Goal: Task Accomplishment & Management: Manage account settings

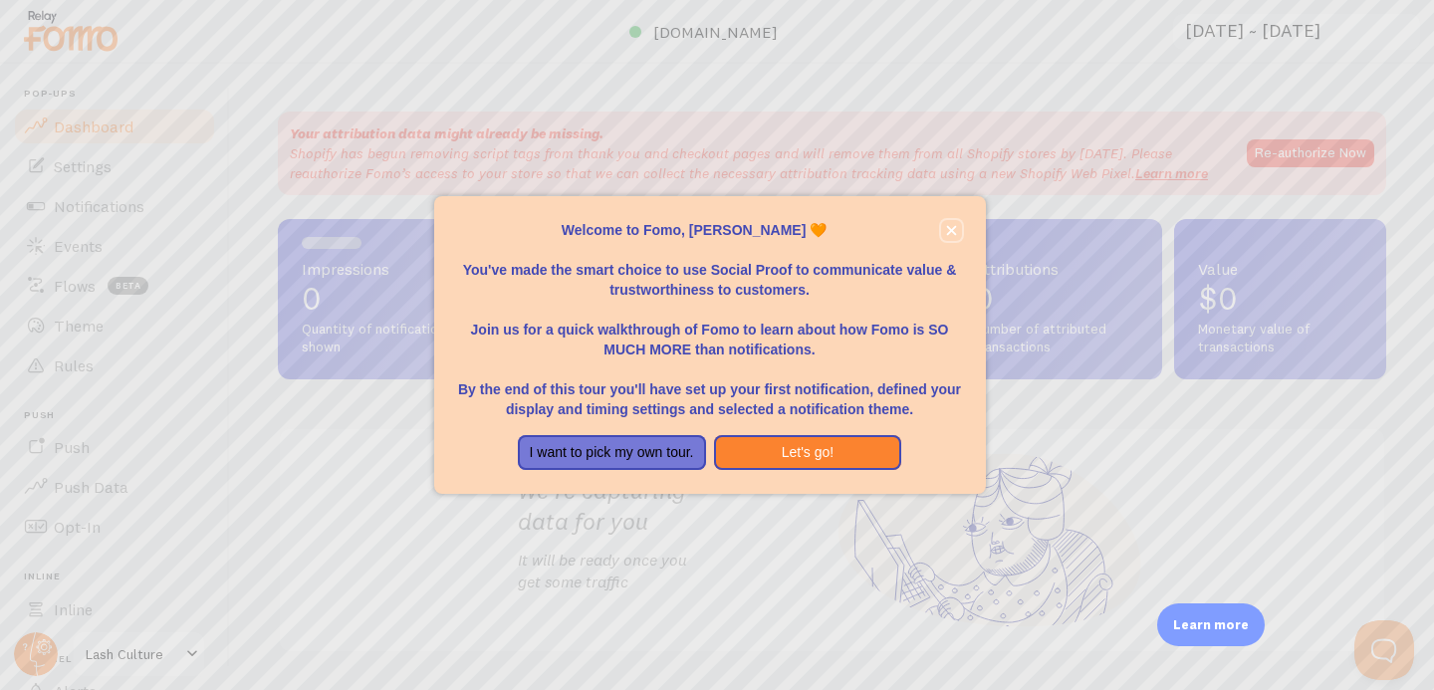
click at [951, 233] on icon "close," at bounding box center [951, 230] width 11 height 11
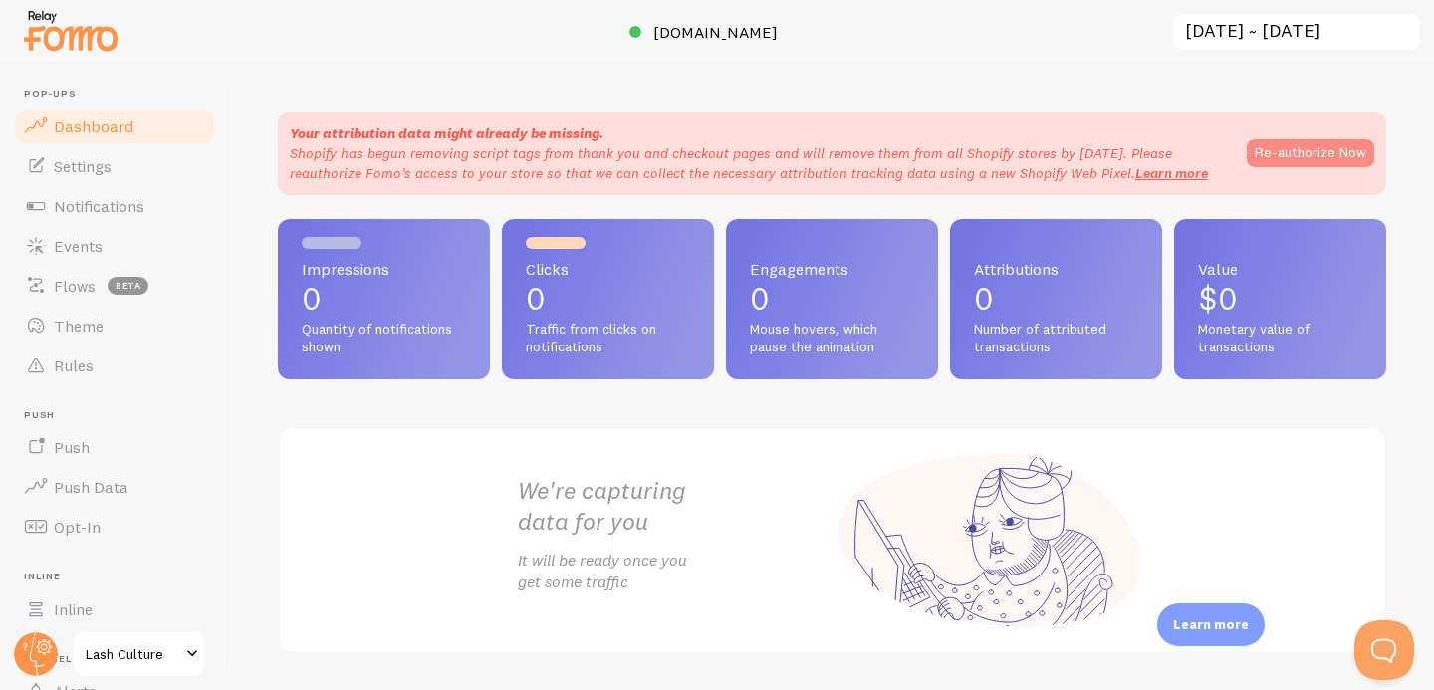
click at [1302, 151] on button "Re-authorize Now" at bounding box center [1311, 153] width 128 height 28
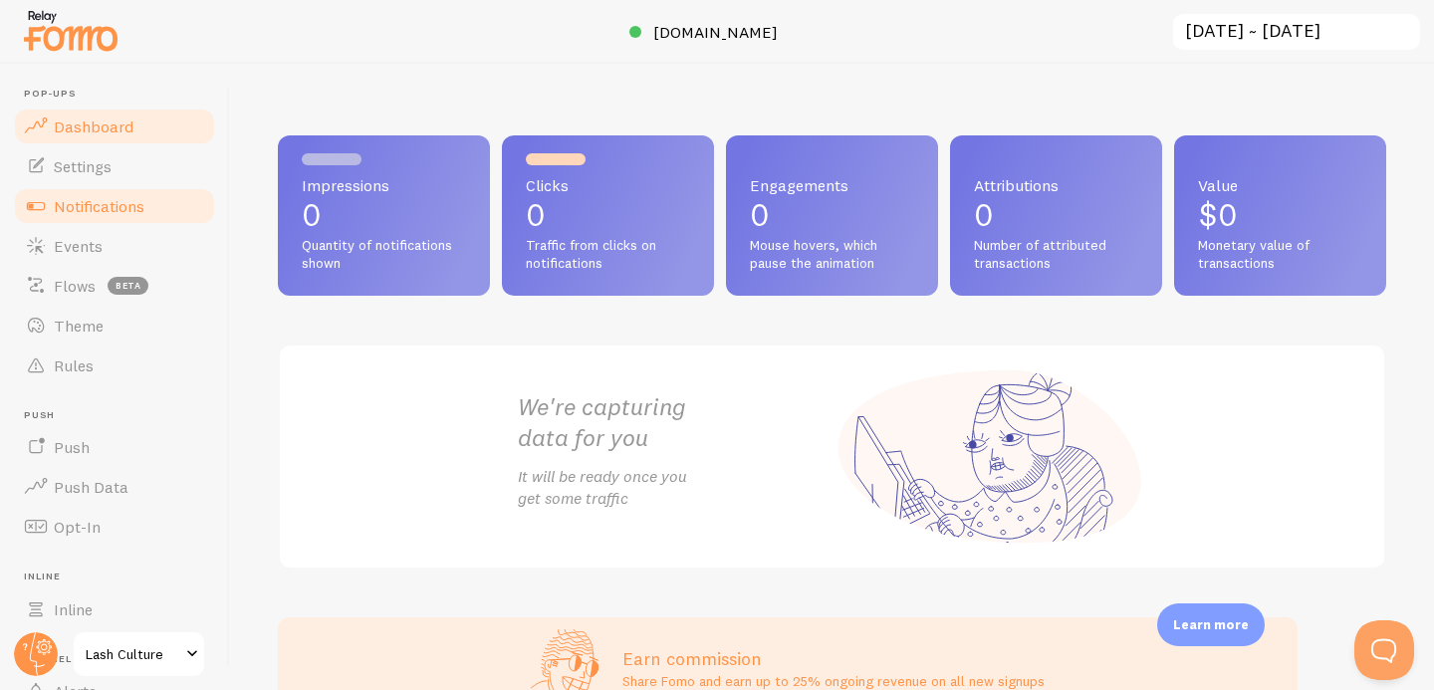
click at [141, 208] on span "Notifications" at bounding box center [99, 206] width 91 height 20
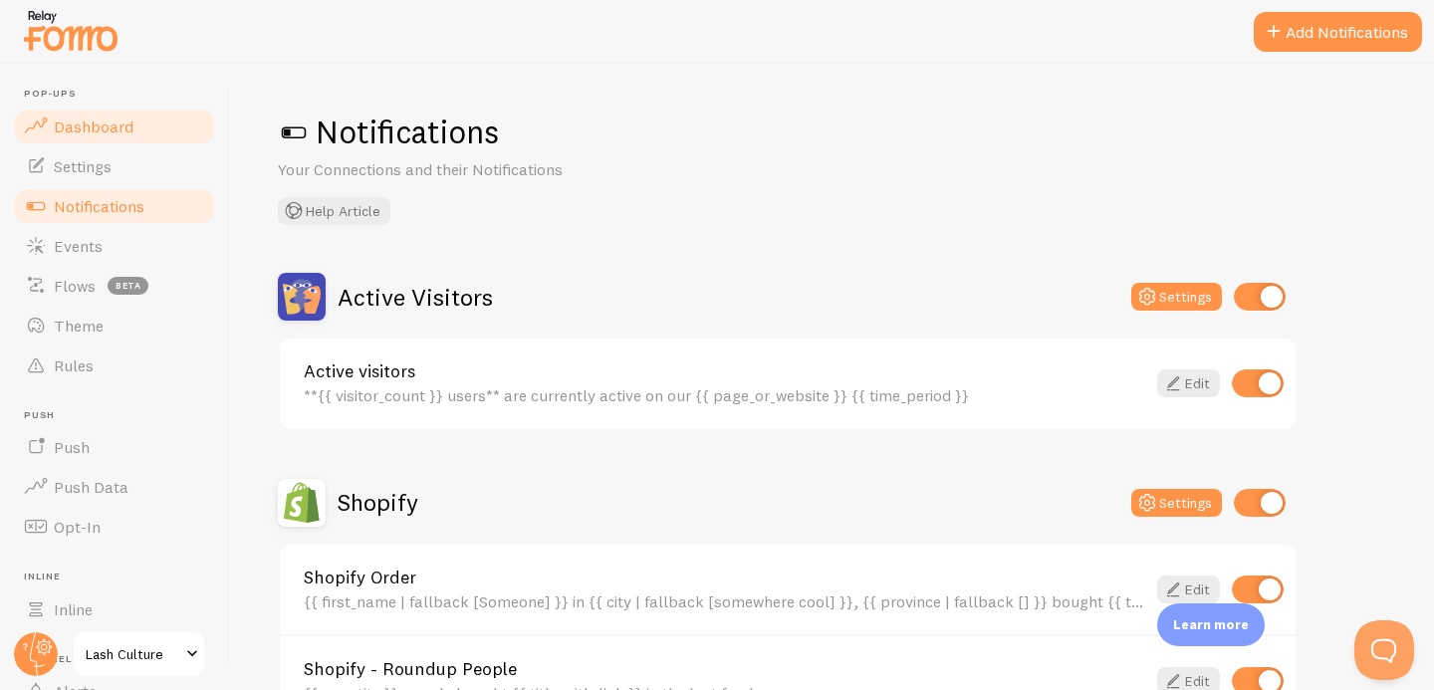
click at [89, 122] on span "Dashboard" at bounding box center [94, 127] width 80 height 20
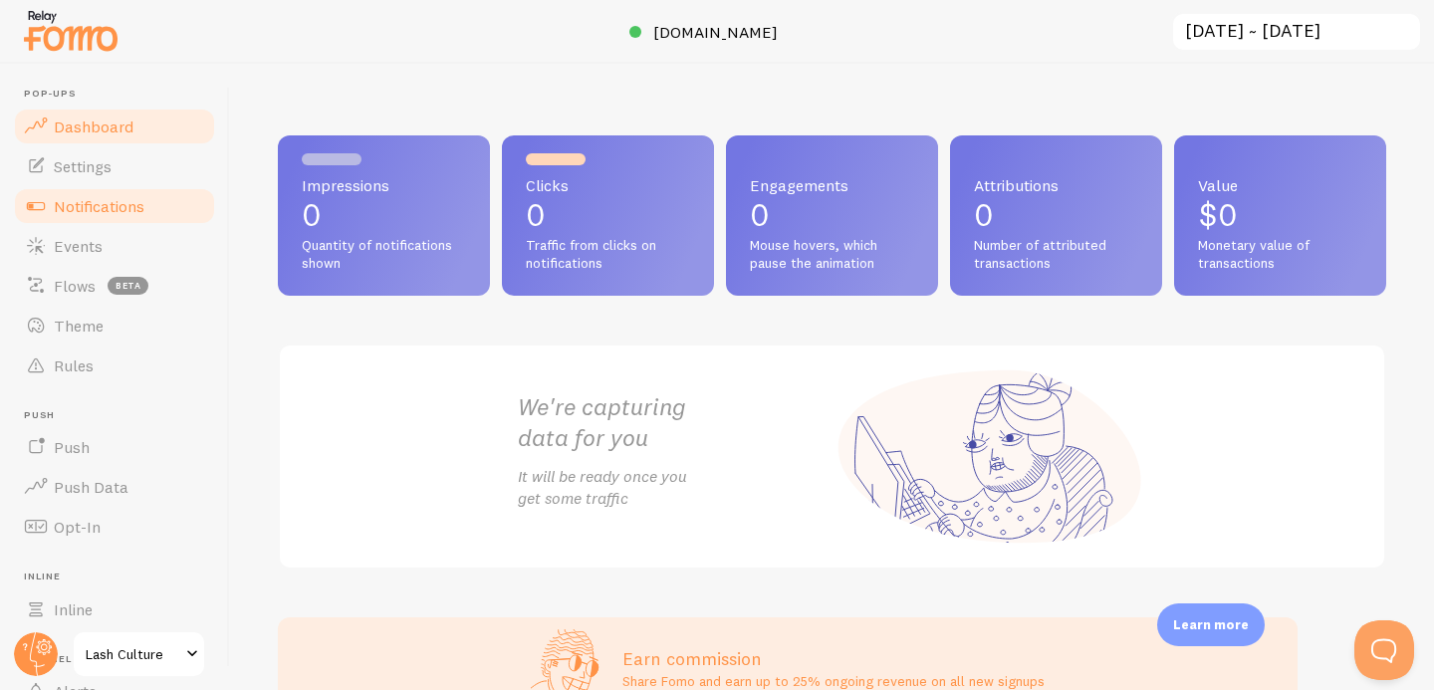
click at [69, 205] on span "Notifications" at bounding box center [99, 206] width 91 height 20
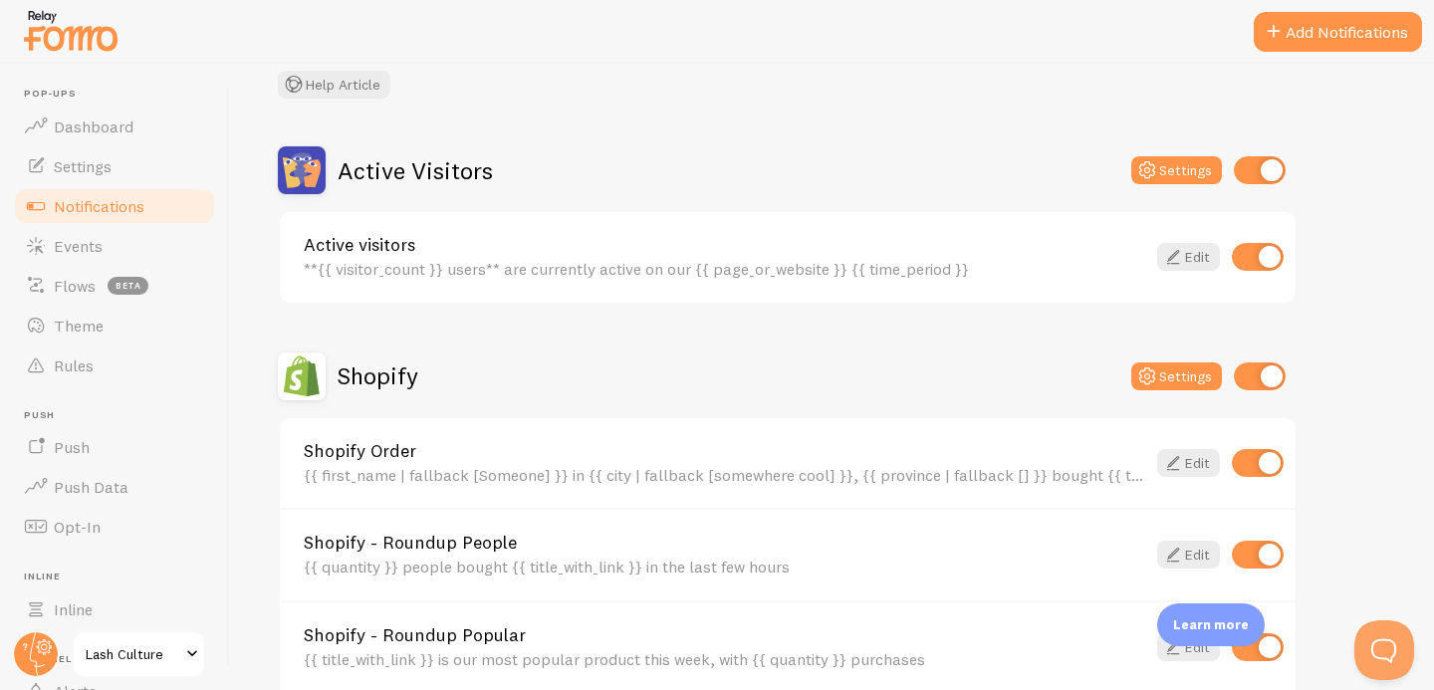
scroll to position [131, 0]
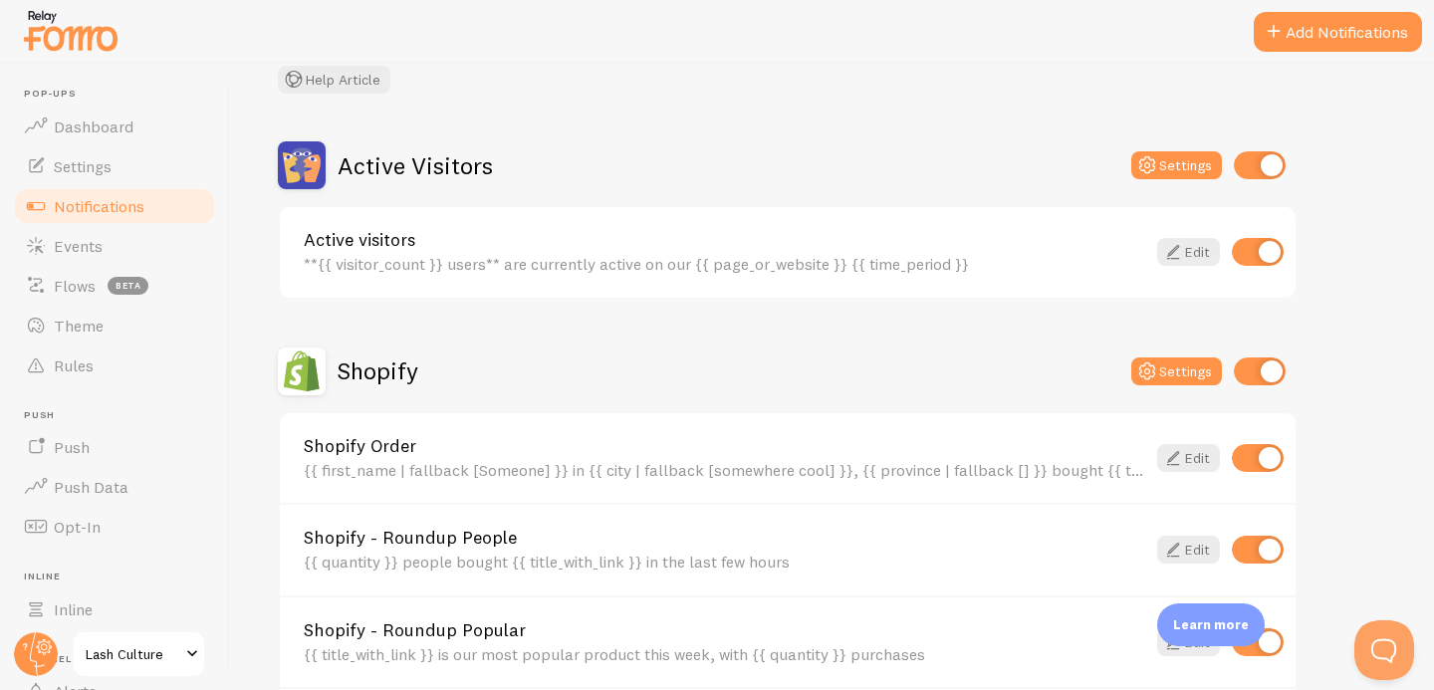
click at [1260, 164] on input "checkbox" at bounding box center [1260, 165] width 52 height 28
checkbox input "false"
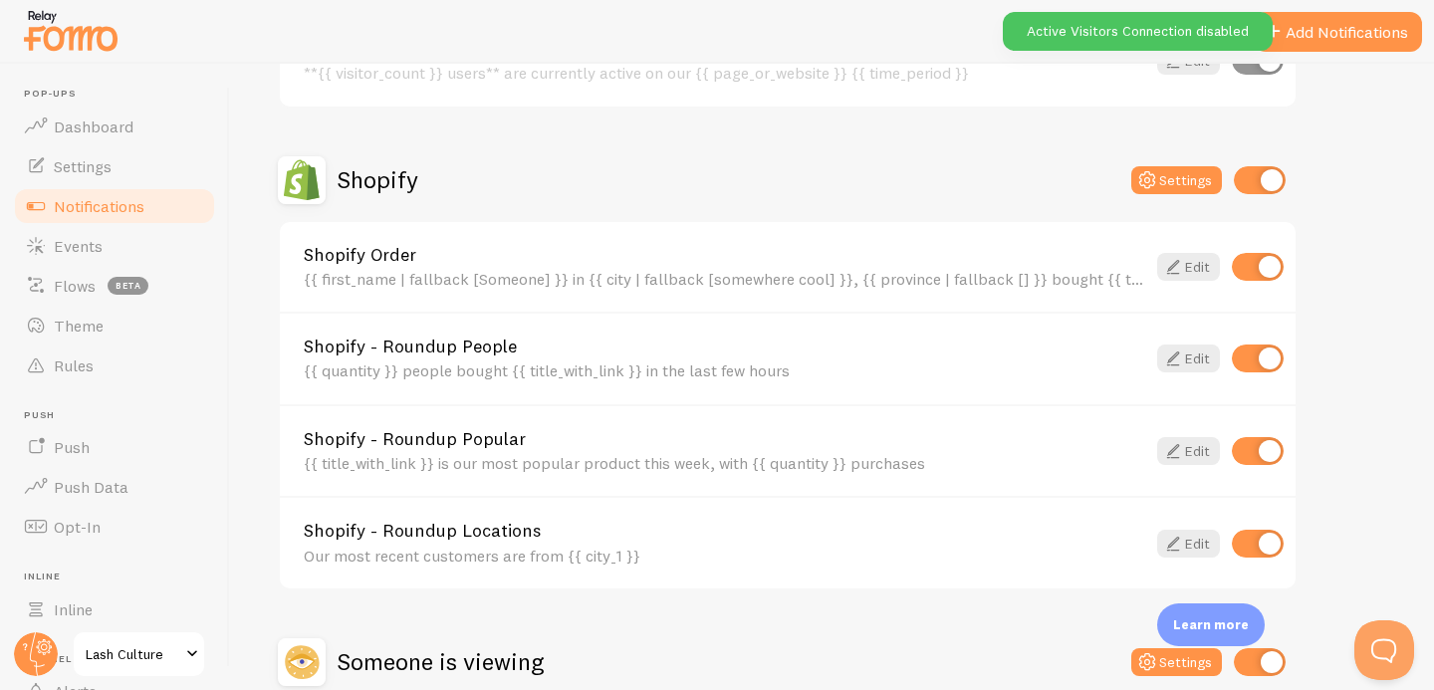
scroll to position [324, 0]
click at [1274, 356] on input "checkbox" at bounding box center [1258, 358] width 52 height 28
checkbox input "false"
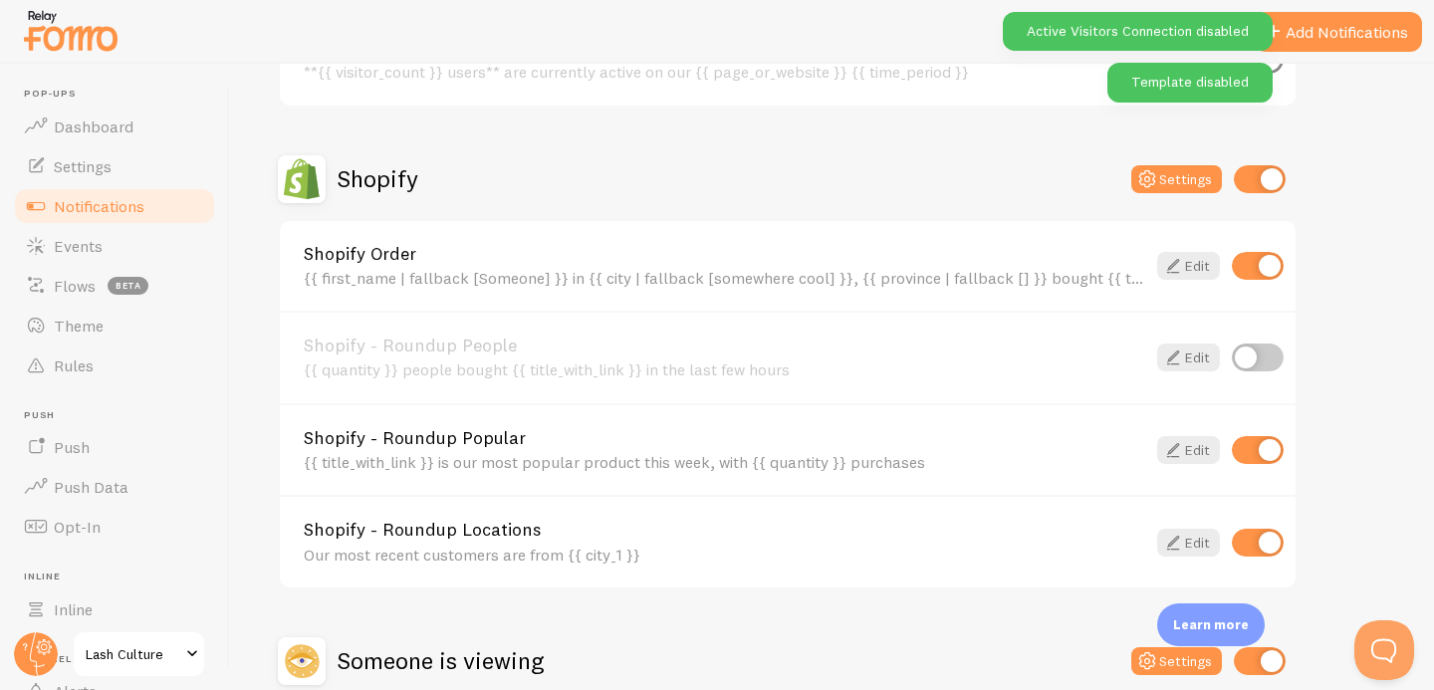
click at [1266, 444] on input "checkbox" at bounding box center [1258, 450] width 52 height 28
checkbox input "false"
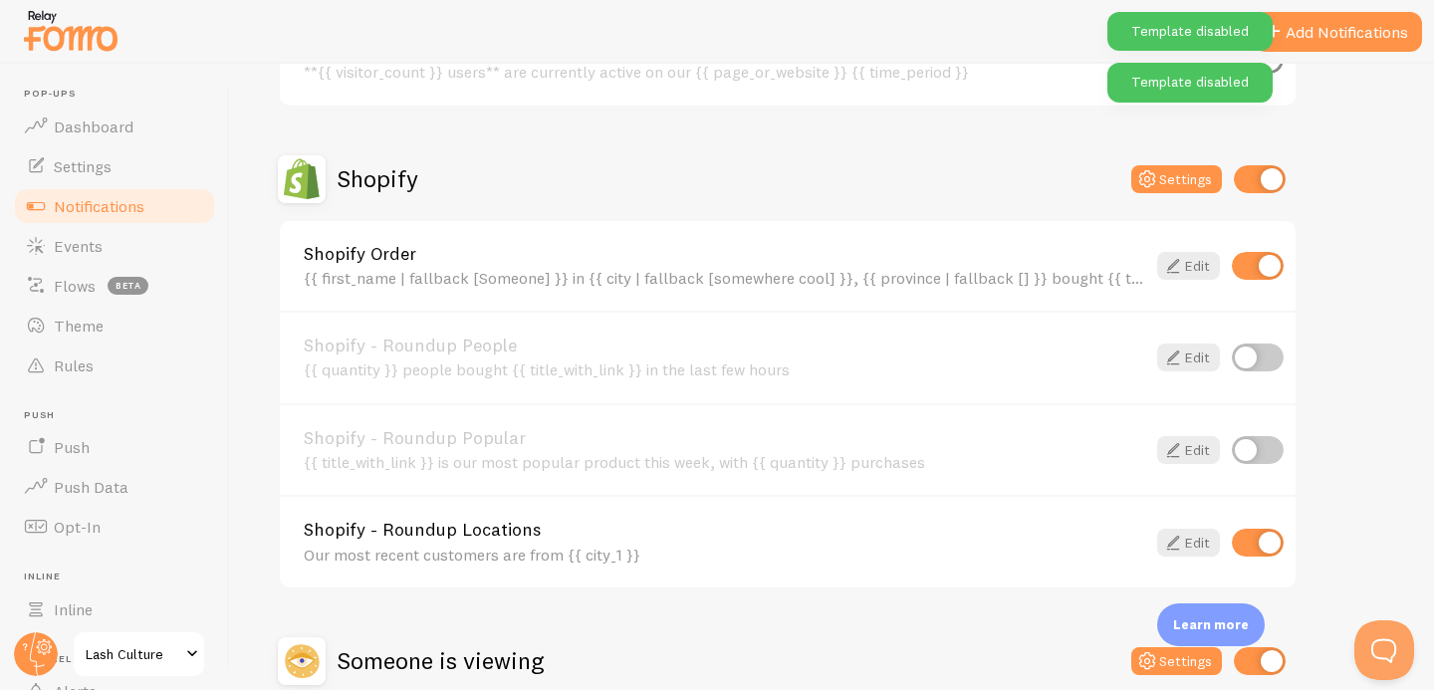
click at [1256, 551] on input "checkbox" at bounding box center [1258, 543] width 52 height 28
checkbox input "false"
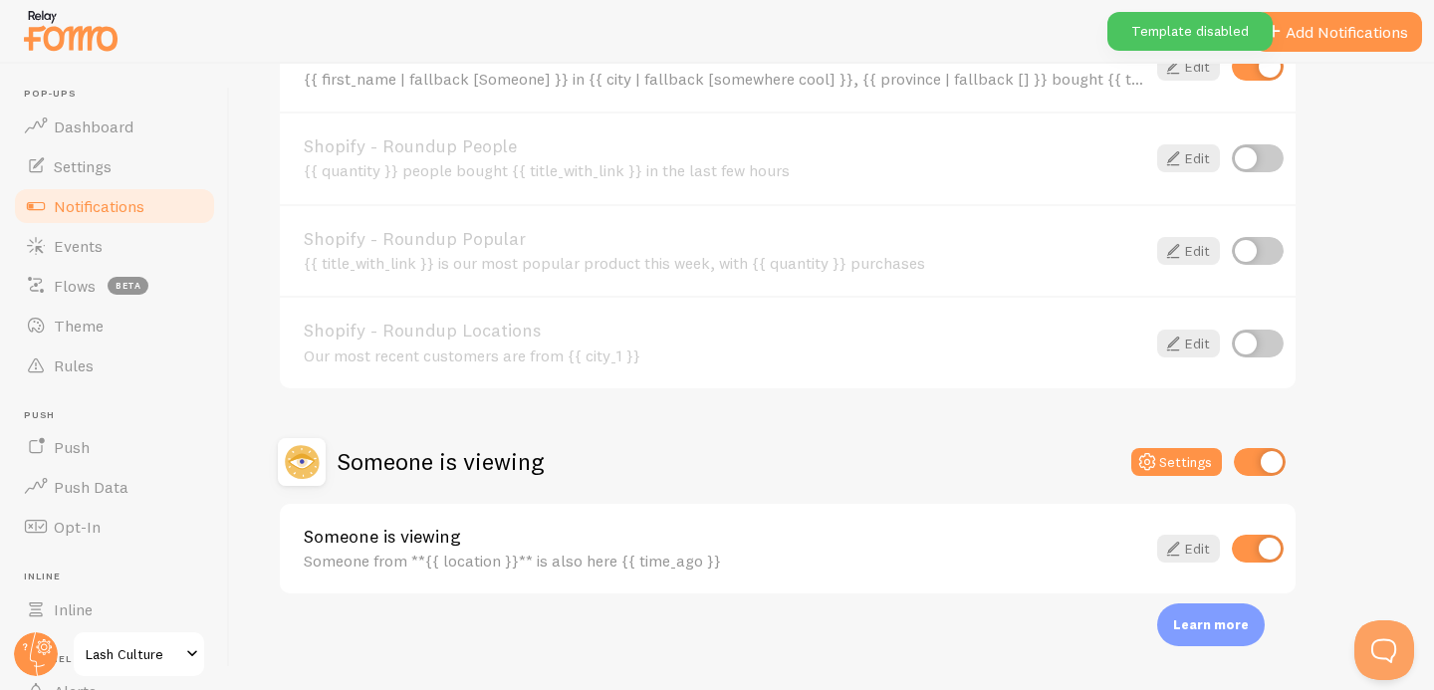
scroll to position [524, 0]
click at [1257, 458] on input "checkbox" at bounding box center [1260, 461] width 52 height 28
checkbox input "false"
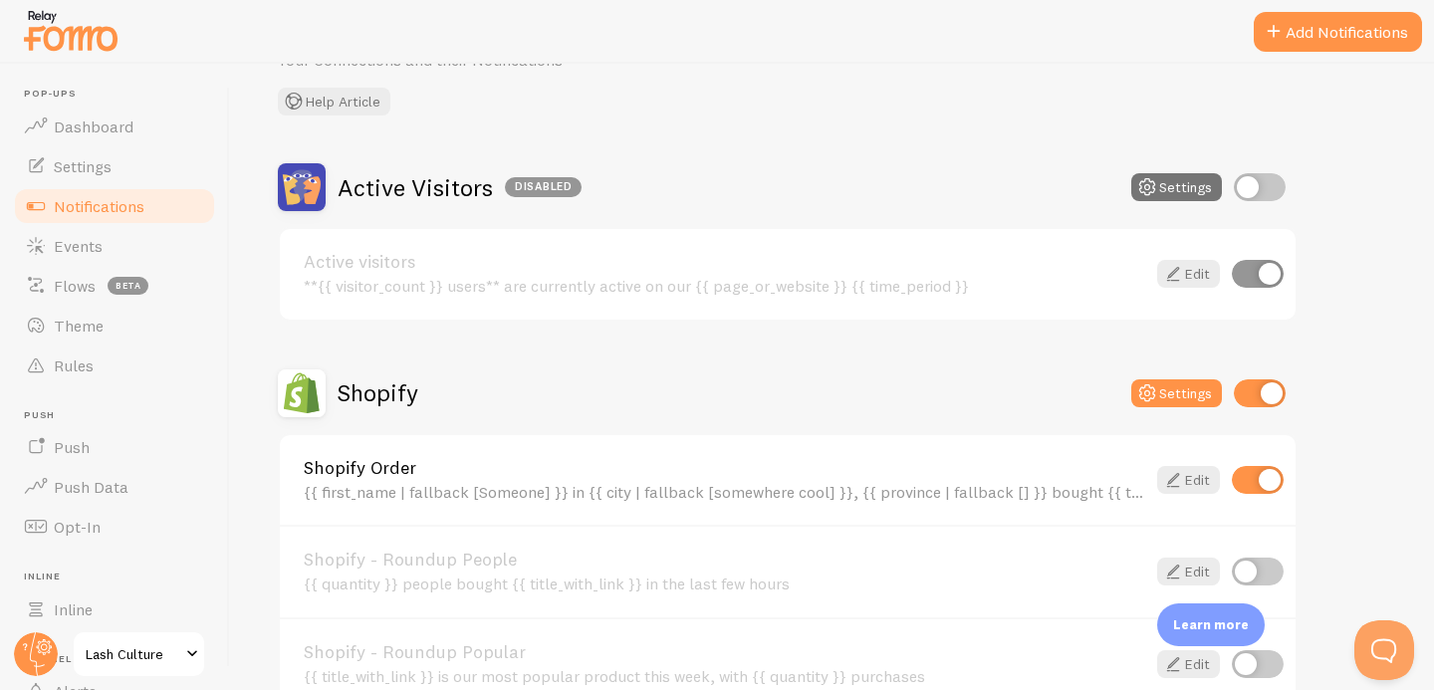
scroll to position [86, 0]
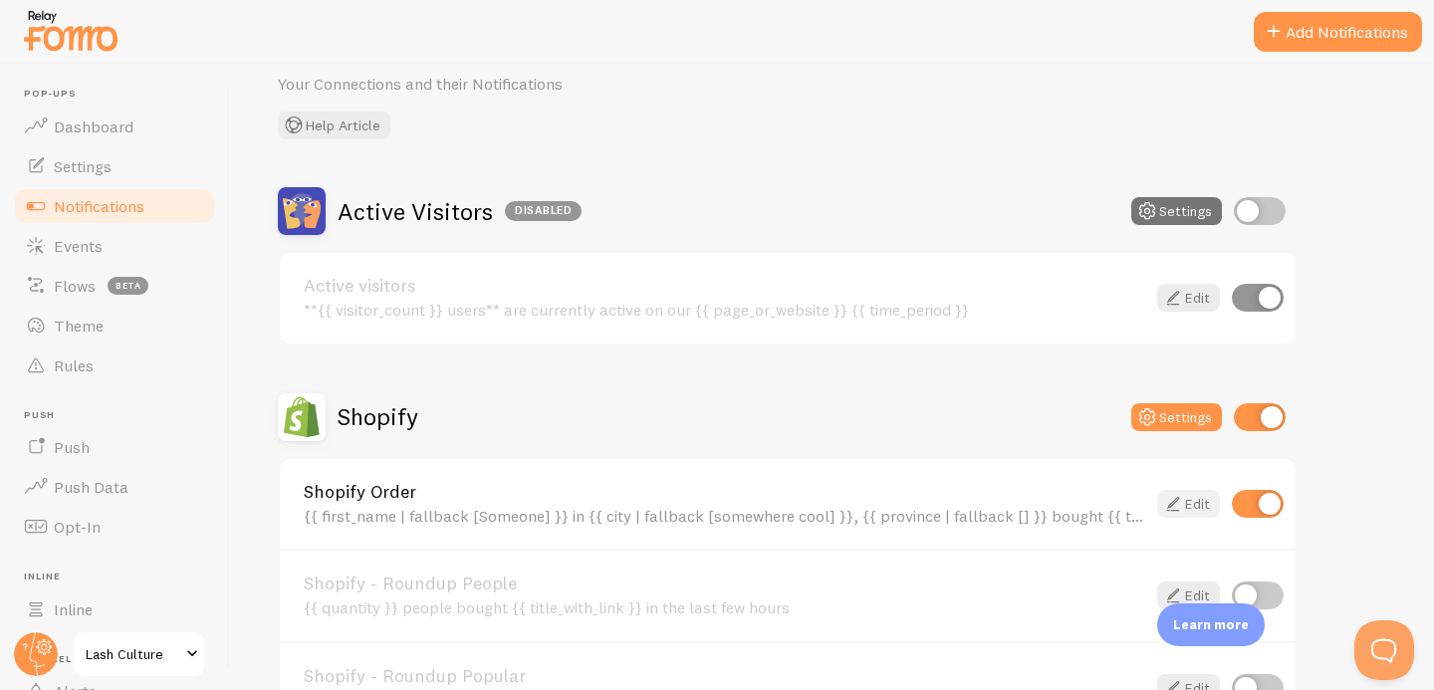
click at [1180, 500] on icon at bounding box center [1173, 504] width 24 height 24
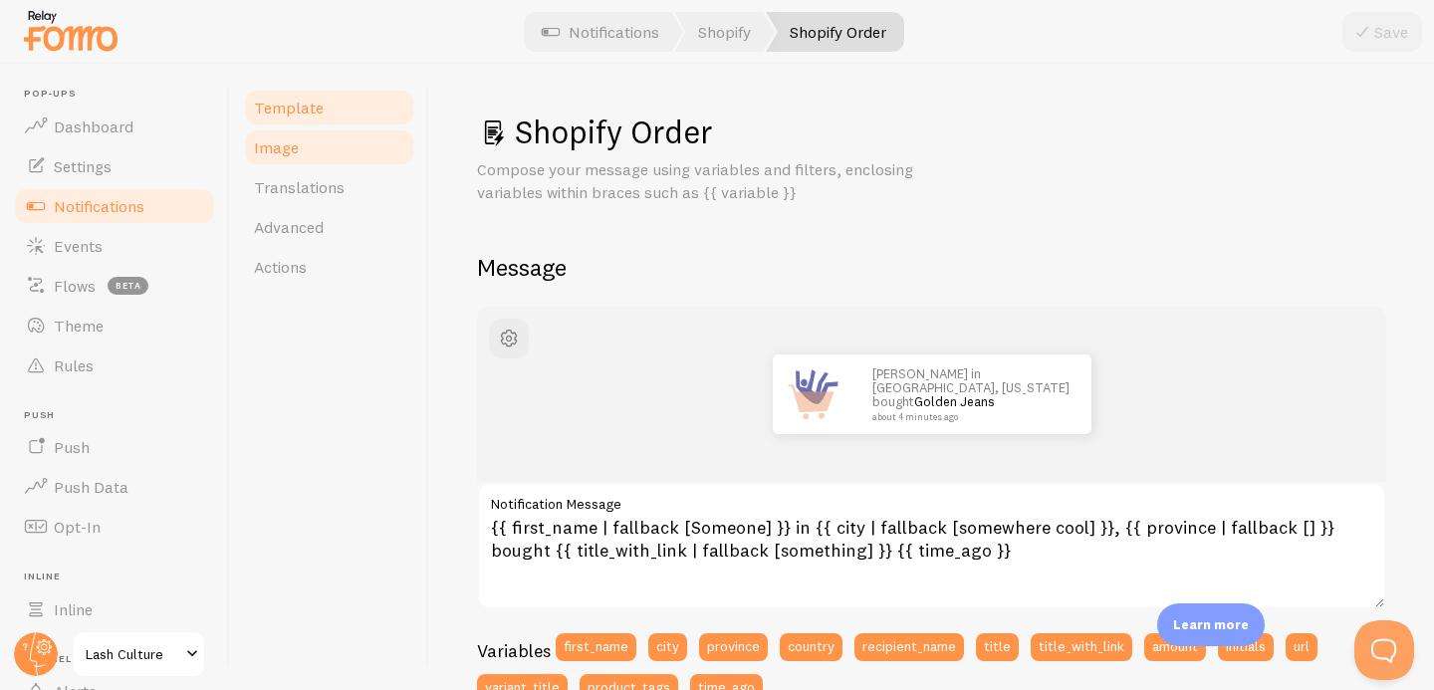
click at [304, 147] on link "Image" at bounding box center [329, 148] width 174 height 40
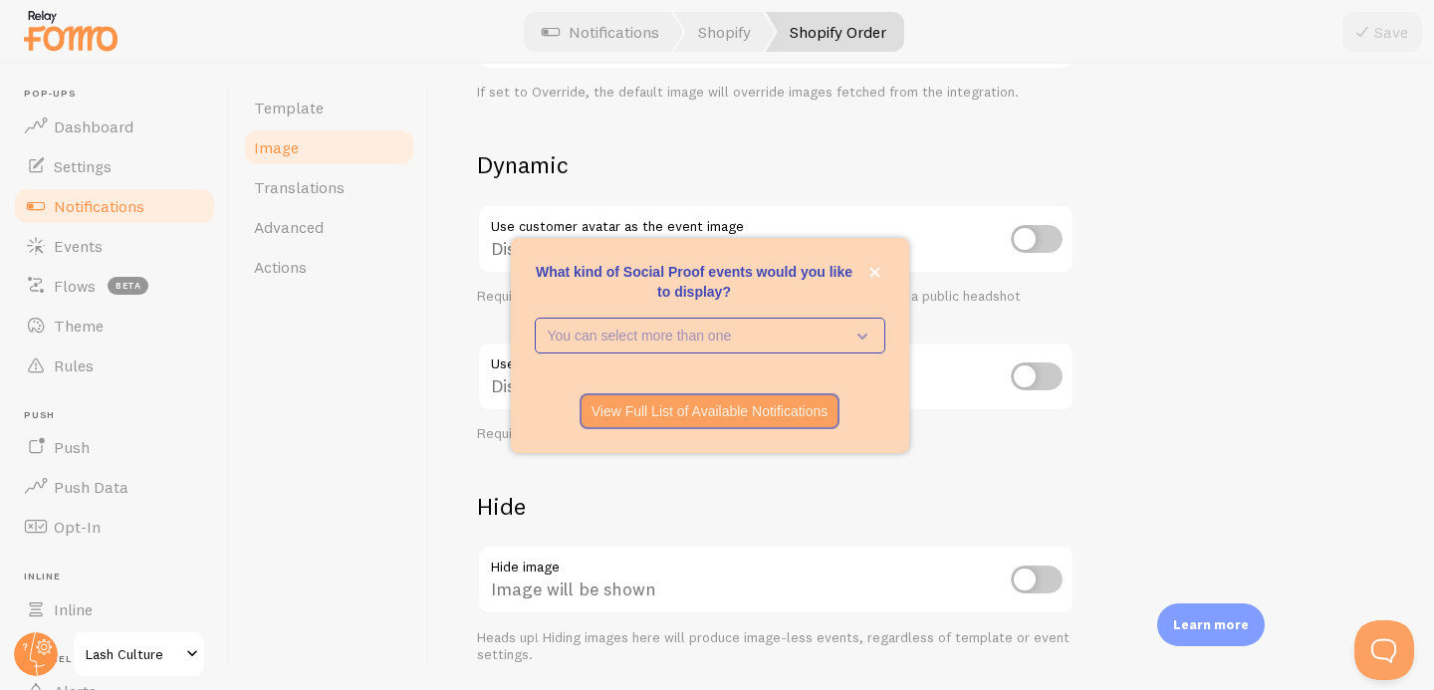
scroll to position [828, 0]
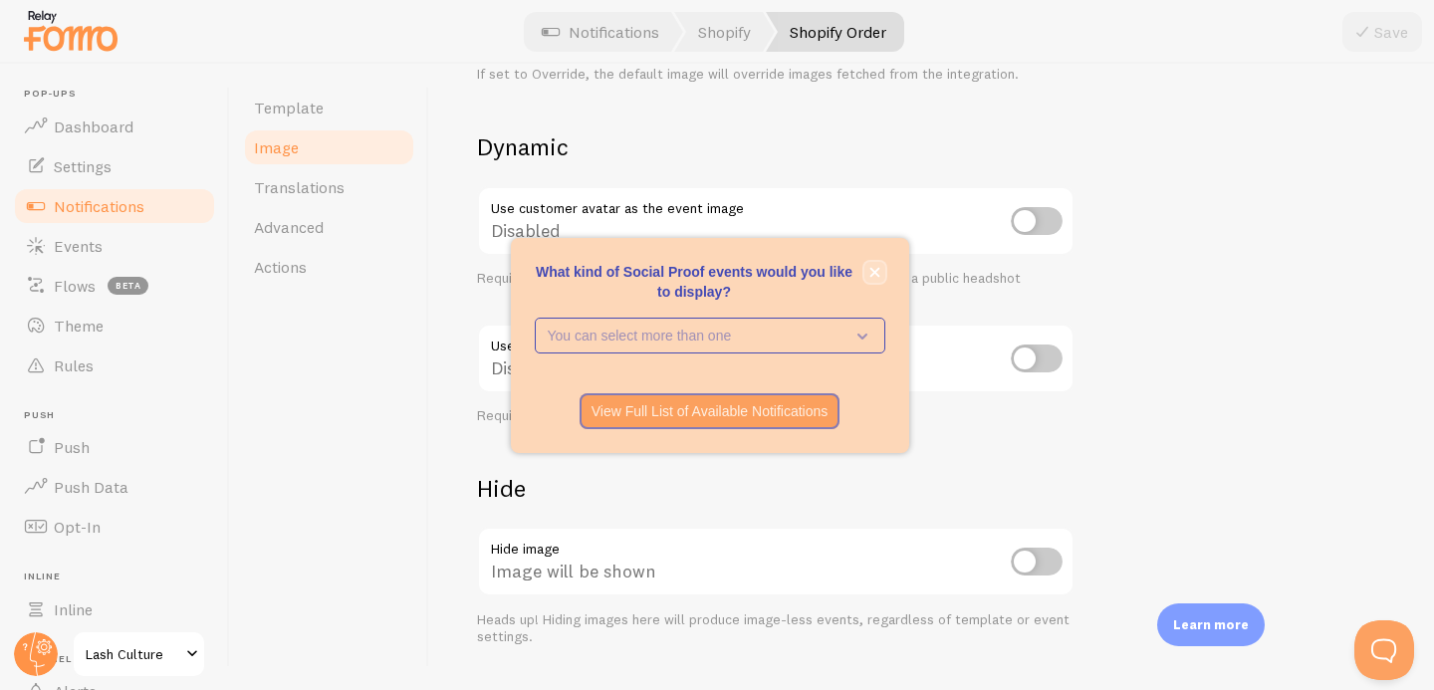
click at [870, 270] on icon "close," at bounding box center [875, 272] width 11 height 11
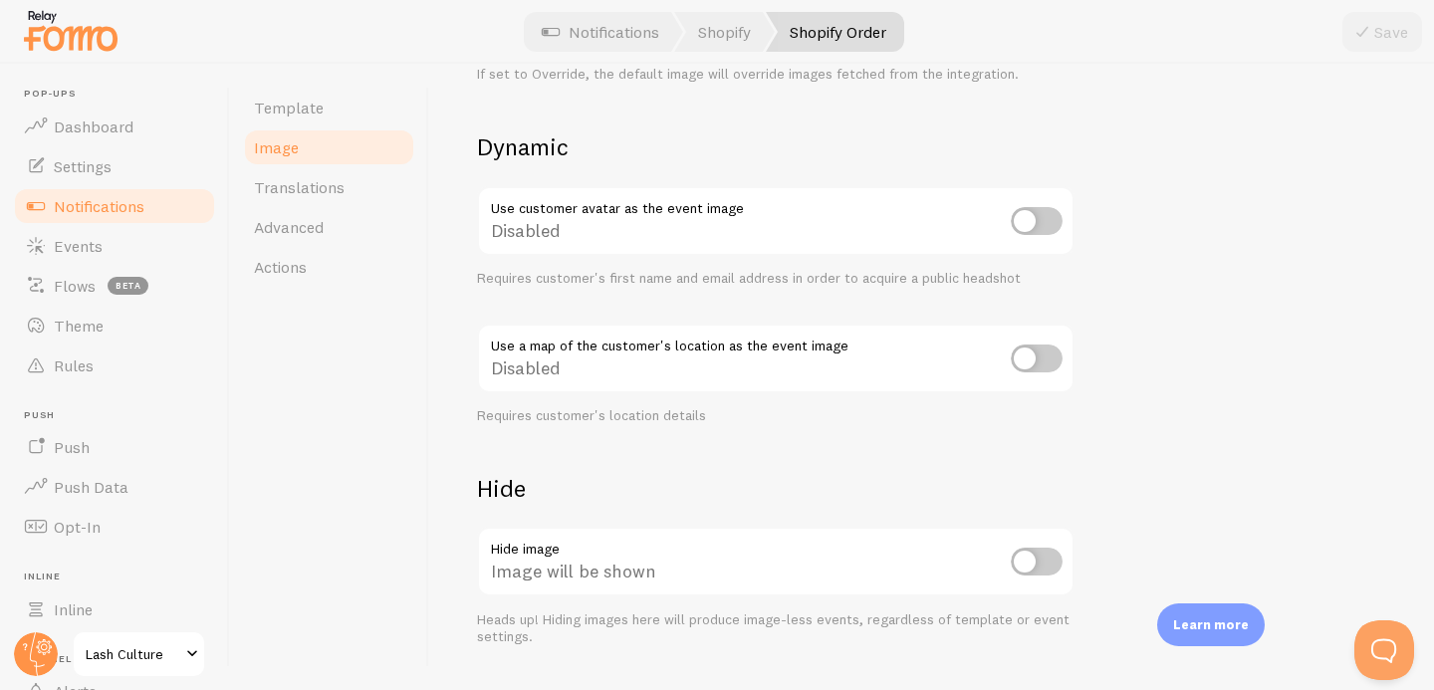
scroll to position [880, 0]
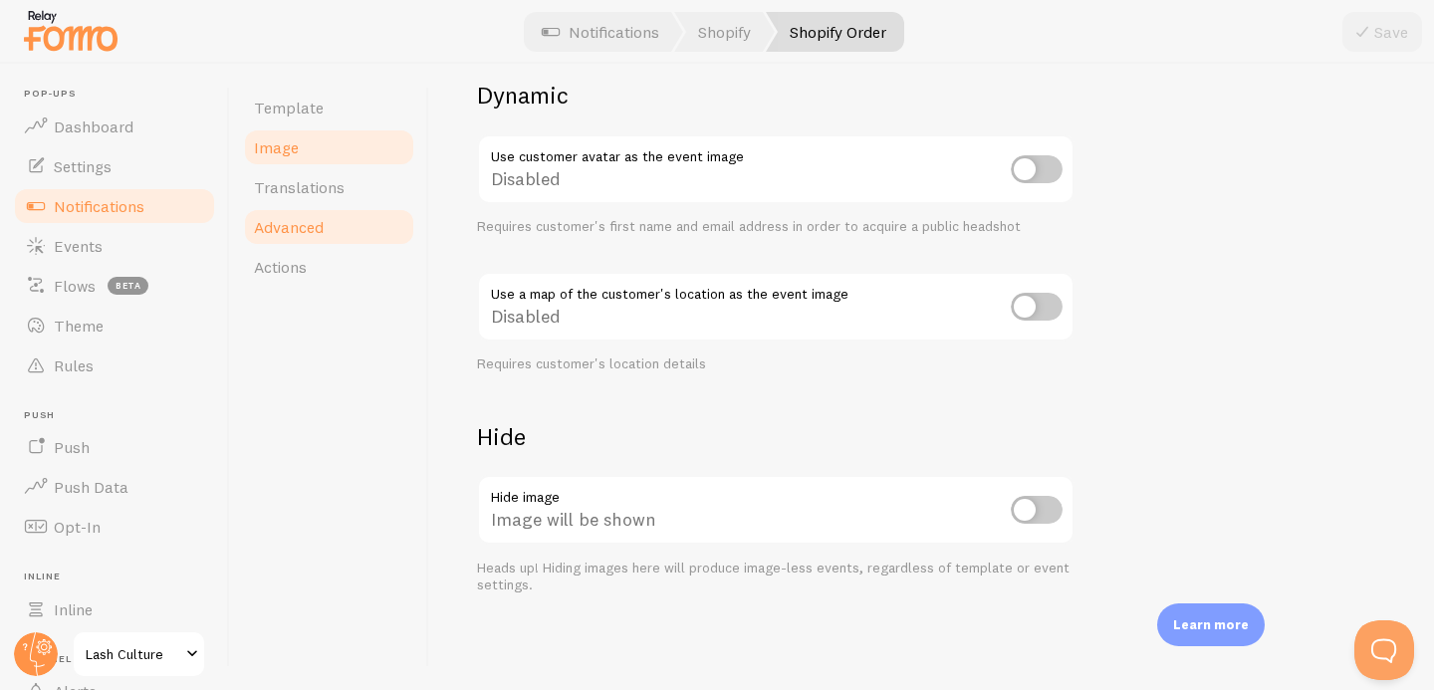
click at [319, 221] on span "Advanced" at bounding box center [289, 227] width 70 height 20
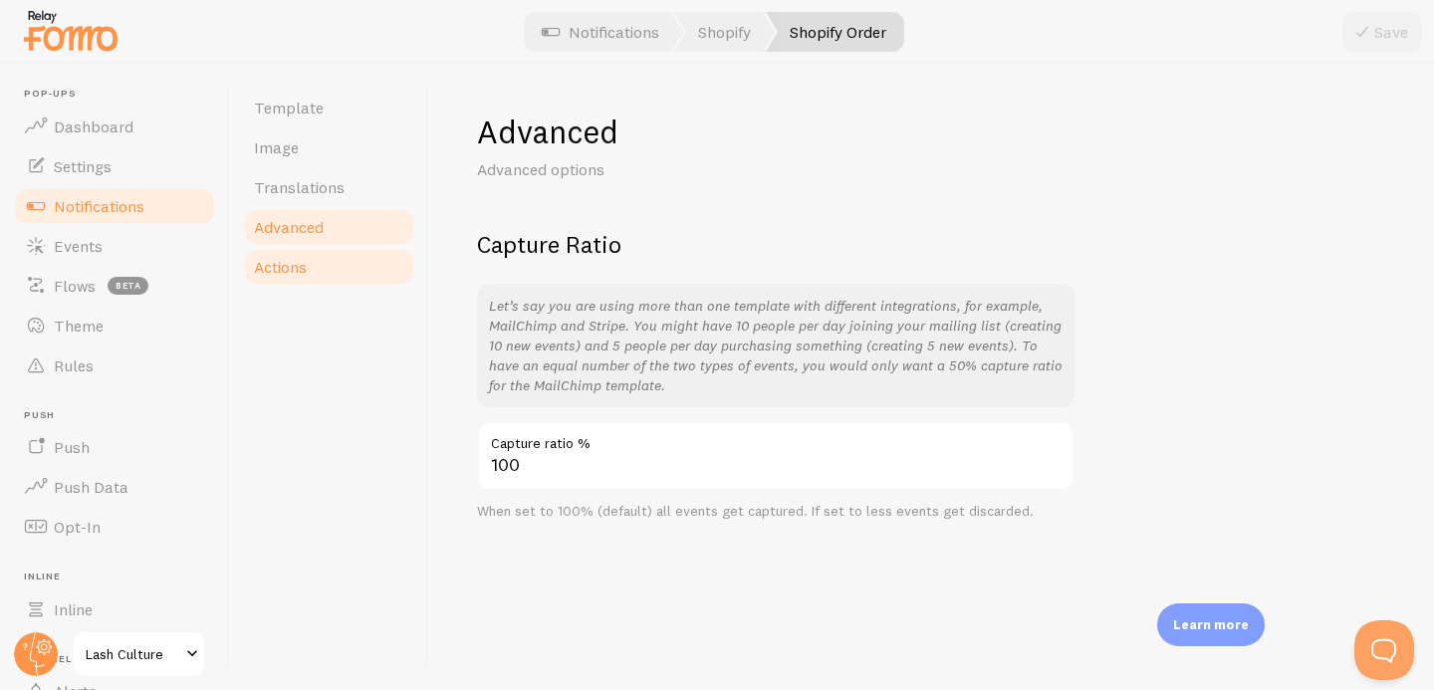
click at [311, 276] on link "Actions" at bounding box center [329, 267] width 174 height 40
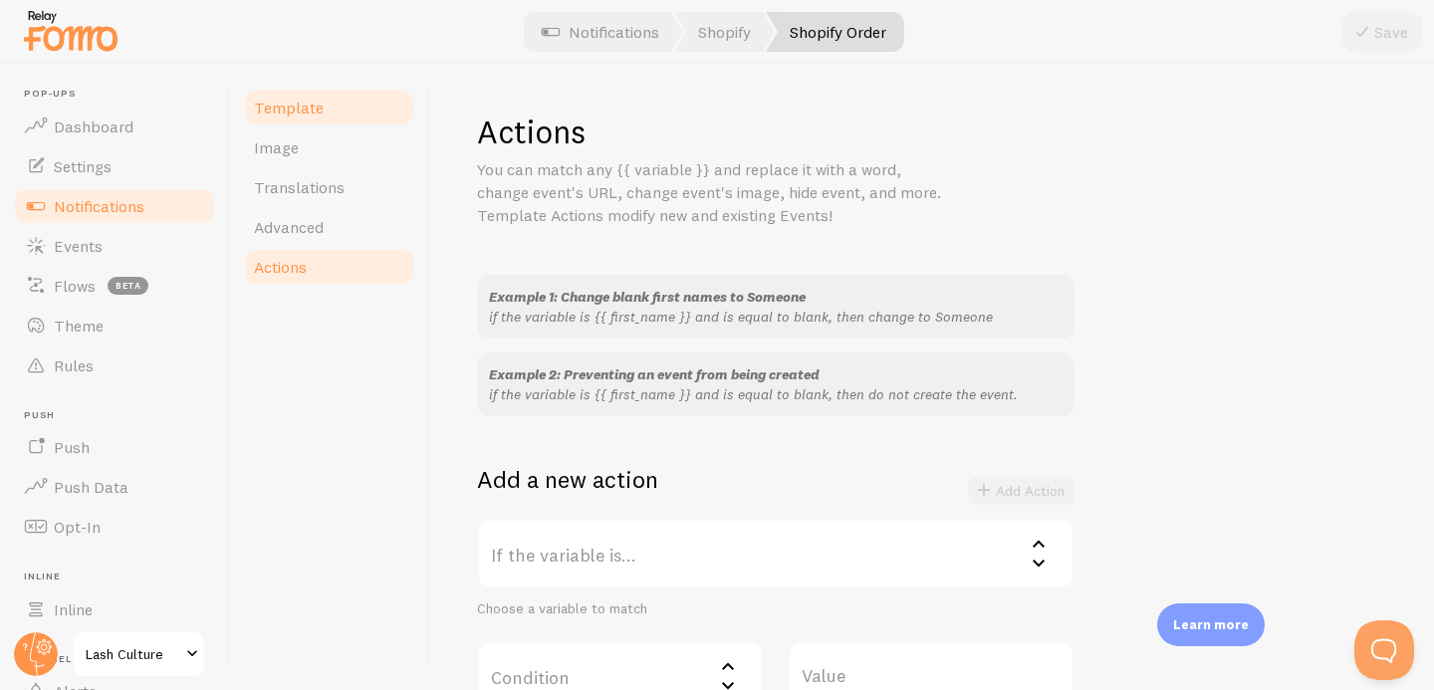
click at [282, 113] on span "Template" at bounding box center [289, 108] width 70 height 20
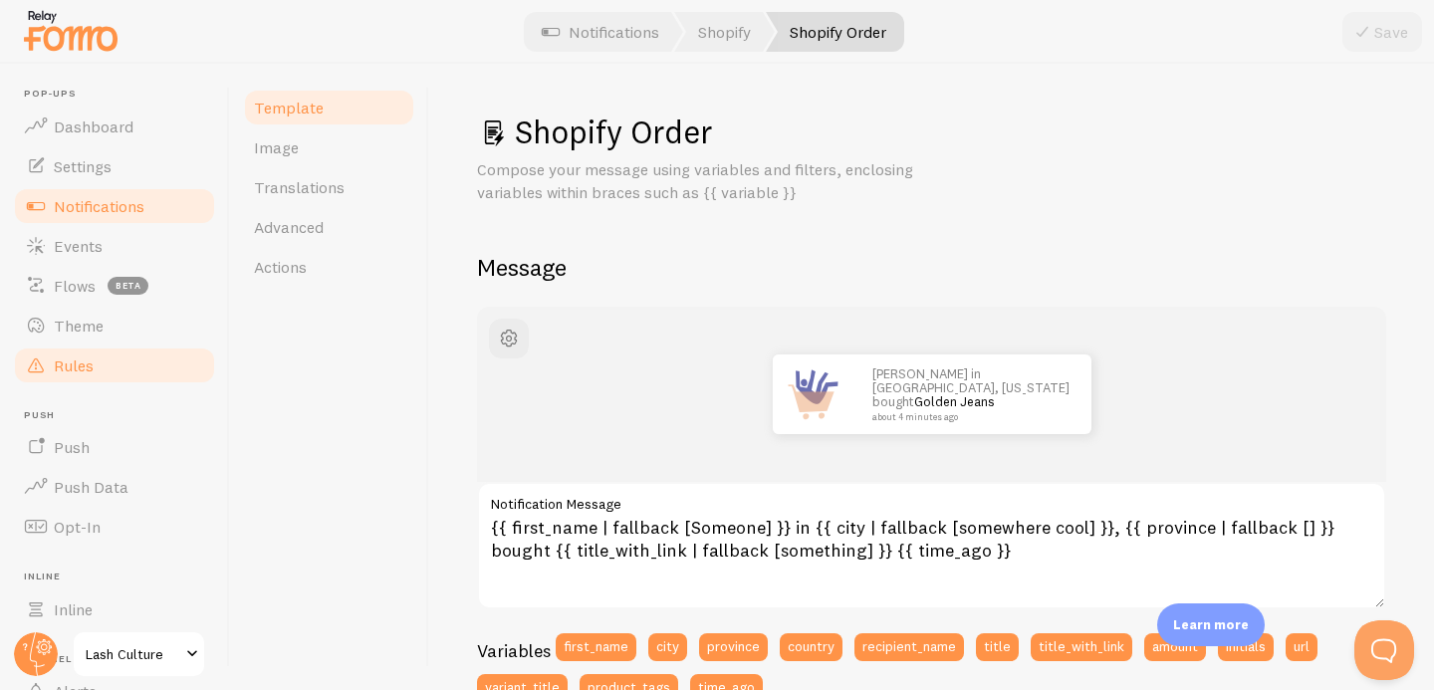
click at [101, 380] on link "Rules" at bounding box center [114, 366] width 205 height 40
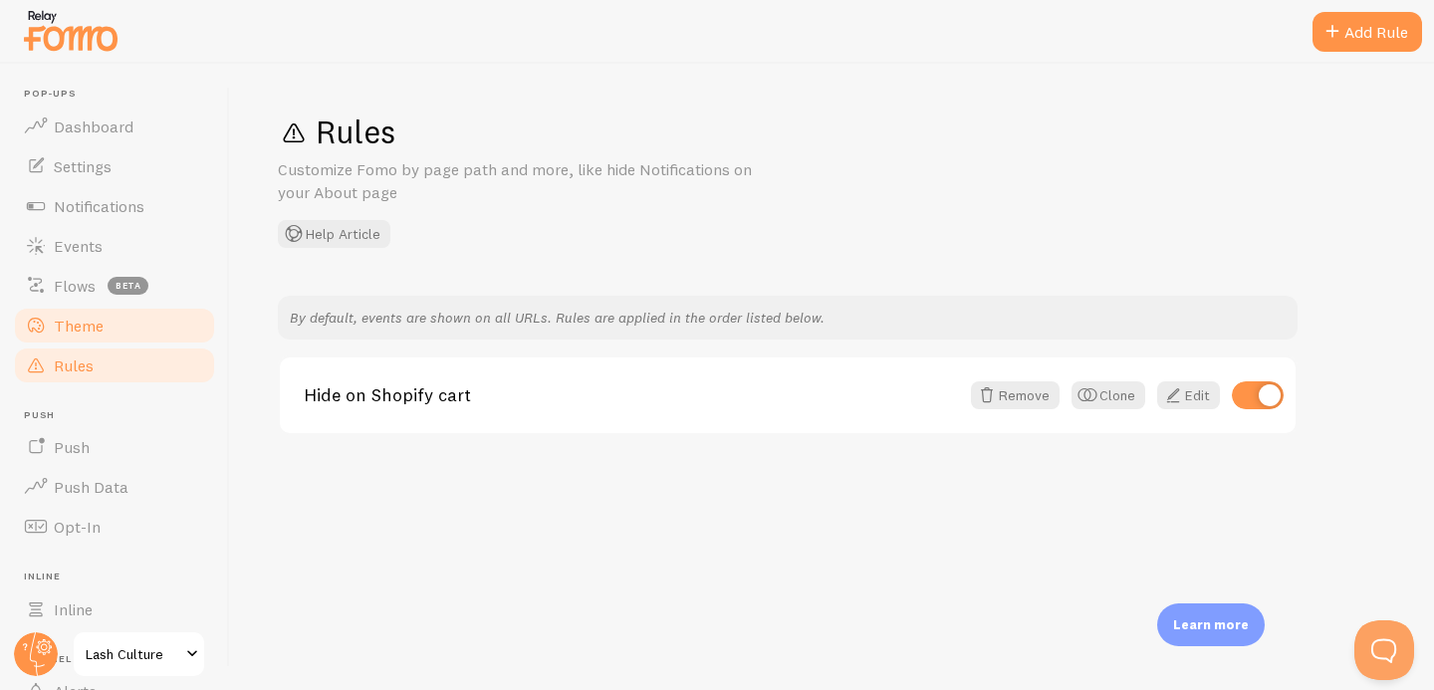
click at [70, 329] on span "Theme" at bounding box center [79, 326] width 50 height 20
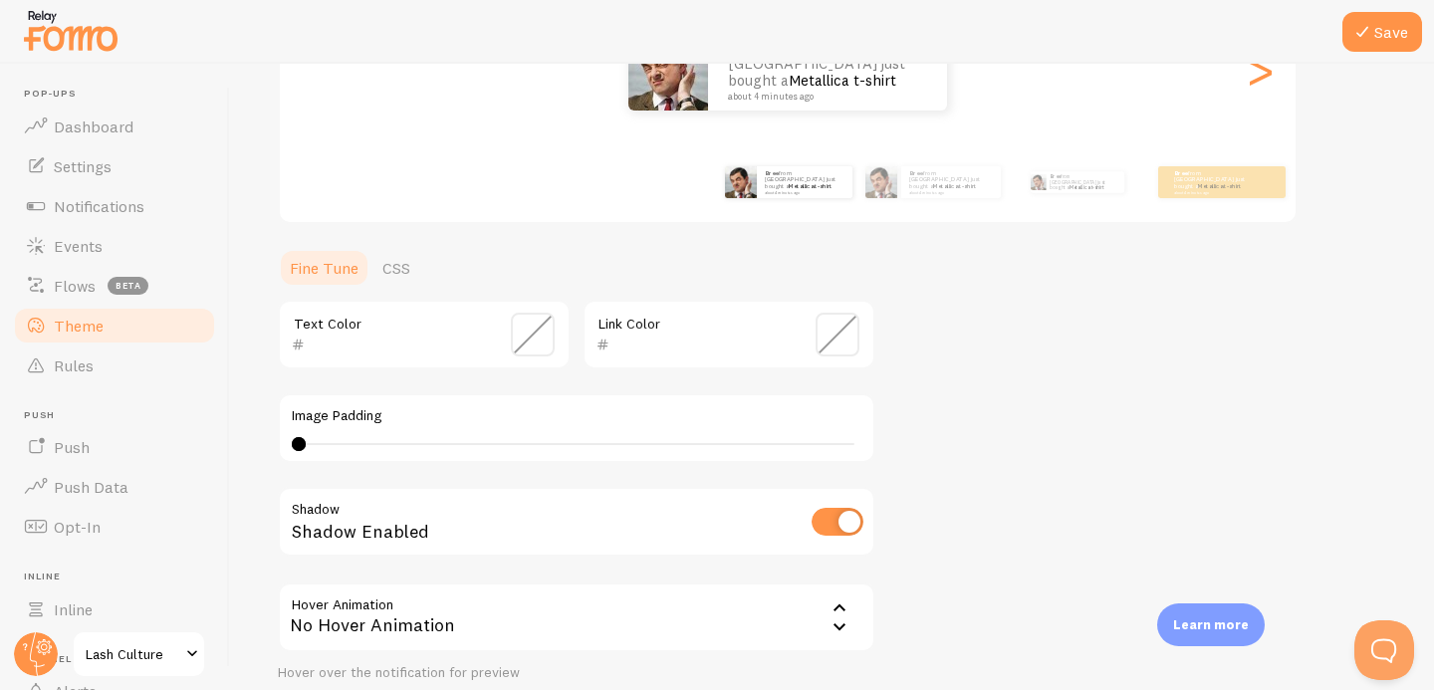
scroll to position [224, 0]
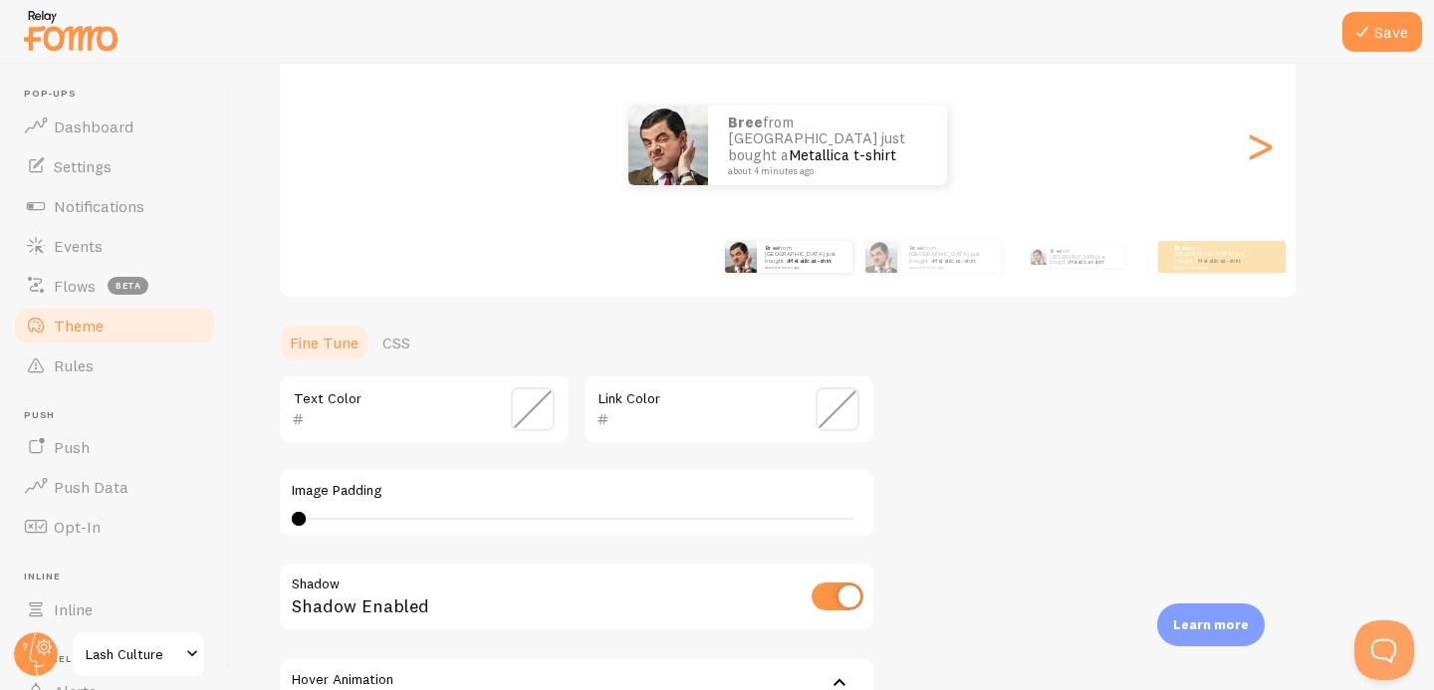
click at [831, 413] on span at bounding box center [838, 409] width 44 height 44
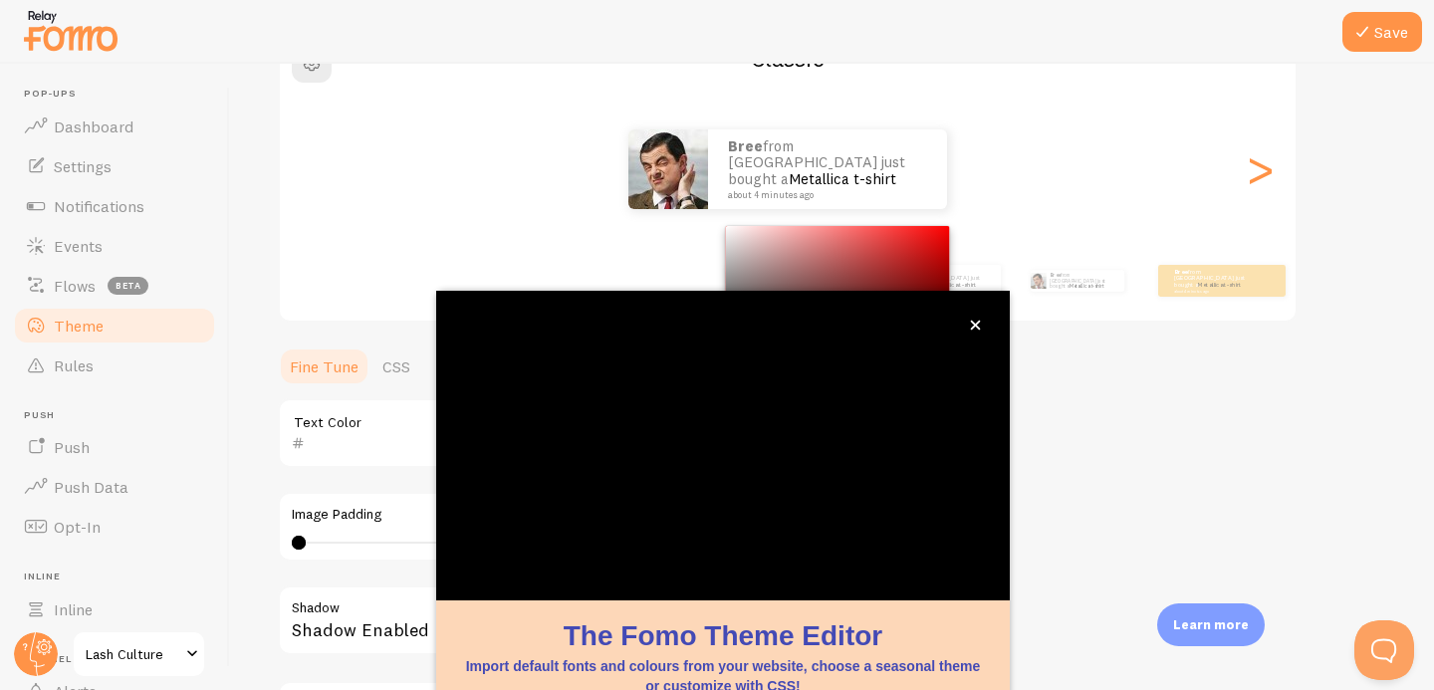
scroll to position [189, 0]
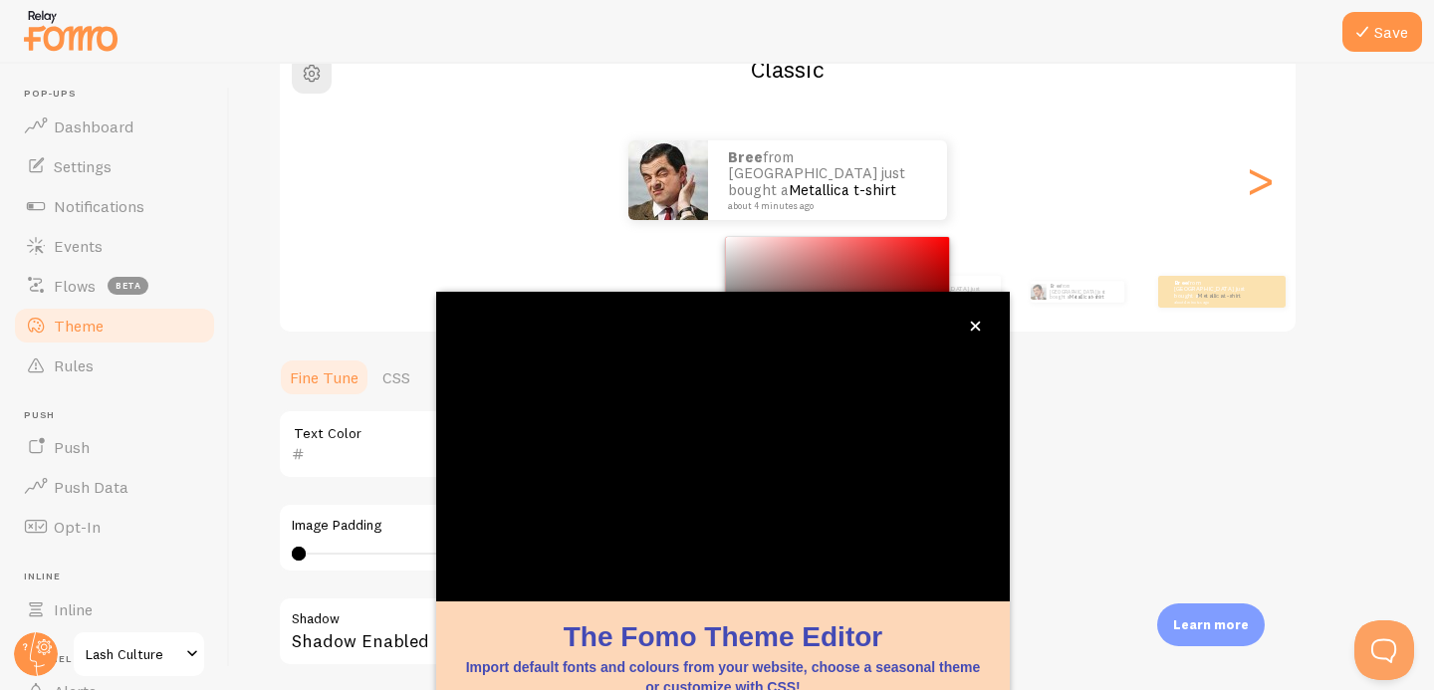
click at [353, 473] on div "Text Color" at bounding box center [424, 444] width 293 height 70
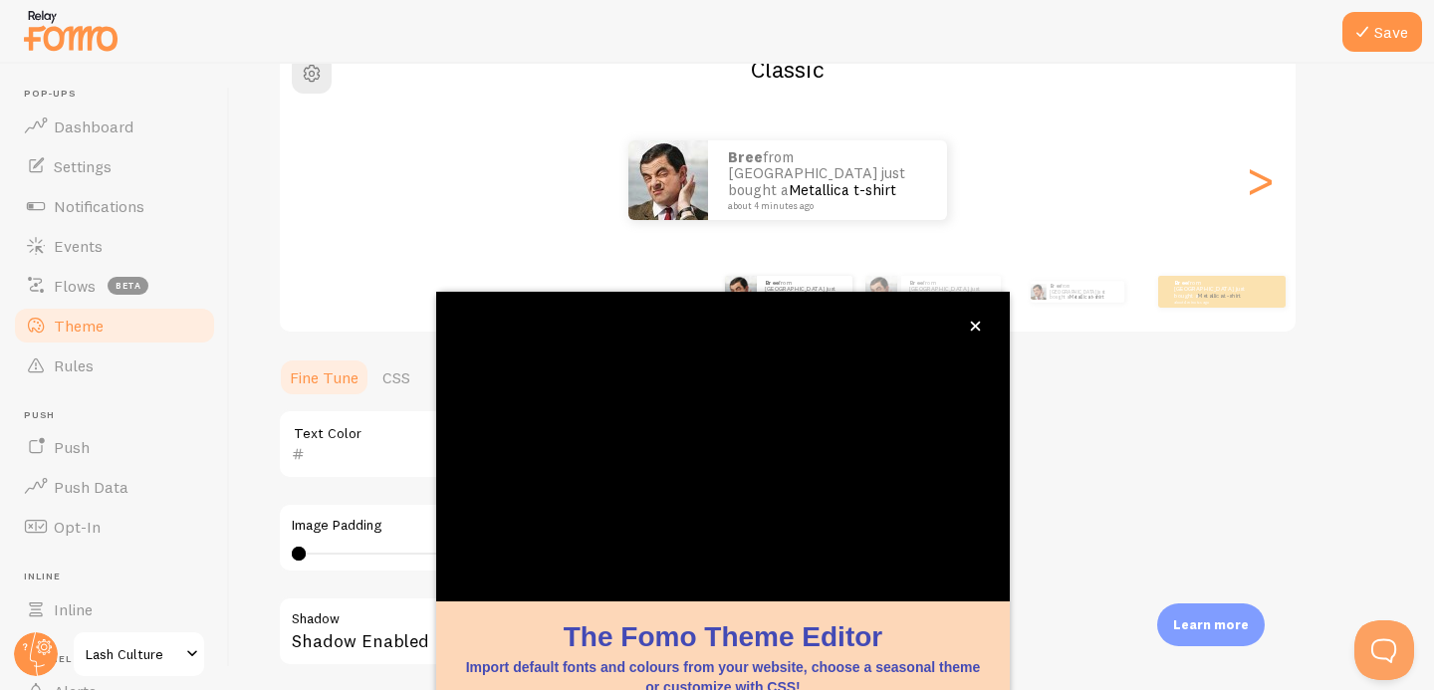
click at [350, 452] on input "text" at bounding box center [396, 454] width 182 height 24
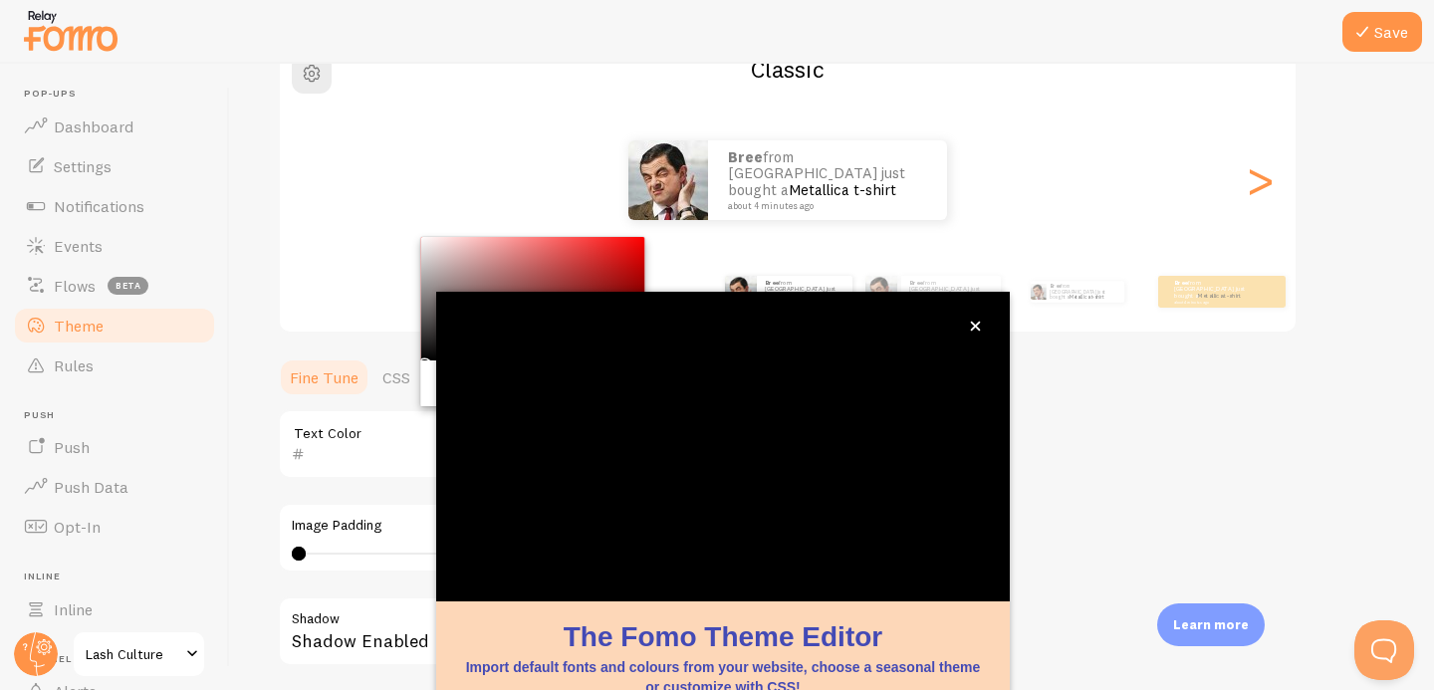
paste input "987f6d"
type input "987f6d"
click at [272, 428] on div "Save Theme Choose a theme for your notifications Classic Bree from [GEOGRAPHIC_…" at bounding box center [832, 377] width 1204 height 627
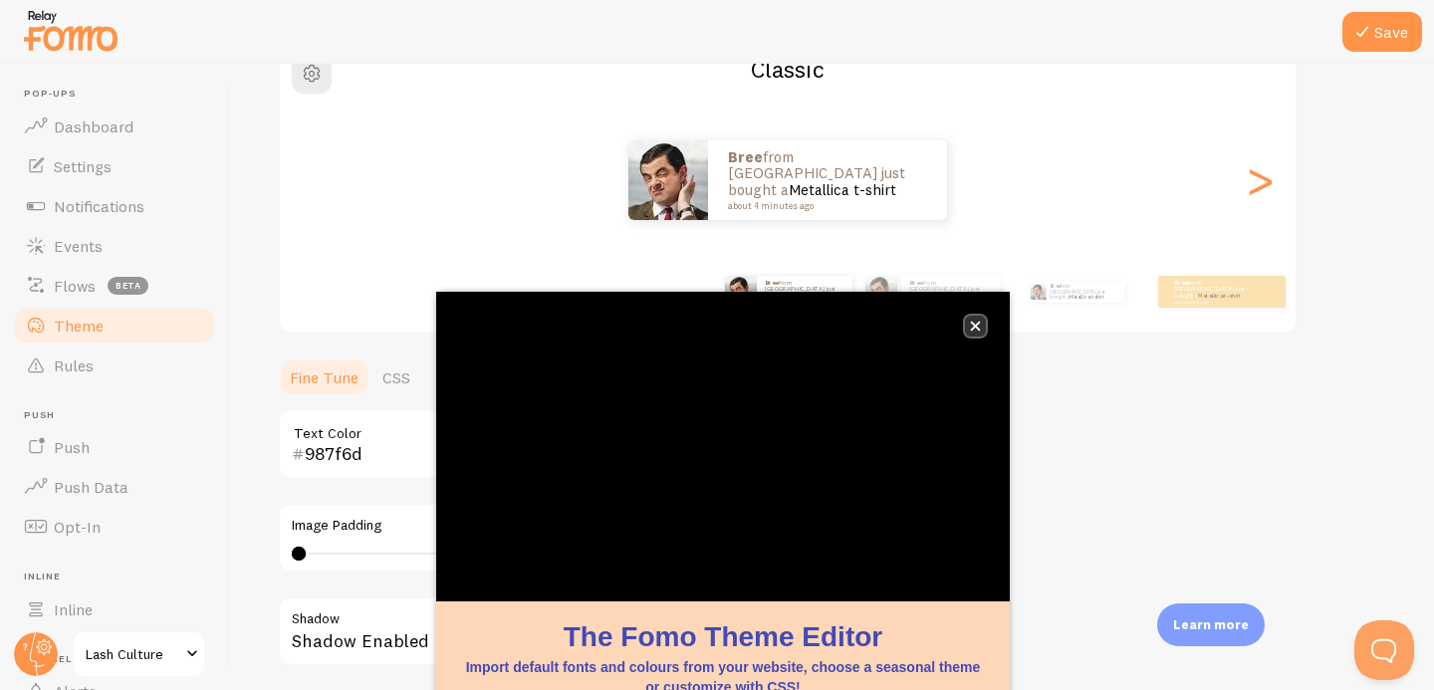
click at [979, 329] on icon "close," at bounding box center [976, 327] width 10 height 10
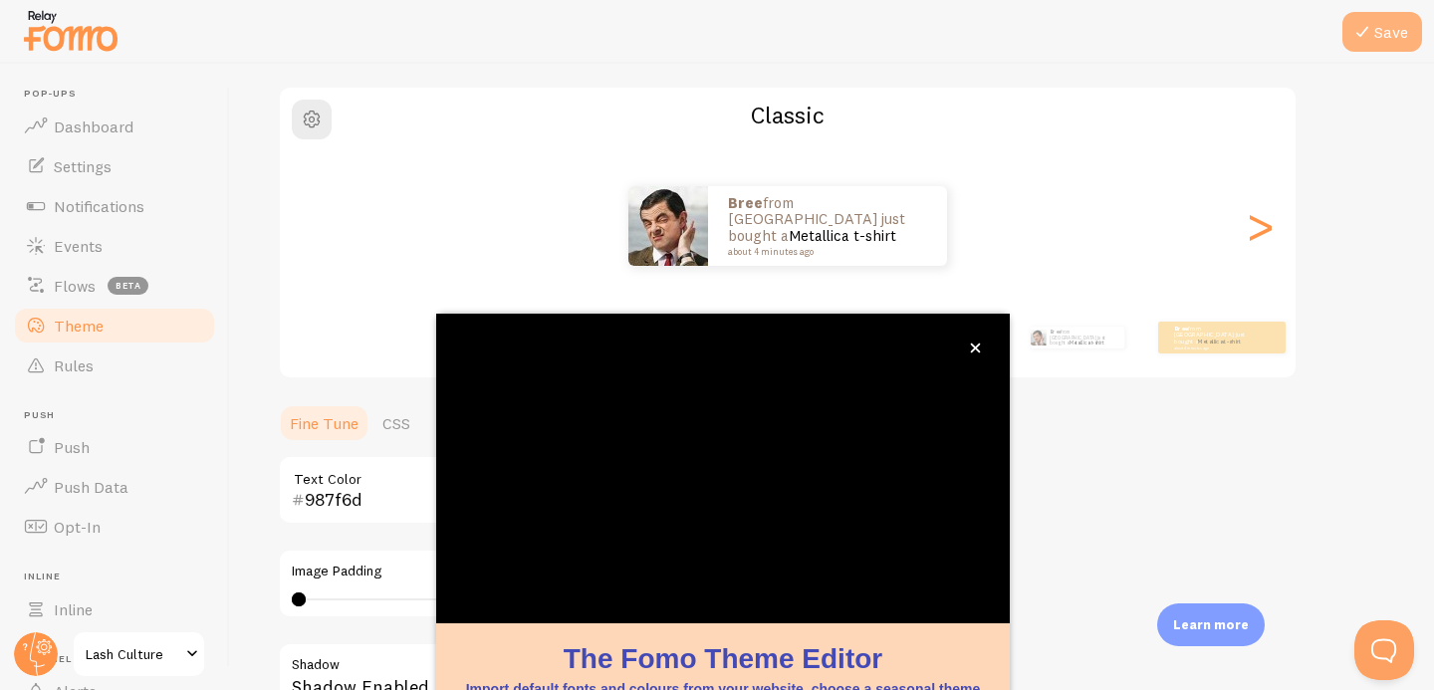
scroll to position [32, 0]
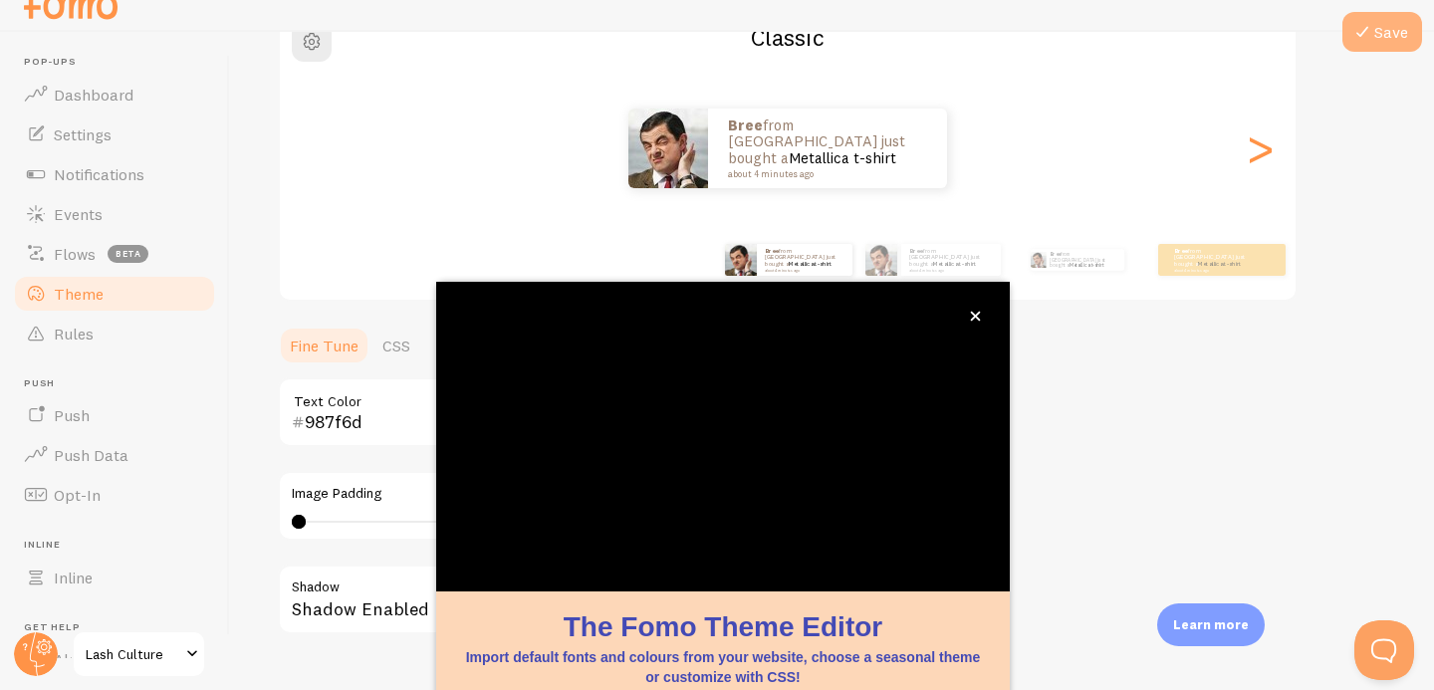
click at [1381, 34] on button "Save" at bounding box center [1383, 32] width 80 height 40
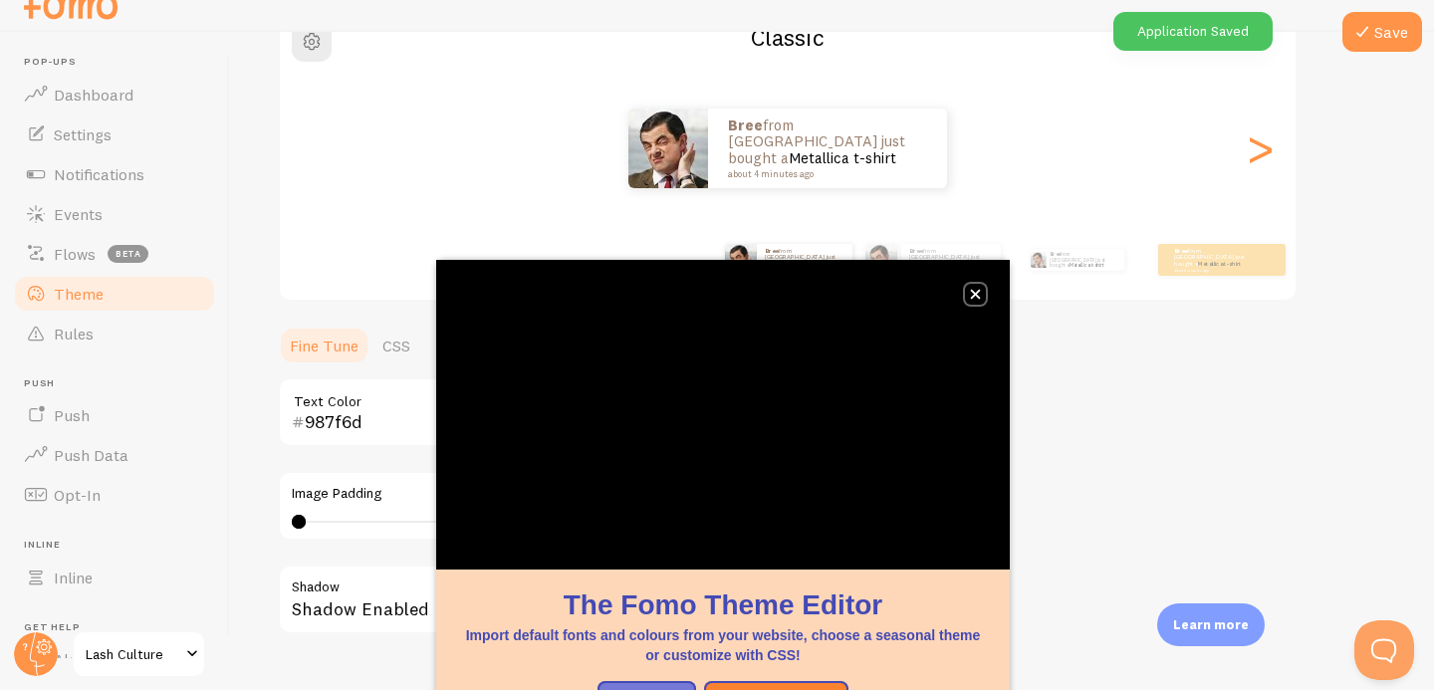
drag, startPoint x: 973, startPoint y: 296, endPoint x: 861, endPoint y: 345, distance: 122.7
click at [973, 296] on icon "close," at bounding box center [976, 295] width 10 height 10
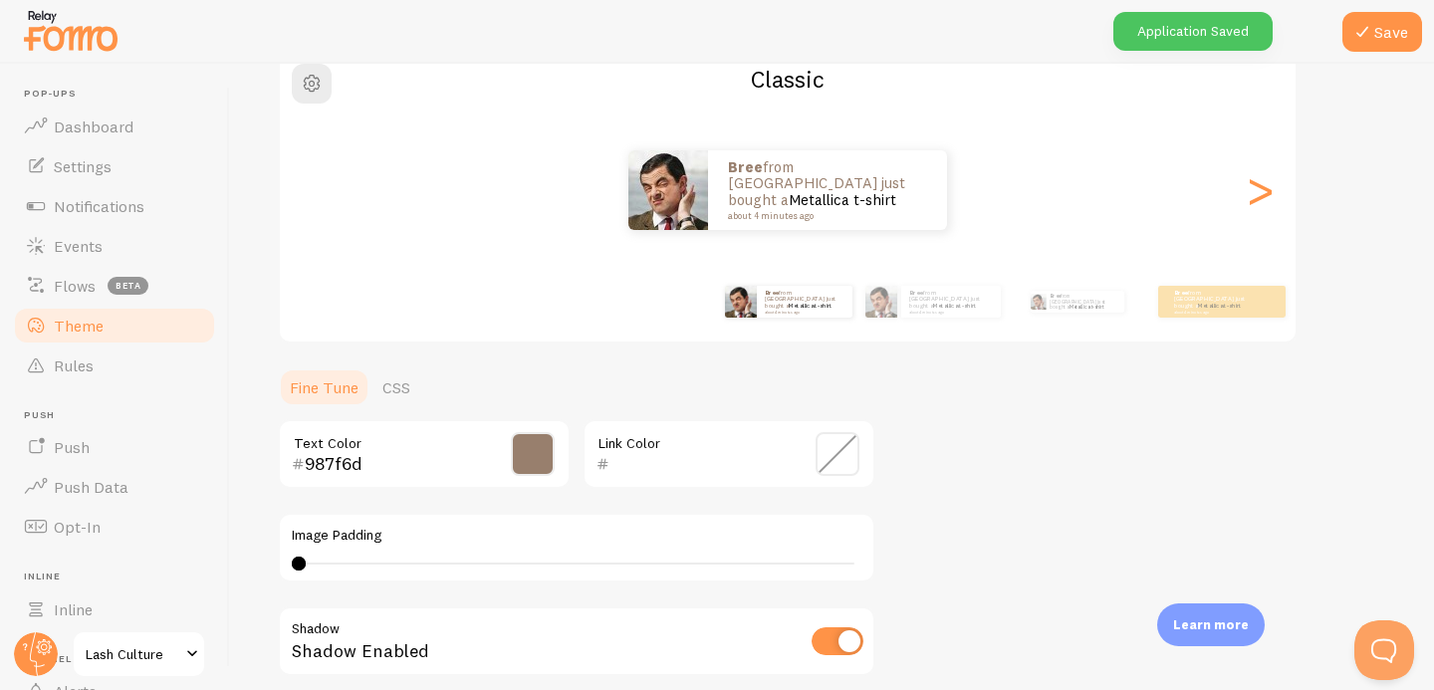
scroll to position [176, 0]
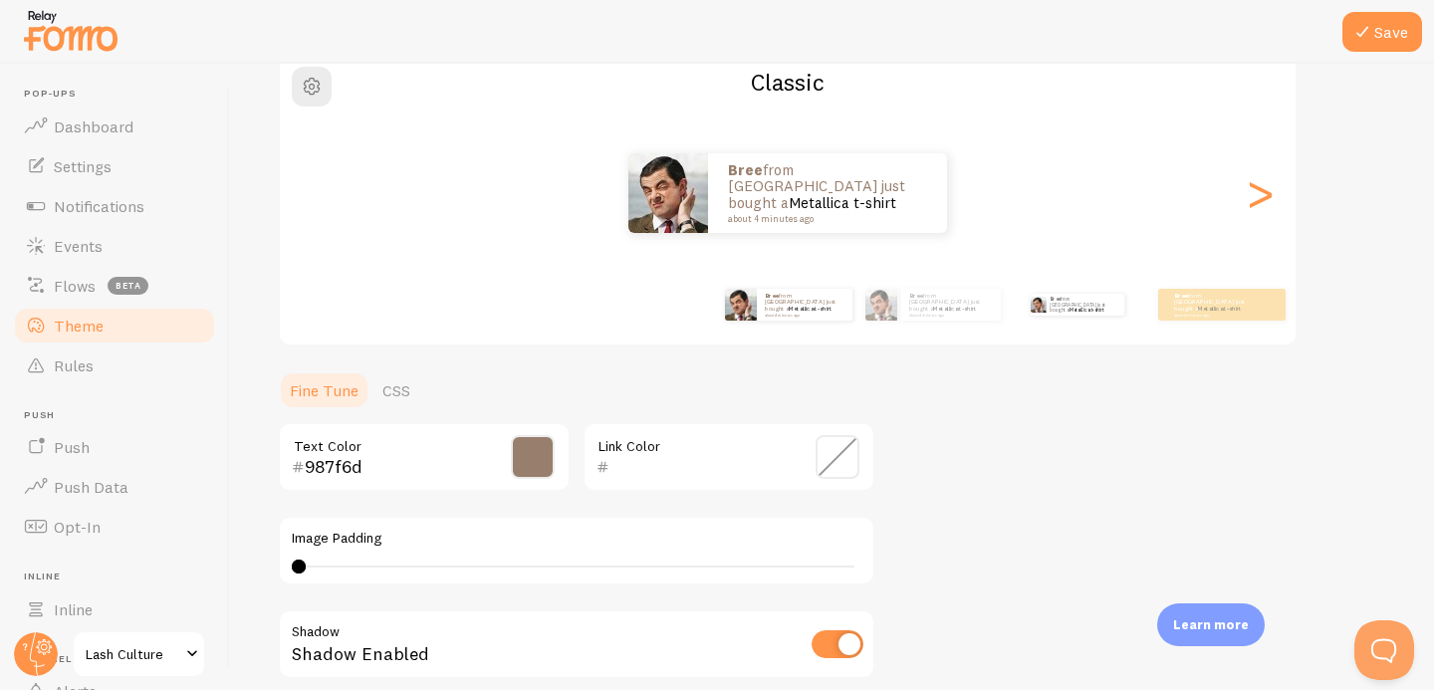
click at [1046, 323] on div "Bree from [GEOGRAPHIC_DATA] just bought a Metallica t-shirt about 4 minutes ago" at bounding box center [1077, 305] width 128 height 56
click at [920, 317] on div "Bree from [GEOGRAPHIC_DATA] just bought a Metallica t-shirt about 4 minutes ago" at bounding box center [951, 305] width 100 height 32
click at [817, 316] on div "Bree from [GEOGRAPHIC_DATA] just bought a Metallica t-shirt about 4 minutes ago" at bounding box center [805, 305] width 96 height 32
click at [927, 317] on div "Bree from [GEOGRAPHIC_DATA] just bought a Metallica t-shirt about 4 minutes ago" at bounding box center [951, 305] width 100 height 32
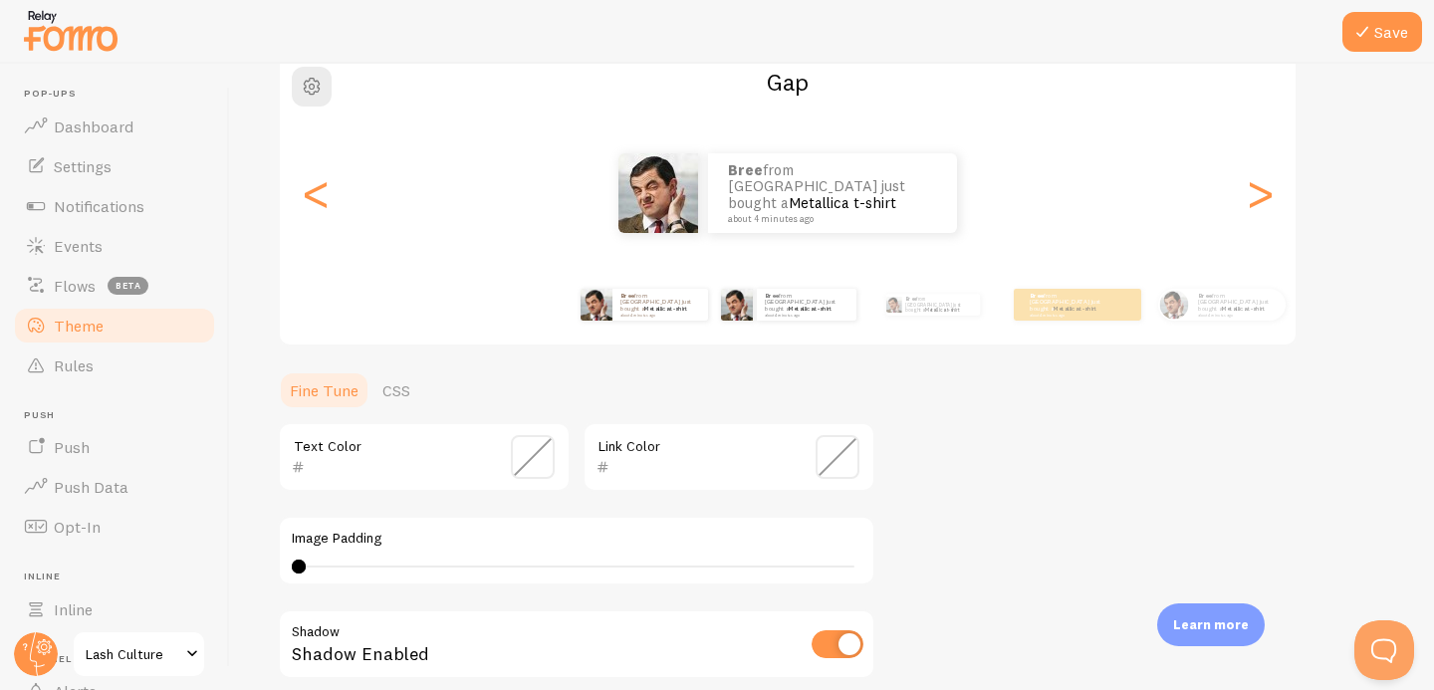
click at [627, 320] on div "Bree from [GEOGRAPHIC_DATA] just bought a Metallica t-shirt about 4 minutes ago" at bounding box center [644, 305] width 128 height 56
type input "987f6d"
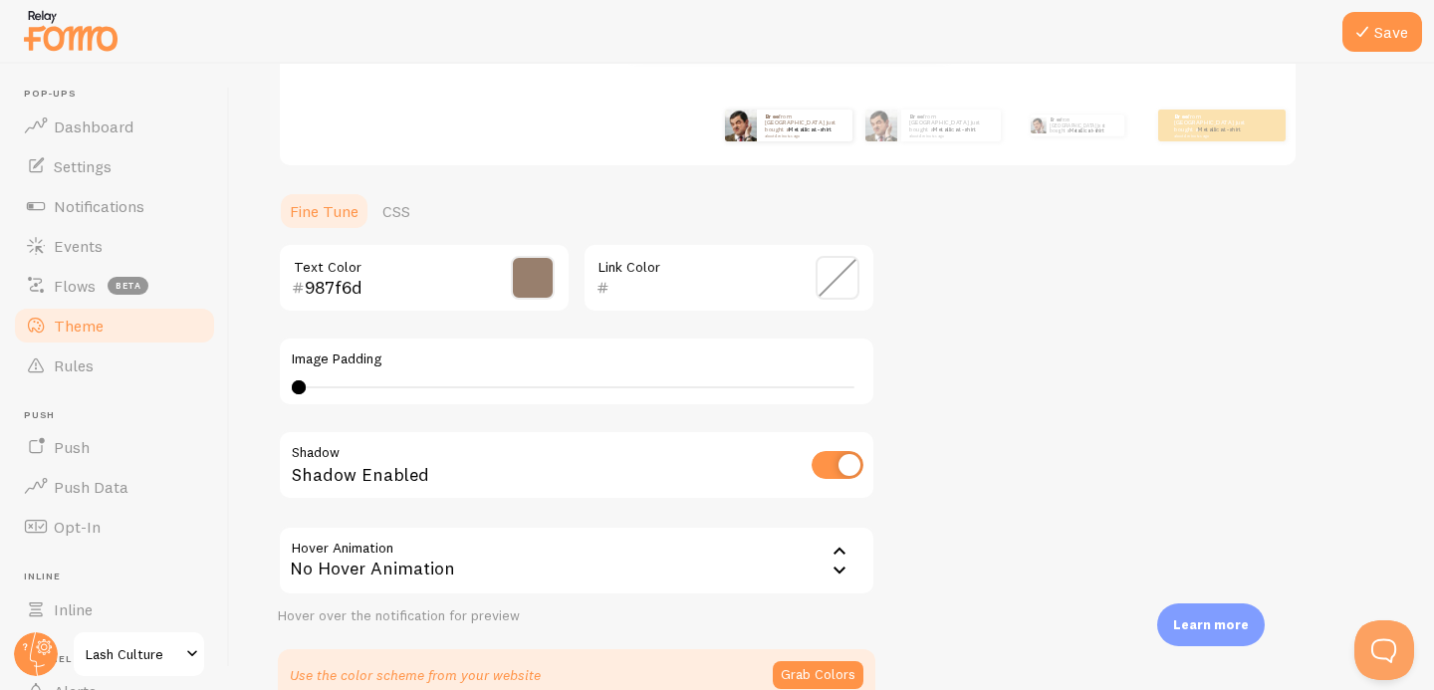
scroll to position [462, 0]
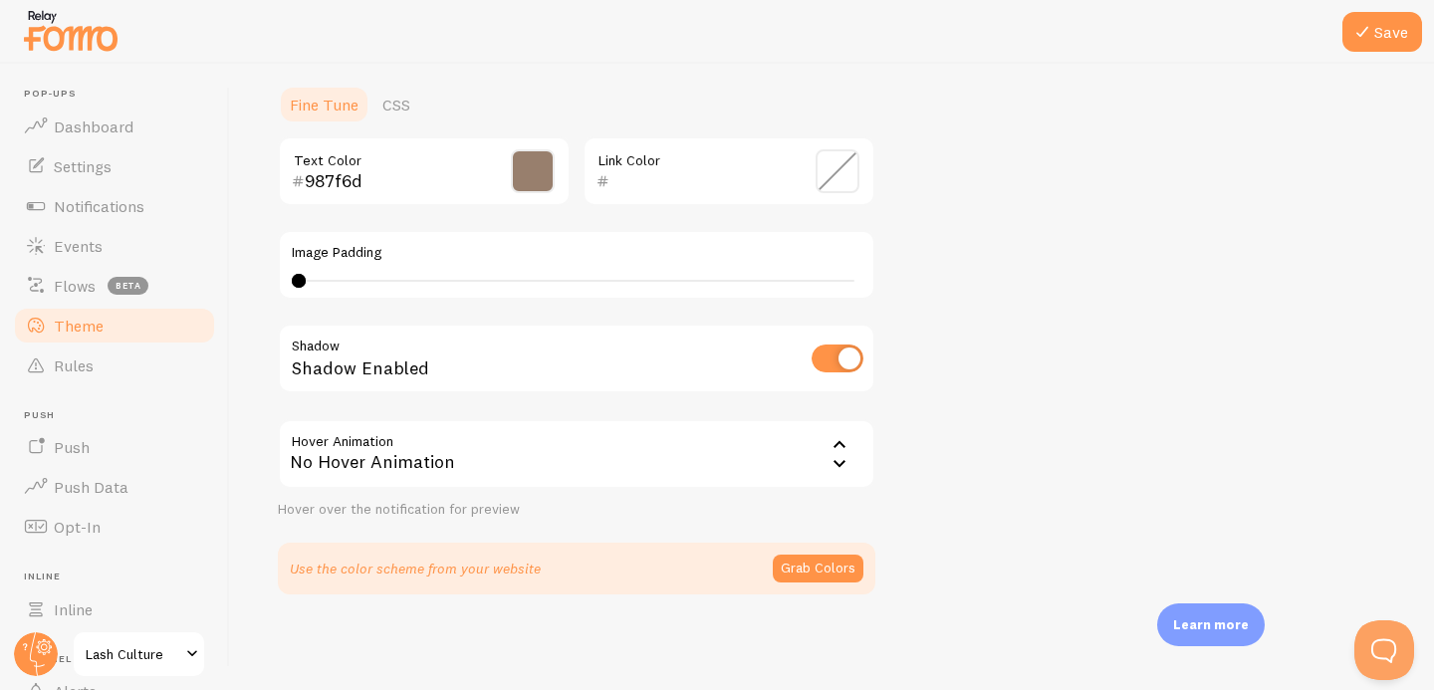
click at [402, 449] on div "No Hover Animation" at bounding box center [577, 454] width 598 height 70
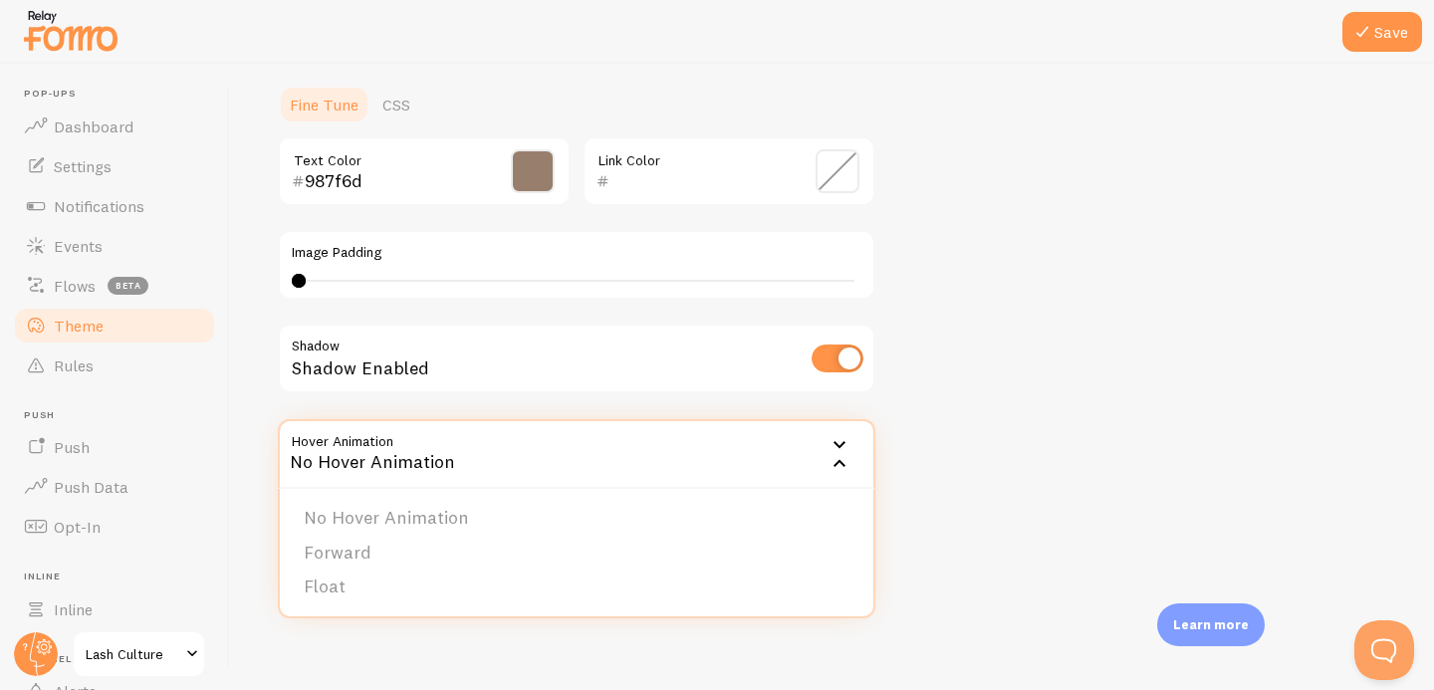
click at [401, 451] on div "No Hover Animation" at bounding box center [577, 454] width 598 height 70
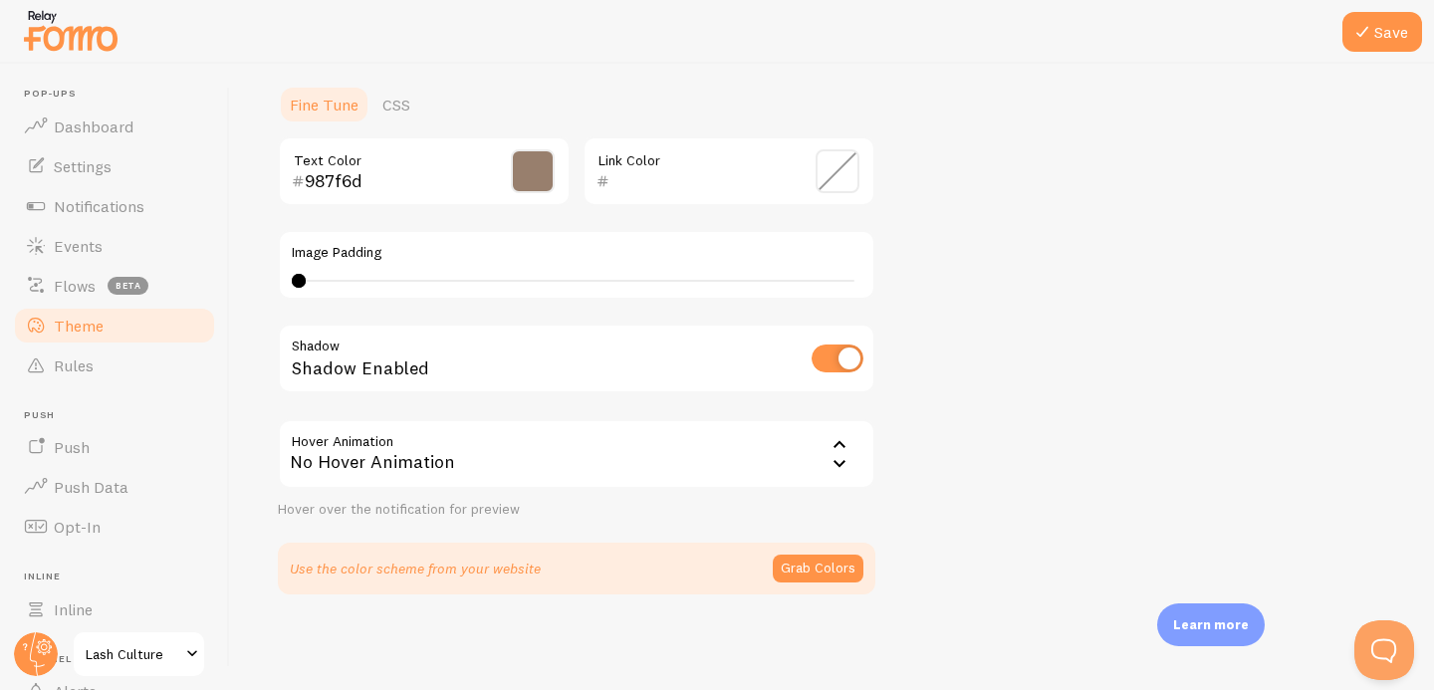
click at [537, 466] on div "No Hover Animation" at bounding box center [577, 454] width 598 height 70
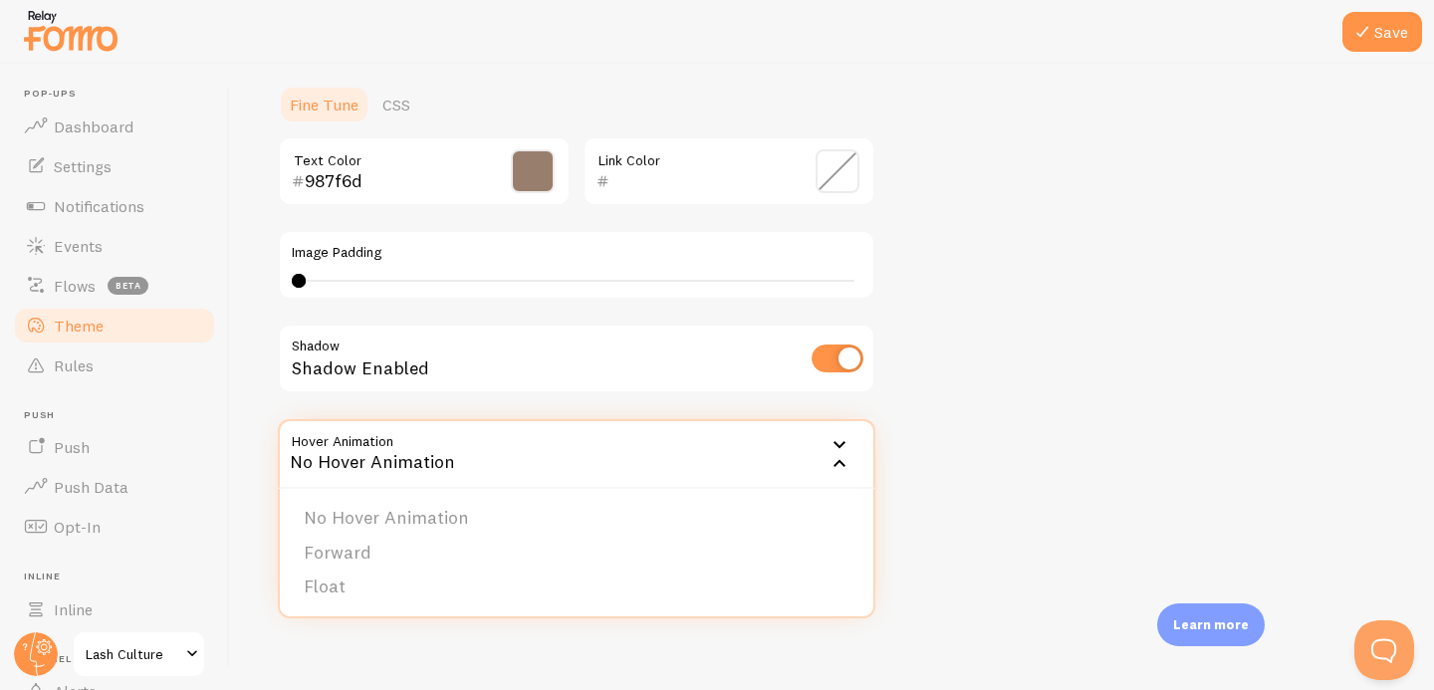
click at [465, 412] on div "987f6d Text Color Link Color Image Padding 0 0 - undefined Shadow Shadow Enable…" at bounding box center [577, 327] width 598 height 383
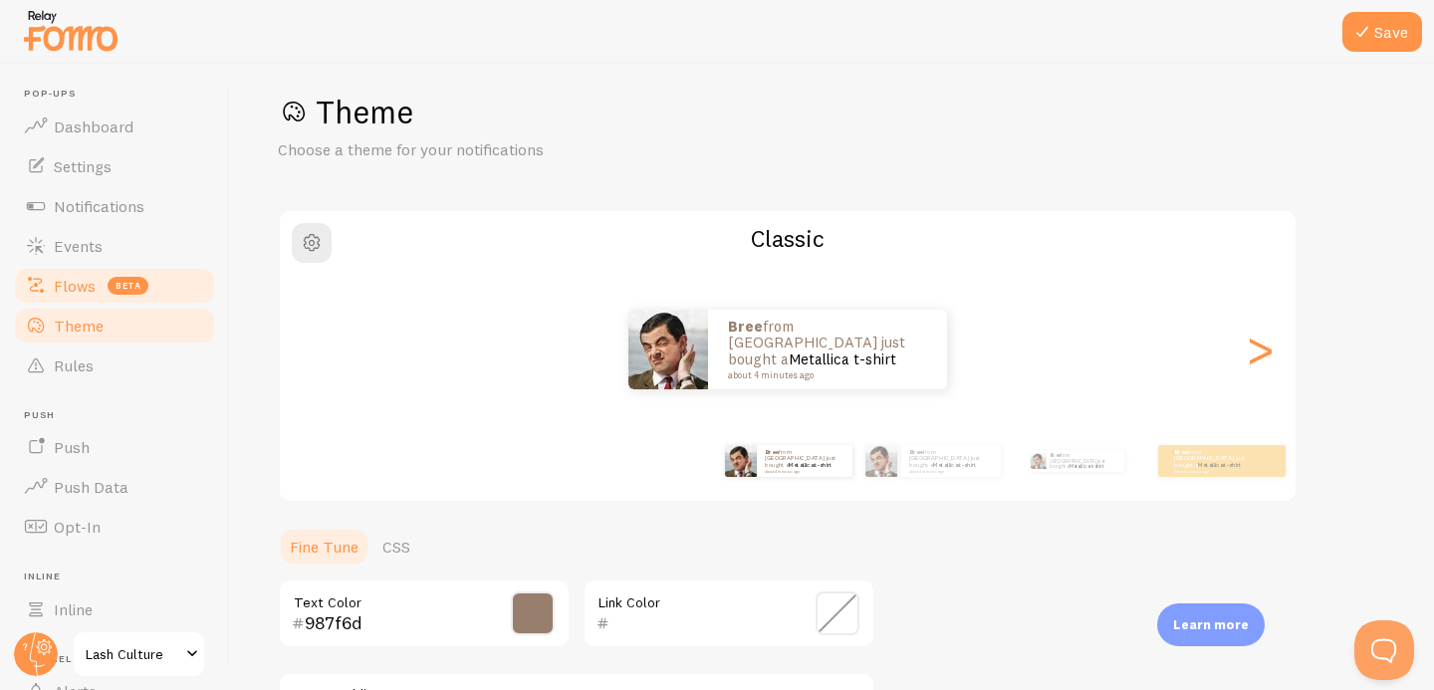
scroll to position [0, 0]
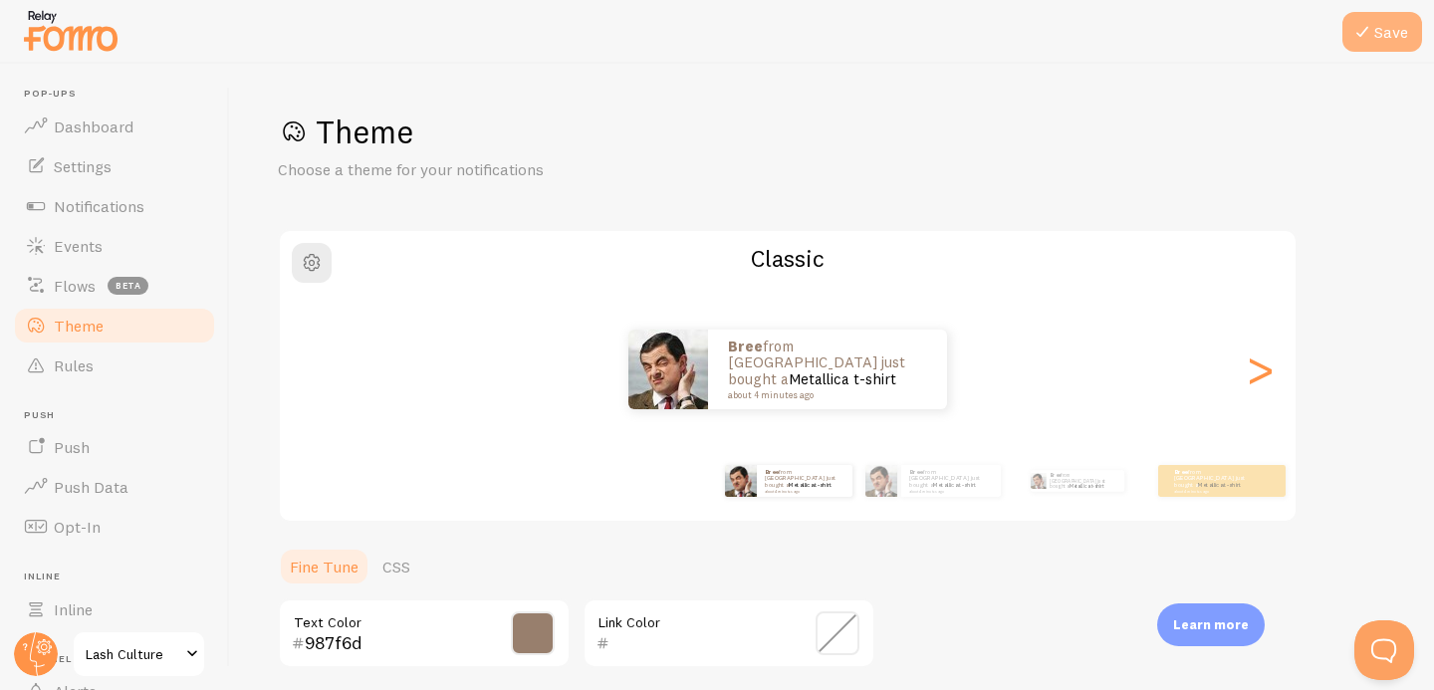
click at [1361, 42] on icon at bounding box center [1363, 32] width 24 height 24
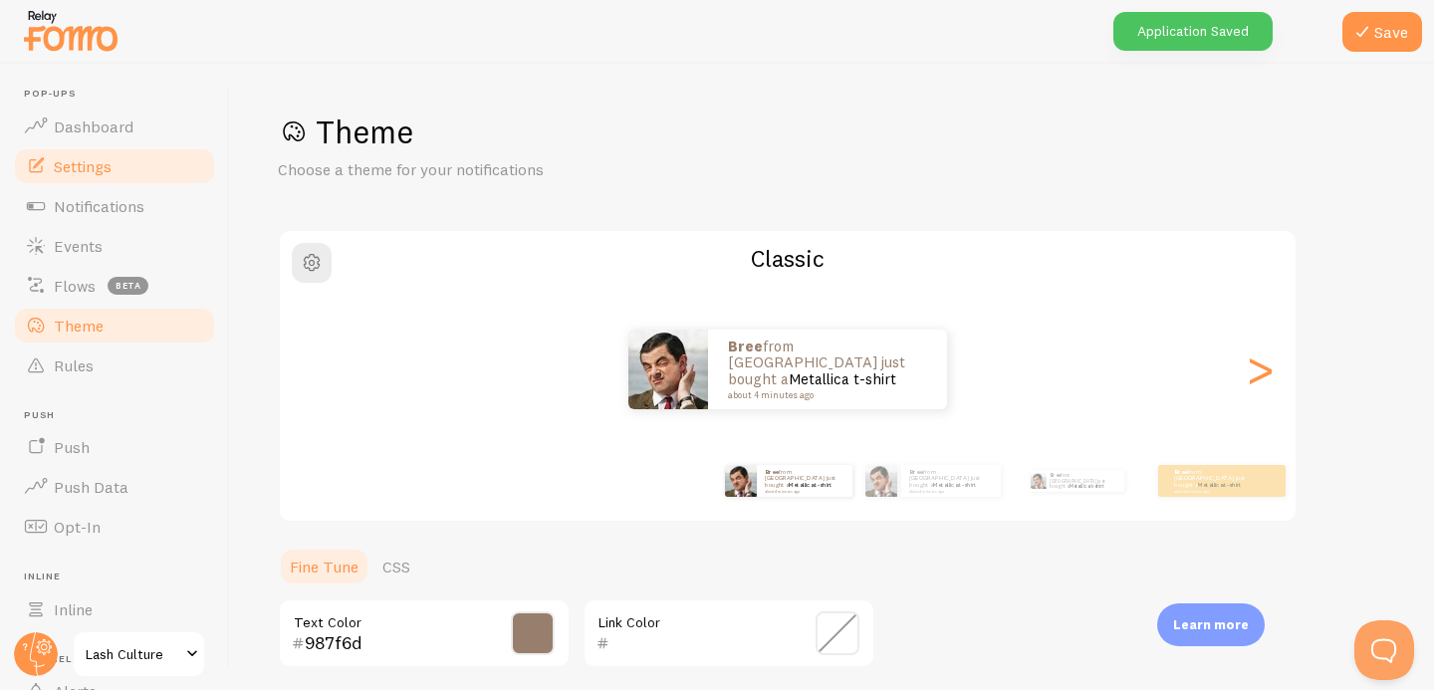
click at [107, 161] on span "Settings" at bounding box center [83, 166] width 58 height 20
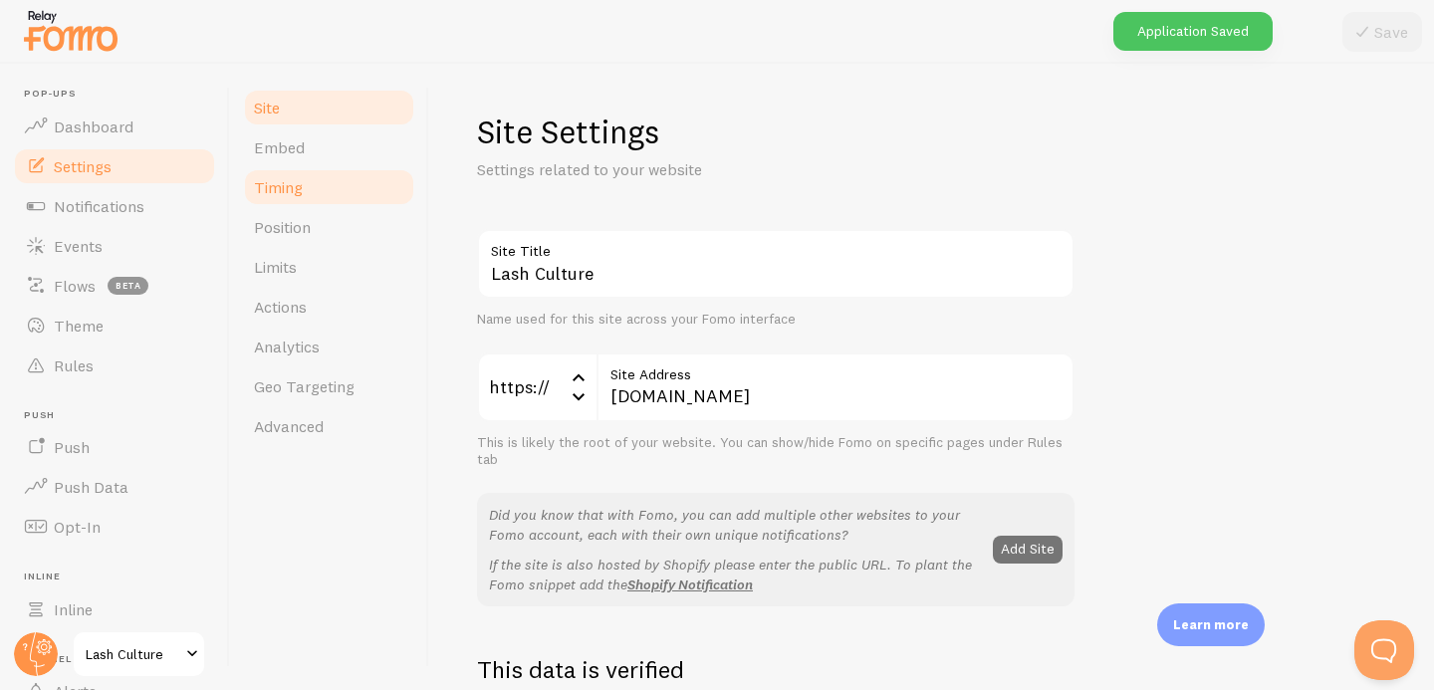
click at [286, 195] on span "Timing" at bounding box center [278, 187] width 49 height 20
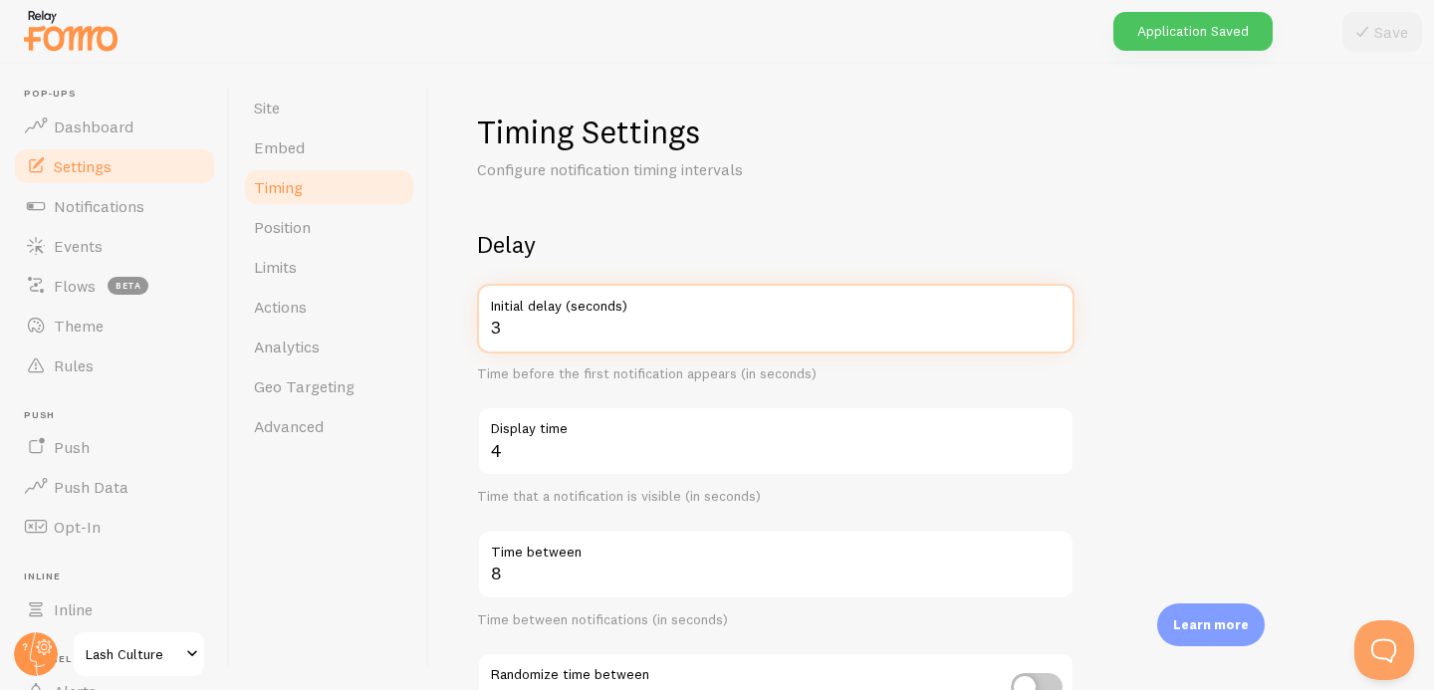
click at [530, 333] on input "3" at bounding box center [776, 319] width 598 height 70
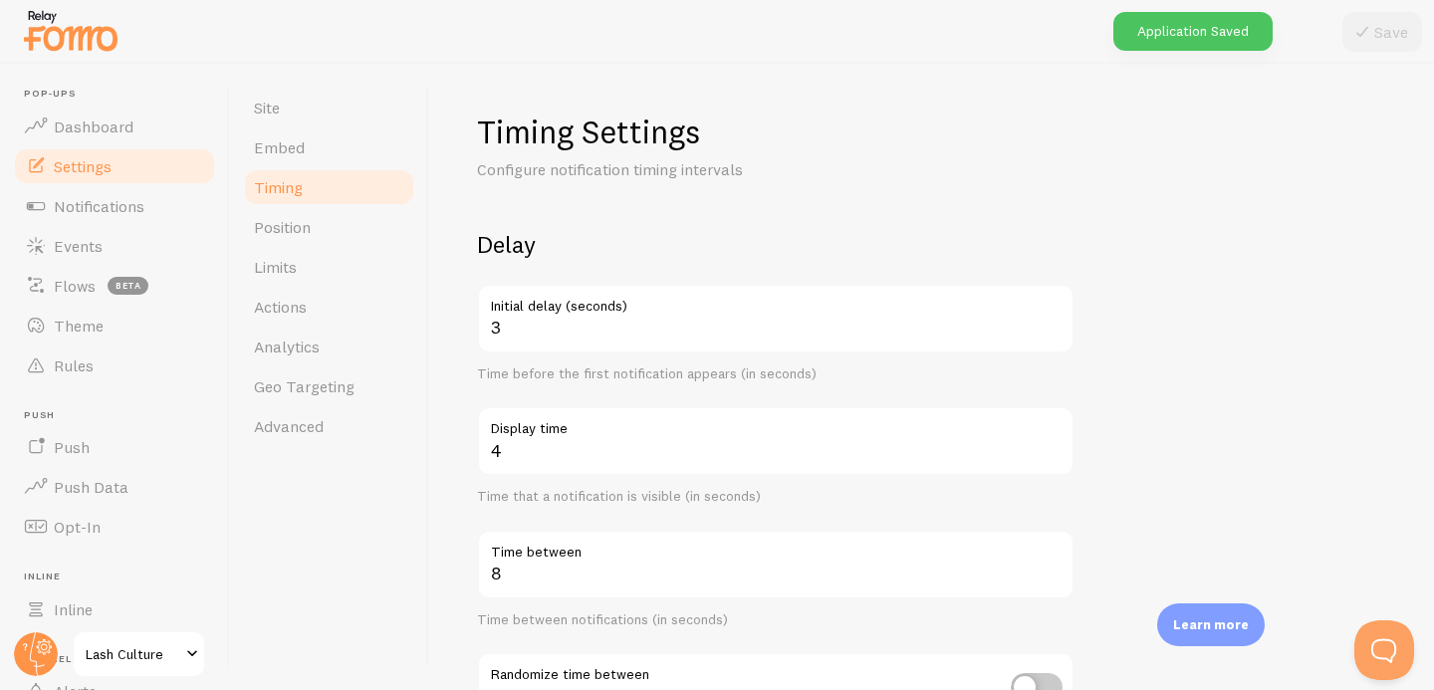
click at [535, 395] on div "Delay 3 Initial delay (seconds) Time before the first notification appears (in …" at bounding box center [776, 491] width 598 height 525
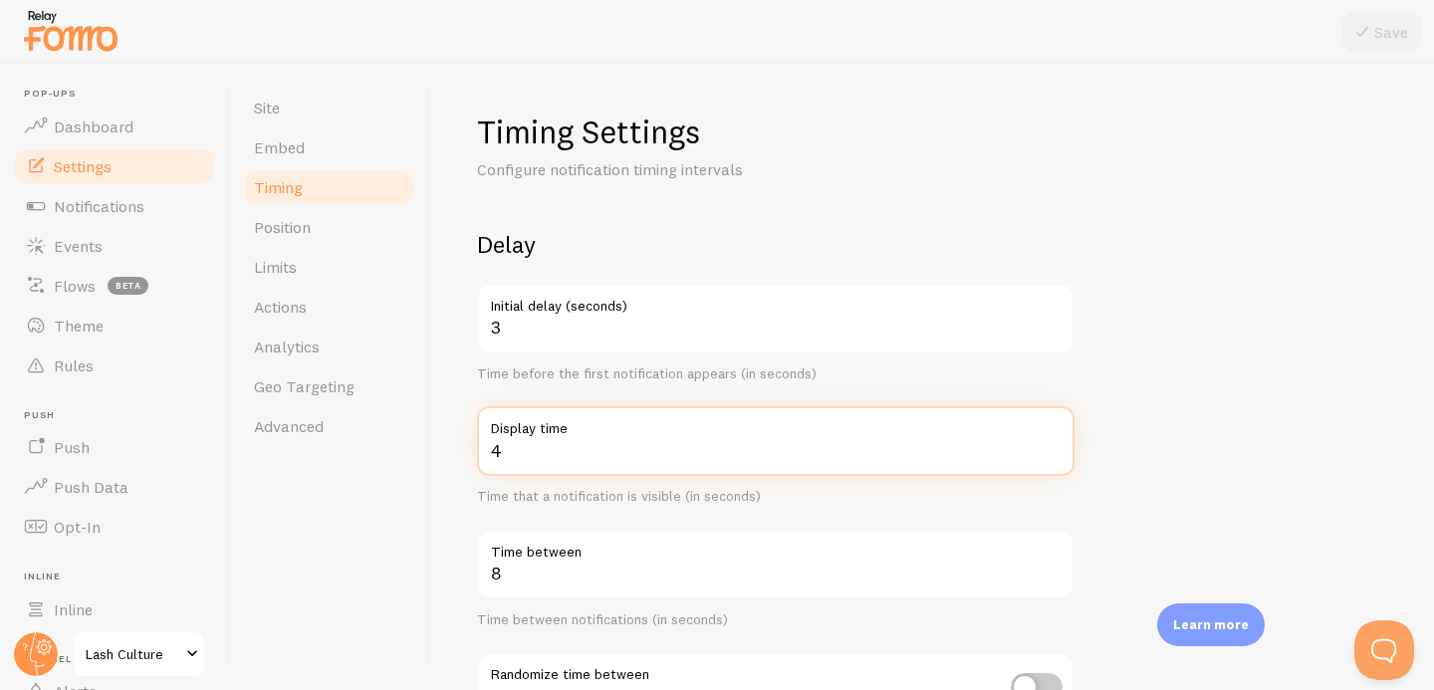
click at [536, 452] on input "4" at bounding box center [776, 441] width 598 height 70
click at [537, 453] on input "4" at bounding box center [776, 441] width 598 height 70
type input "6"
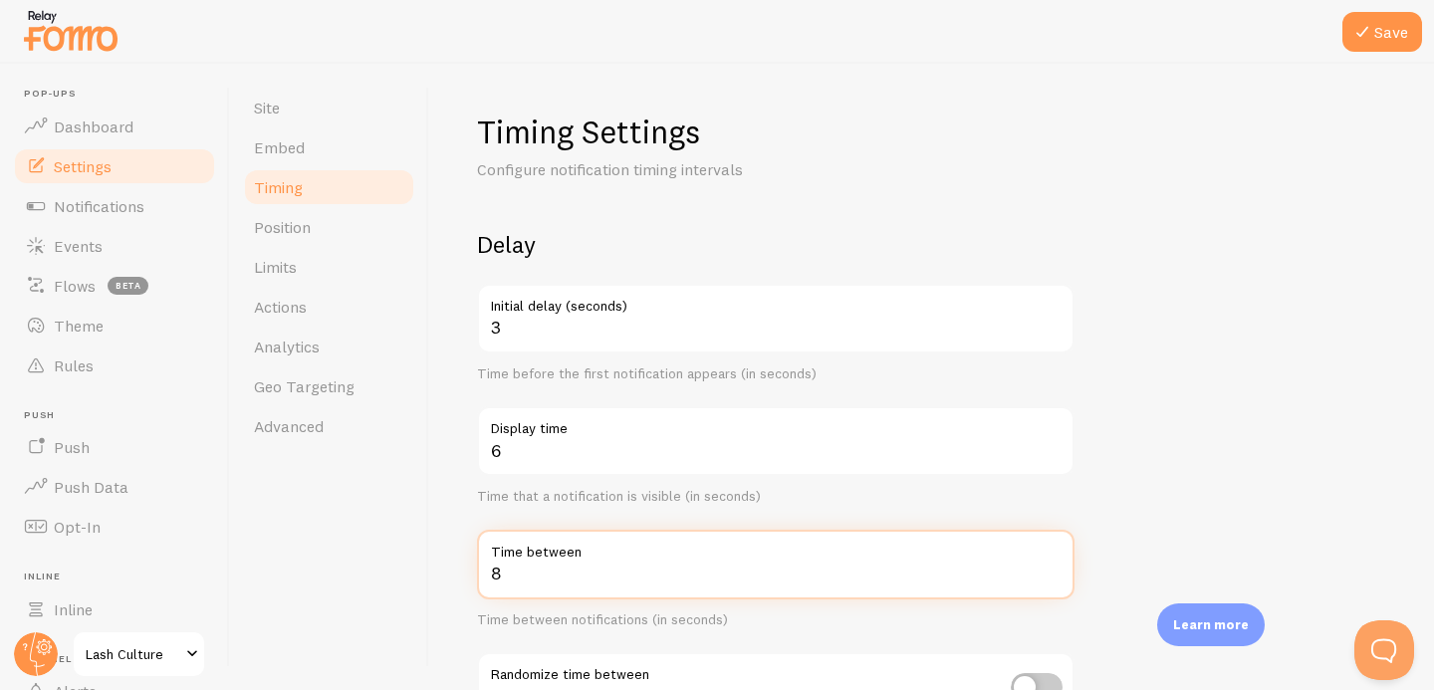
click at [538, 584] on input "8" at bounding box center [776, 565] width 598 height 70
click at [539, 584] on input "8" at bounding box center [776, 565] width 598 height 70
type input "5"
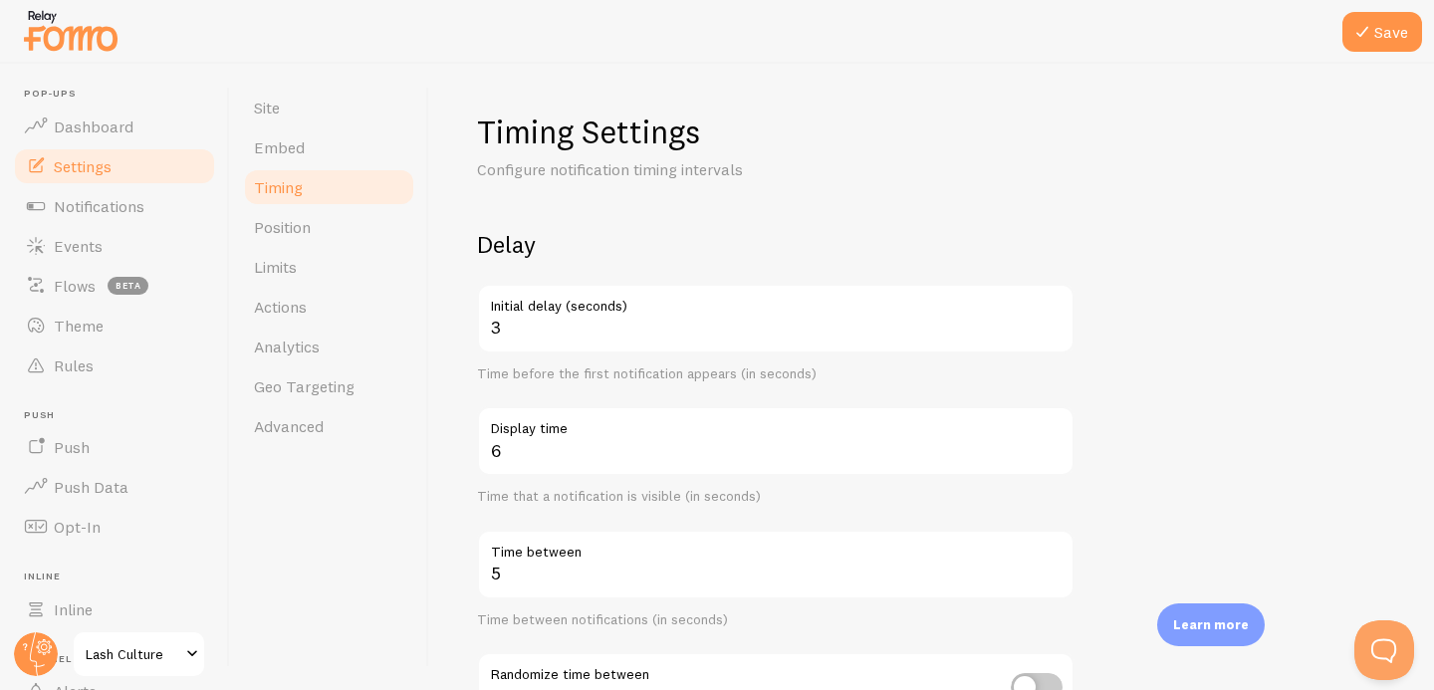
click at [448, 561] on div "Timing Settings Configure notification timing intervals Delay 3 Initial delay (…" at bounding box center [931, 377] width 1005 height 627
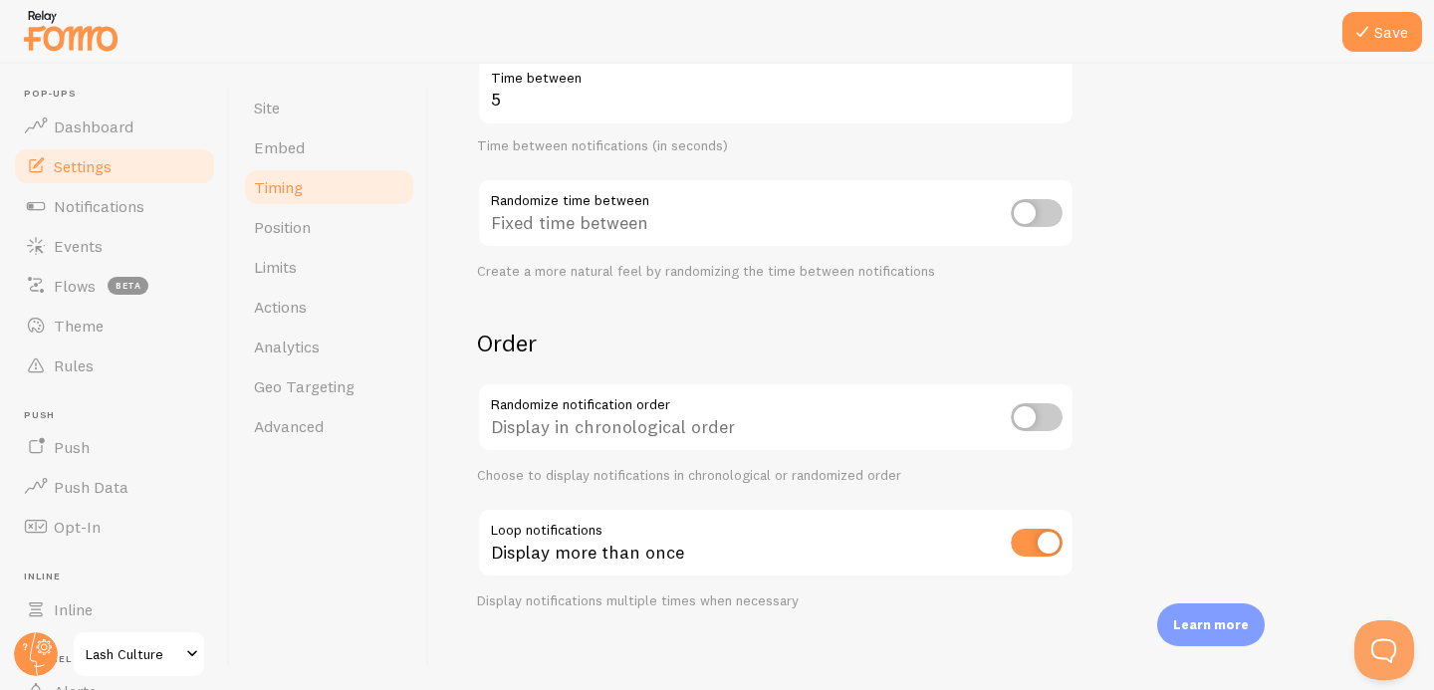
scroll to position [489, 0]
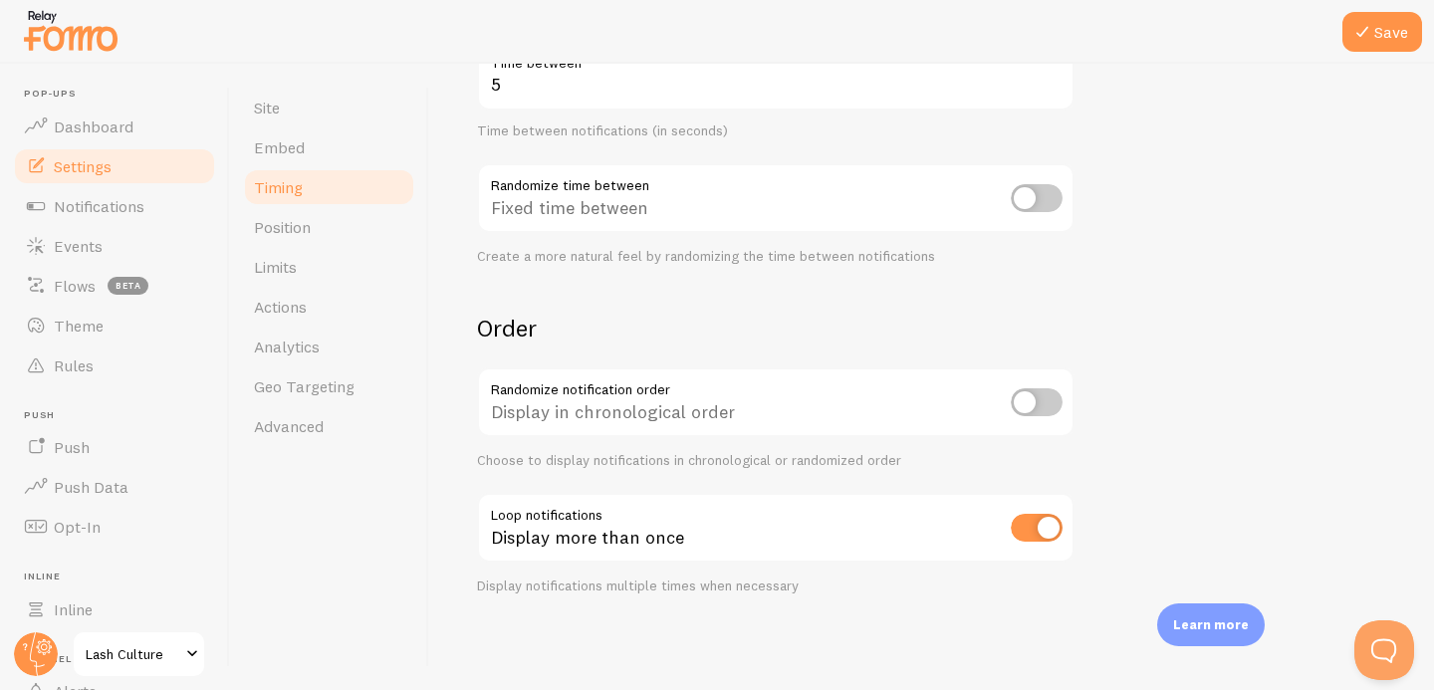
click at [1036, 399] on input "checkbox" at bounding box center [1037, 402] width 52 height 28
checkbox input "true"
click at [1387, 39] on button "Save" at bounding box center [1383, 32] width 80 height 40
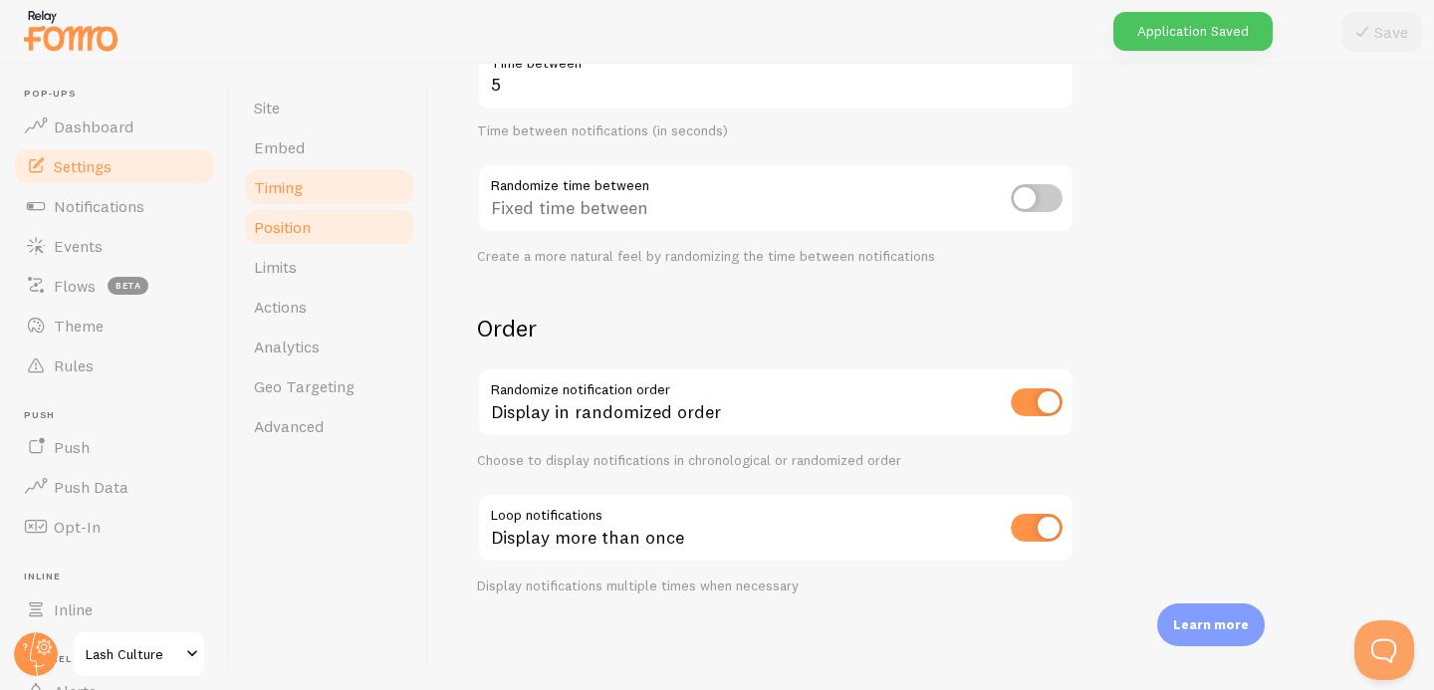
click at [303, 224] on span "Position" at bounding box center [282, 227] width 57 height 20
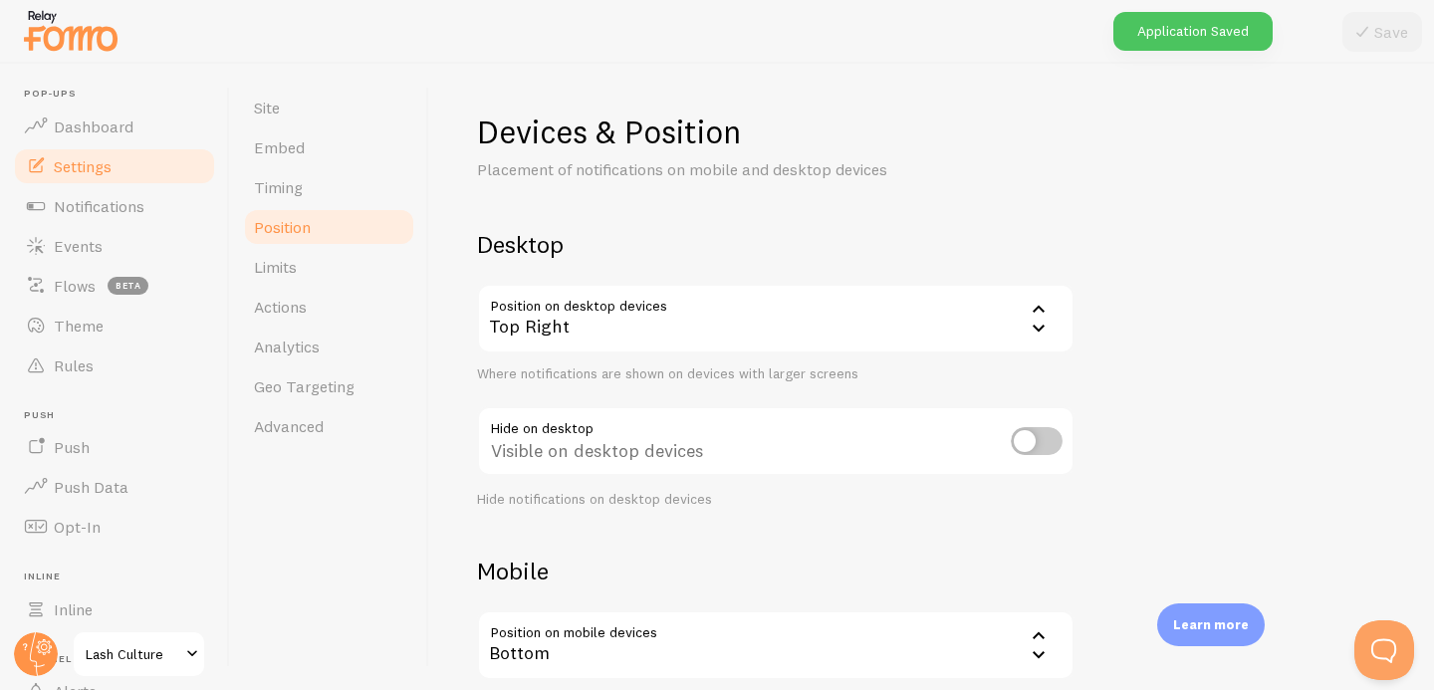
click at [548, 321] on div "Top Right" at bounding box center [776, 319] width 598 height 70
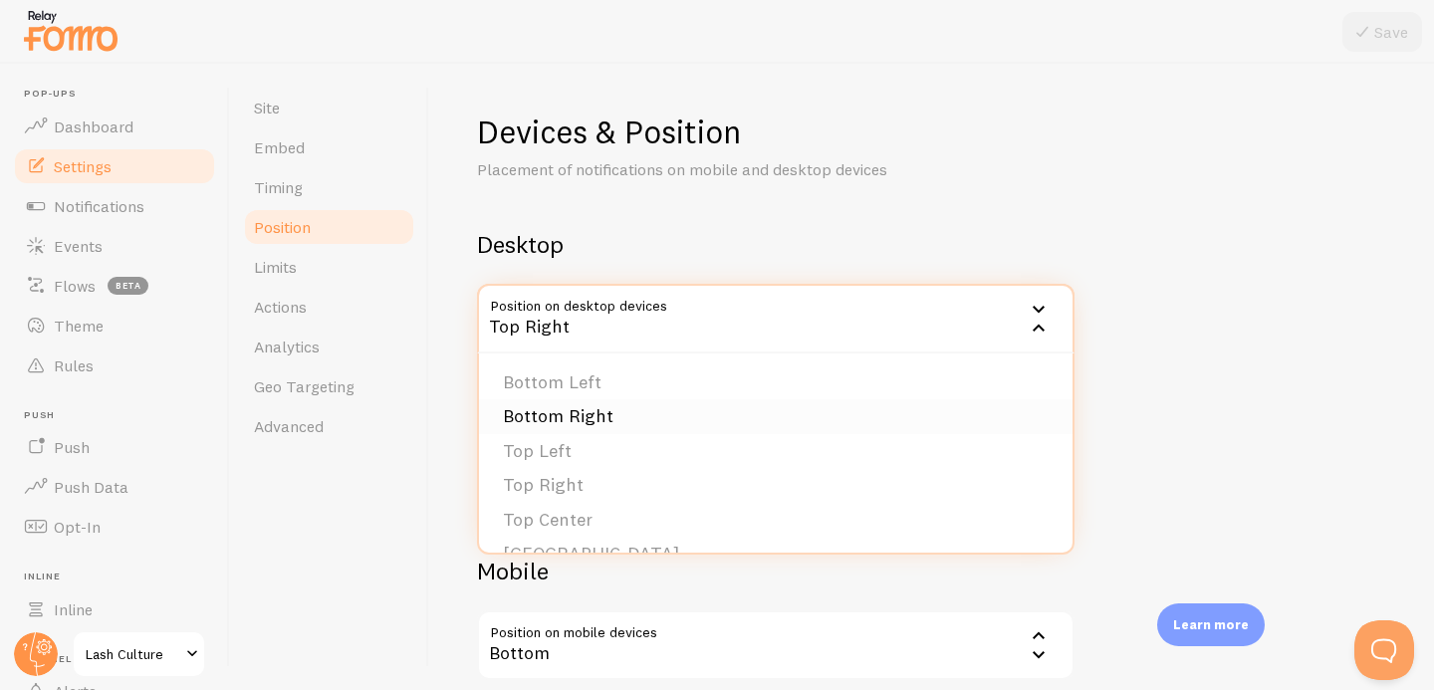
click at [564, 414] on li "Bottom Right" at bounding box center [776, 416] width 594 height 35
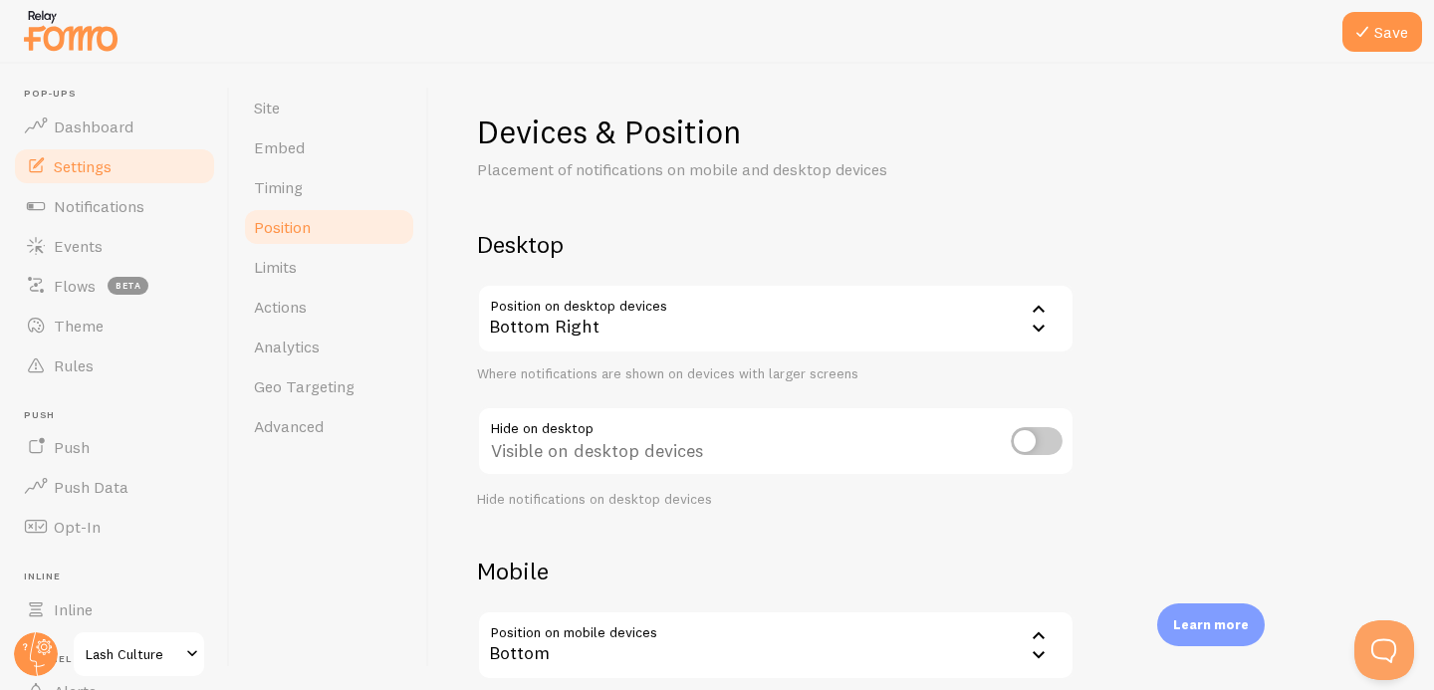
click at [797, 535] on div "Devices & Position Placement of notifications on mobile and desktop devices Des…" at bounding box center [931, 474] width 909 height 724
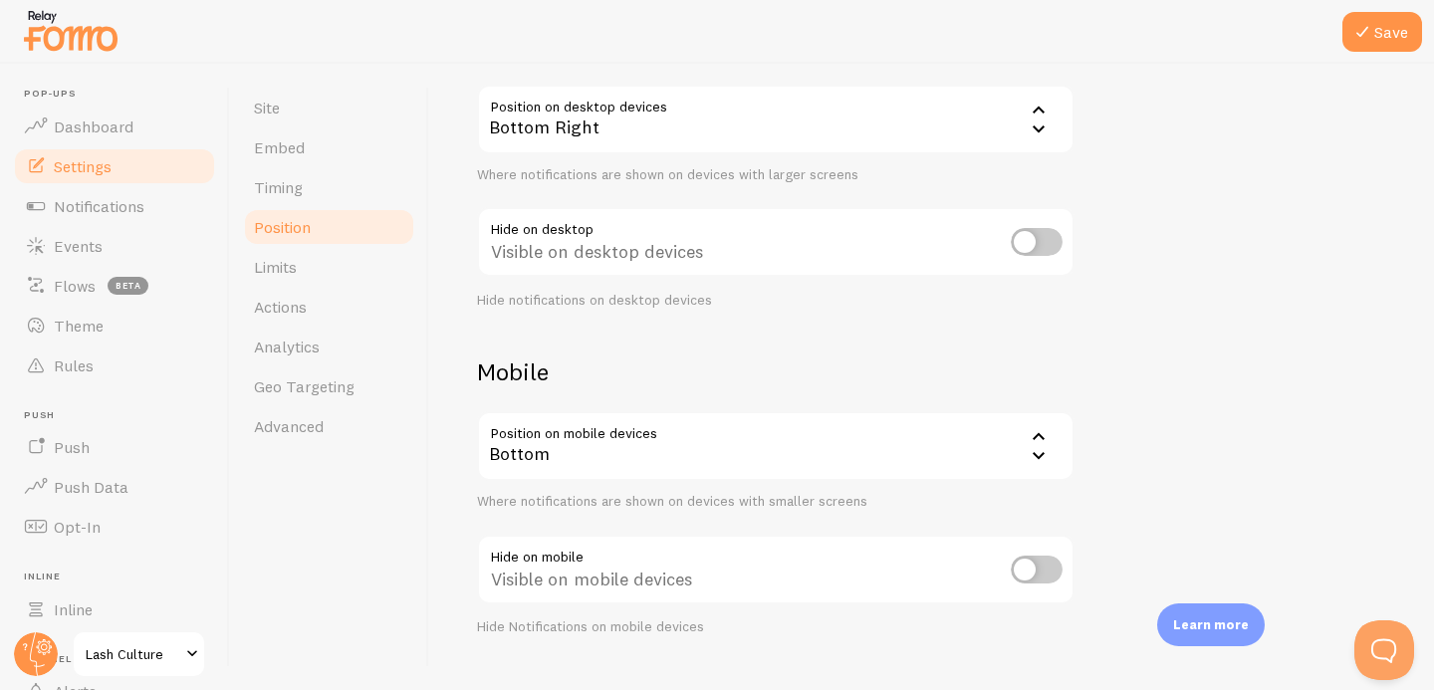
scroll to position [240, 0]
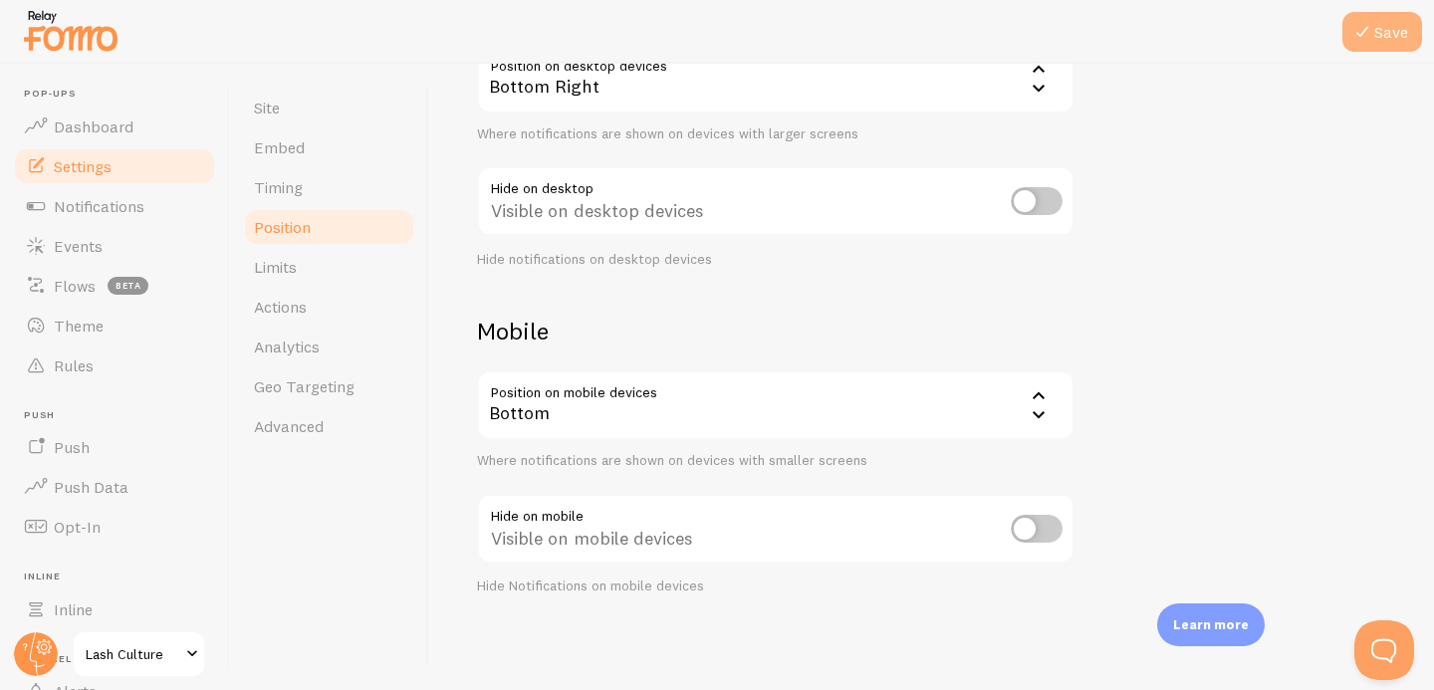
click at [1394, 33] on button "Save" at bounding box center [1383, 32] width 80 height 40
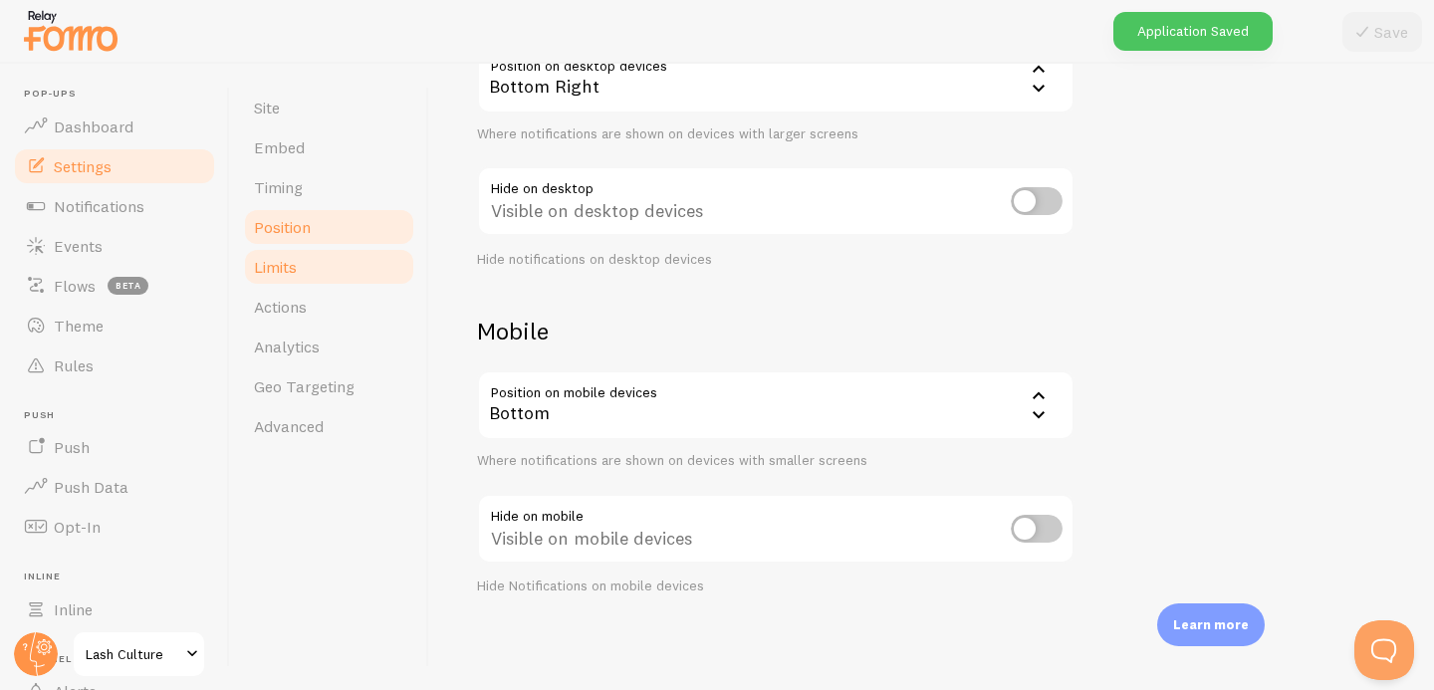
click at [306, 271] on link "Limits" at bounding box center [329, 267] width 174 height 40
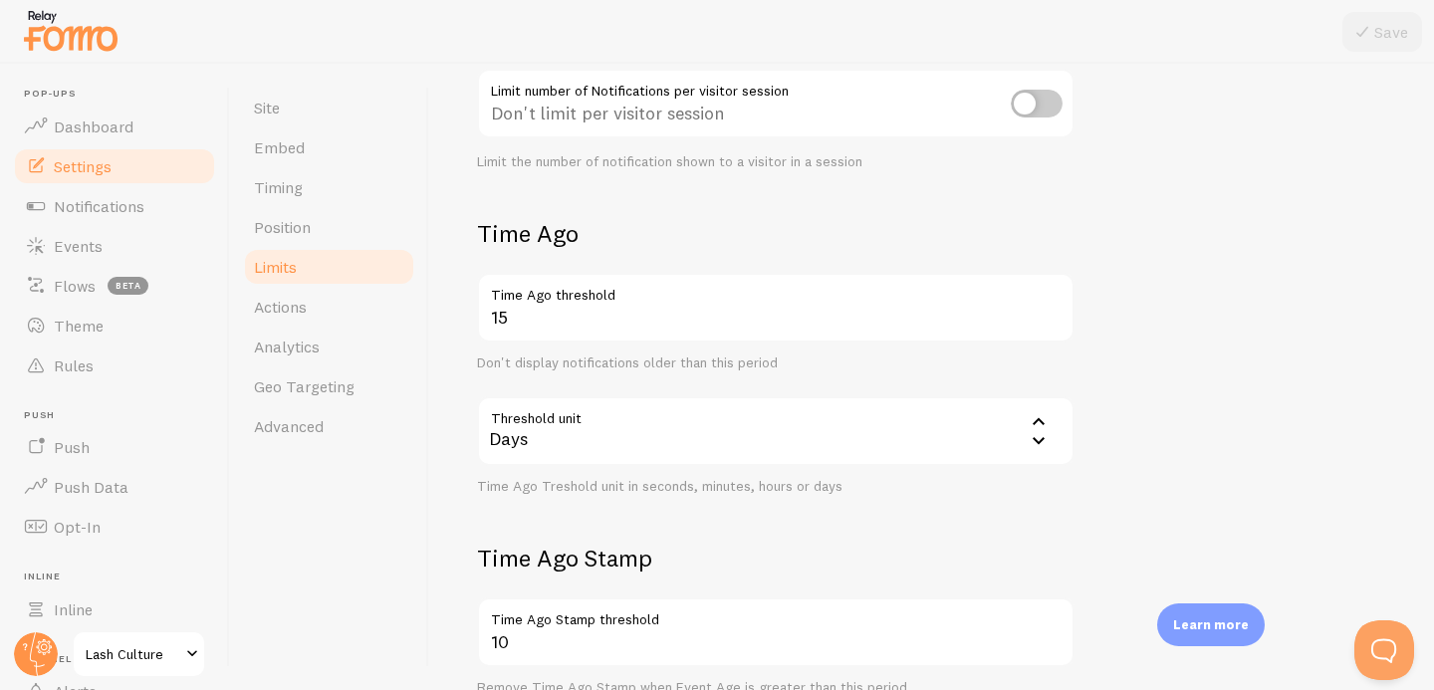
scroll to position [340, 0]
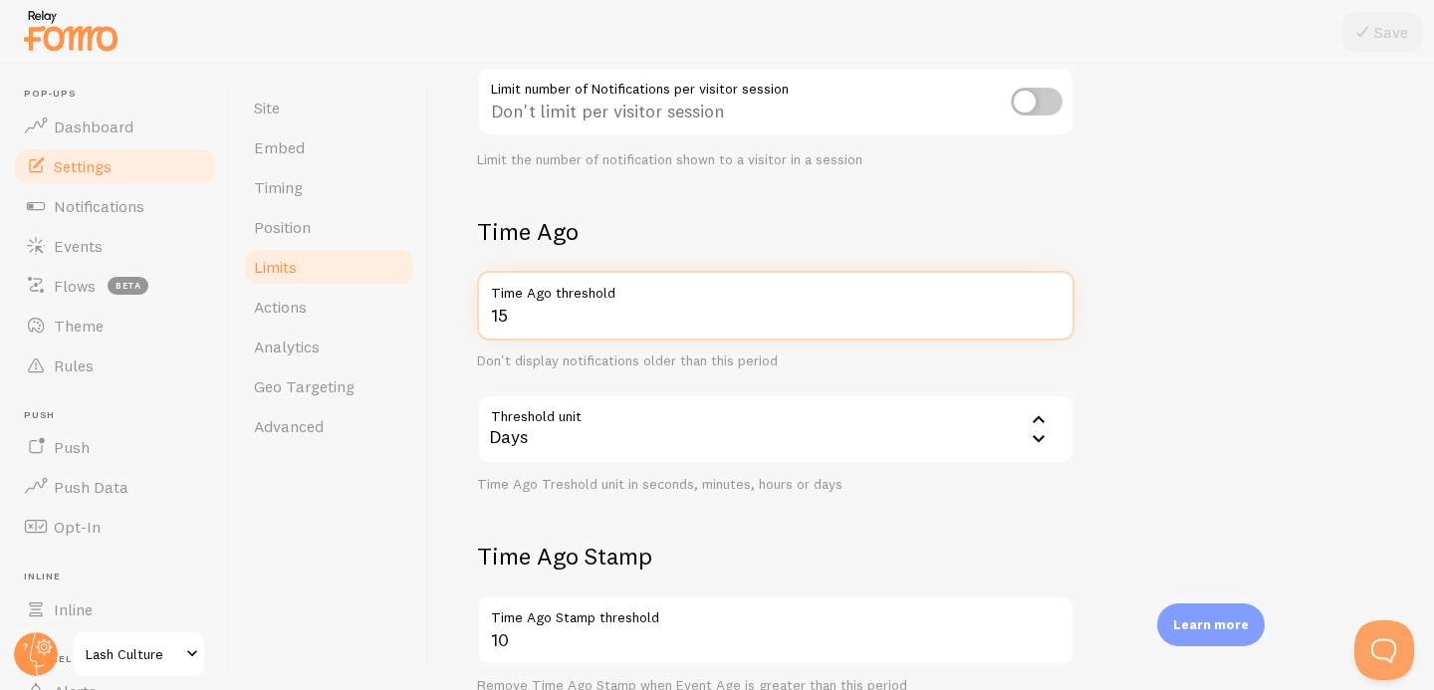
click at [545, 312] on input "15" at bounding box center [776, 306] width 598 height 70
type input "30"
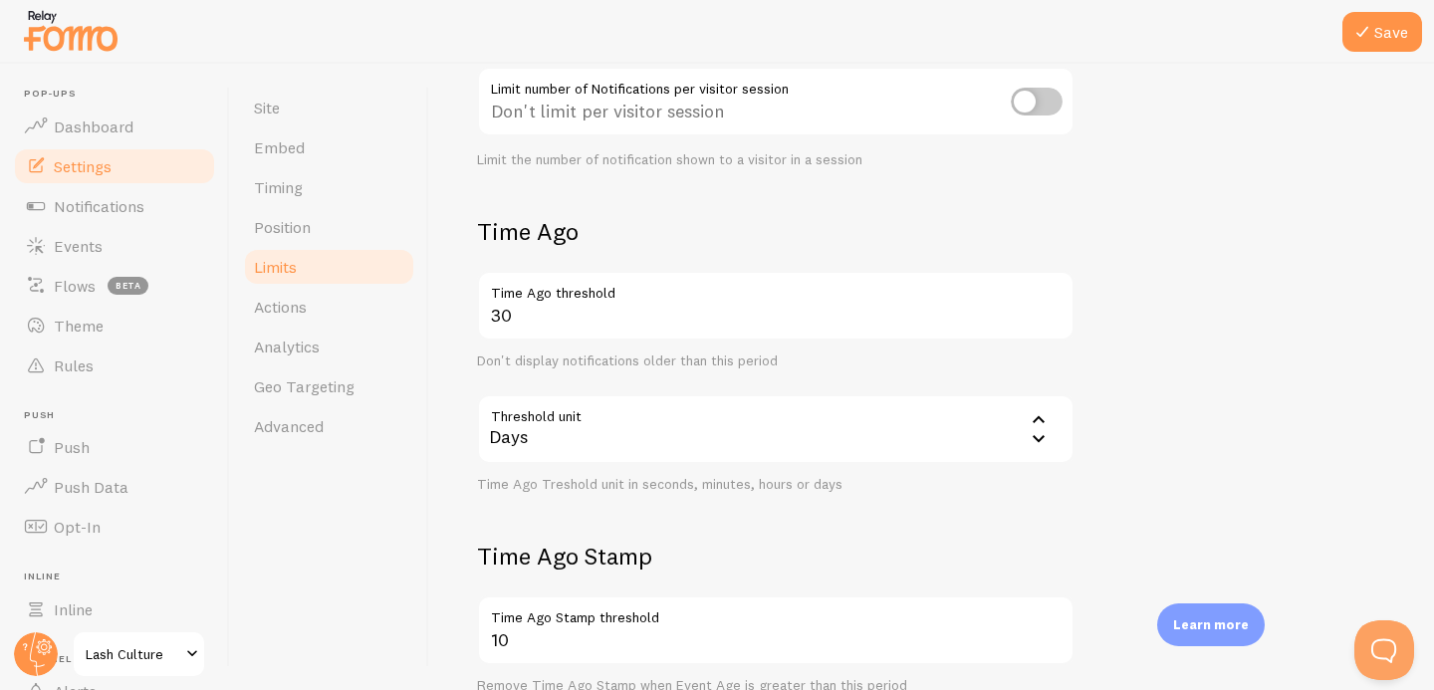
click at [594, 531] on form "Notification Count 20 Max Notifications shown per page Limit the number of Noti…" at bounding box center [931, 353] width 909 height 928
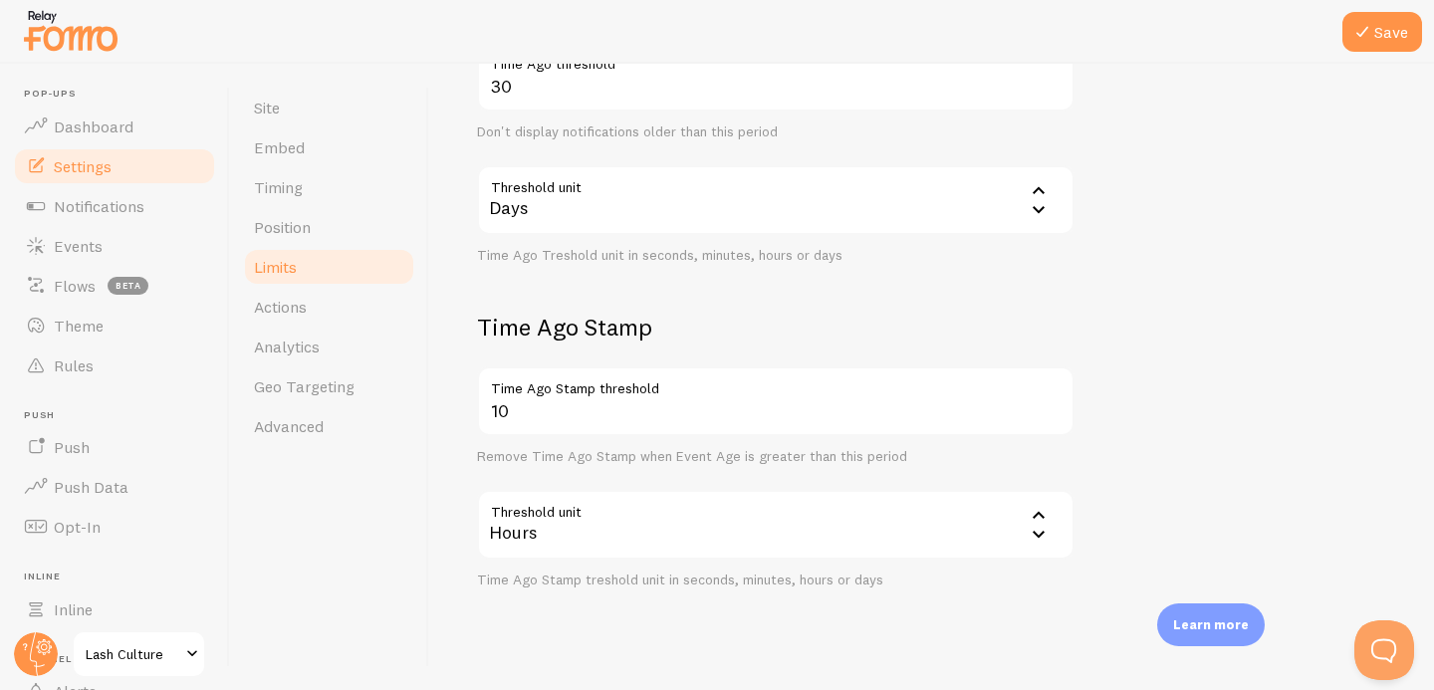
scroll to position [571, 0]
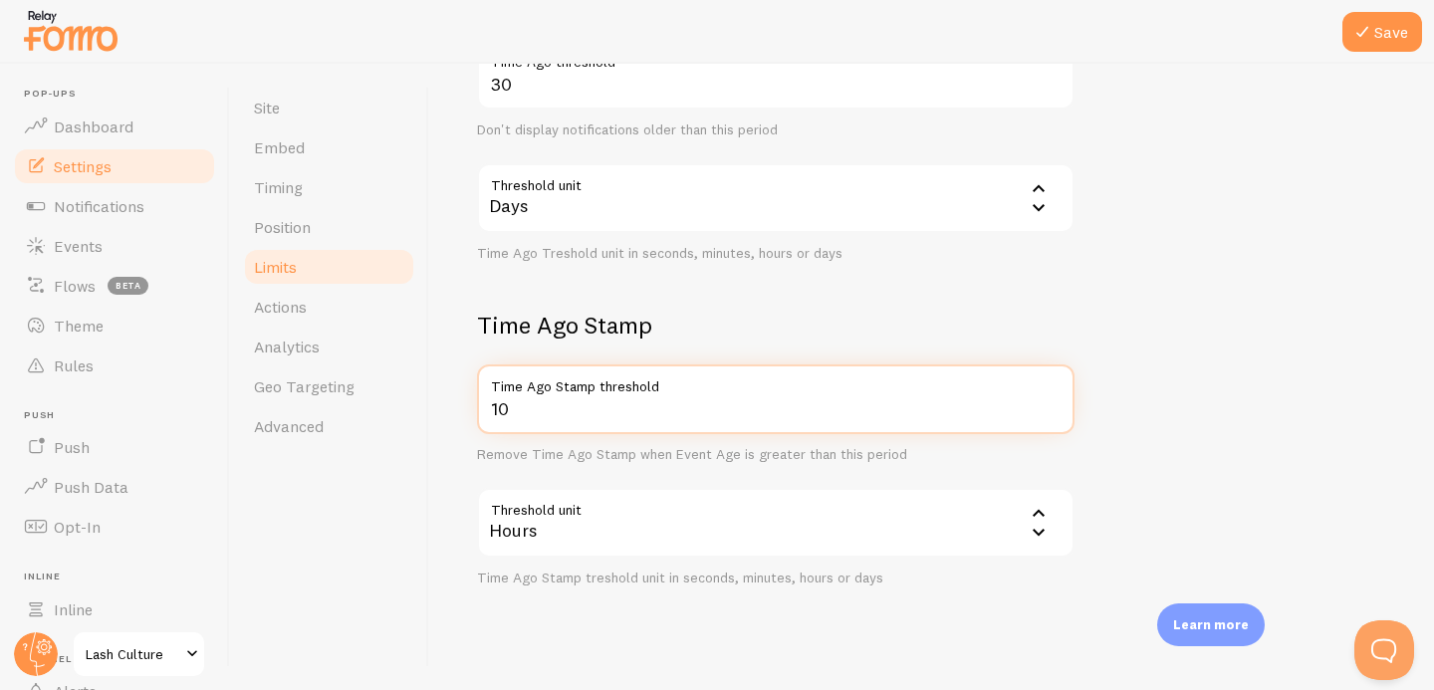
click at [634, 412] on input "10" at bounding box center [776, 400] width 598 height 70
click at [616, 405] on input "10" at bounding box center [776, 400] width 598 height 70
type input "24"
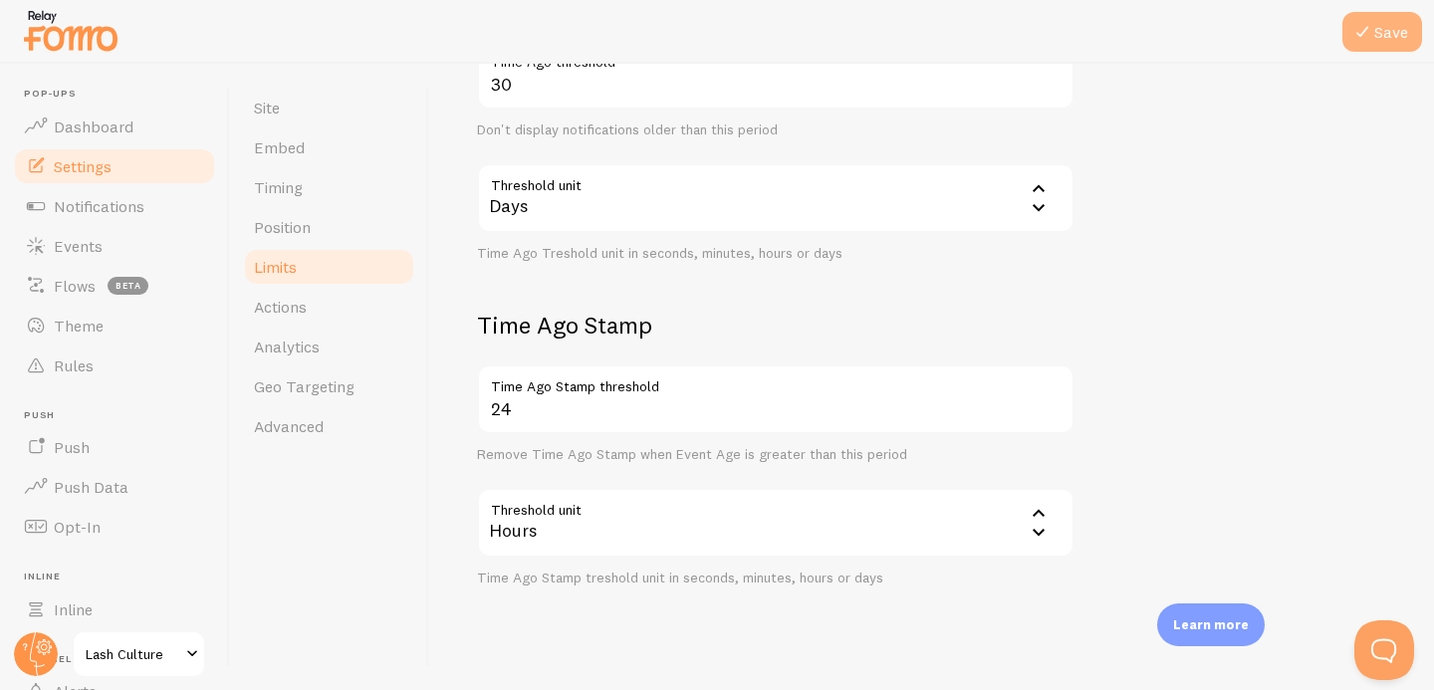
click at [1393, 33] on button "Save" at bounding box center [1383, 32] width 80 height 40
click at [163, 203] on link "Notifications" at bounding box center [114, 206] width 205 height 40
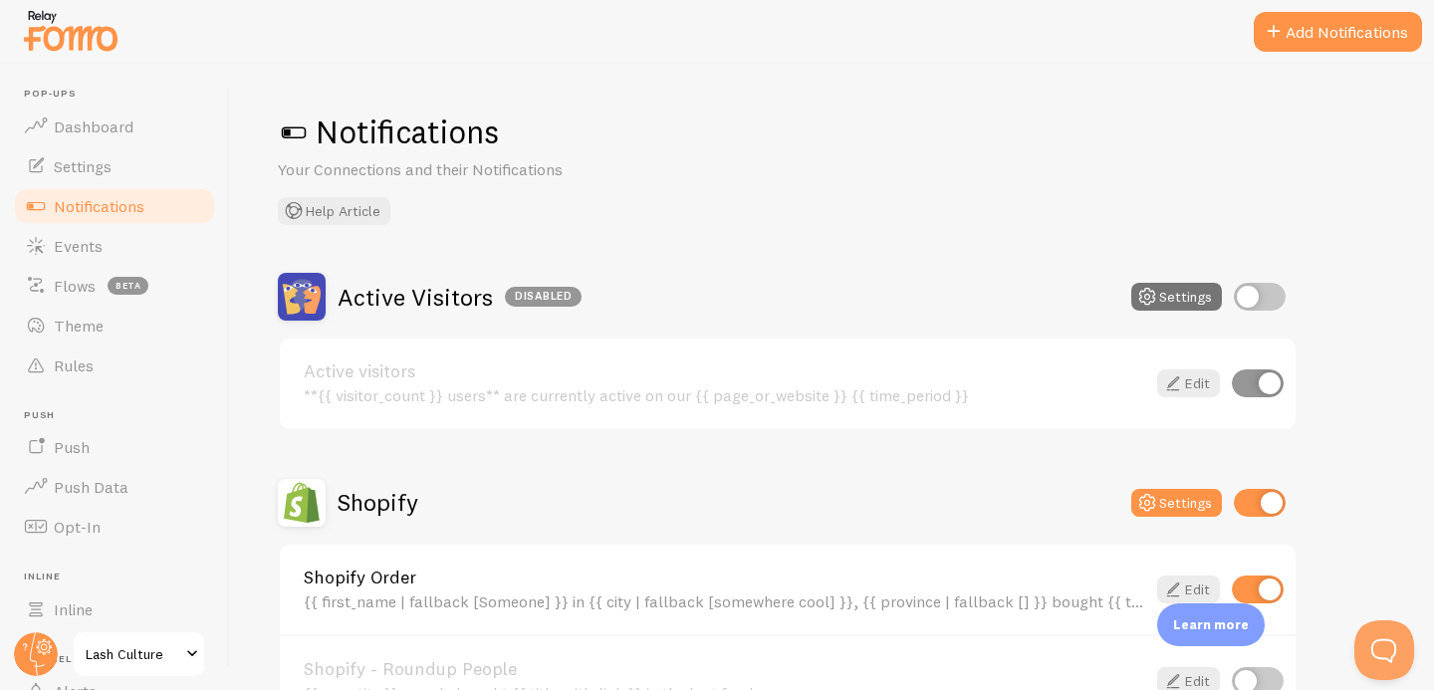
click at [1217, 219] on div "Notifications Your Connections and their Notifications Help Article" at bounding box center [832, 169] width 1109 height 114
click at [1180, 498] on button "Settings" at bounding box center [1177, 503] width 91 height 28
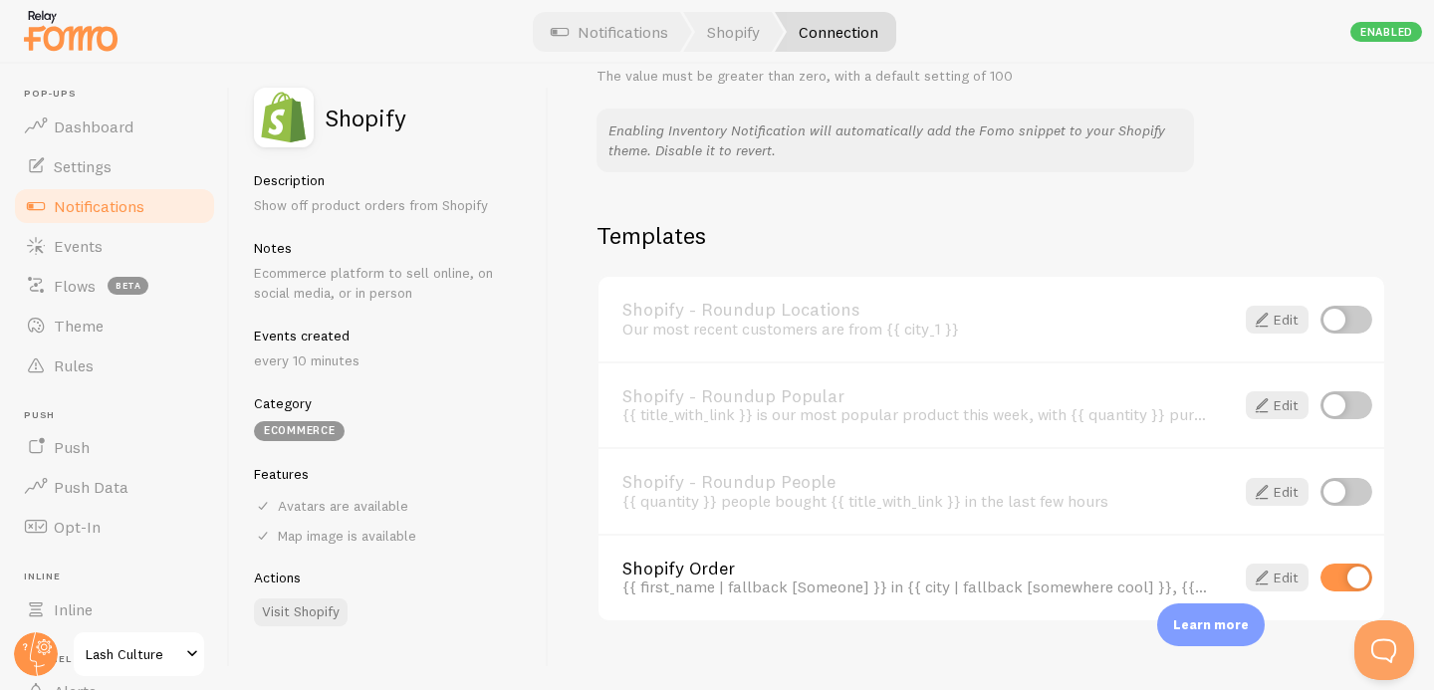
scroll to position [1319, 0]
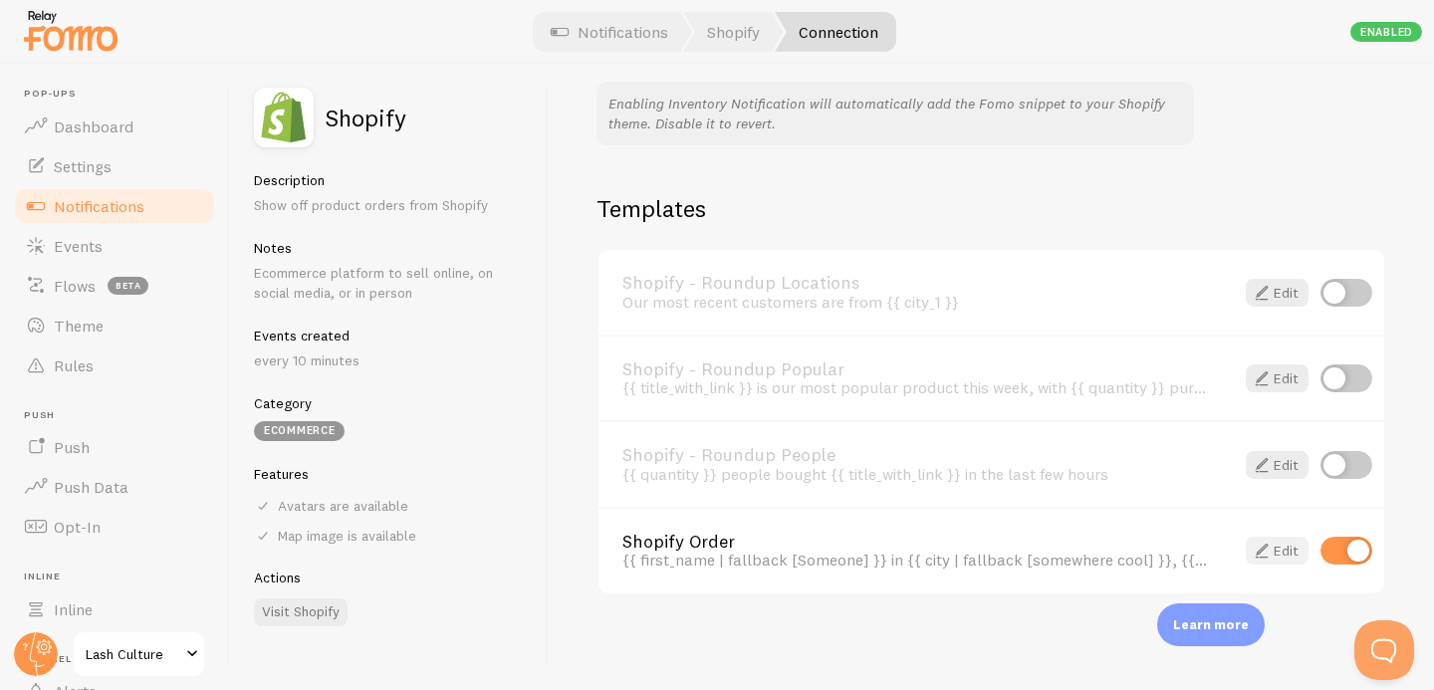
click at [1262, 556] on span at bounding box center [1262, 551] width 24 height 24
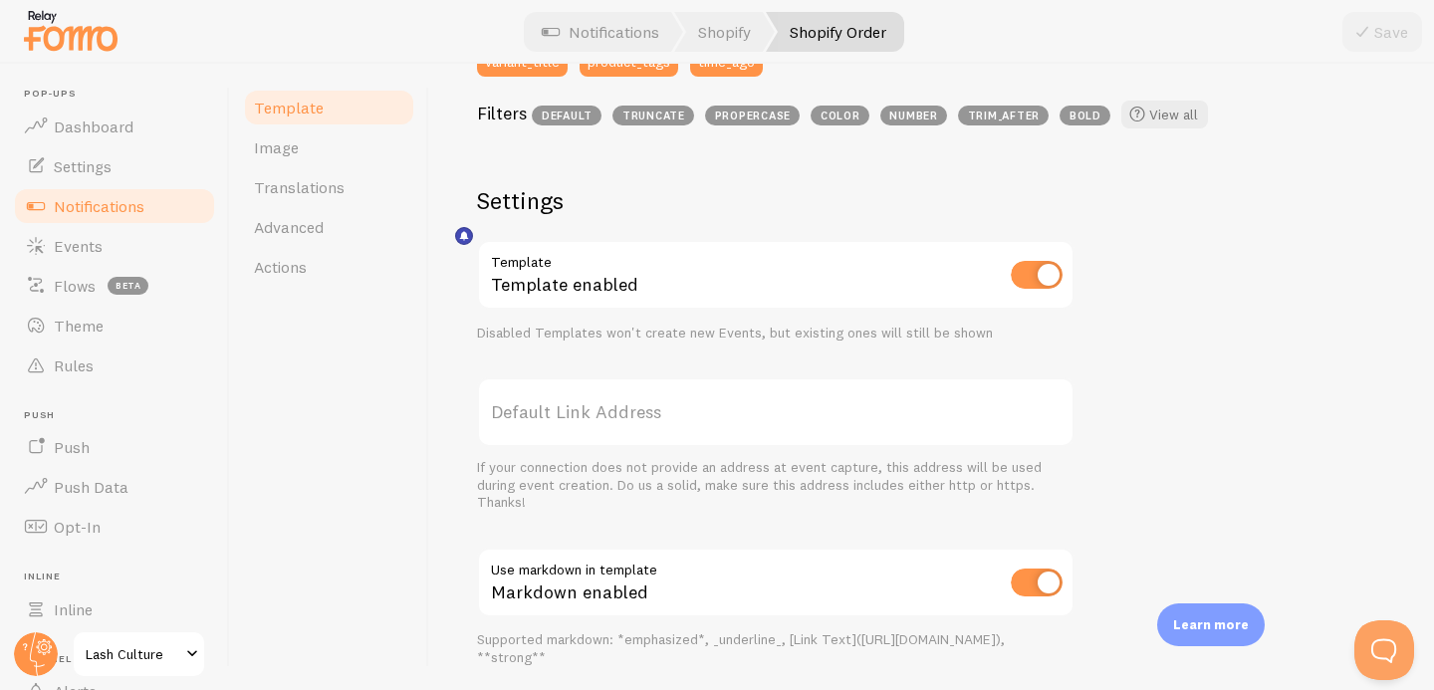
scroll to position [347, 0]
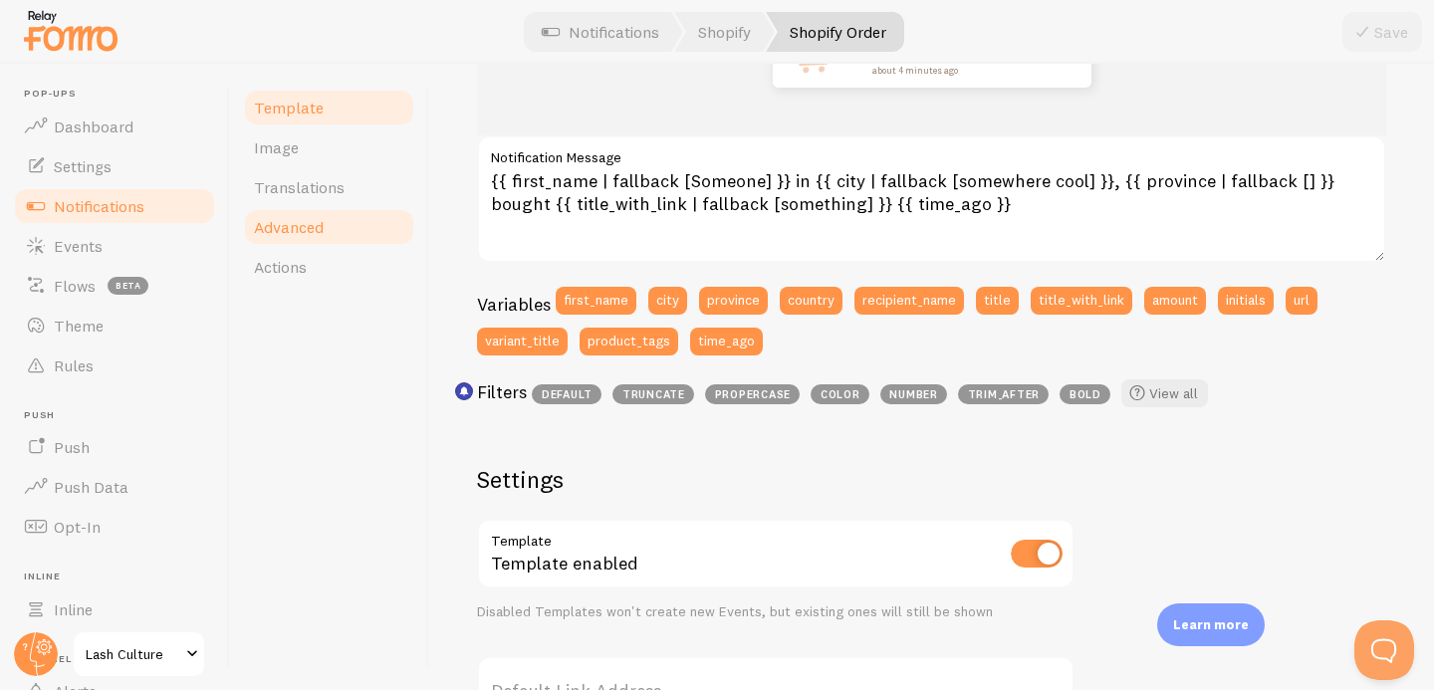
click at [299, 227] on span "Advanced" at bounding box center [289, 227] width 70 height 20
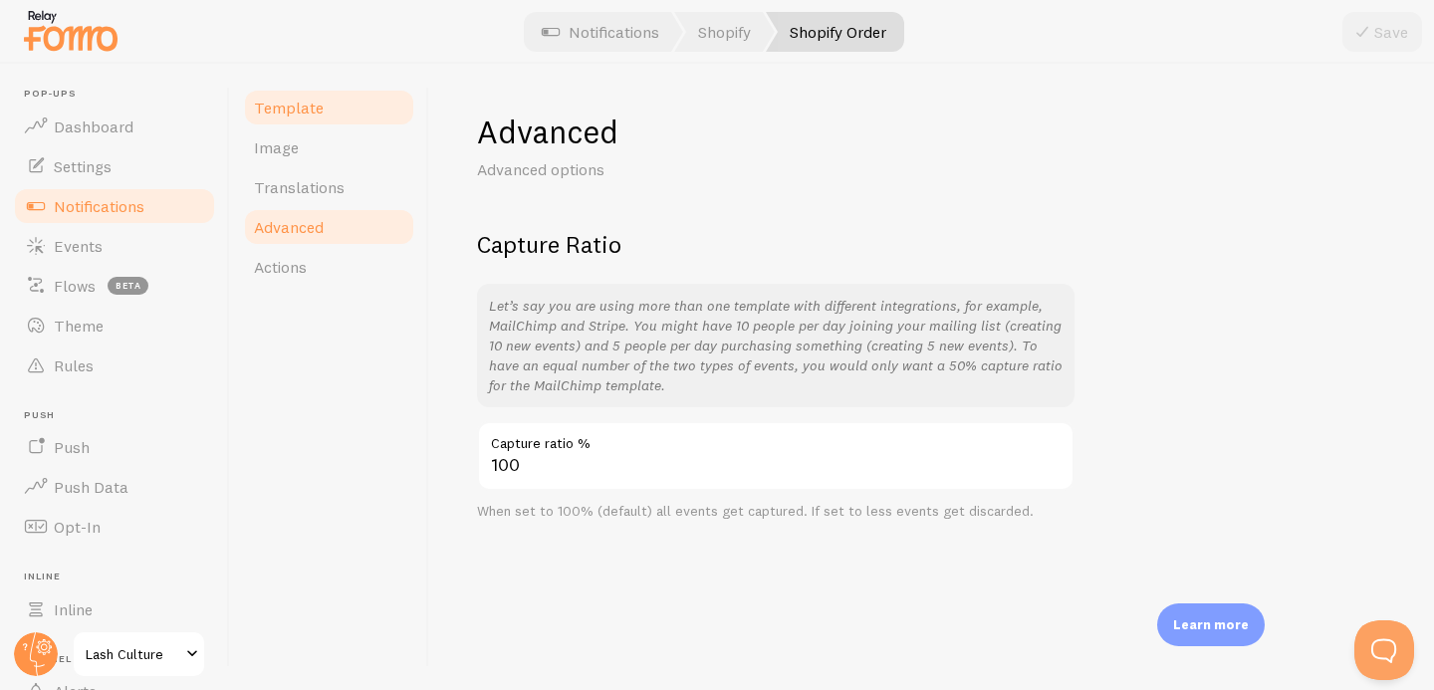
click at [293, 109] on span "Template" at bounding box center [289, 108] width 70 height 20
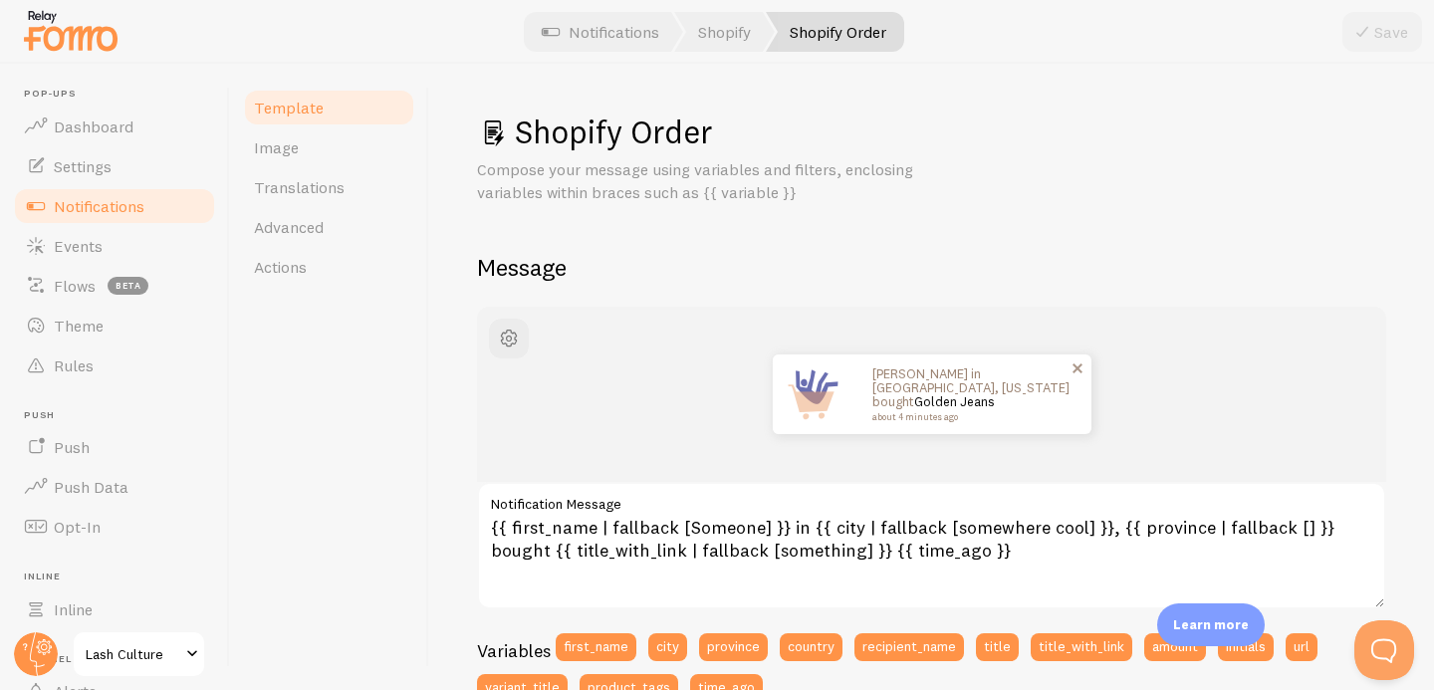
click at [921, 394] on link "Golden Jeans" at bounding box center [954, 401] width 81 height 16
click at [166, 207] on link "Notifications" at bounding box center [114, 206] width 205 height 40
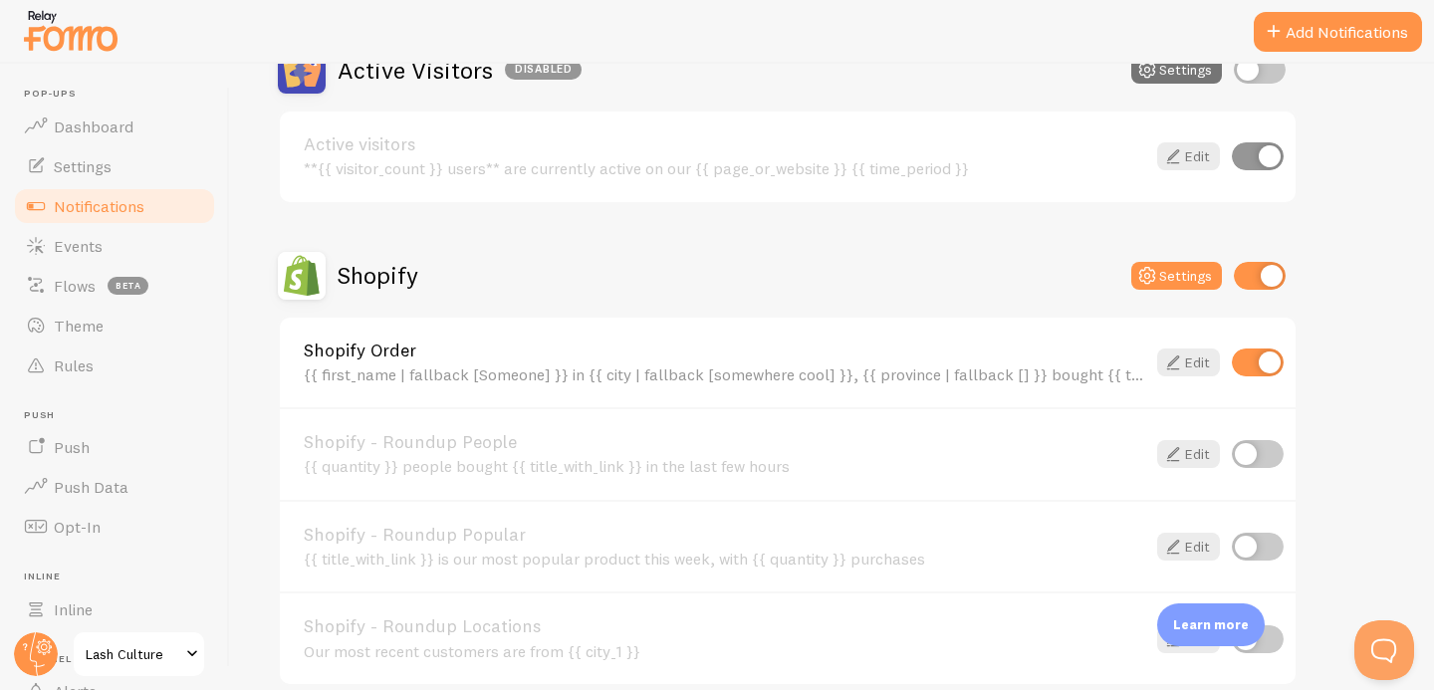
scroll to position [239, 0]
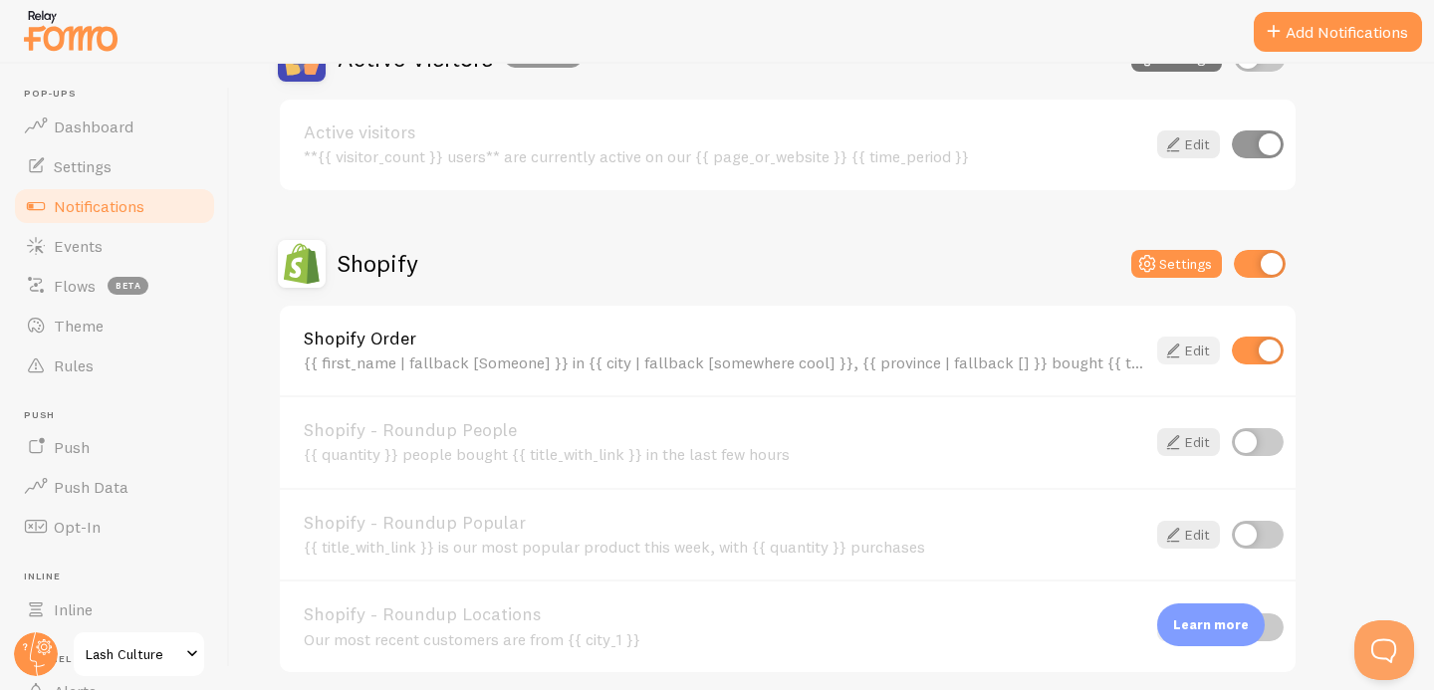
click at [1182, 348] on icon at bounding box center [1173, 351] width 24 height 24
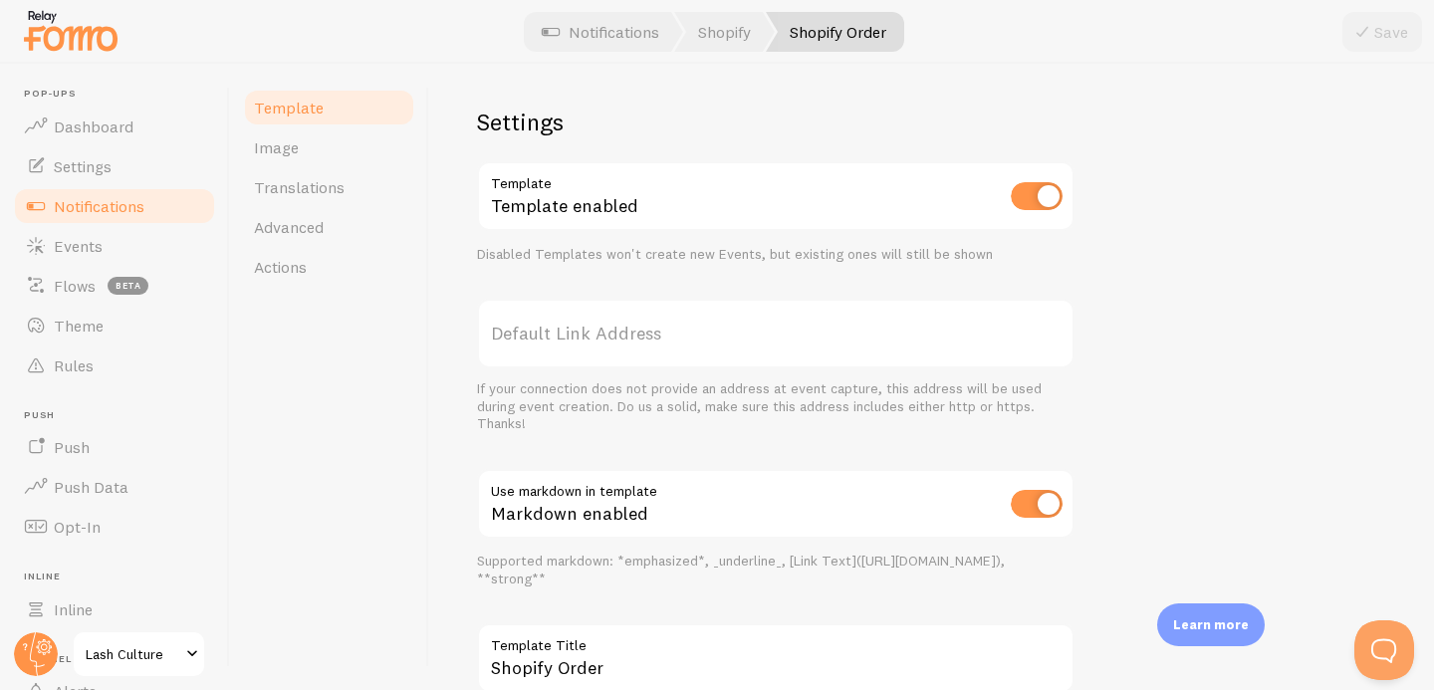
scroll to position [742, 0]
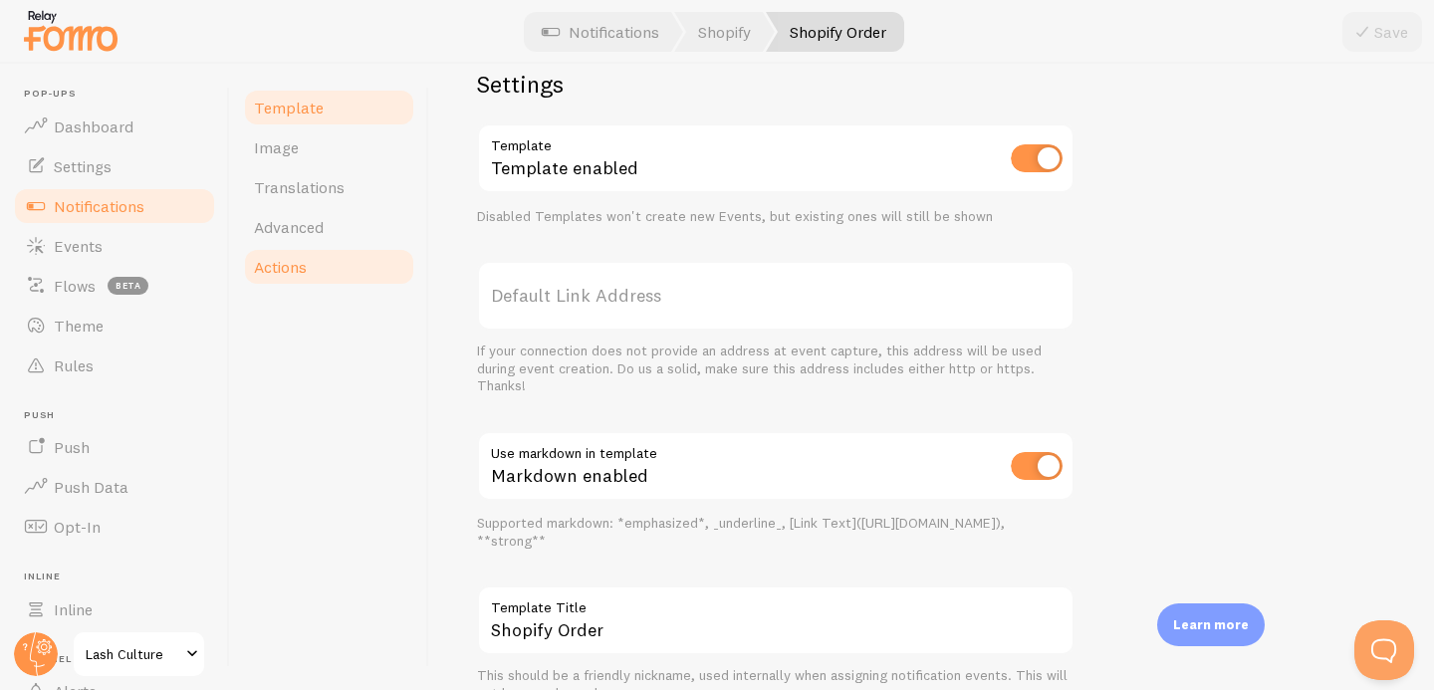
click at [320, 271] on link "Actions" at bounding box center [329, 267] width 174 height 40
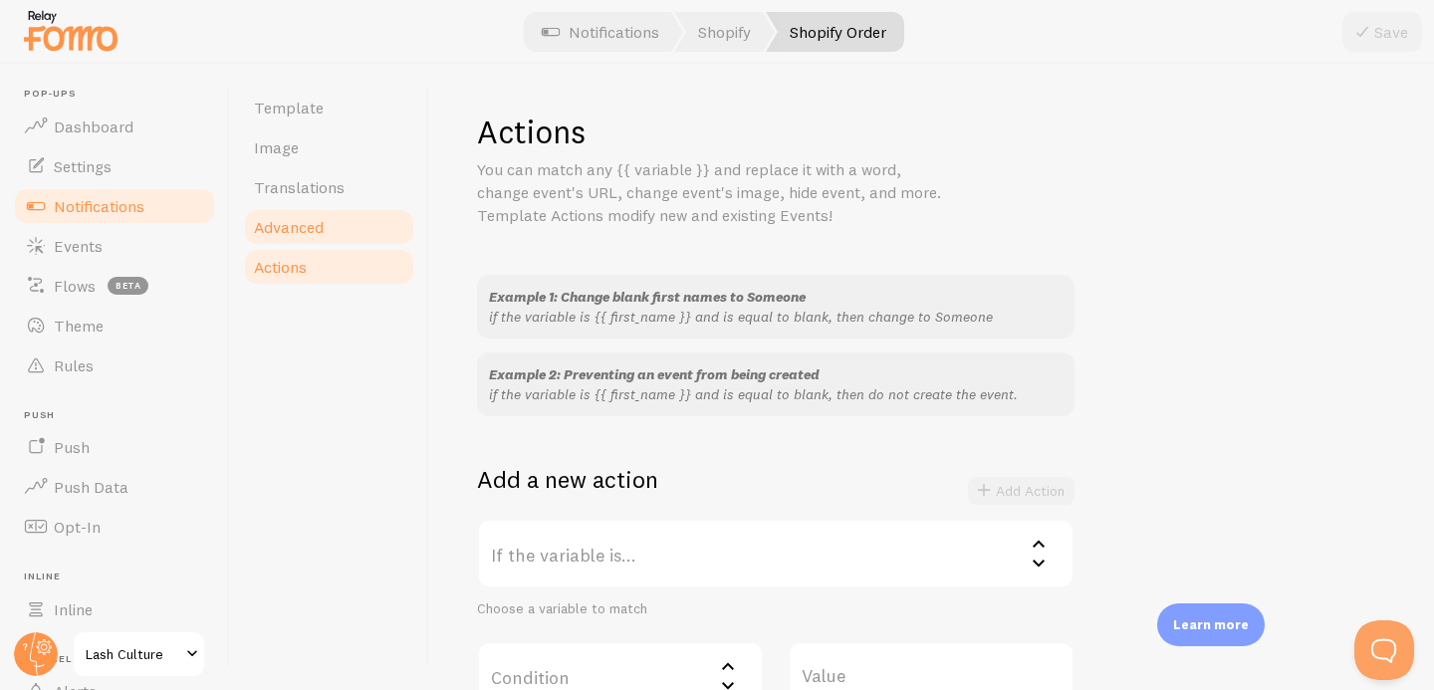
click at [304, 225] on span "Advanced" at bounding box center [289, 227] width 70 height 20
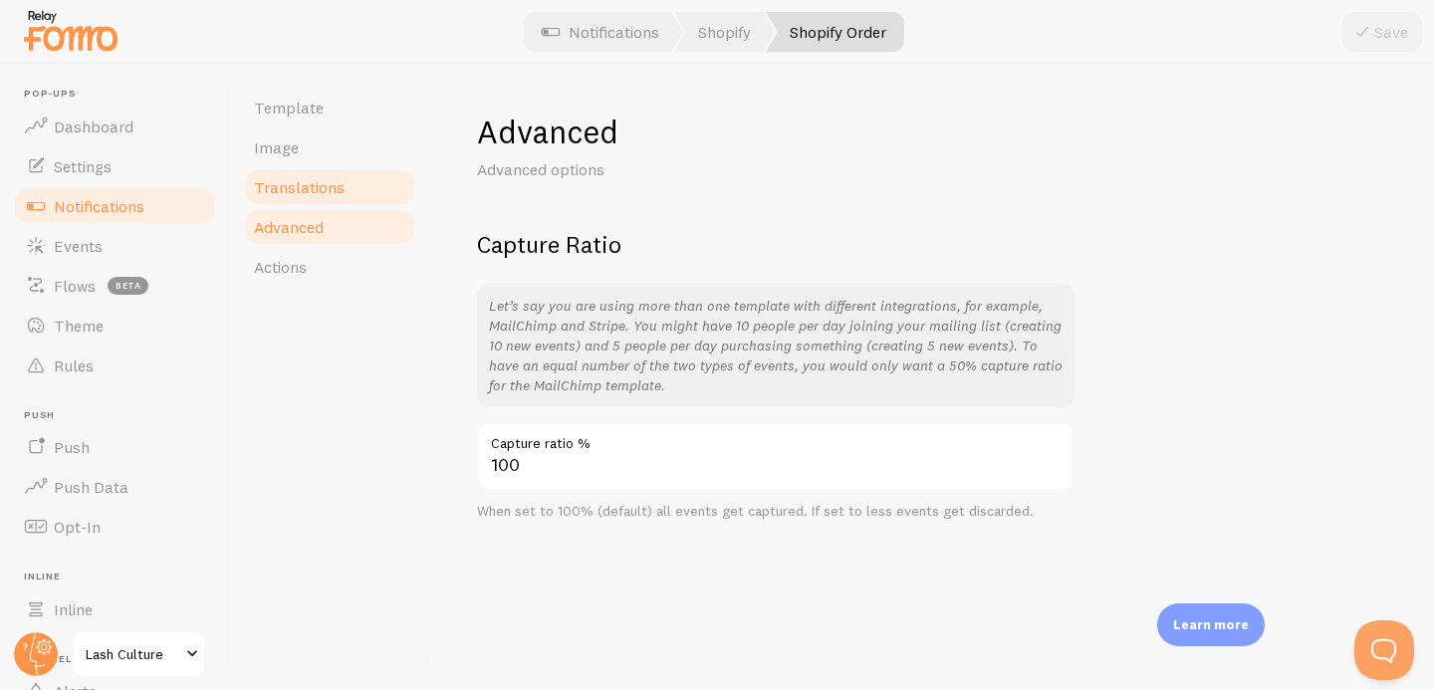
click at [291, 192] on span "Translations" at bounding box center [299, 187] width 91 height 20
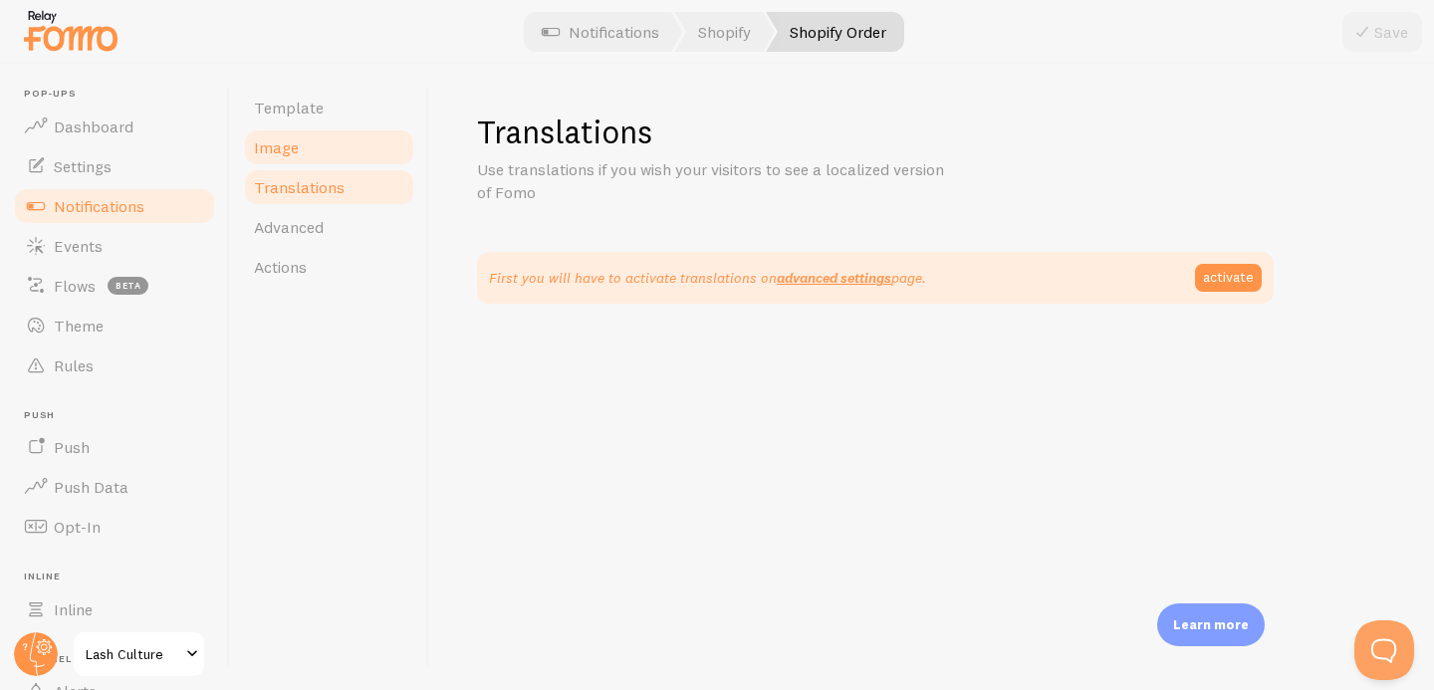
click at [283, 149] on span "Image" at bounding box center [276, 147] width 45 height 20
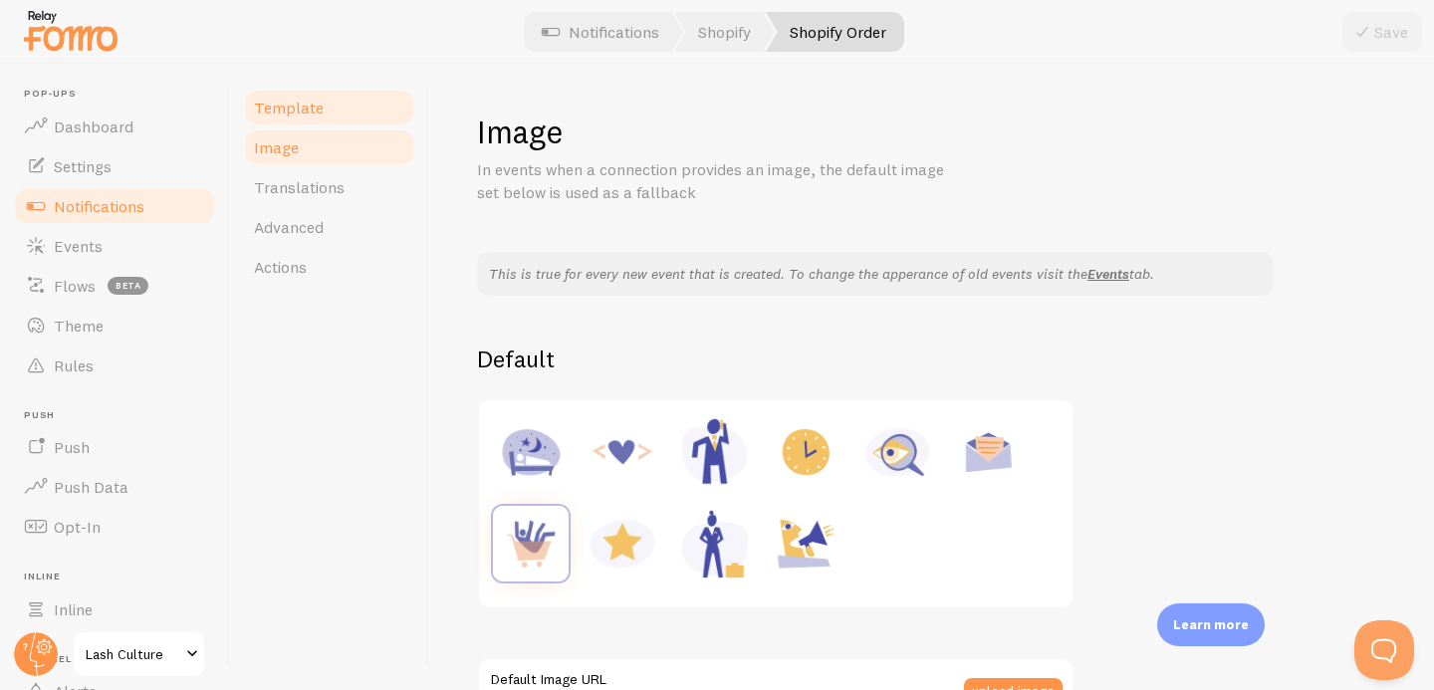
click at [281, 104] on span "Template" at bounding box center [289, 108] width 70 height 20
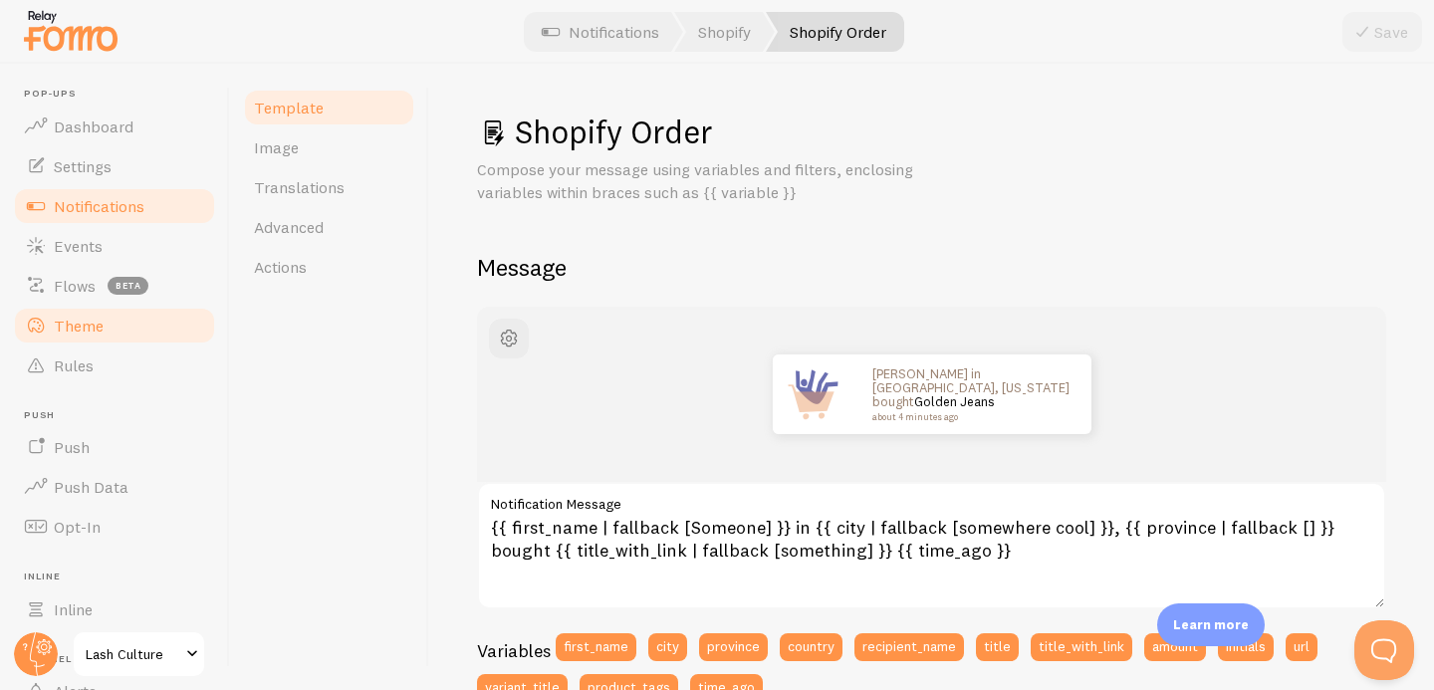
click at [107, 328] on link "Theme" at bounding box center [114, 326] width 205 height 40
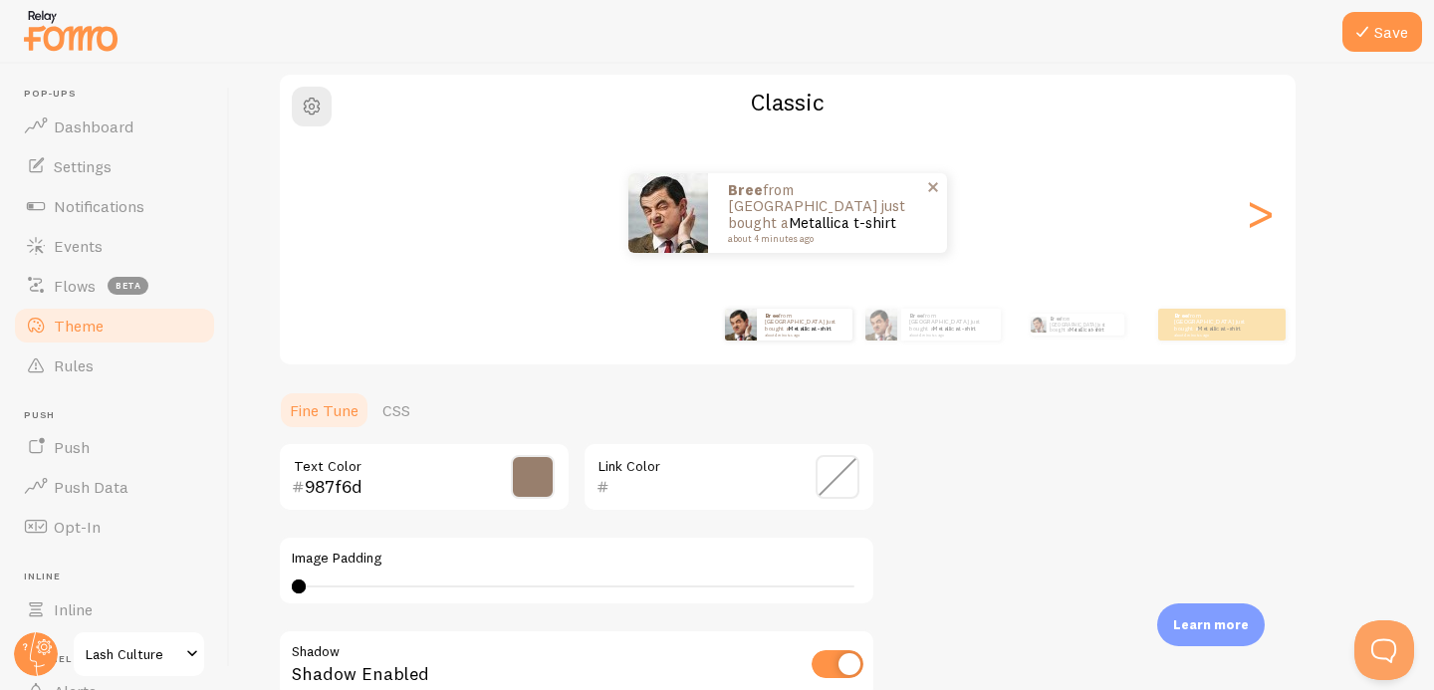
scroll to position [159, 0]
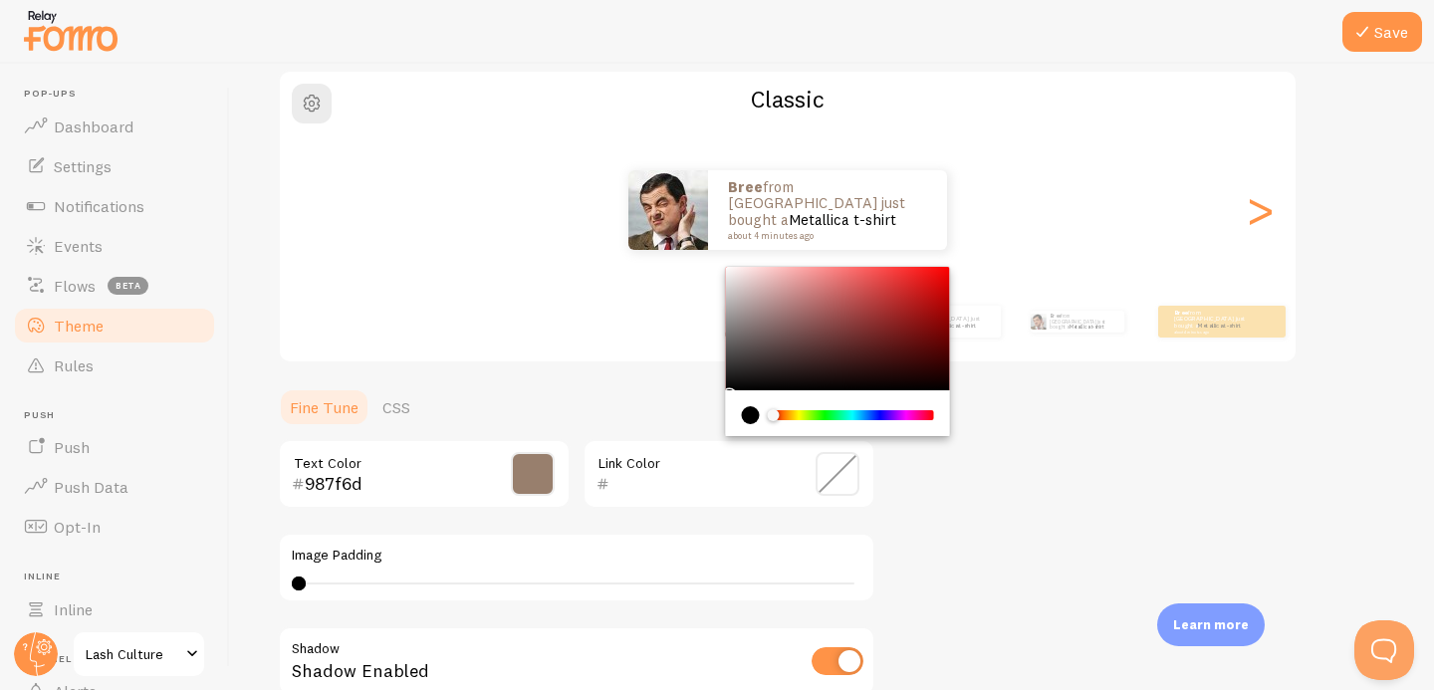
click at [627, 484] on input "text" at bounding box center [701, 484] width 182 height 24
click at [368, 491] on input "987f6d" at bounding box center [396, 484] width 182 height 24
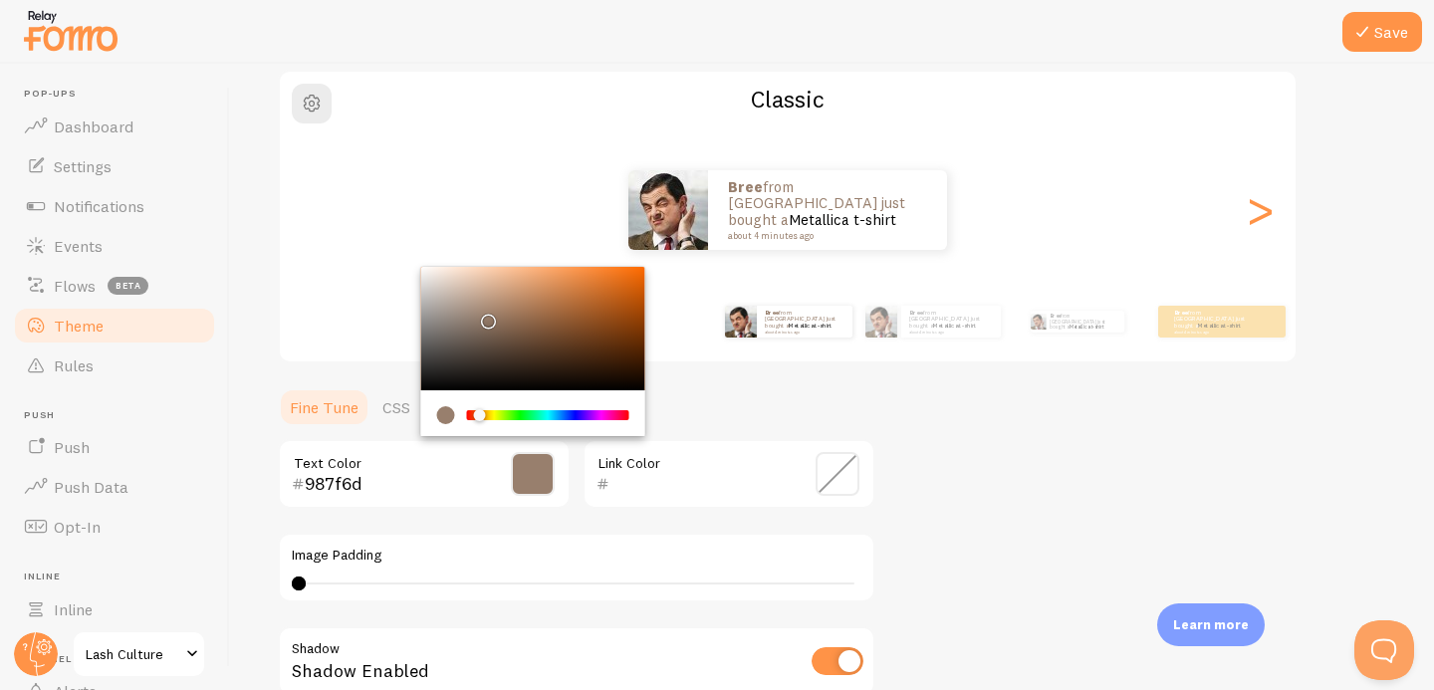
click at [369, 491] on input "987f6d" at bounding box center [396, 484] width 182 height 24
click at [629, 494] on input "text" at bounding box center [701, 484] width 182 height 24
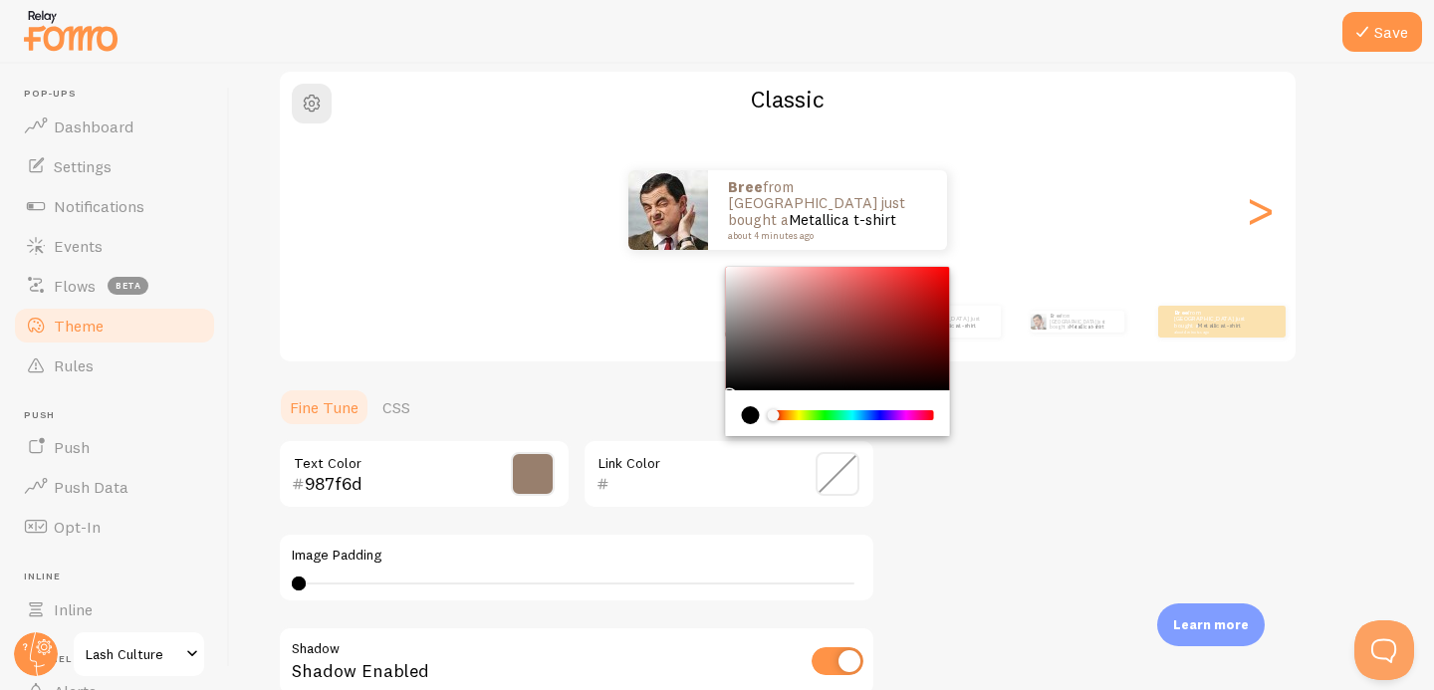
paste input "987f6d"
type input "987f6d"
click at [407, 478] on input "987f6d" at bounding box center [396, 484] width 182 height 24
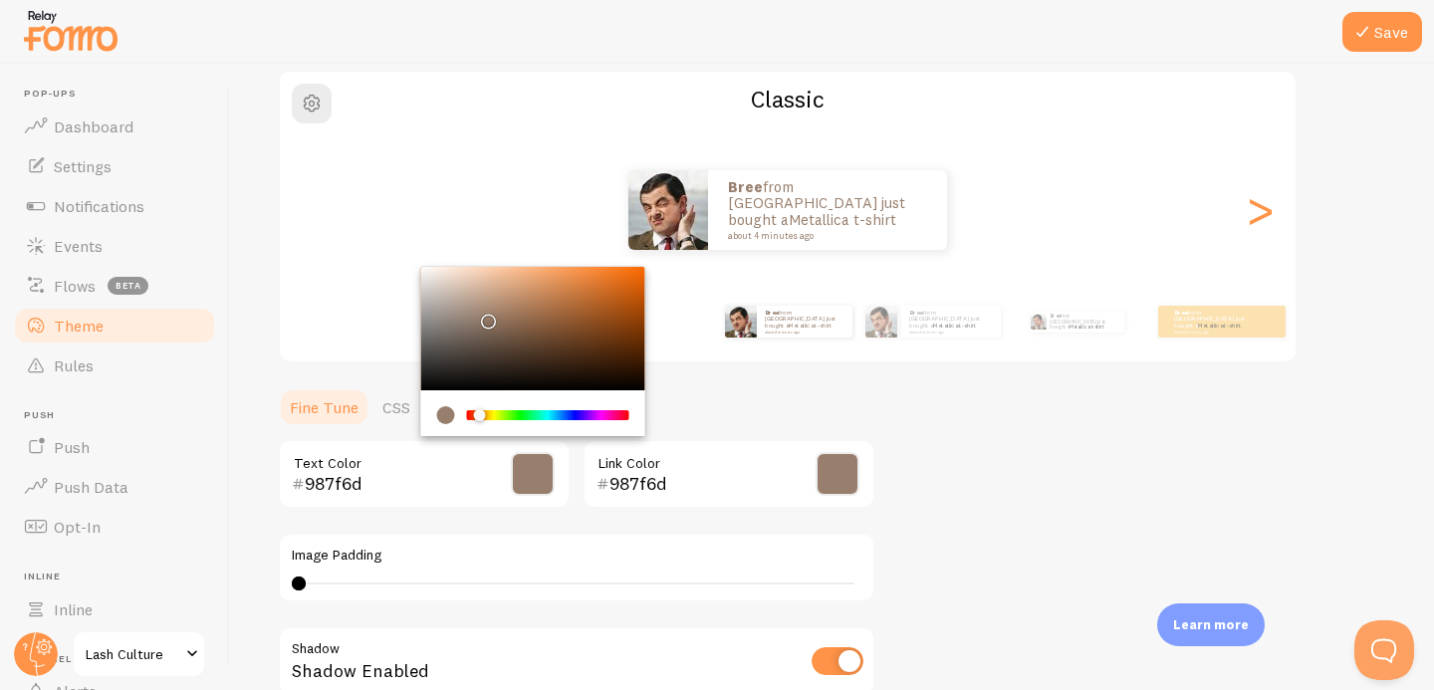
click at [407, 478] on input "987f6d" at bounding box center [396, 484] width 182 height 24
click at [420, 340] on div "Chrome color picker" at bounding box center [425, 345] width 12 height 12
type input "272727"
drag, startPoint x: 429, startPoint y: 346, endPoint x: 419, endPoint y: 368, distance: 24.1
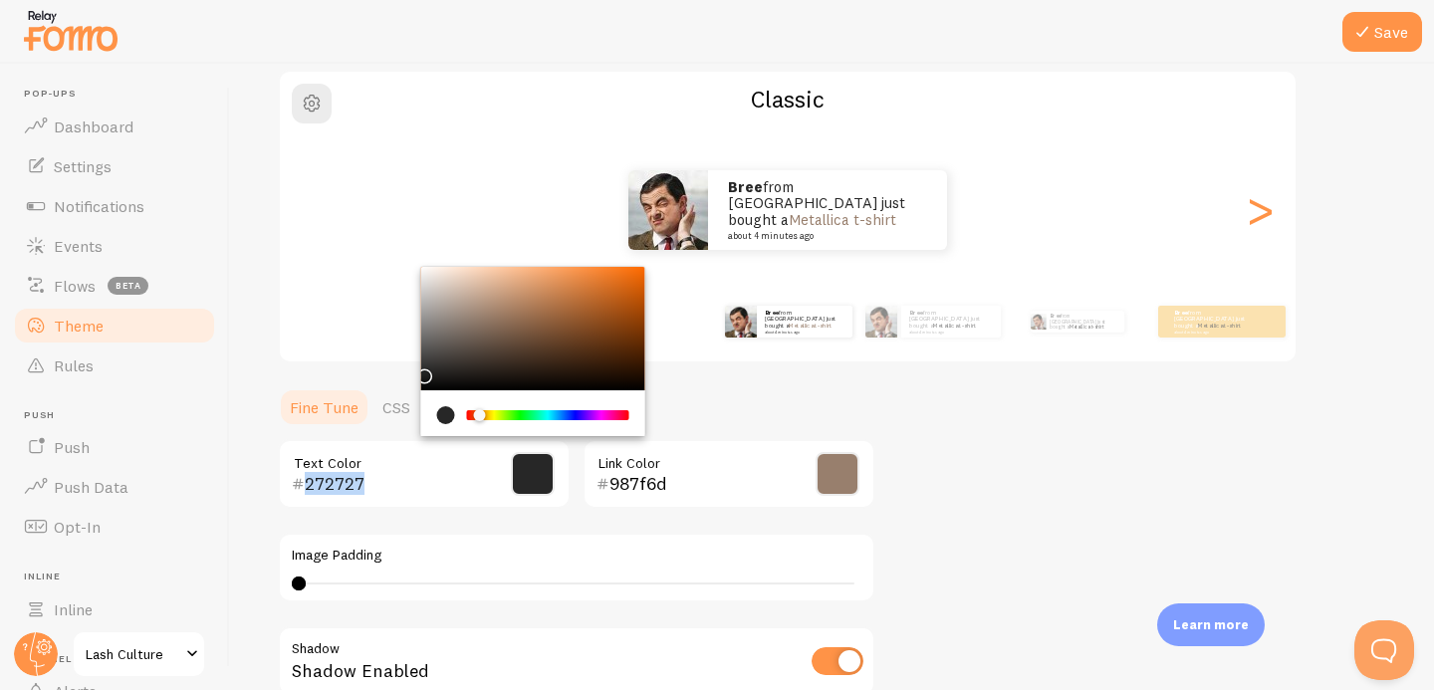
click at [419, 371] on div "Theme Choose a theme for your notifications Classic Bree from [GEOGRAPHIC_DATA]…" at bounding box center [832, 424] width 1109 height 945
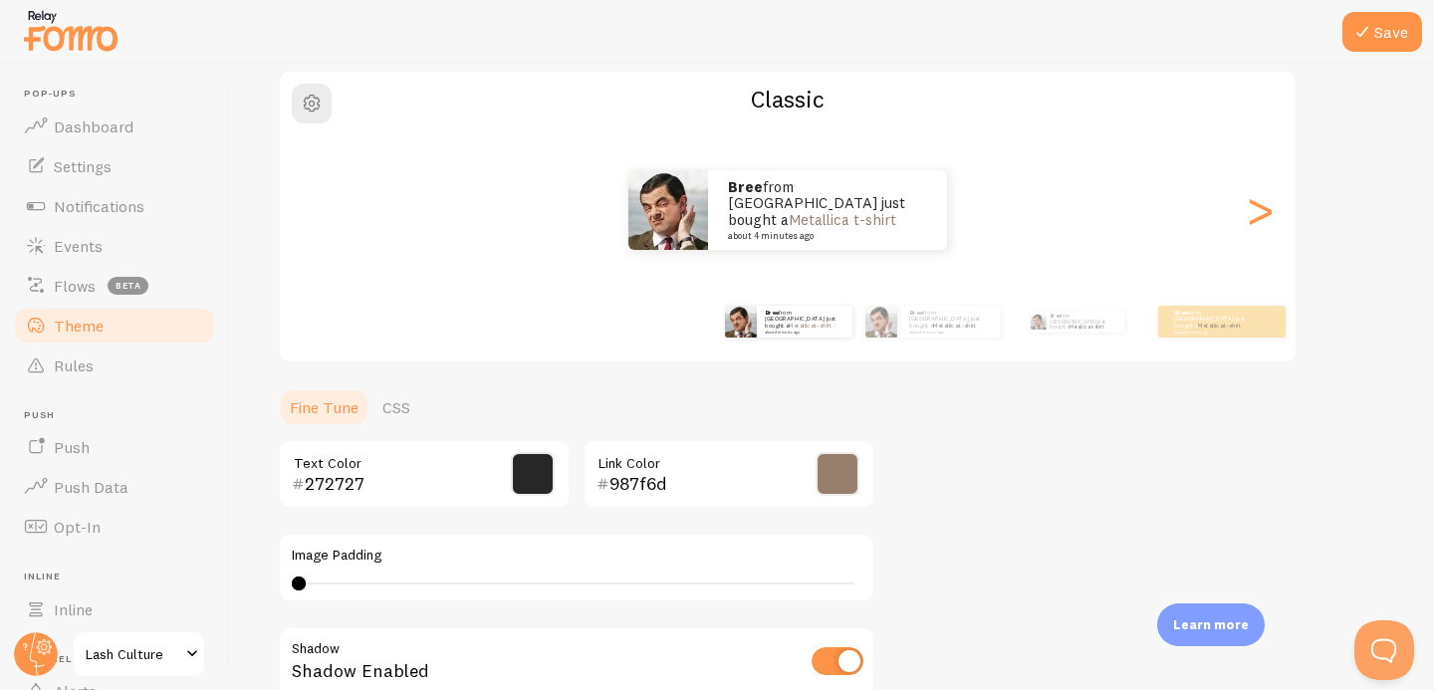
click at [505, 615] on div "272727 Text Color 987f6d Link Color Image Padding 0 0 - undefined Shadow Shadow…" at bounding box center [577, 630] width 598 height 383
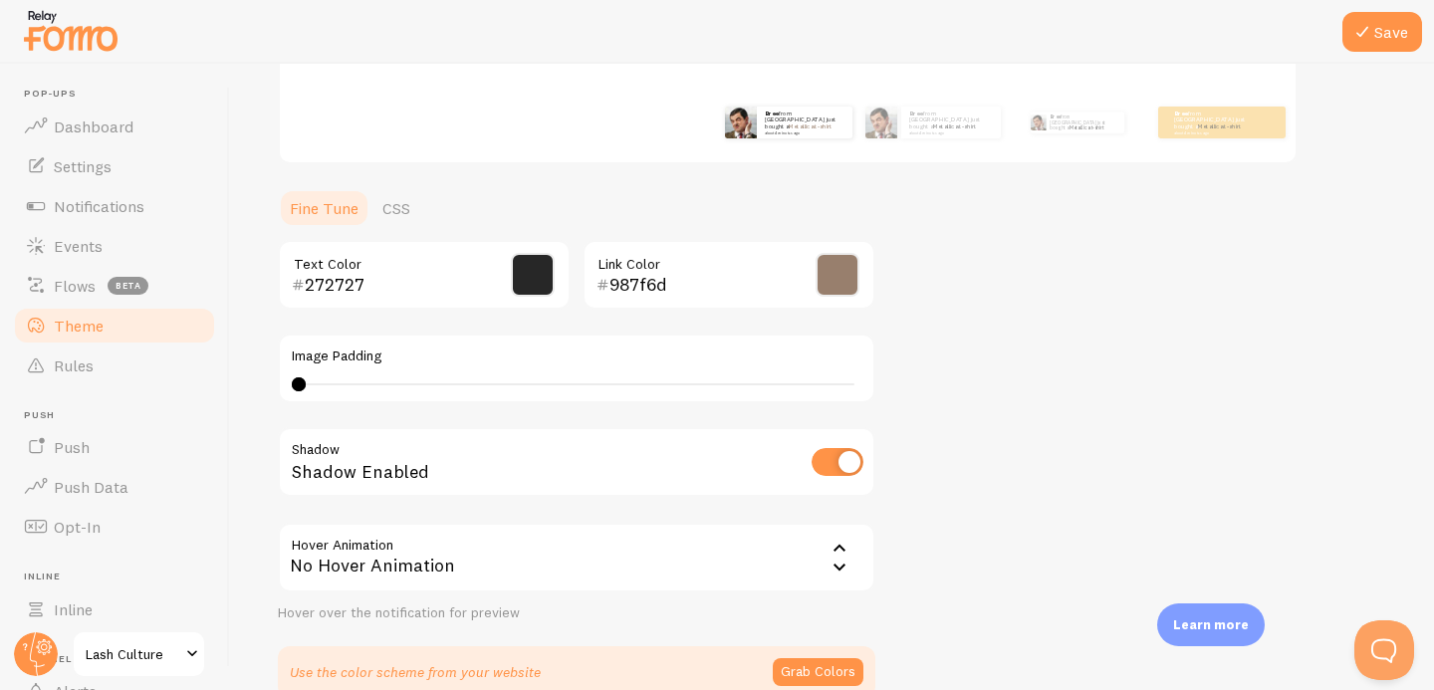
scroll to position [462, 0]
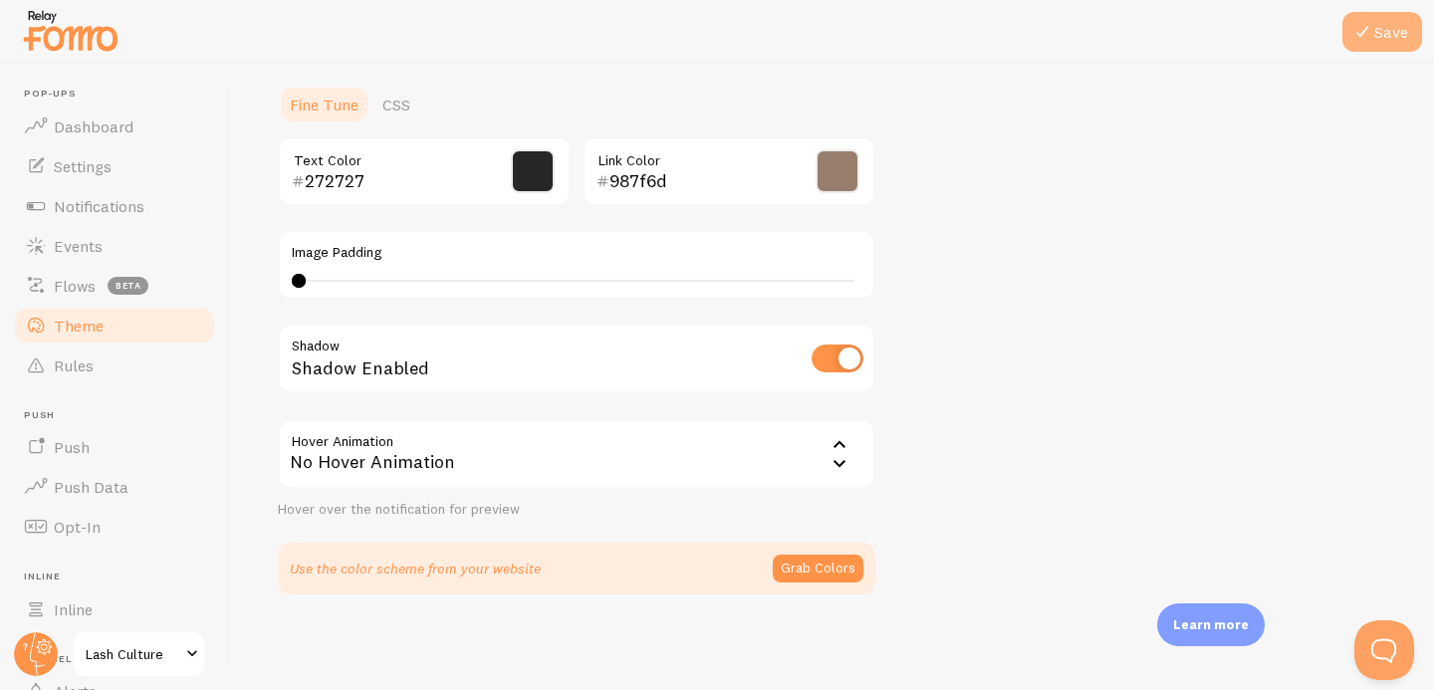
click at [1386, 45] on button "Save" at bounding box center [1383, 32] width 80 height 40
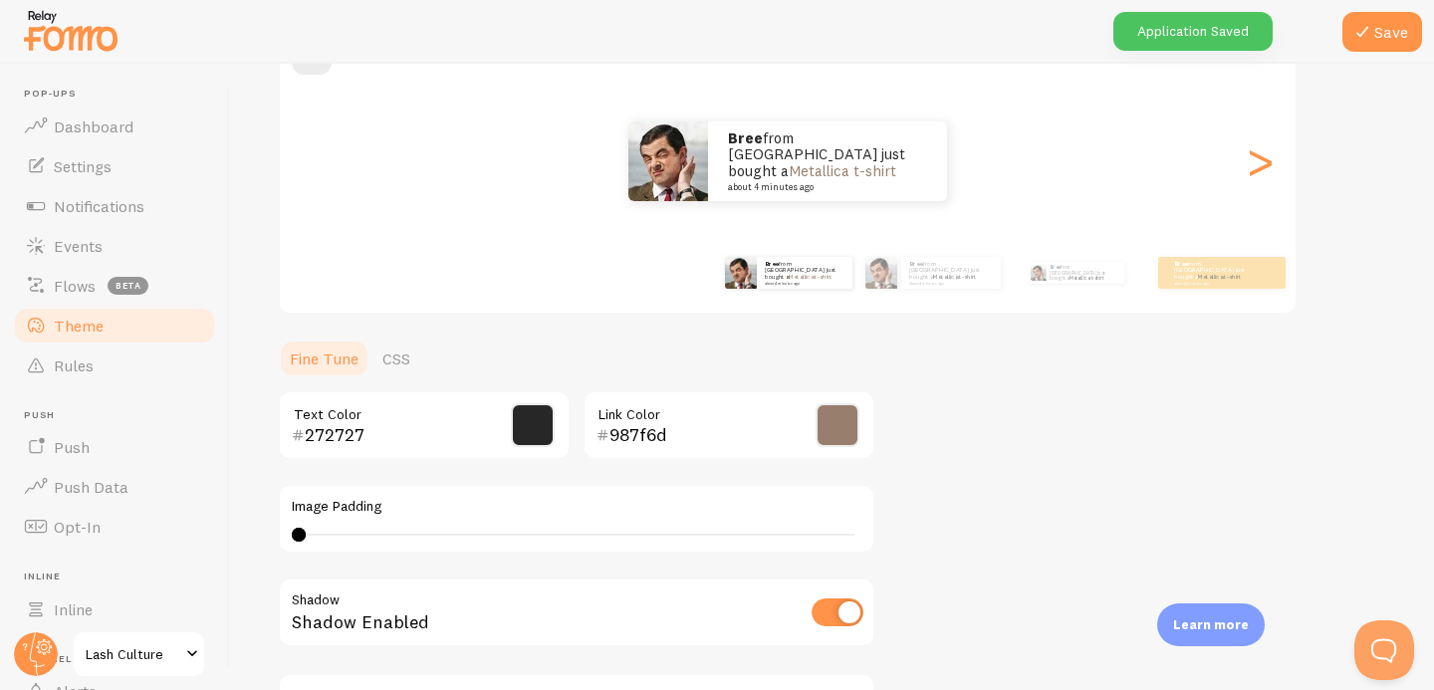
scroll to position [0, 0]
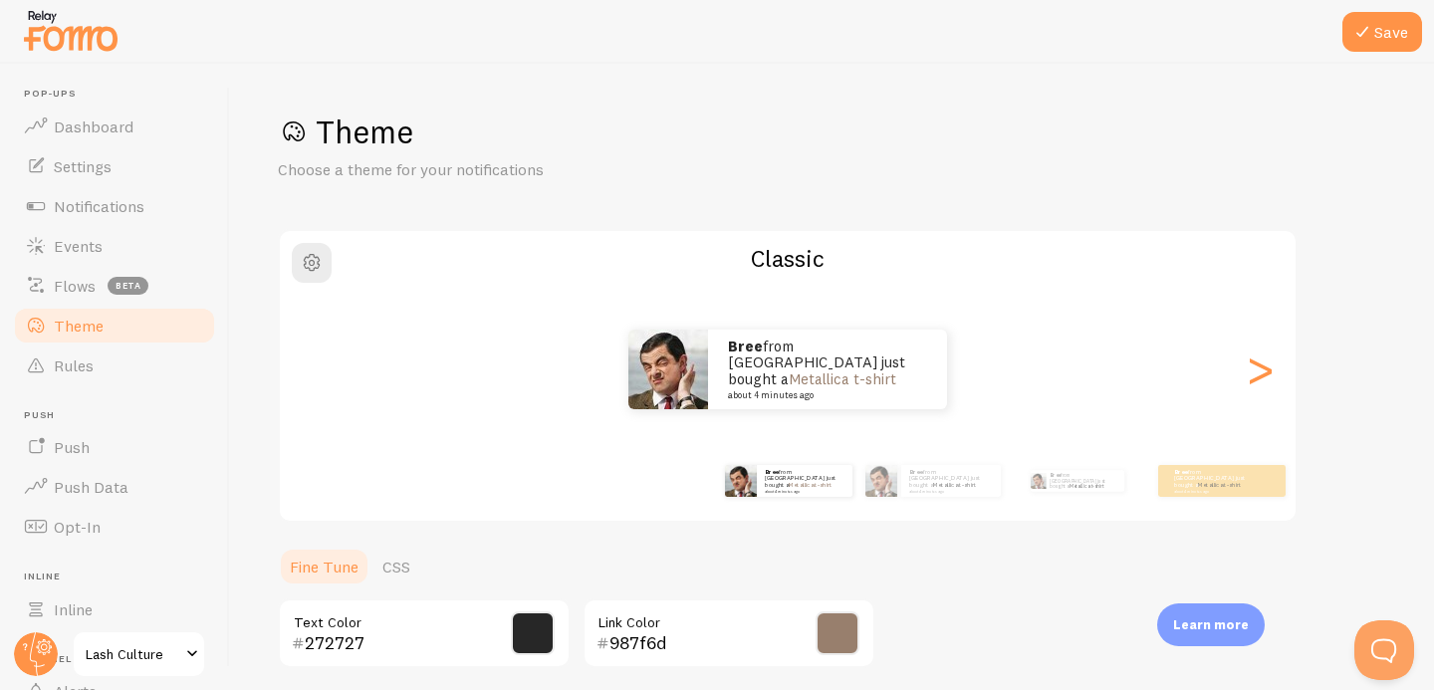
click at [104, 328] on link "Theme" at bounding box center [114, 326] width 205 height 40
click at [81, 247] on span "Events" at bounding box center [78, 246] width 49 height 20
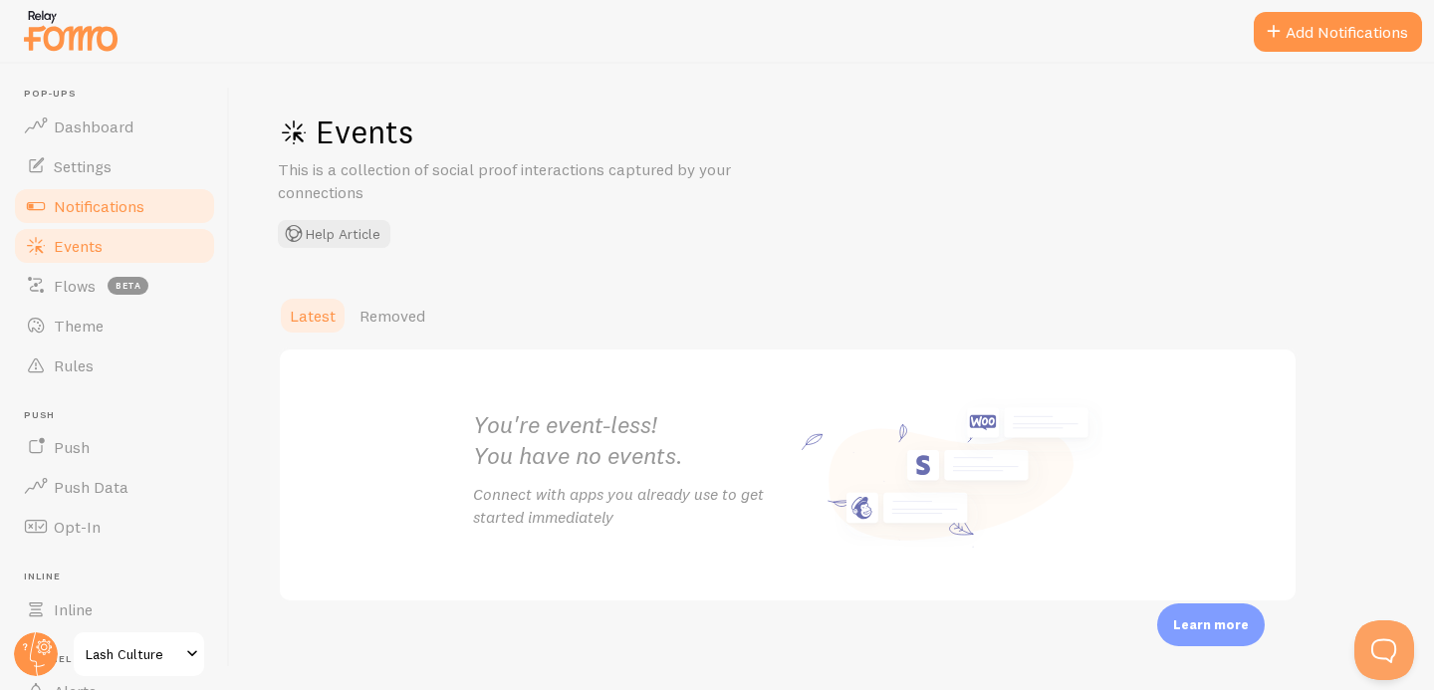
click at [82, 208] on span "Notifications" at bounding box center [99, 206] width 91 height 20
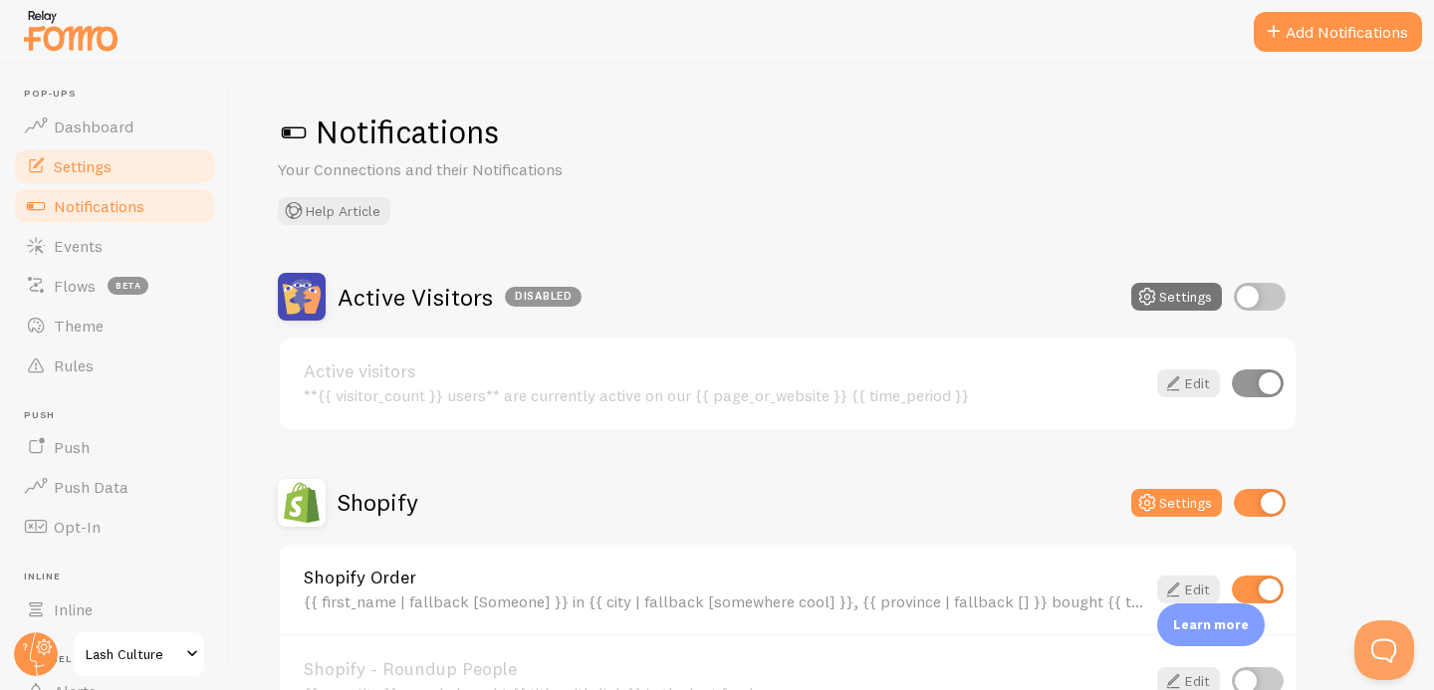
click at [76, 166] on span "Settings" at bounding box center [83, 166] width 58 height 20
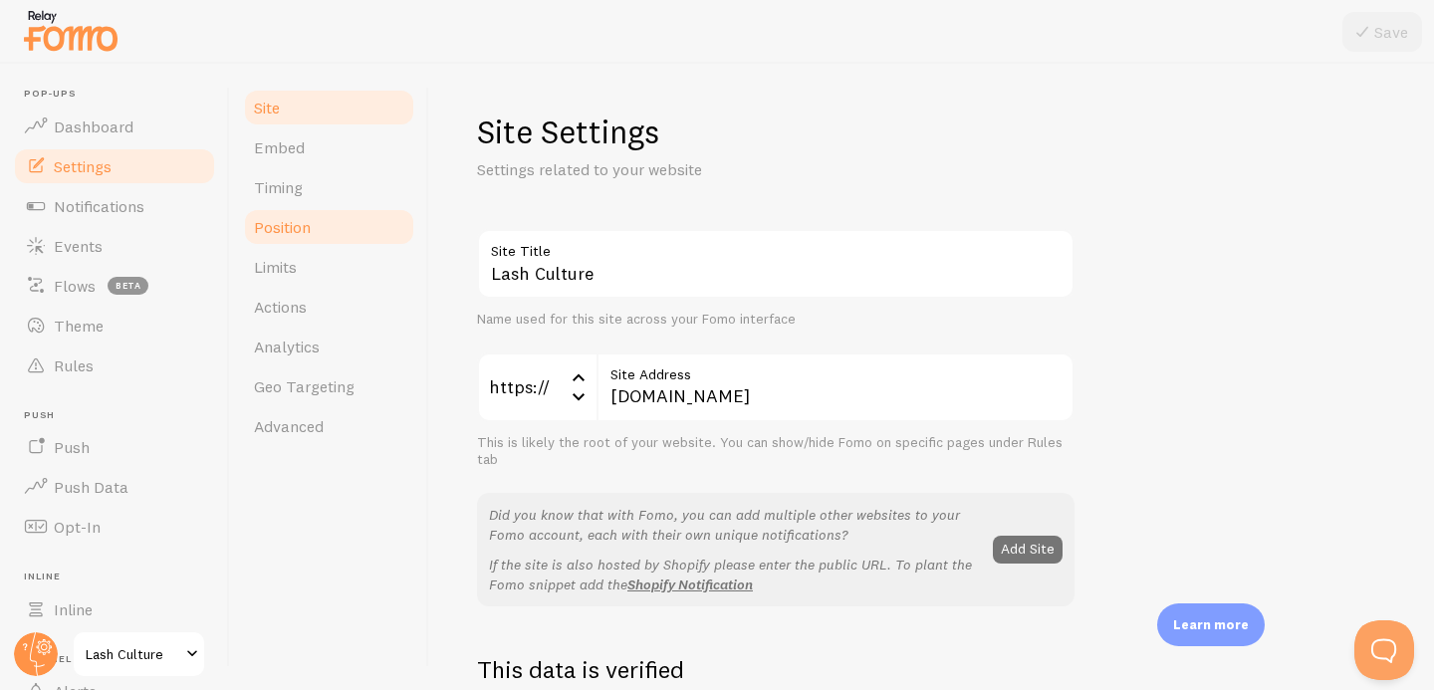
click at [299, 225] on span "Position" at bounding box center [282, 227] width 57 height 20
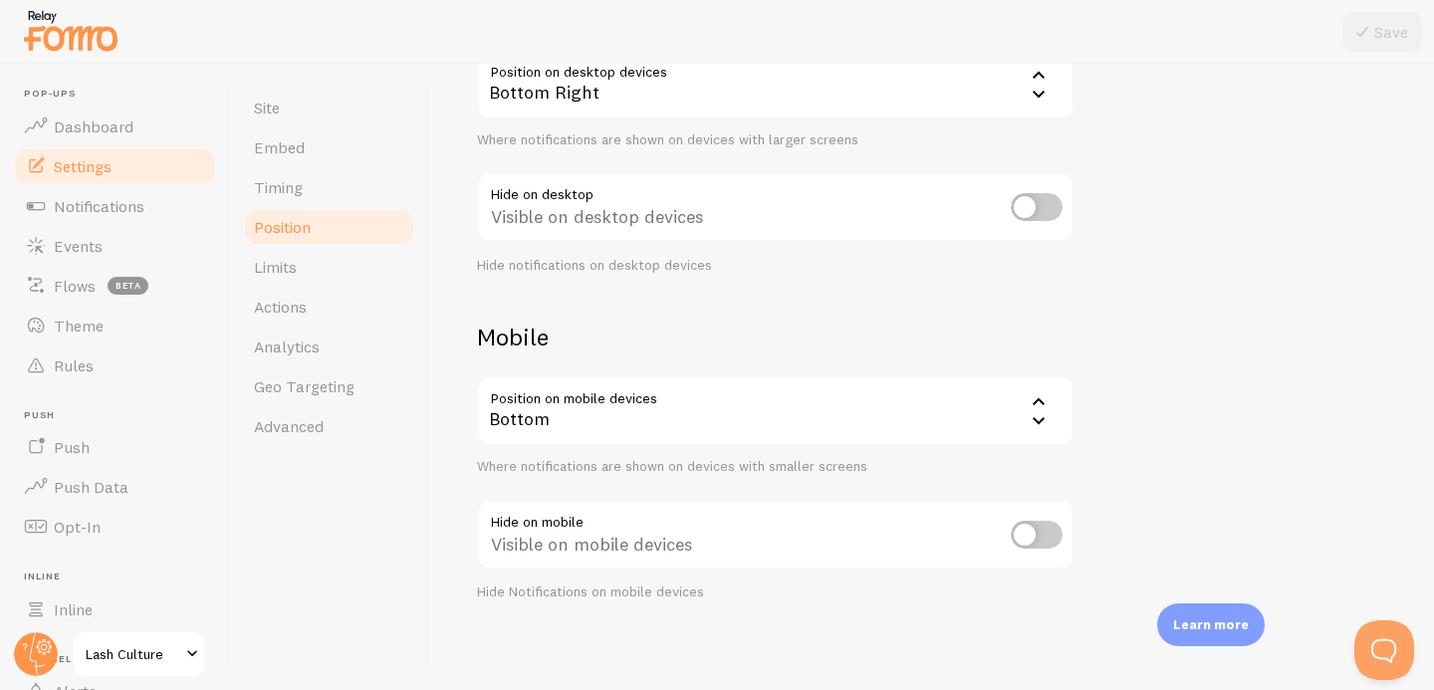
scroll to position [240, 0]
click at [683, 403] on div "Bottom" at bounding box center [776, 406] width 598 height 70
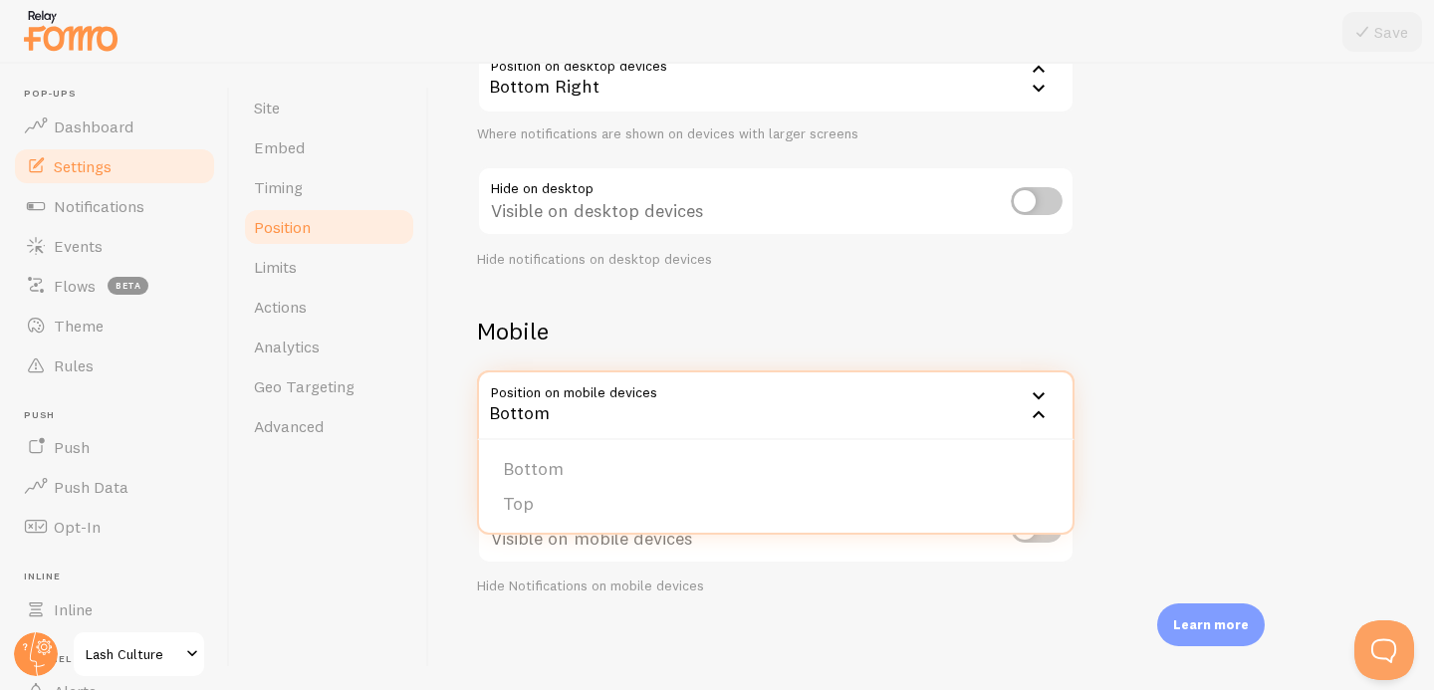
click at [683, 379] on div "Bottom" at bounding box center [776, 406] width 598 height 70
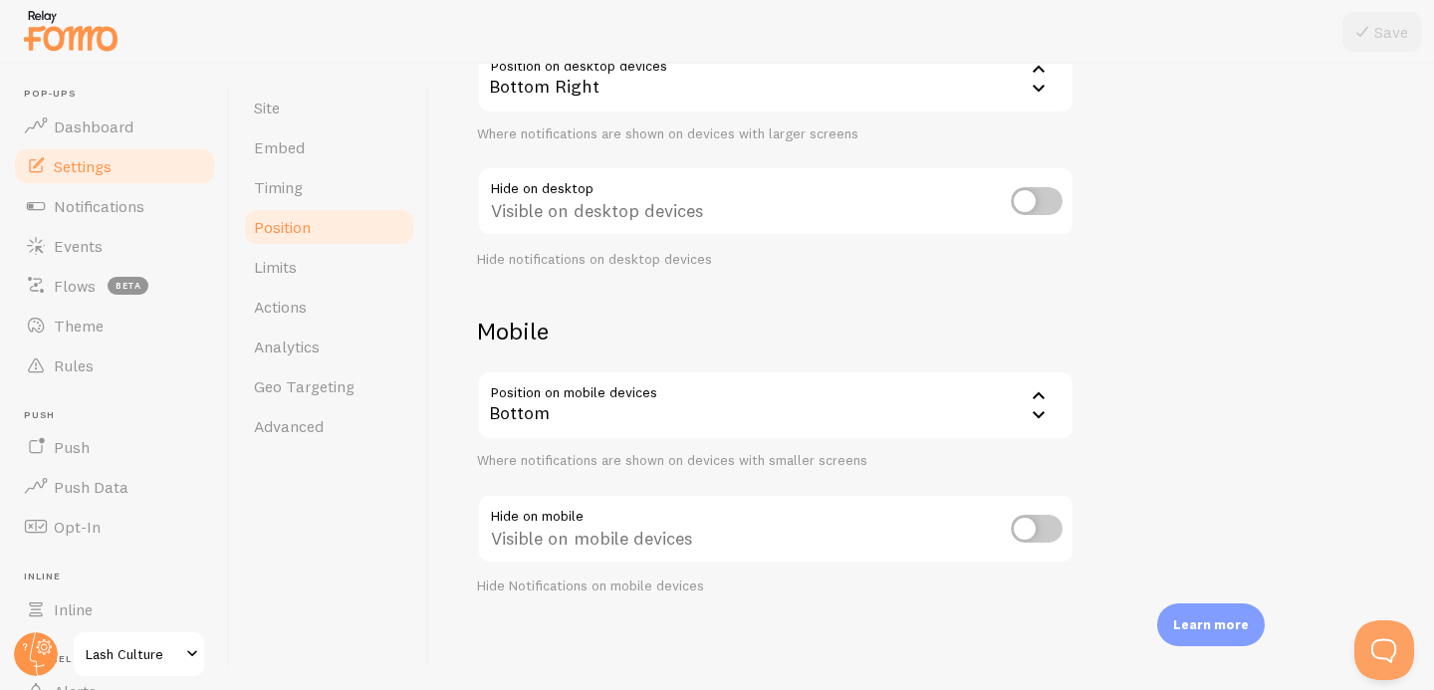
click at [599, 101] on div "Bottom Right" at bounding box center [776, 79] width 598 height 70
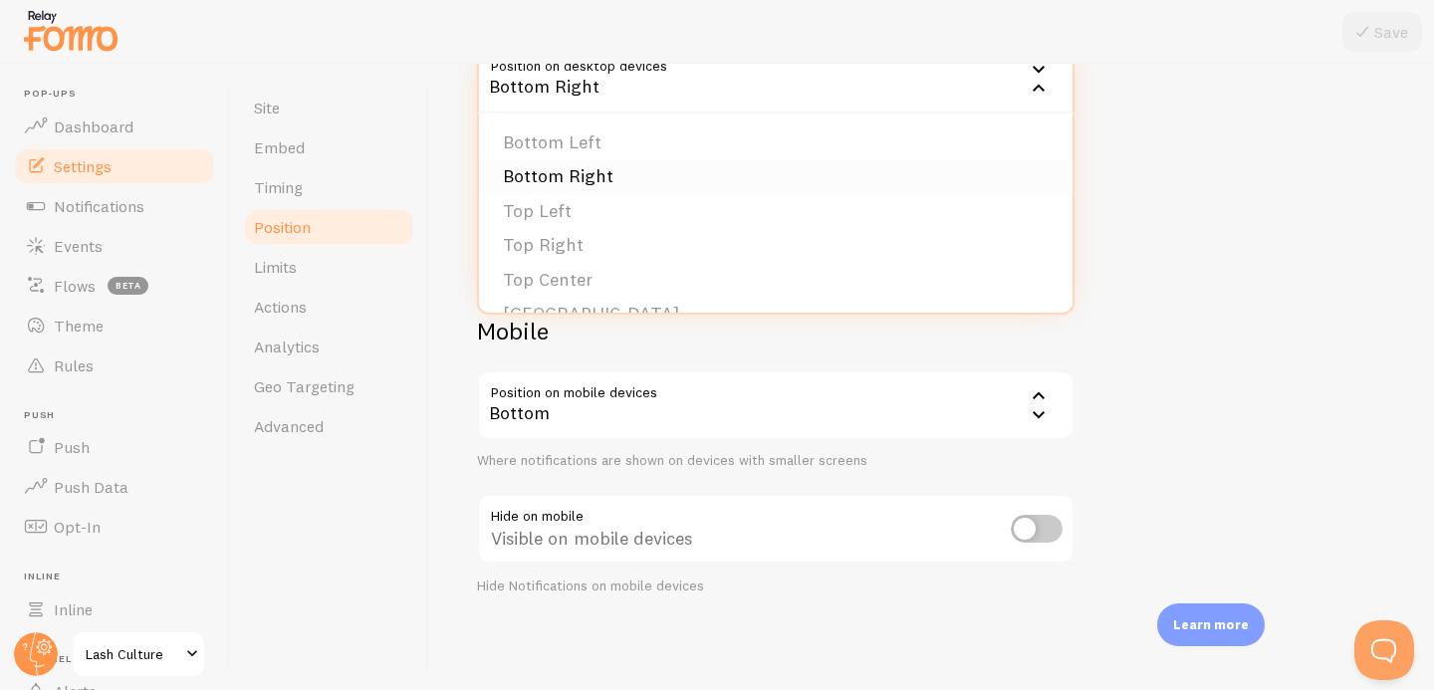
click at [607, 184] on li "Bottom Right" at bounding box center [776, 176] width 594 height 35
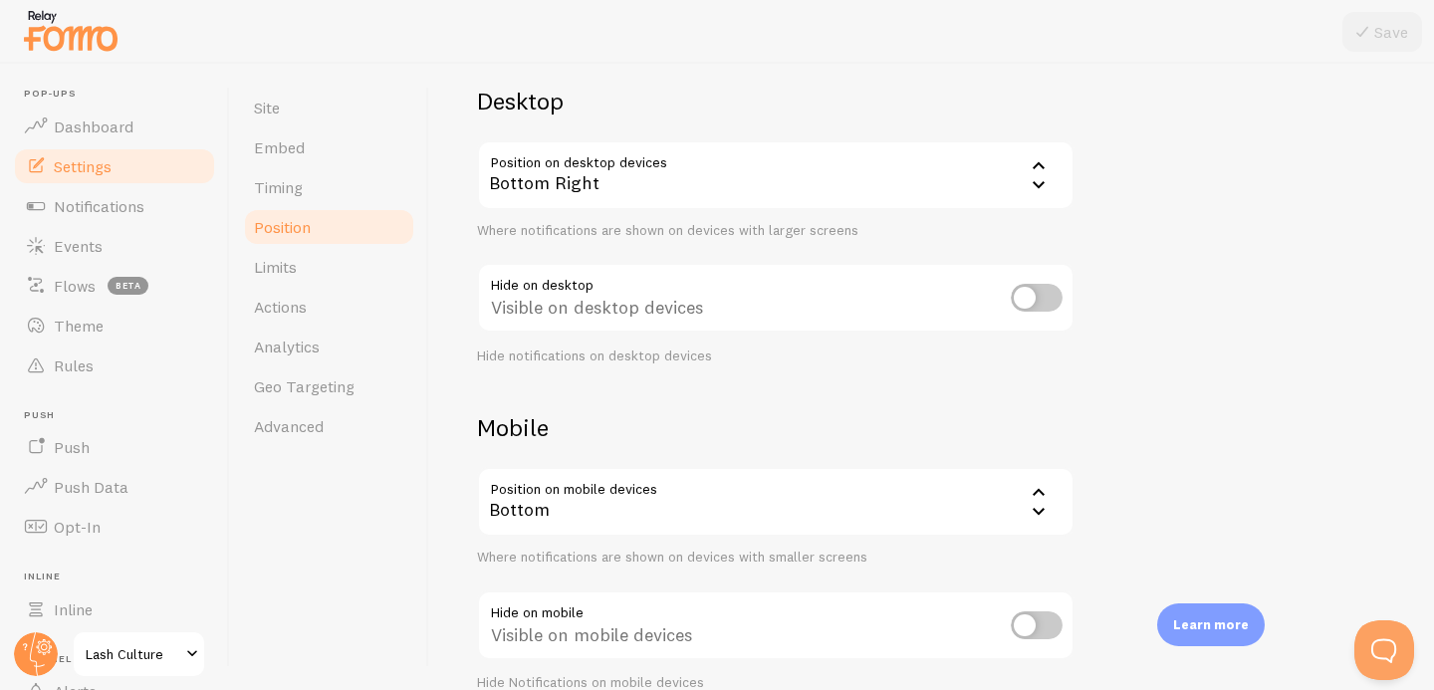
scroll to position [114, 0]
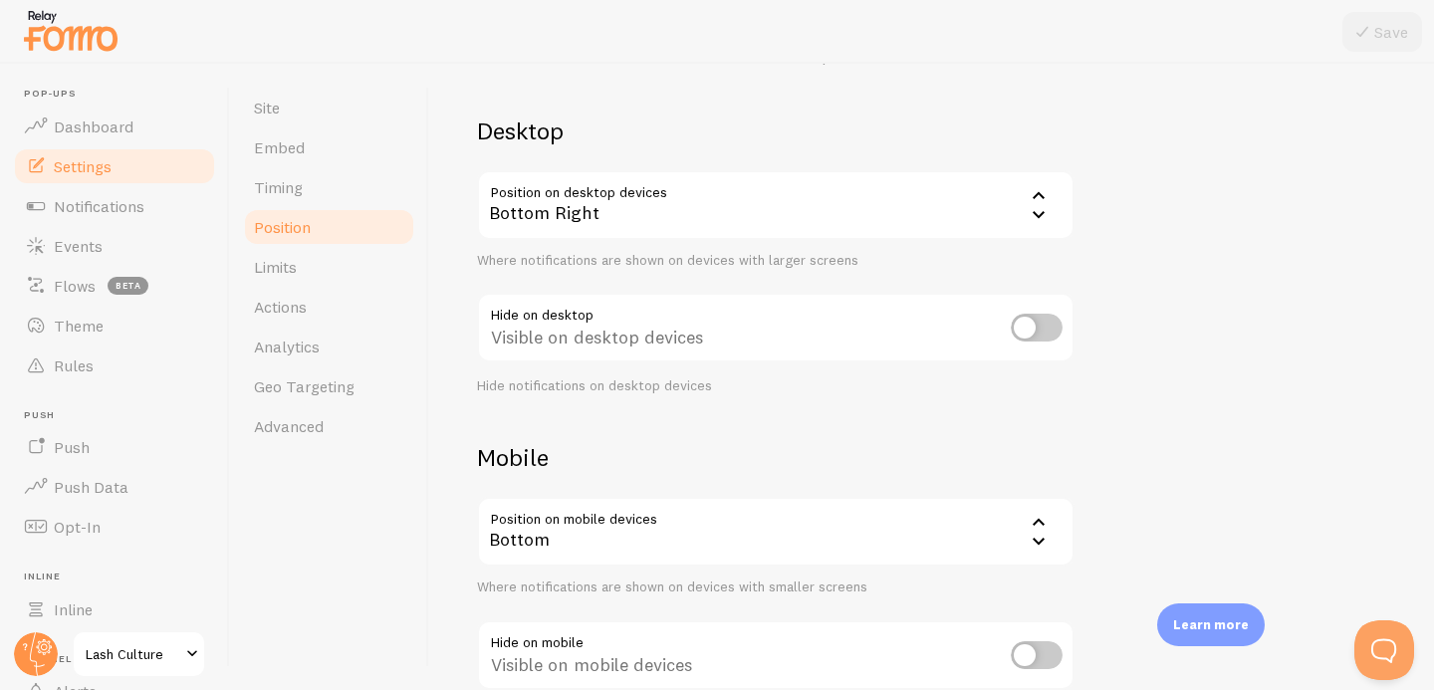
click at [602, 207] on div "Bottom Right" at bounding box center [776, 205] width 598 height 70
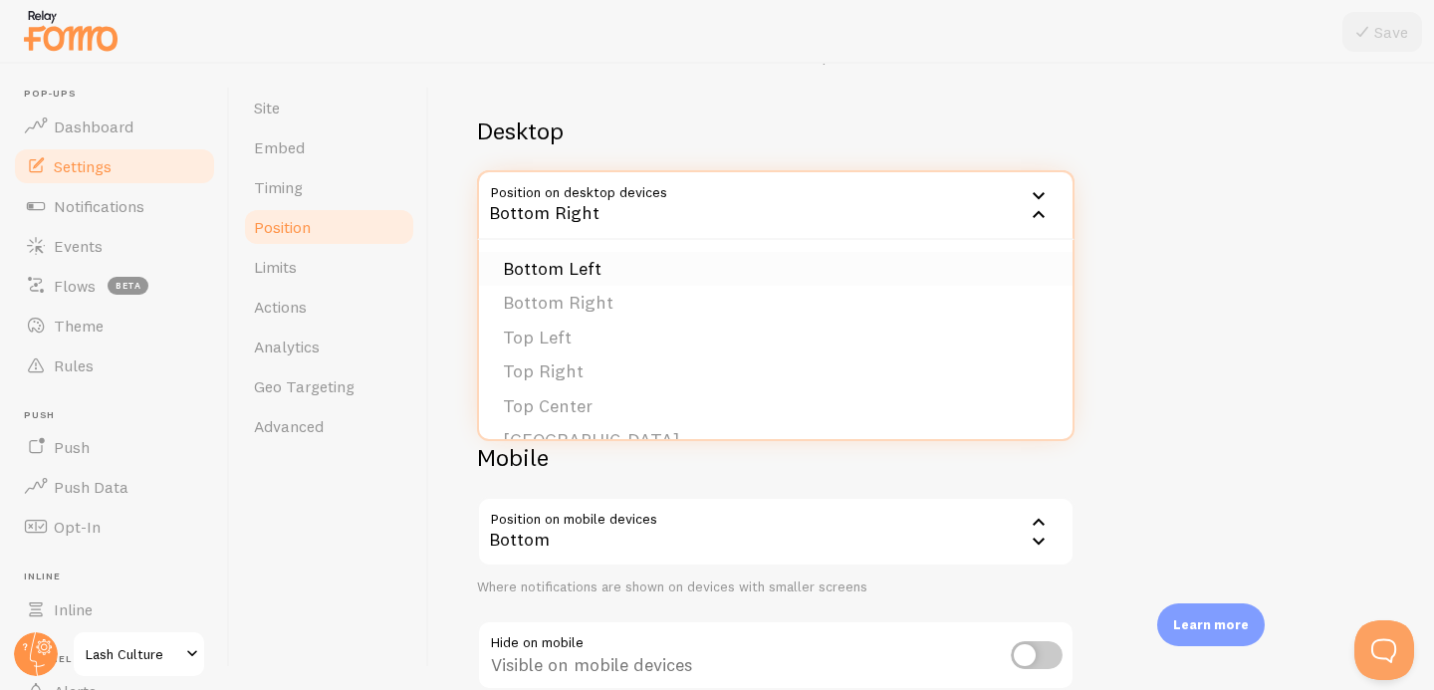
click at [570, 270] on li "Bottom Left" at bounding box center [776, 269] width 594 height 35
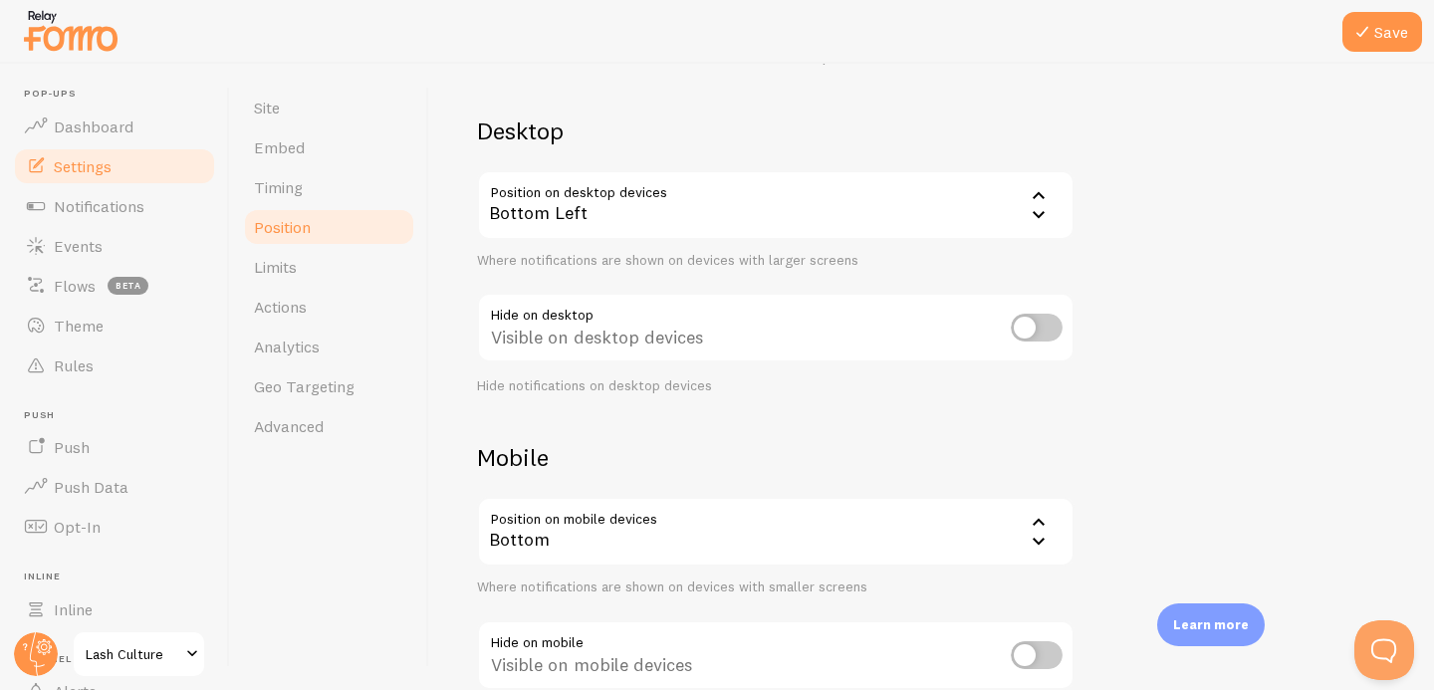
click at [562, 204] on div "Bottom Left" at bounding box center [776, 205] width 598 height 70
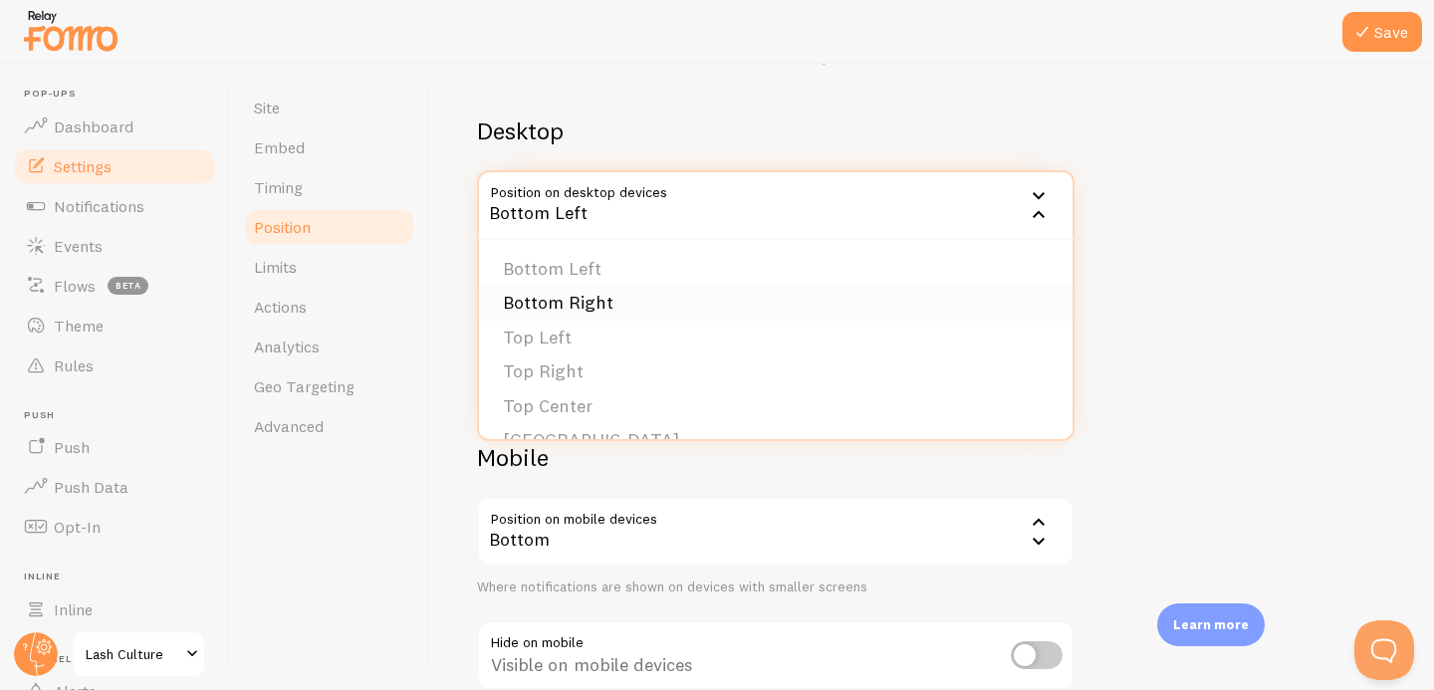
click at [582, 305] on li "Bottom Right" at bounding box center [776, 303] width 594 height 35
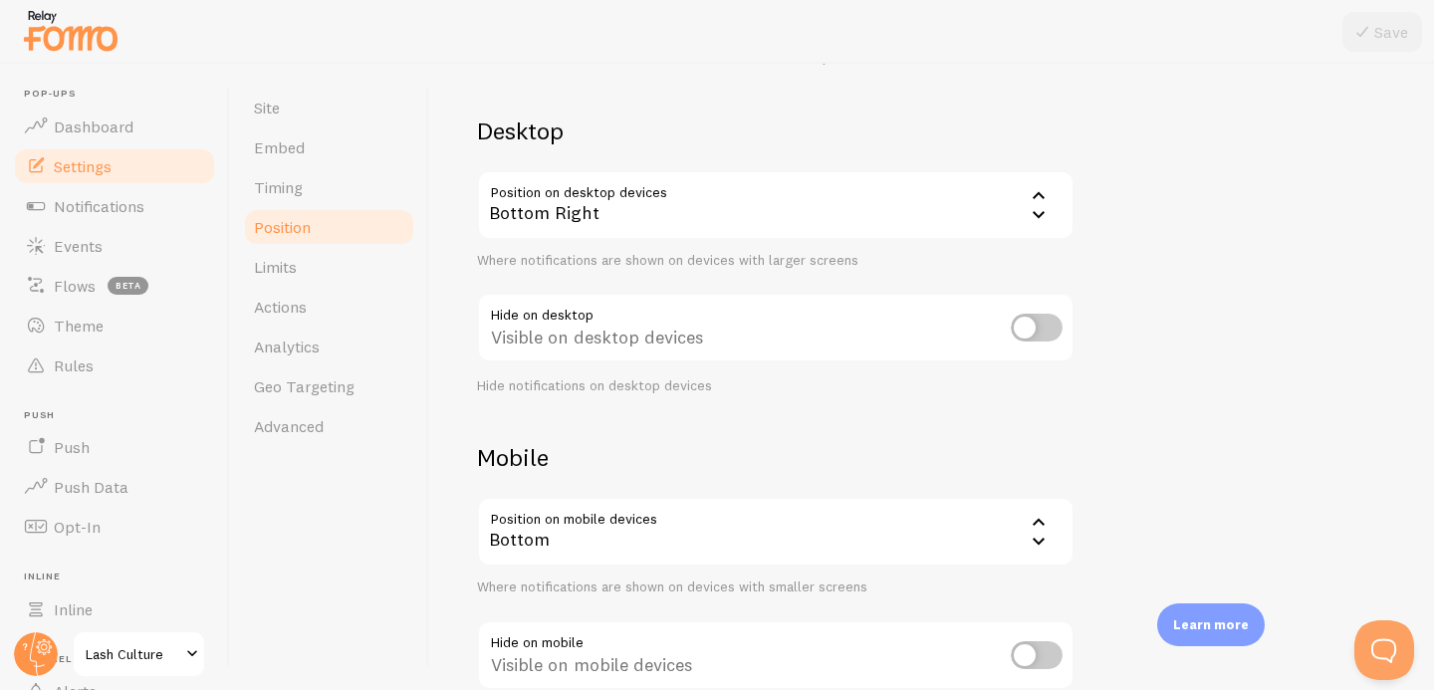
click at [602, 424] on div "Devices & Position Placement of notifications on mobile and desktop devices Des…" at bounding box center [931, 360] width 909 height 724
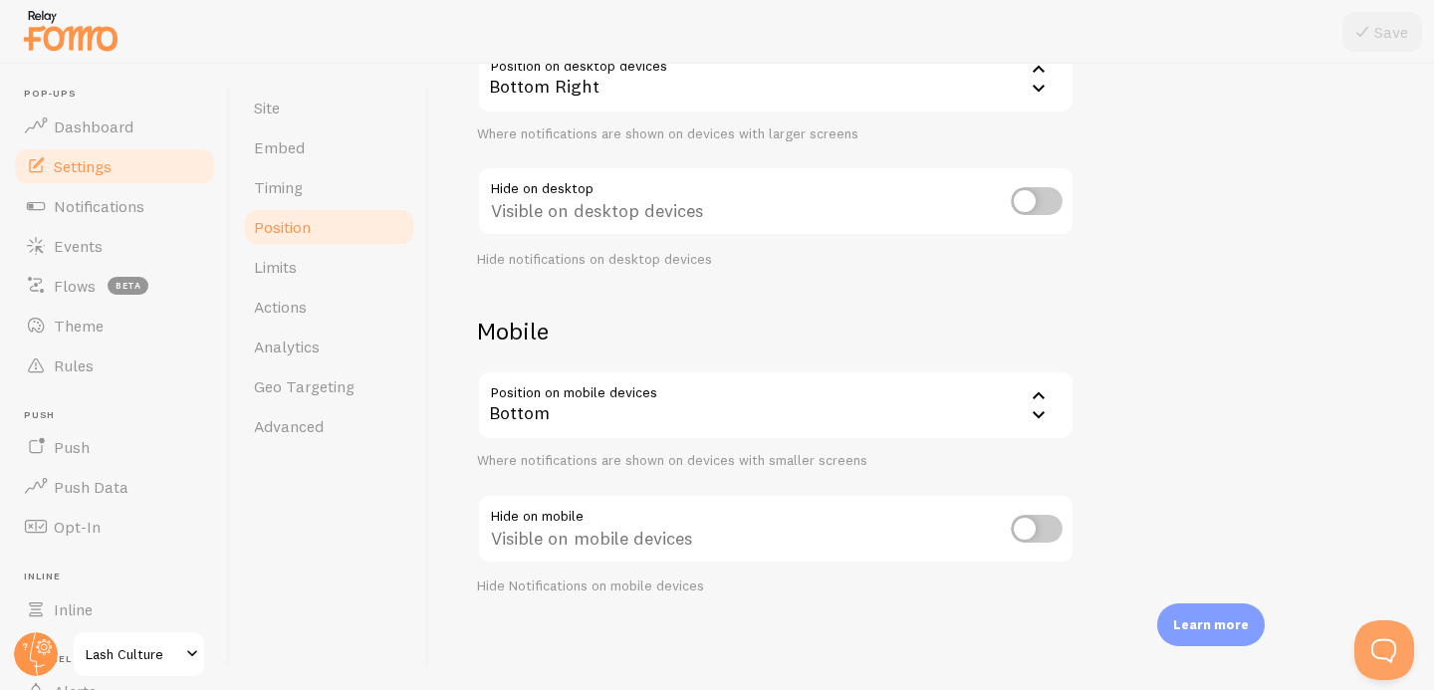
click at [591, 403] on div "Bottom" at bounding box center [776, 406] width 598 height 70
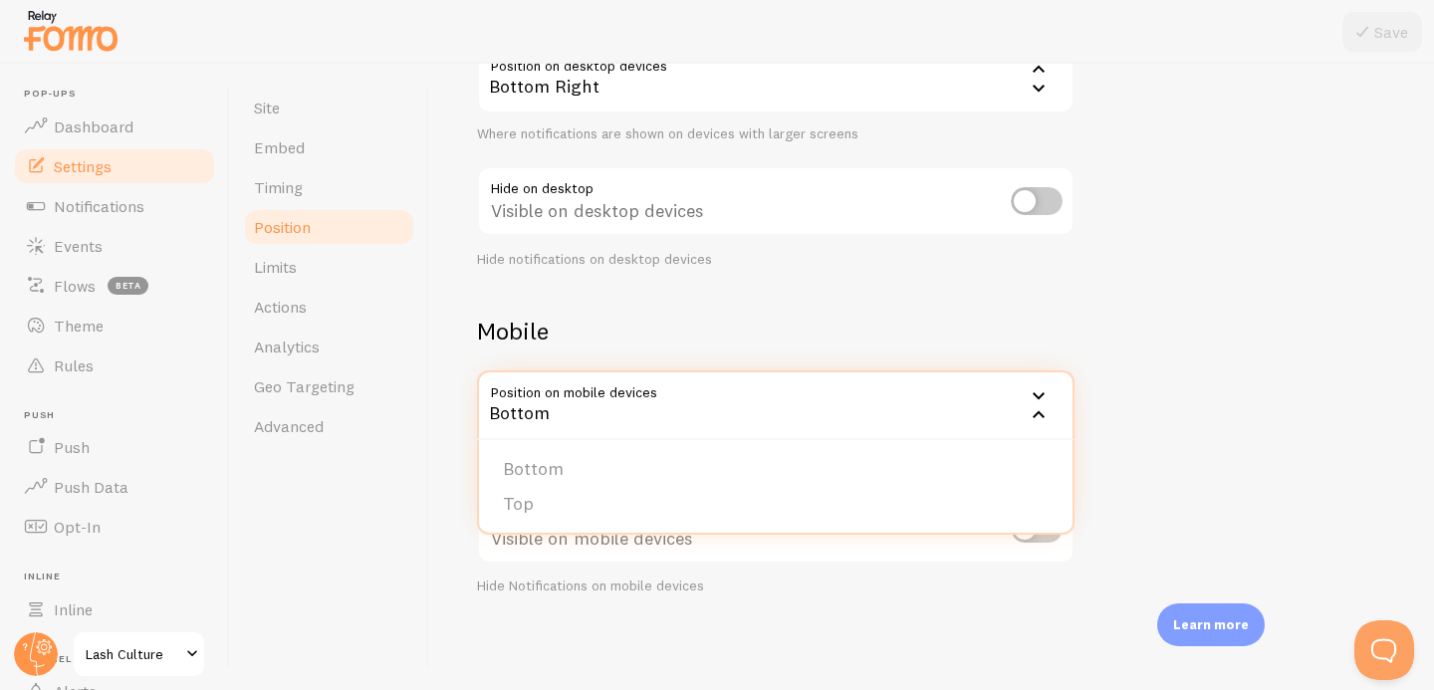
click at [589, 464] on li "Bottom" at bounding box center [776, 469] width 594 height 35
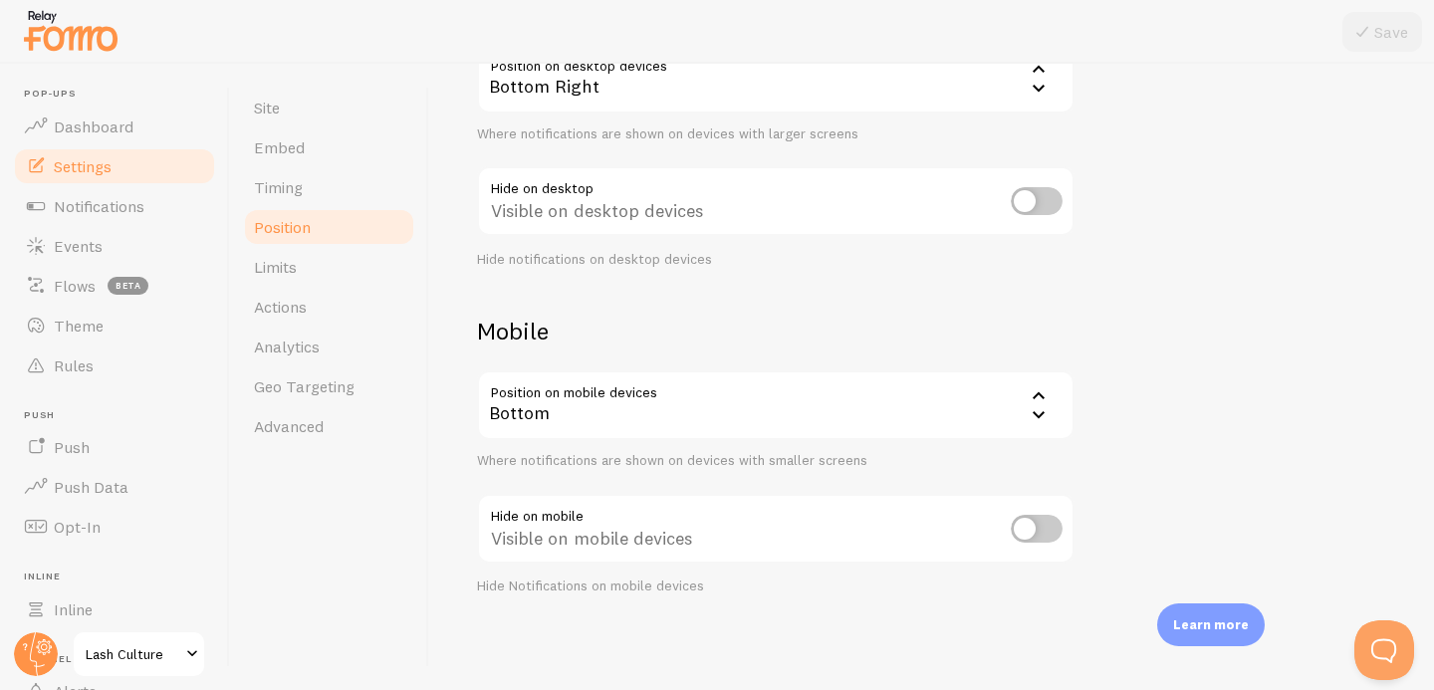
click at [647, 350] on div "Mobile Position on mobile devices bottom Bottom Bottom Top Where notifications …" at bounding box center [776, 455] width 598 height 279
click at [113, 172] on link "Settings" at bounding box center [114, 166] width 205 height 40
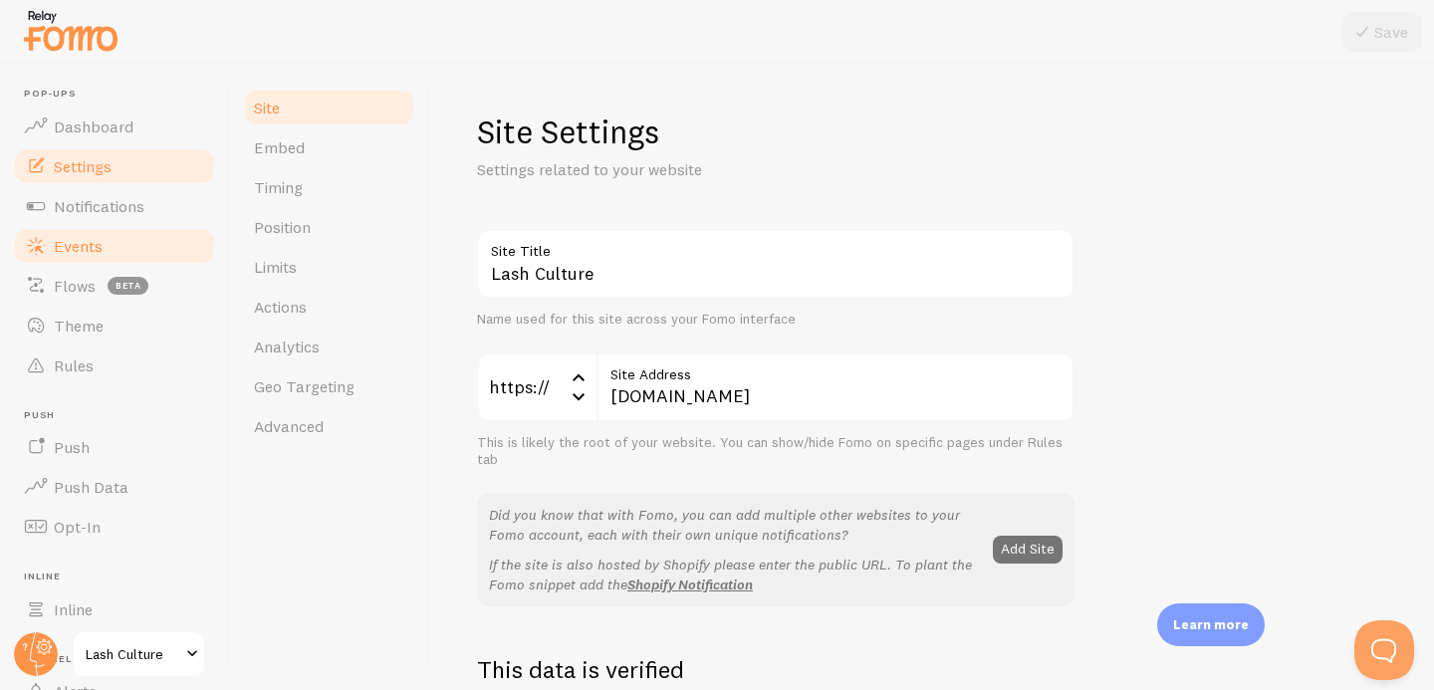
click at [81, 239] on span "Events" at bounding box center [78, 246] width 49 height 20
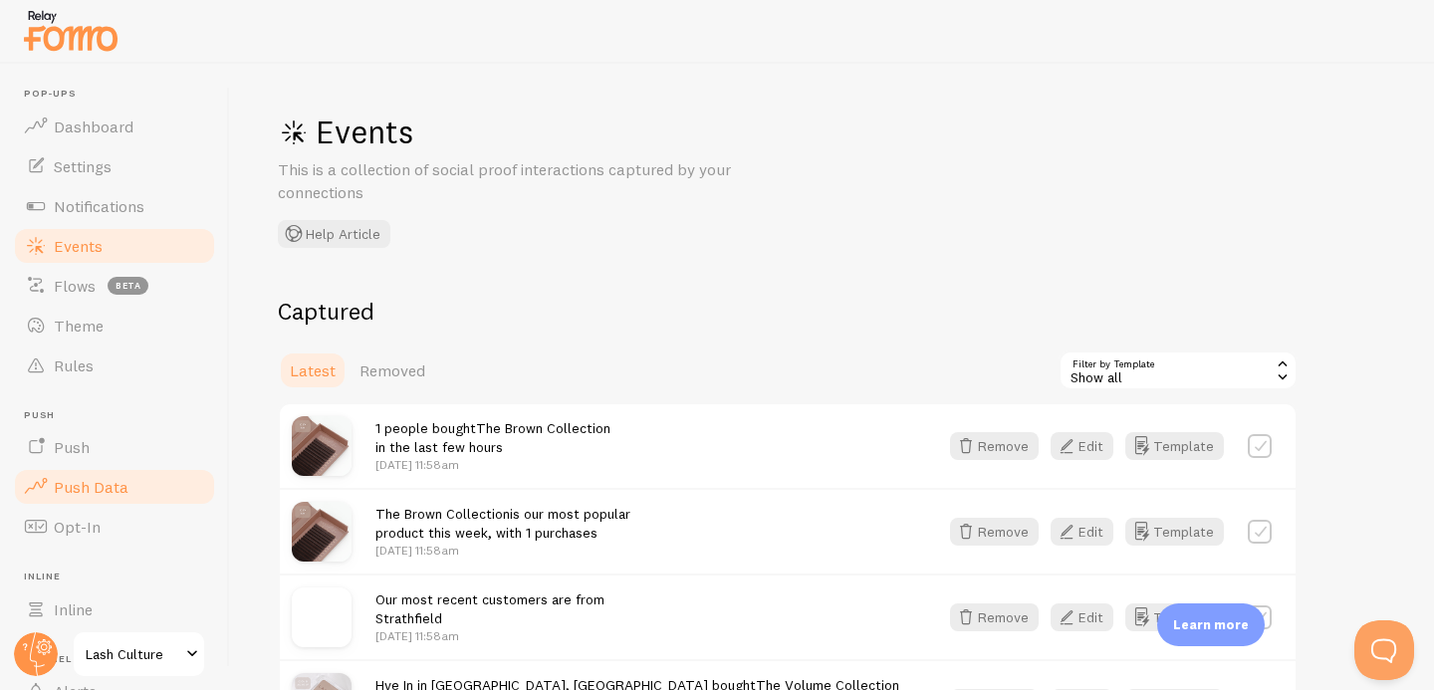
click at [106, 490] on span "Push Data" at bounding box center [91, 487] width 75 height 20
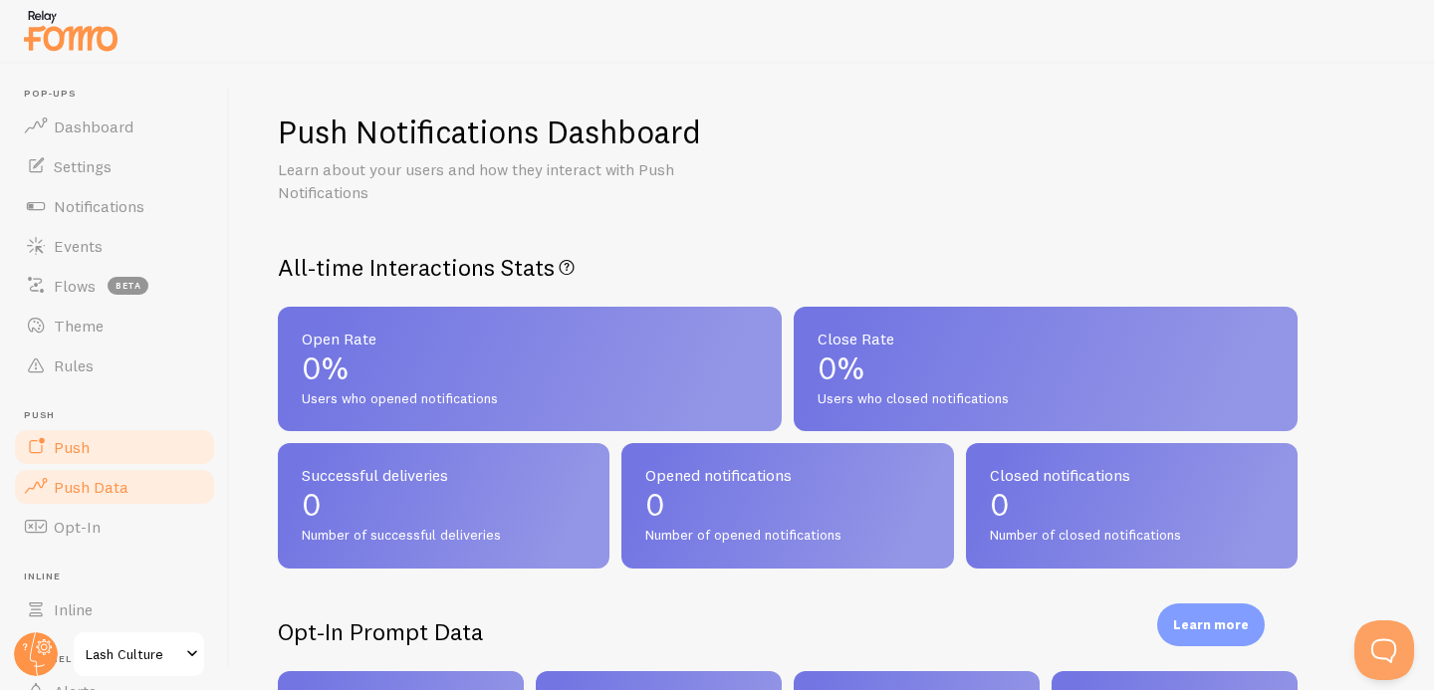
click at [90, 448] on link "Push" at bounding box center [114, 447] width 205 height 40
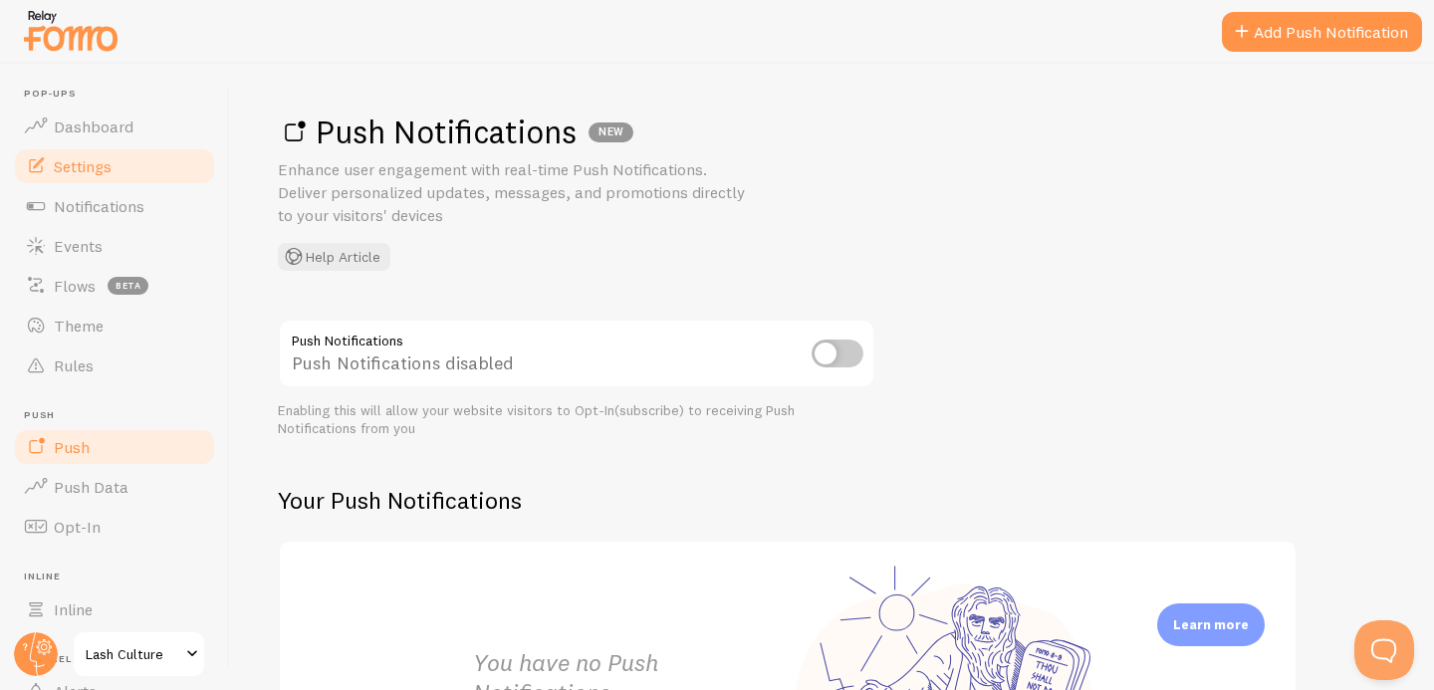
click at [83, 170] on span "Settings" at bounding box center [83, 166] width 58 height 20
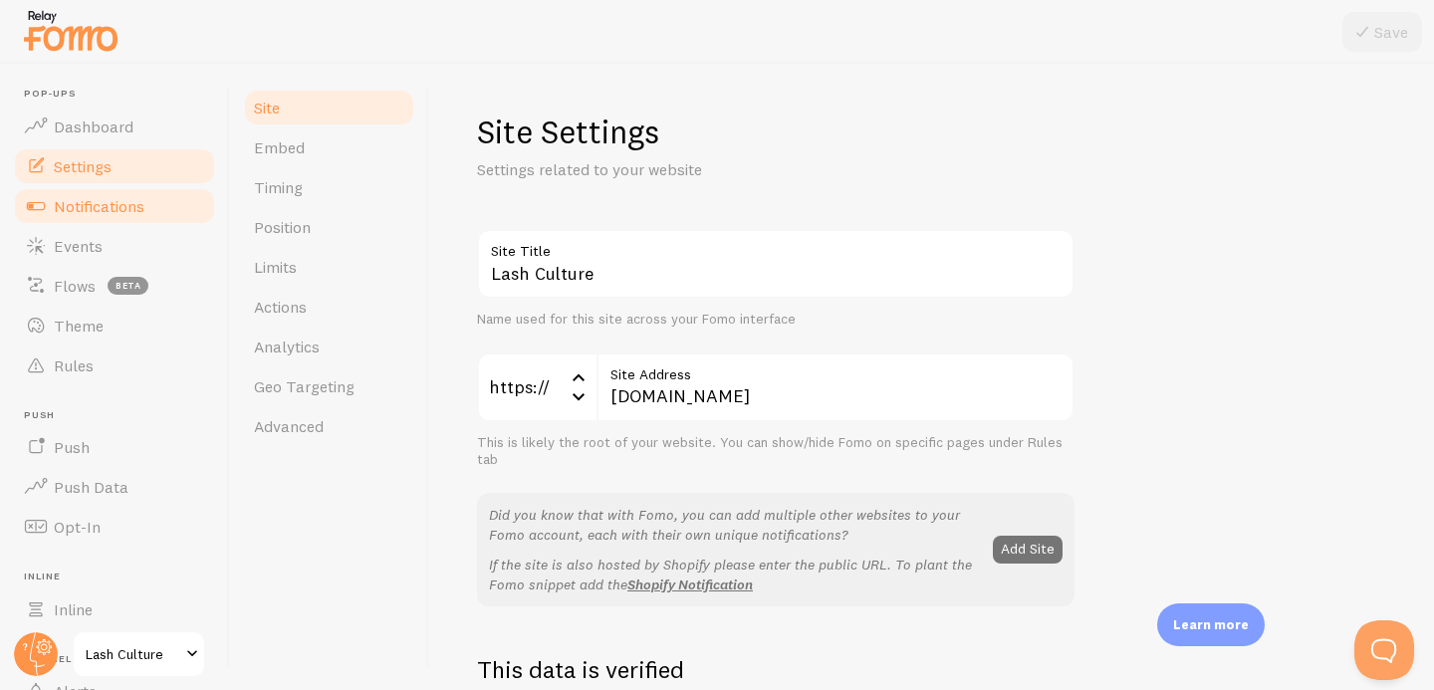
click at [120, 214] on span "Notifications" at bounding box center [99, 206] width 91 height 20
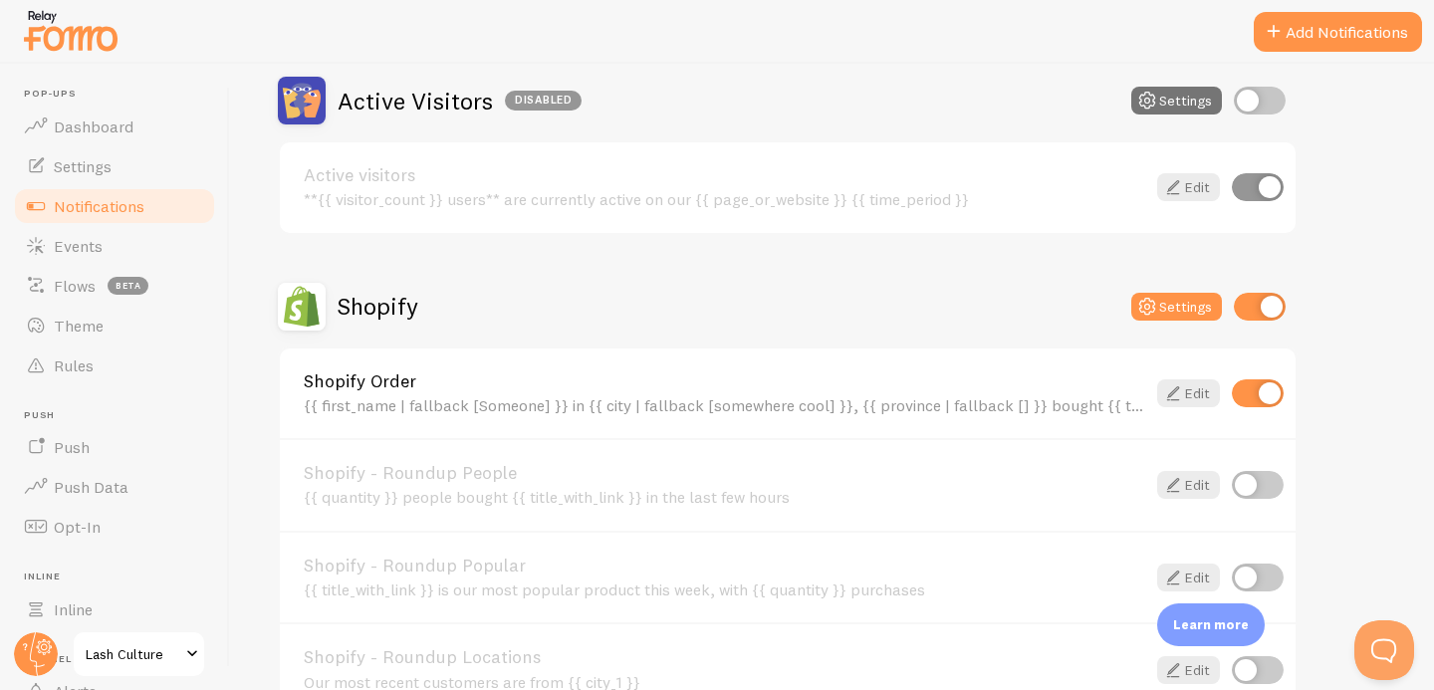
scroll to position [197, 0]
click at [1197, 399] on link "Edit" at bounding box center [1188, 393] width 63 height 28
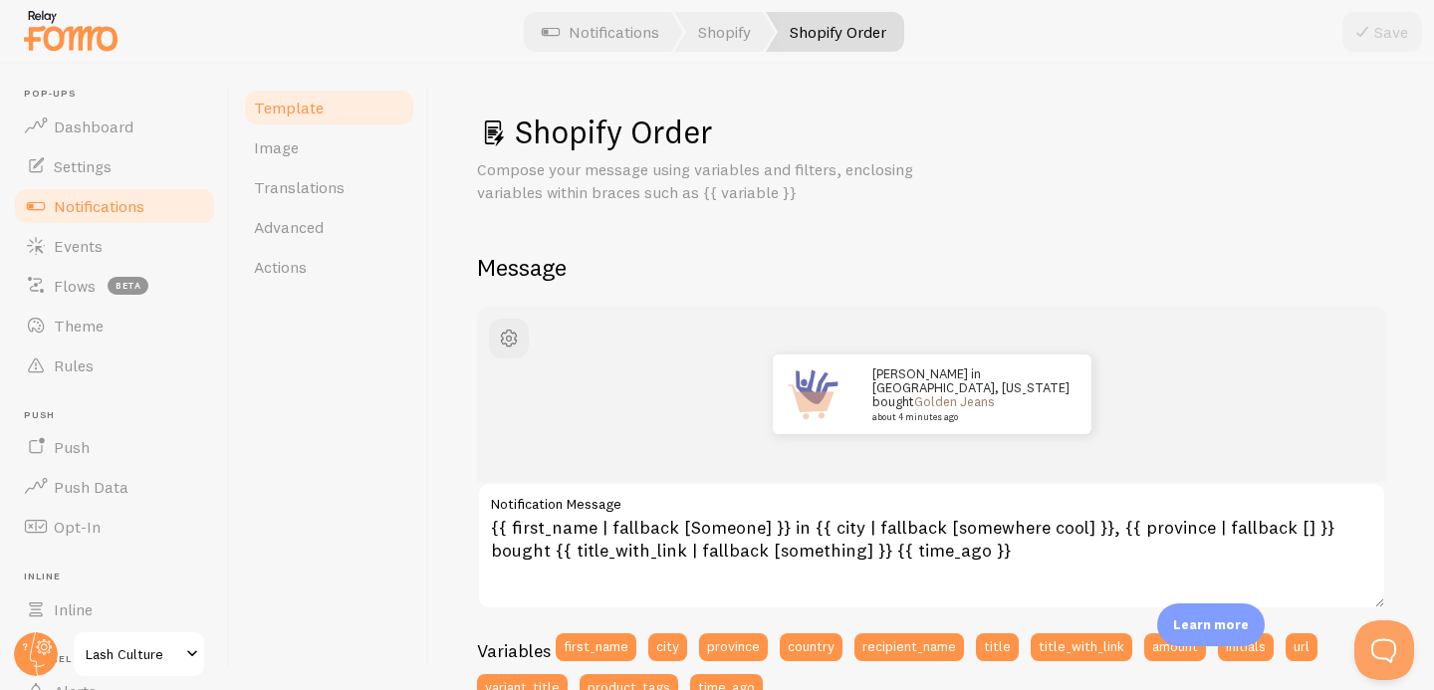
click at [71, 206] on span "Notifications" at bounding box center [99, 206] width 91 height 20
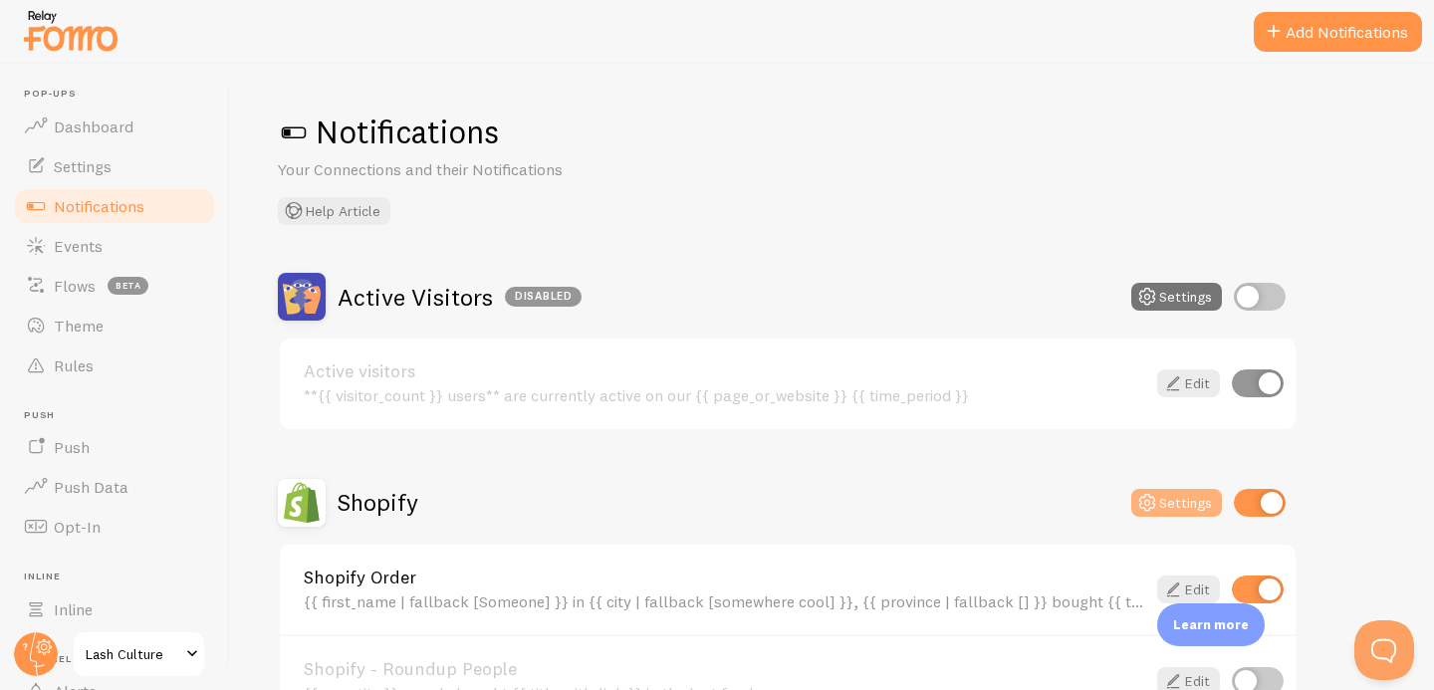
click at [1178, 504] on button "Settings" at bounding box center [1177, 503] width 91 height 28
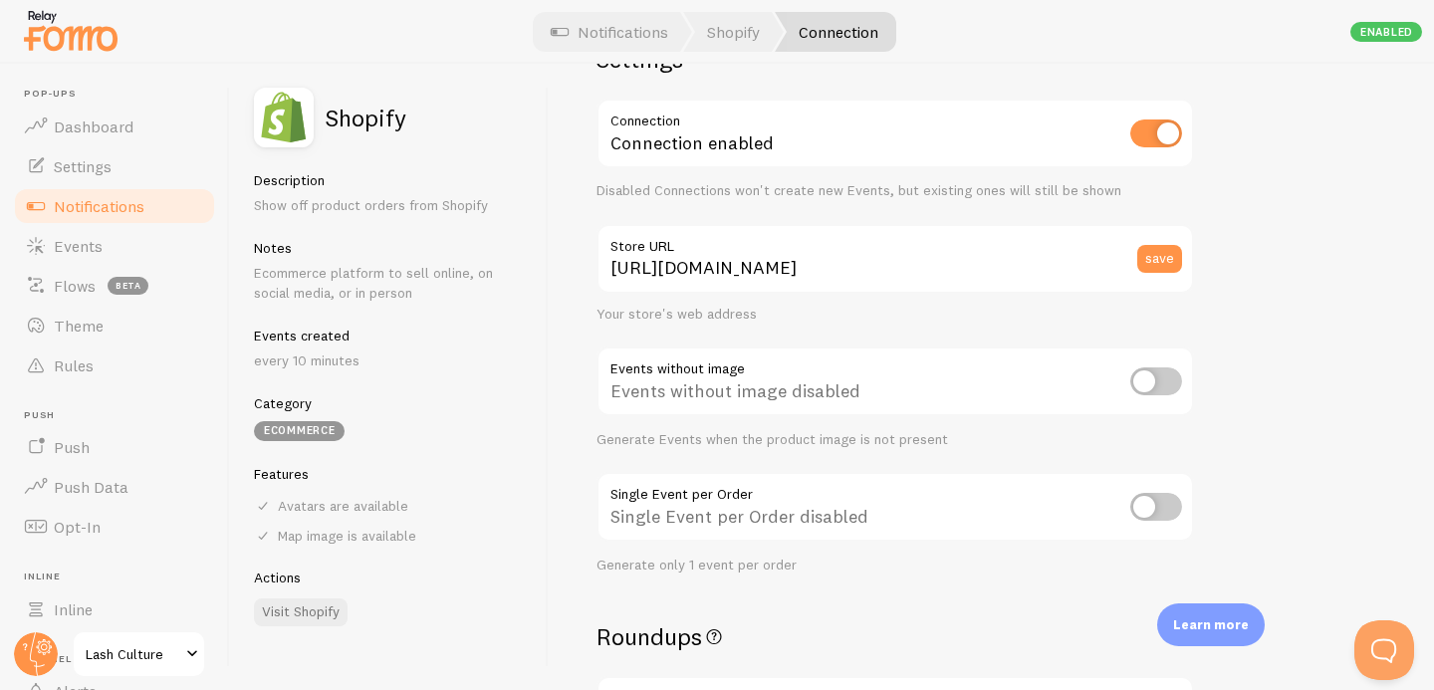
scroll to position [76, 0]
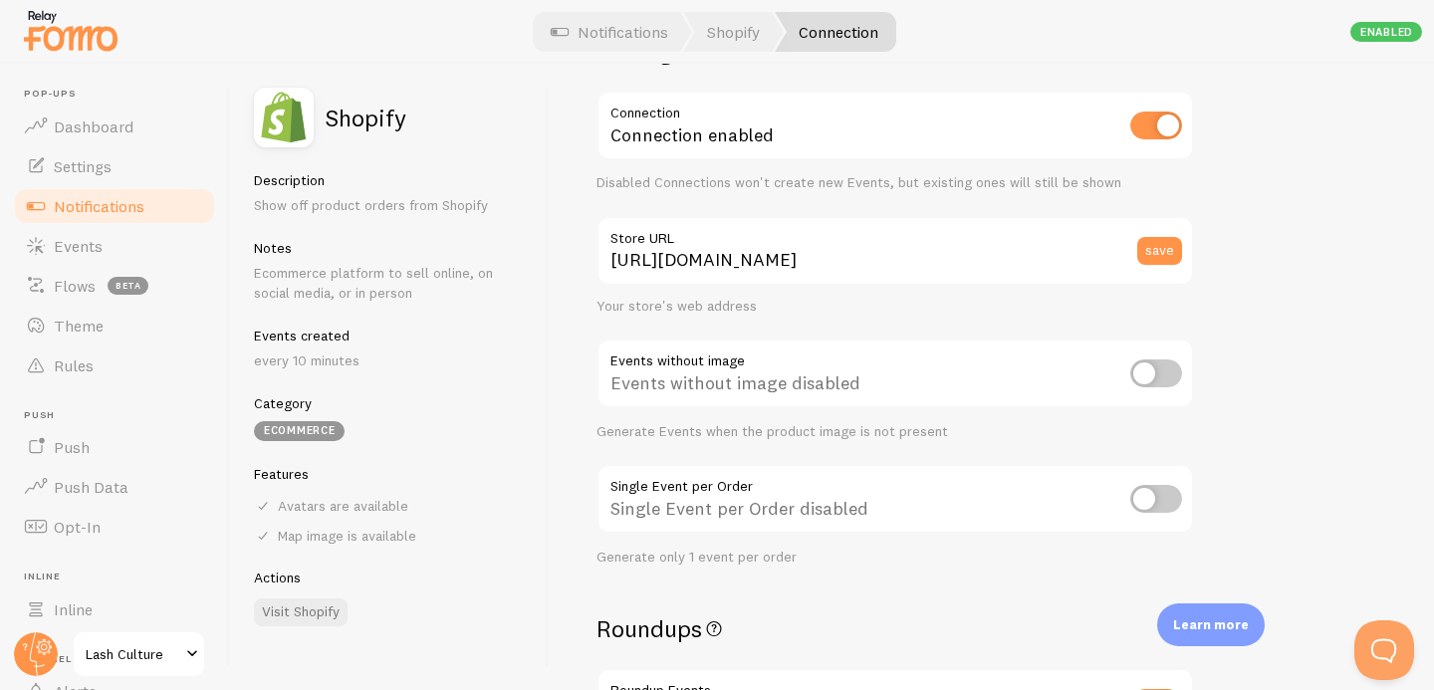
click at [1147, 505] on input "checkbox" at bounding box center [1157, 499] width 52 height 28
checkbox input "true"
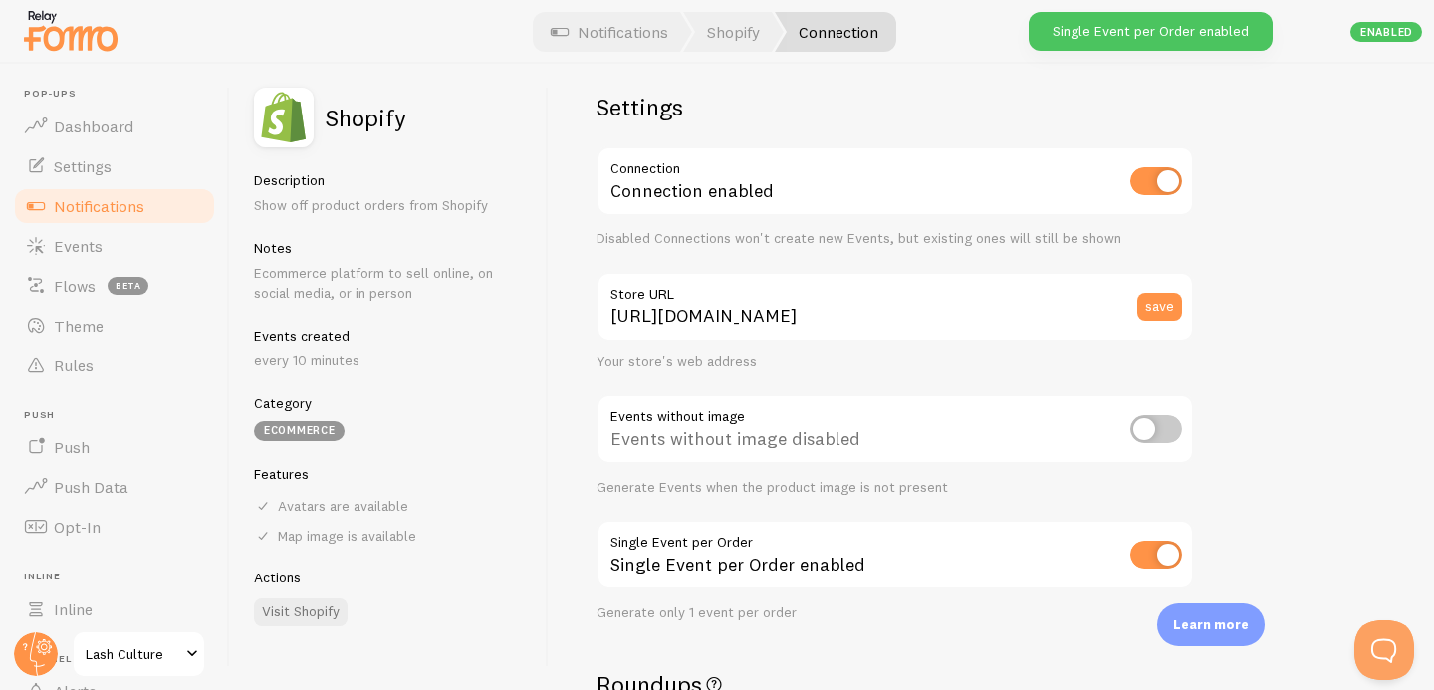
scroll to position [0, 0]
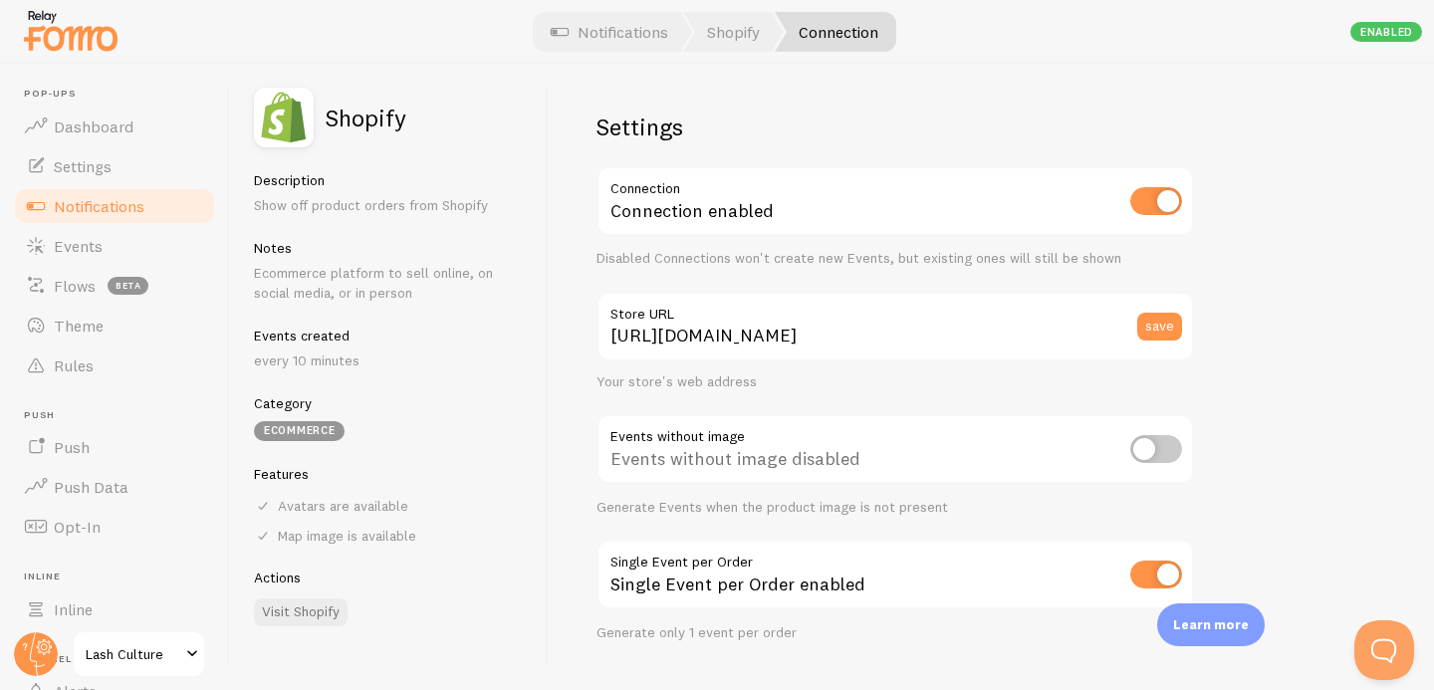
click at [128, 208] on span "Notifications" at bounding box center [99, 206] width 91 height 20
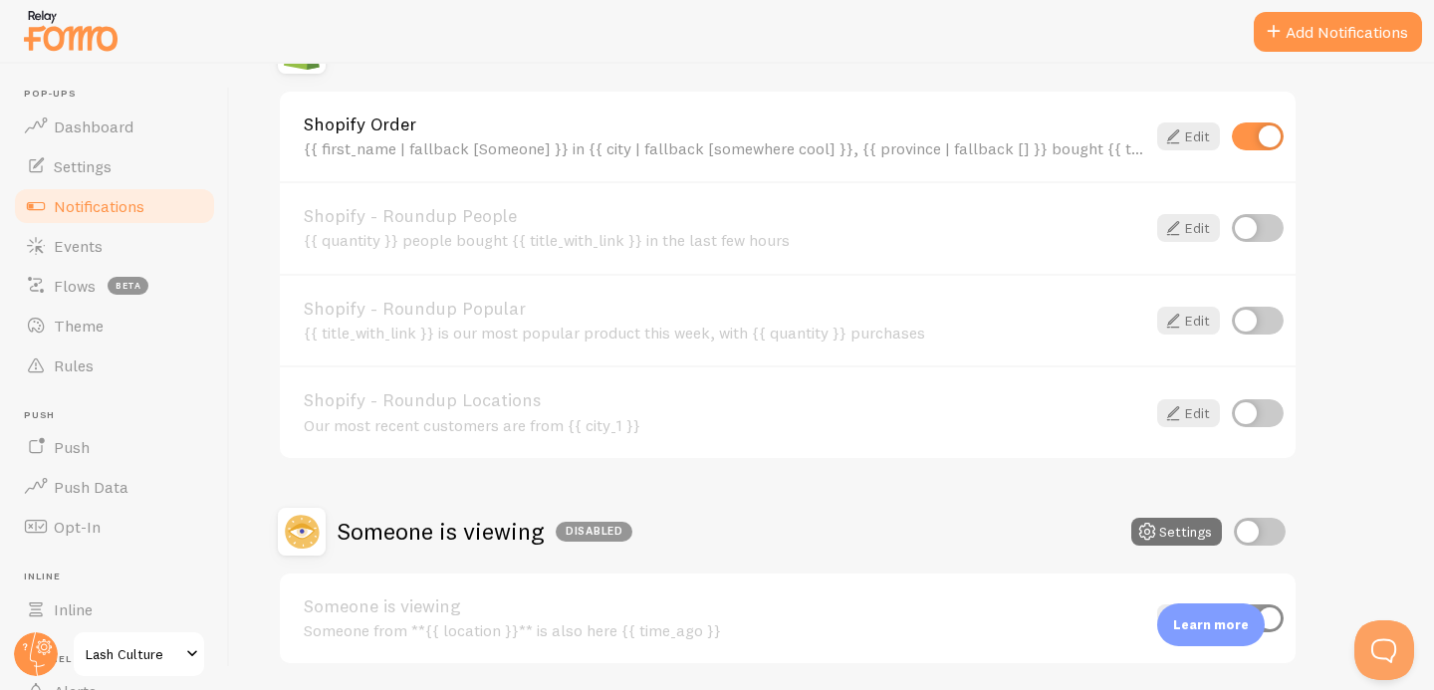
scroll to position [463, 0]
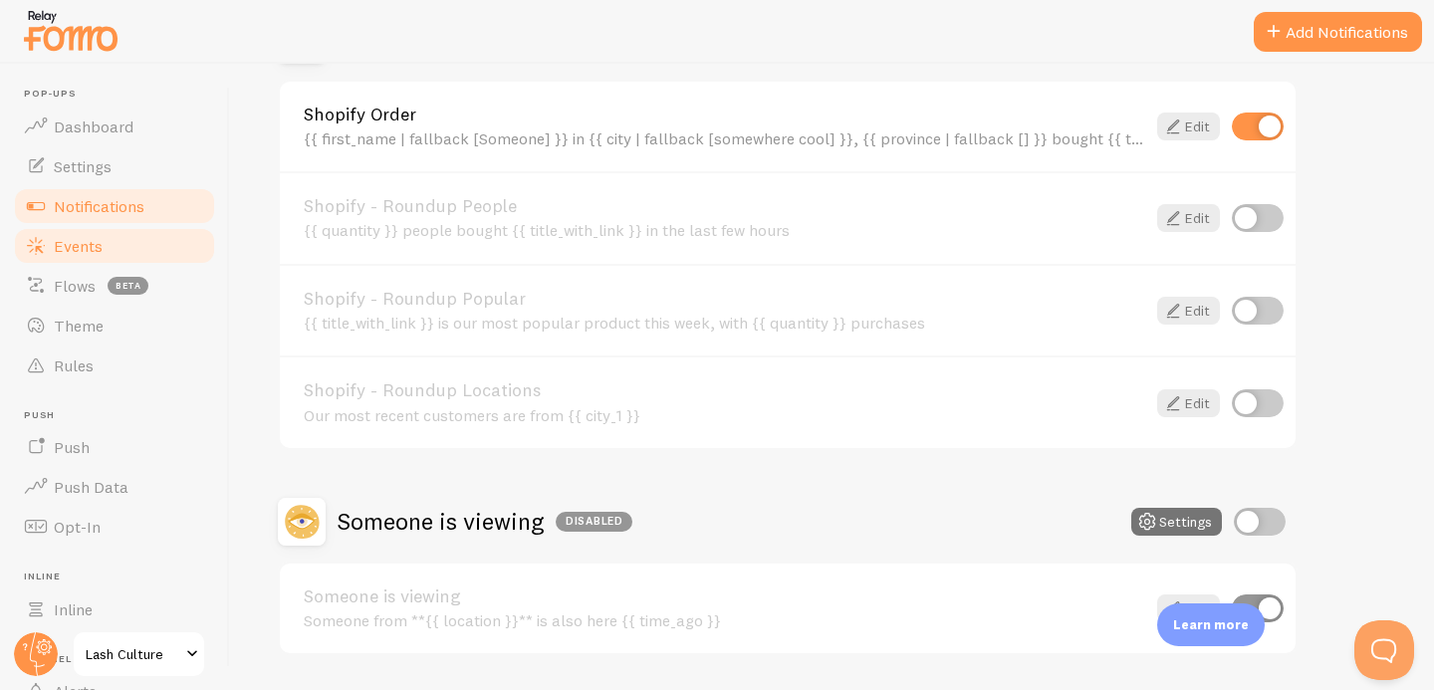
click at [80, 245] on span "Events" at bounding box center [78, 246] width 49 height 20
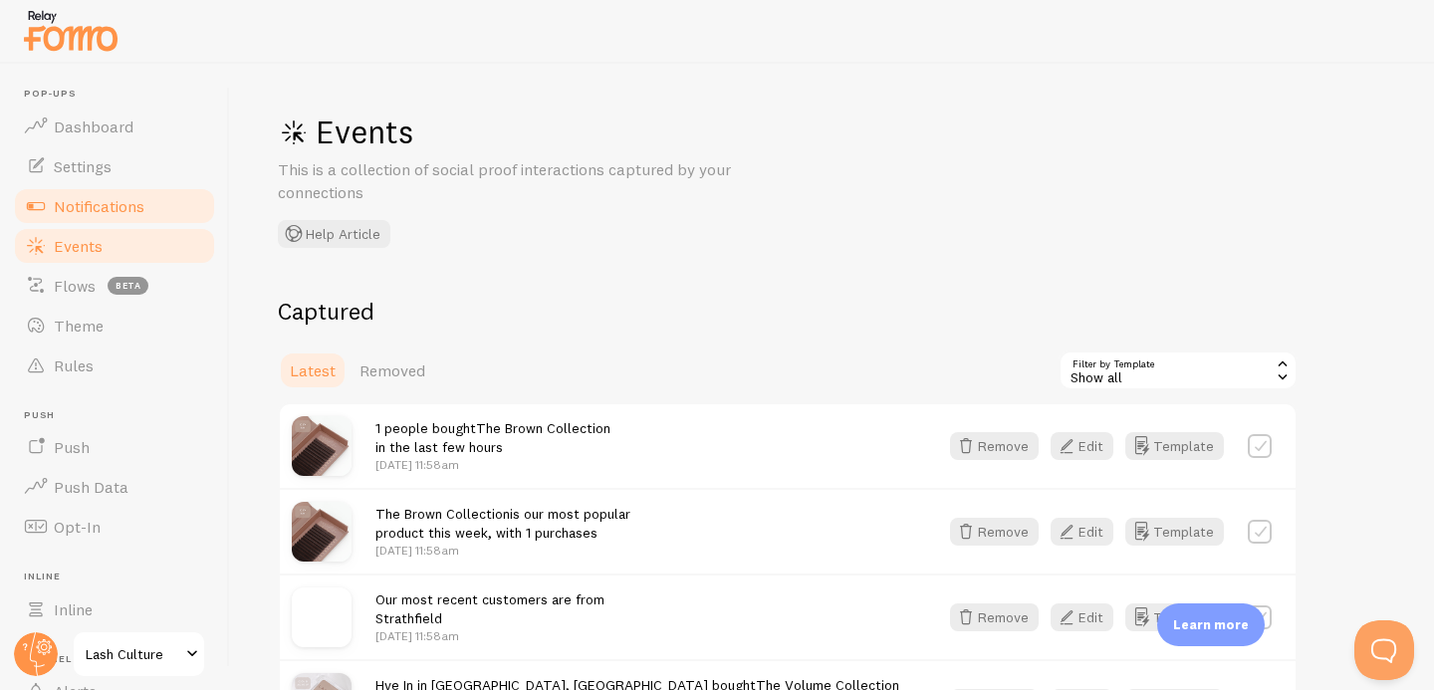
click at [83, 216] on link "Notifications" at bounding box center [114, 206] width 205 height 40
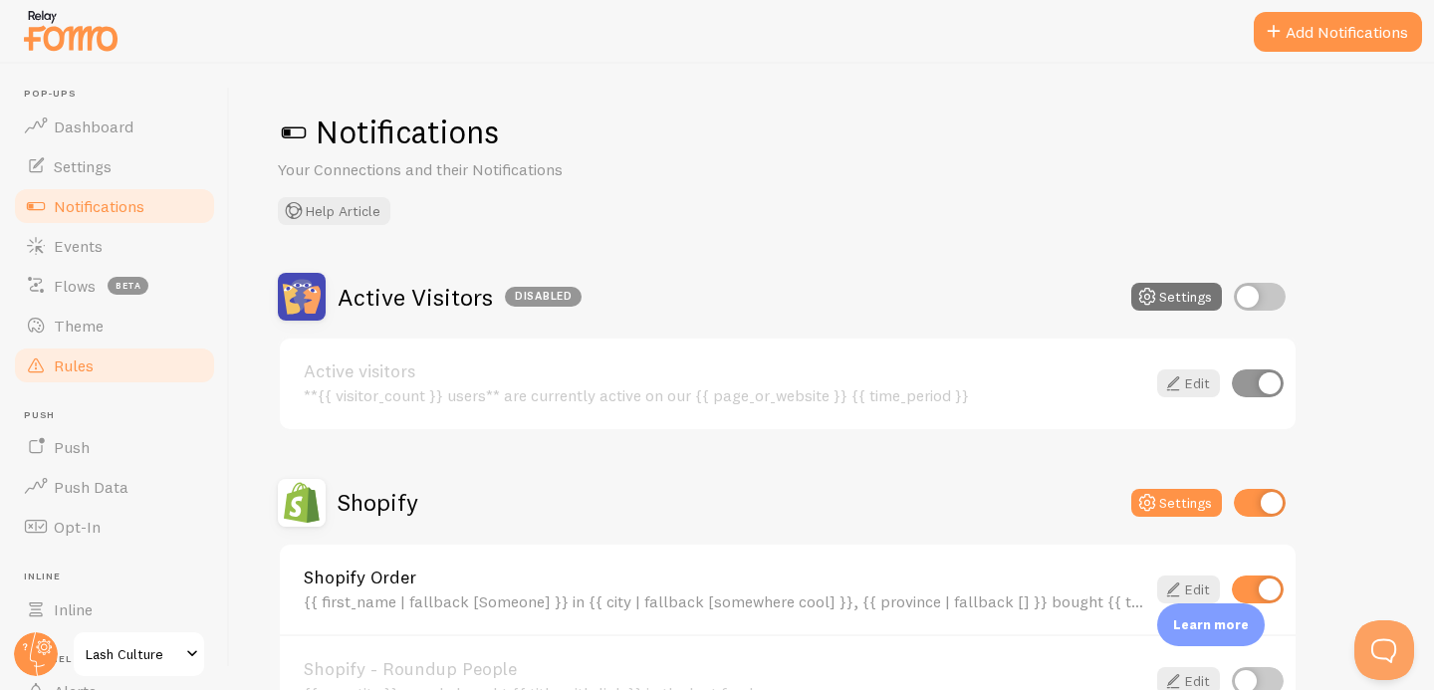
click at [114, 370] on link "Rules" at bounding box center [114, 366] width 205 height 40
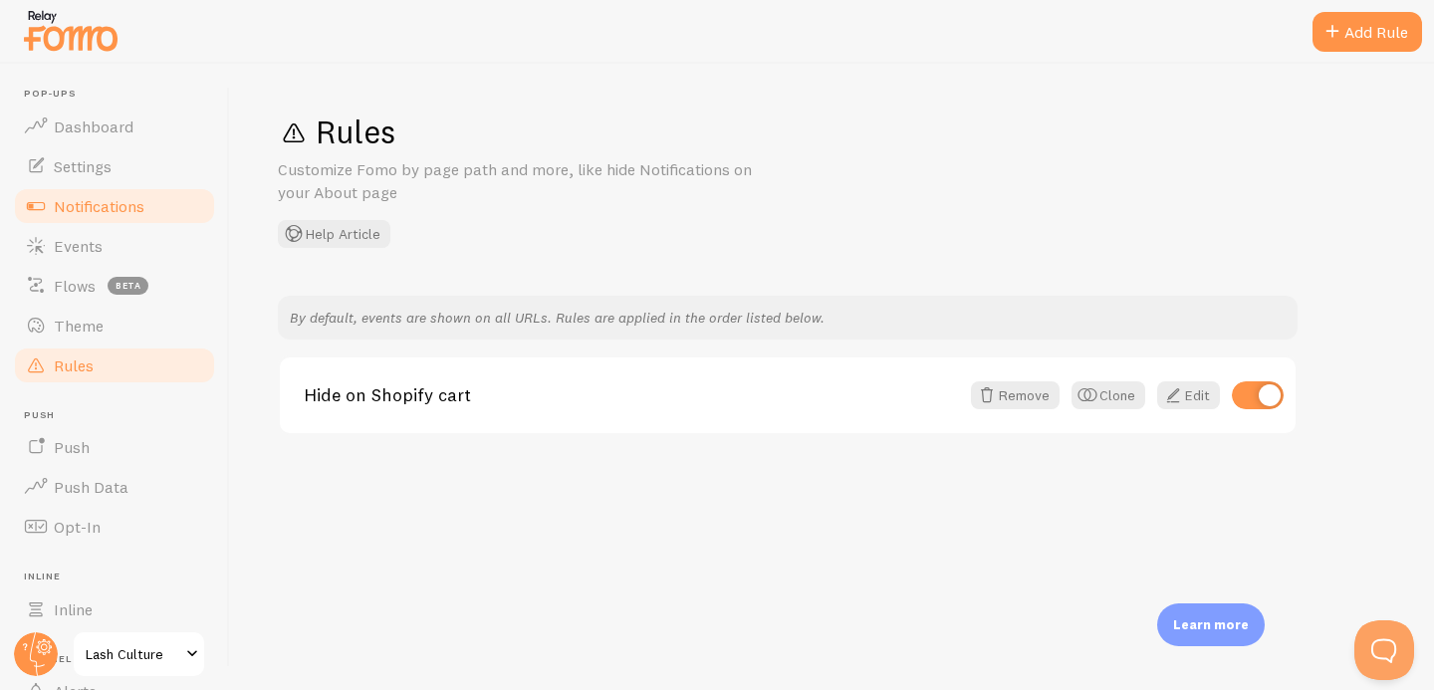
click at [89, 214] on span "Notifications" at bounding box center [99, 206] width 91 height 20
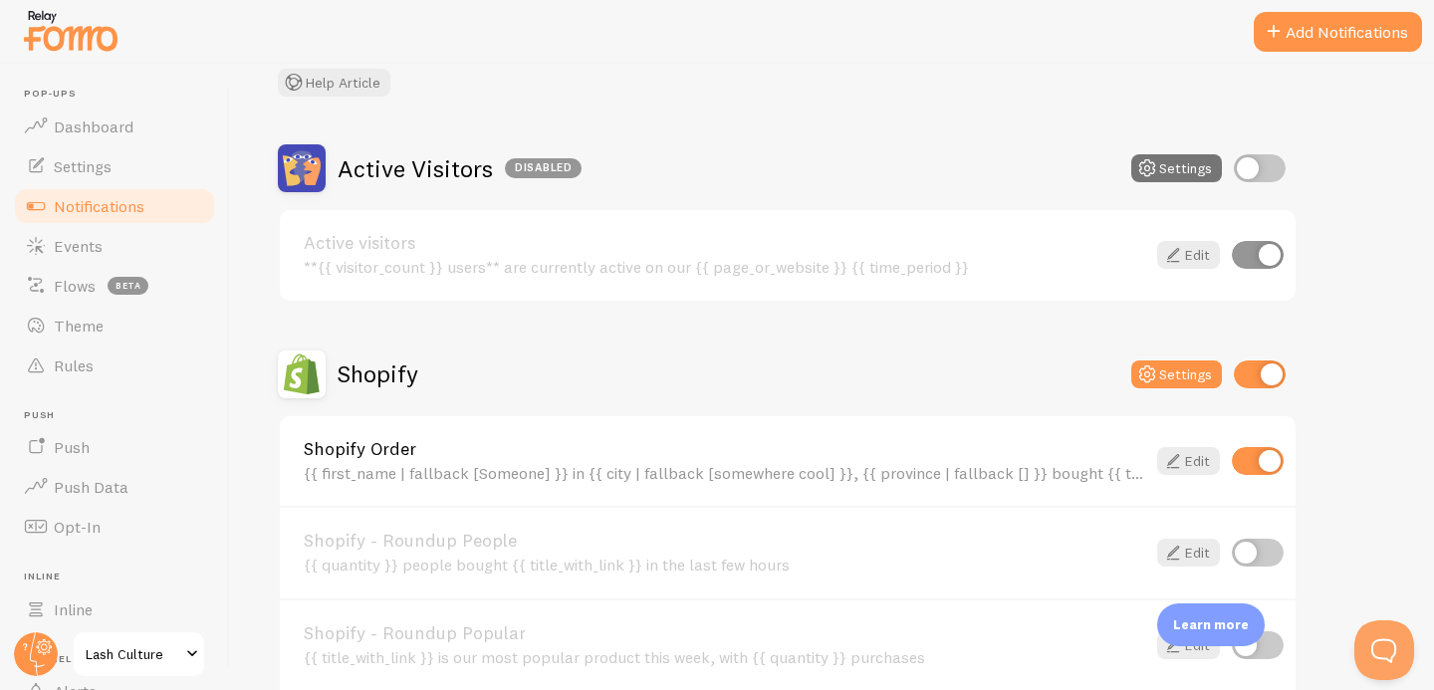
scroll to position [133, 0]
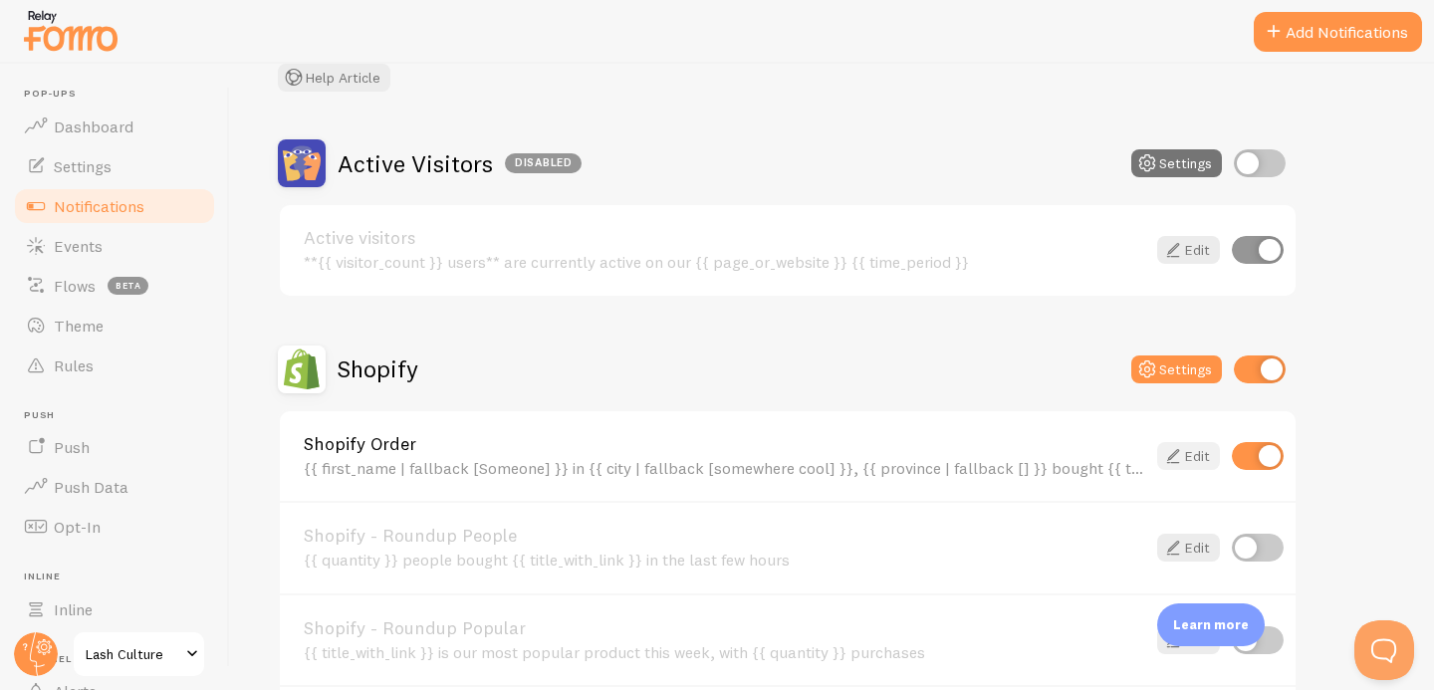
click at [1181, 459] on icon at bounding box center [1173, 456] width 24 height 24
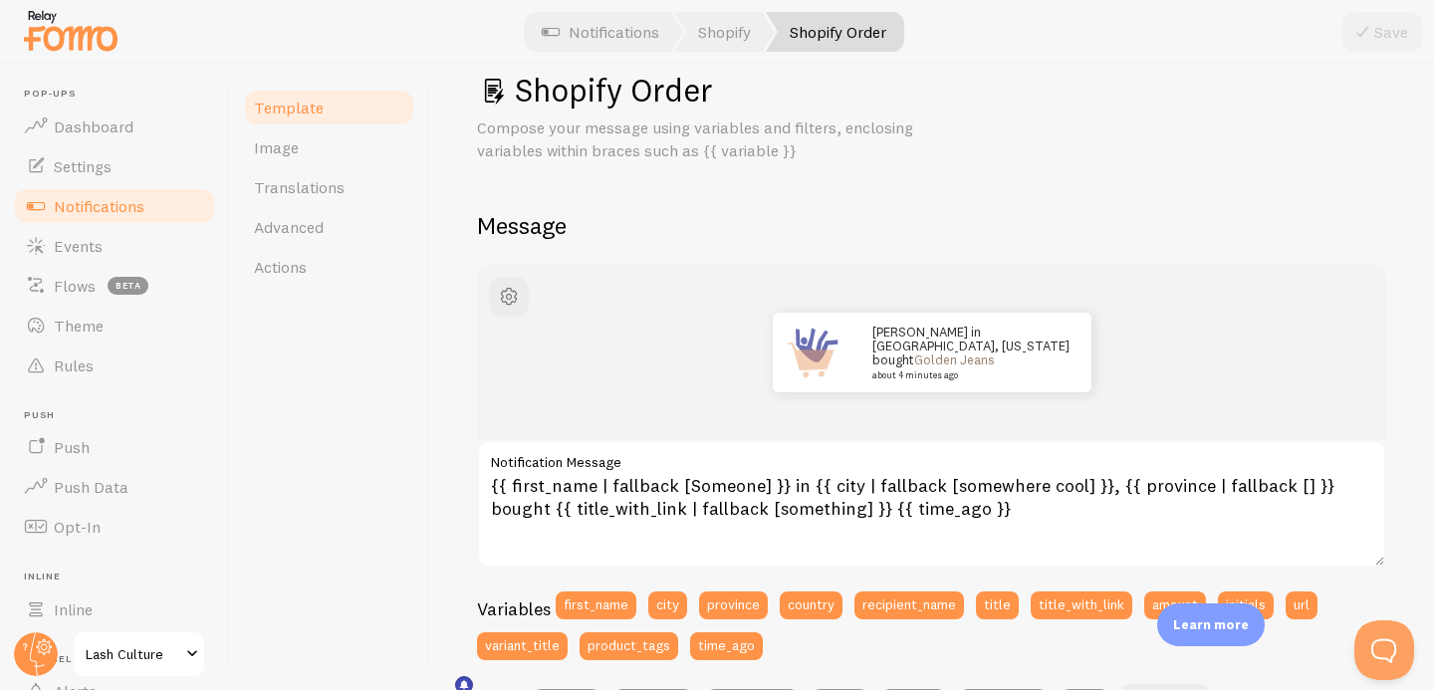
scroll to position [54, 0]
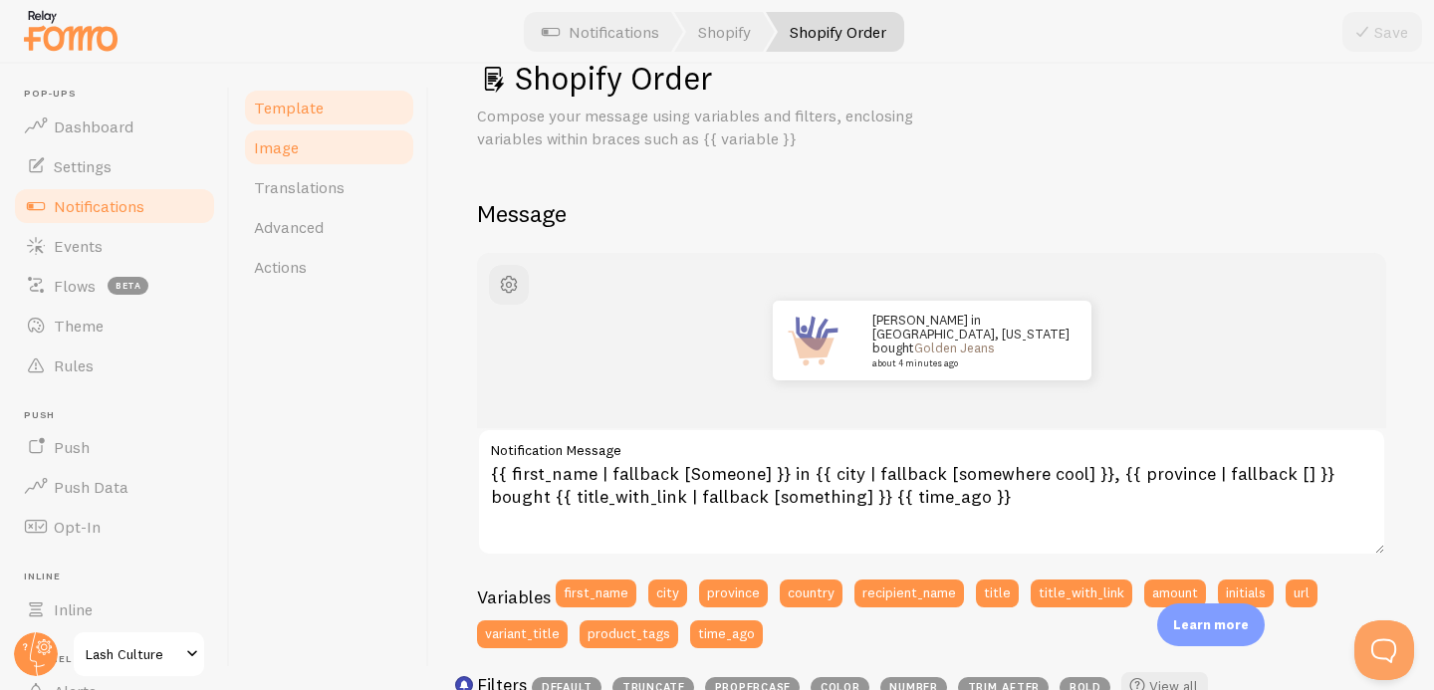
click at [296, 165] on link "Image" at bounding box center [329, 148] width 174 height 40
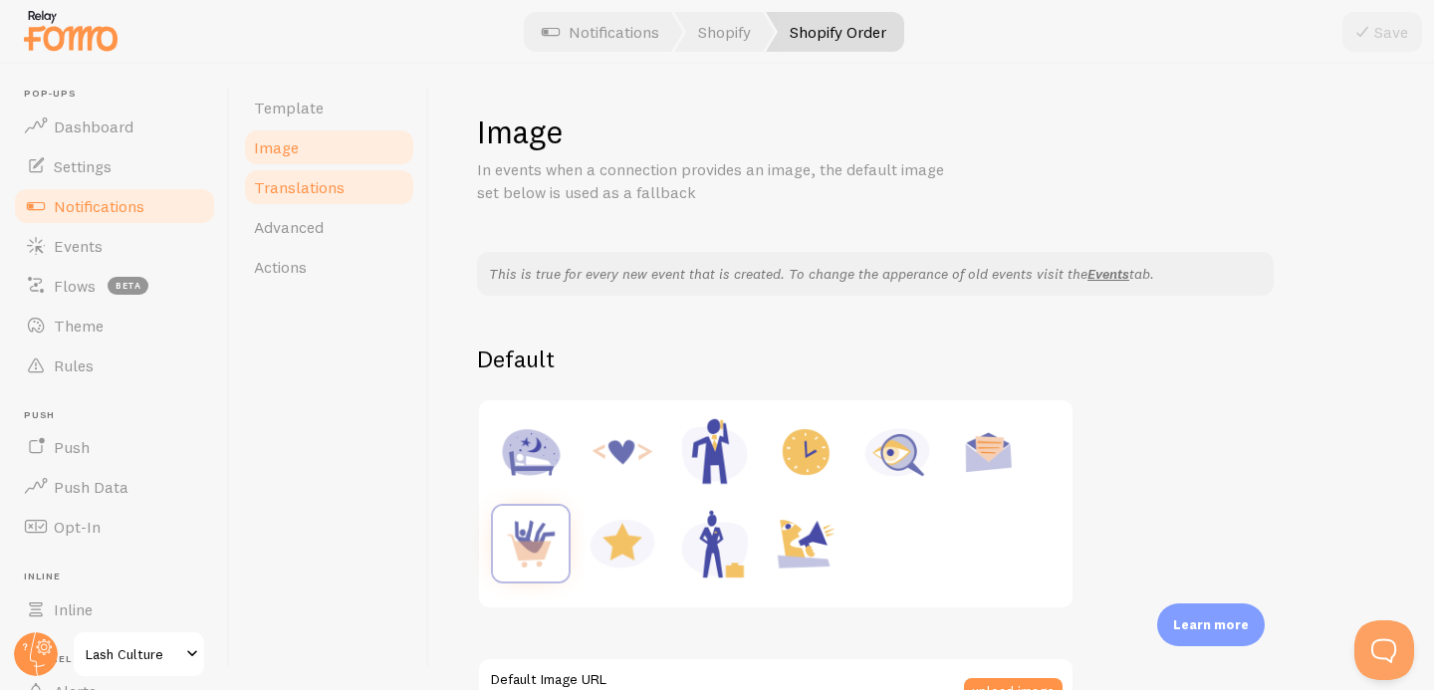
click at [316, 198] on link "Translations" at bounding box center [329, 187] width 174 height 40
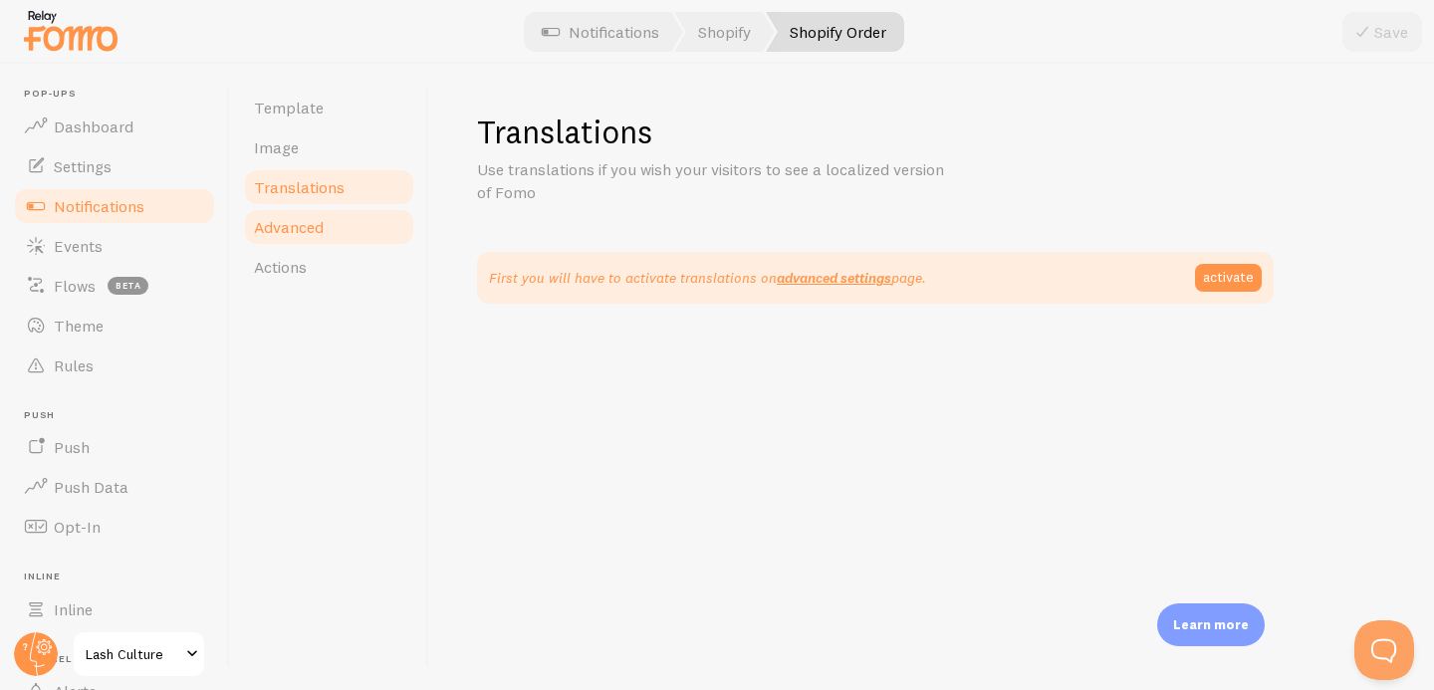
click at [317, 231] on span "Advanced" at bounding box center [289, 227] width 70 height 20
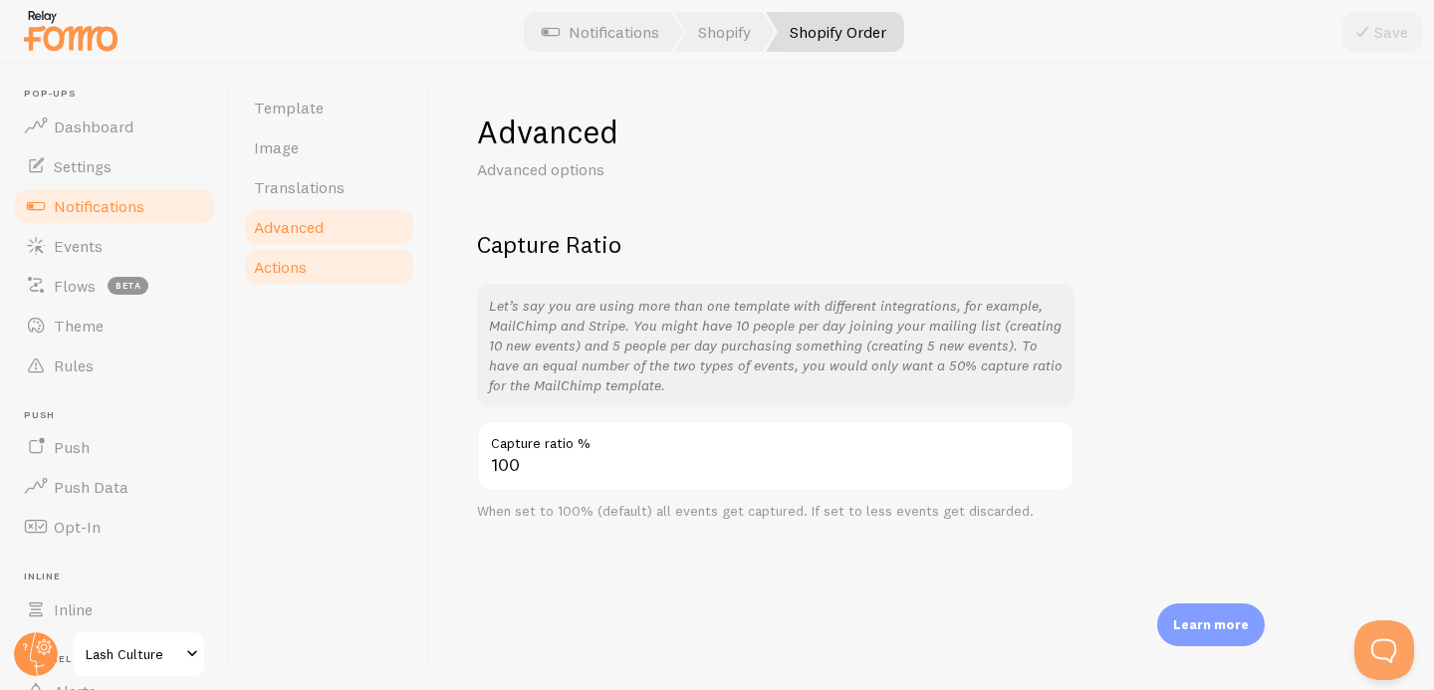
click at [306, 270] on span "Actions" at bounding box center [280, 267] width 53 height 20
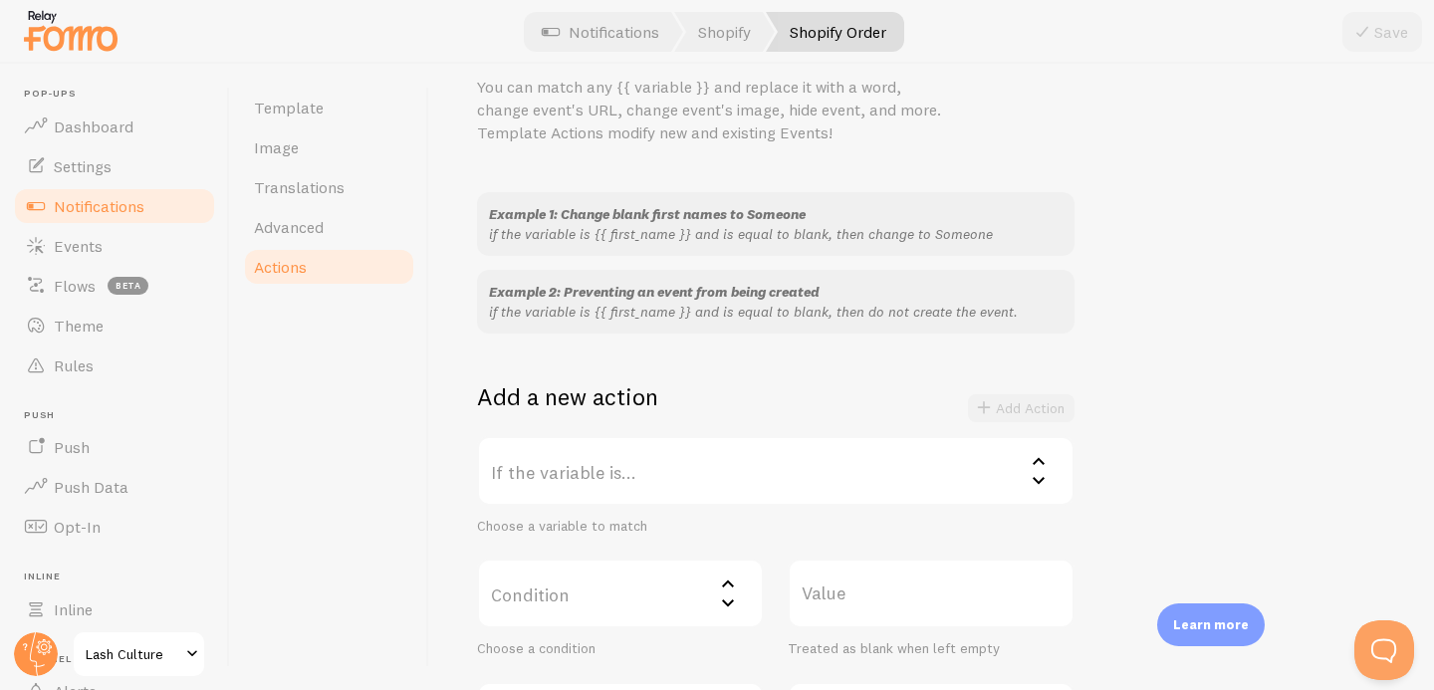
scroll to position [130, 0]
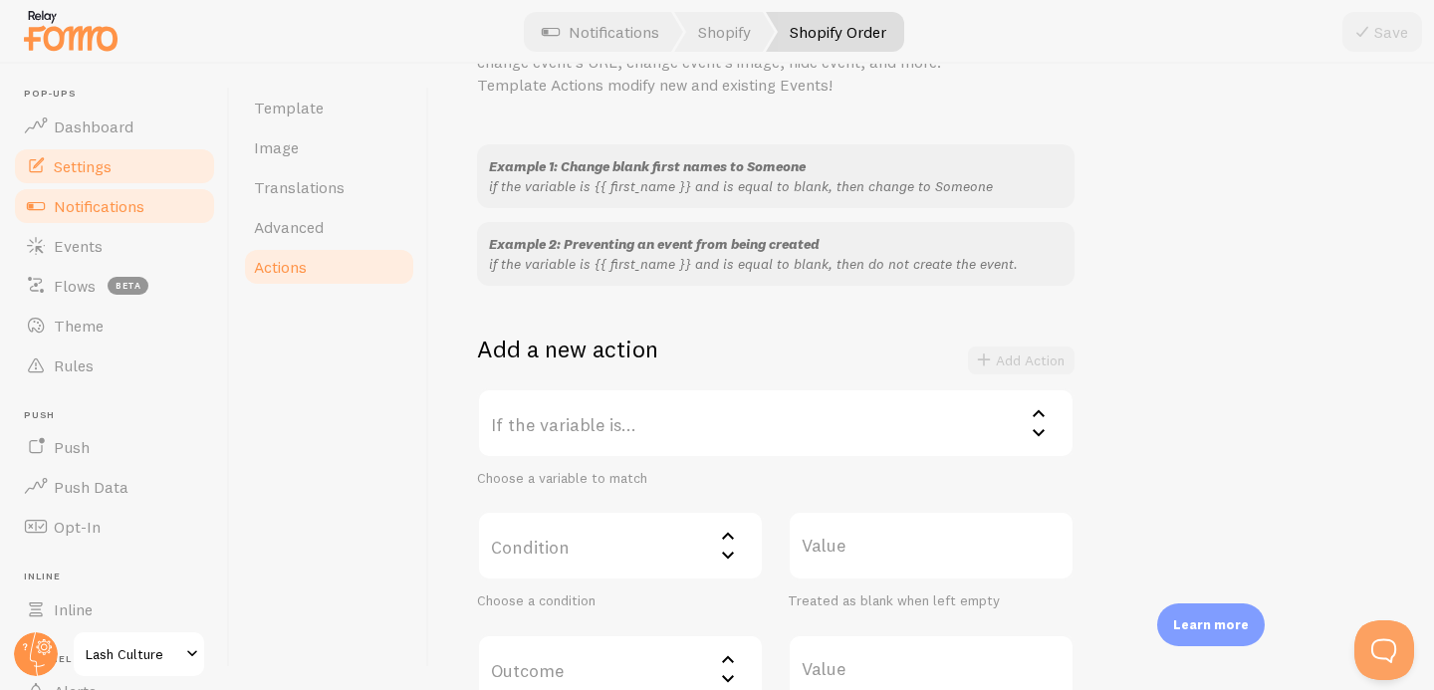
click at [106, 156] on span "Settings" at bounding box center [83, 166] width 58 height 20
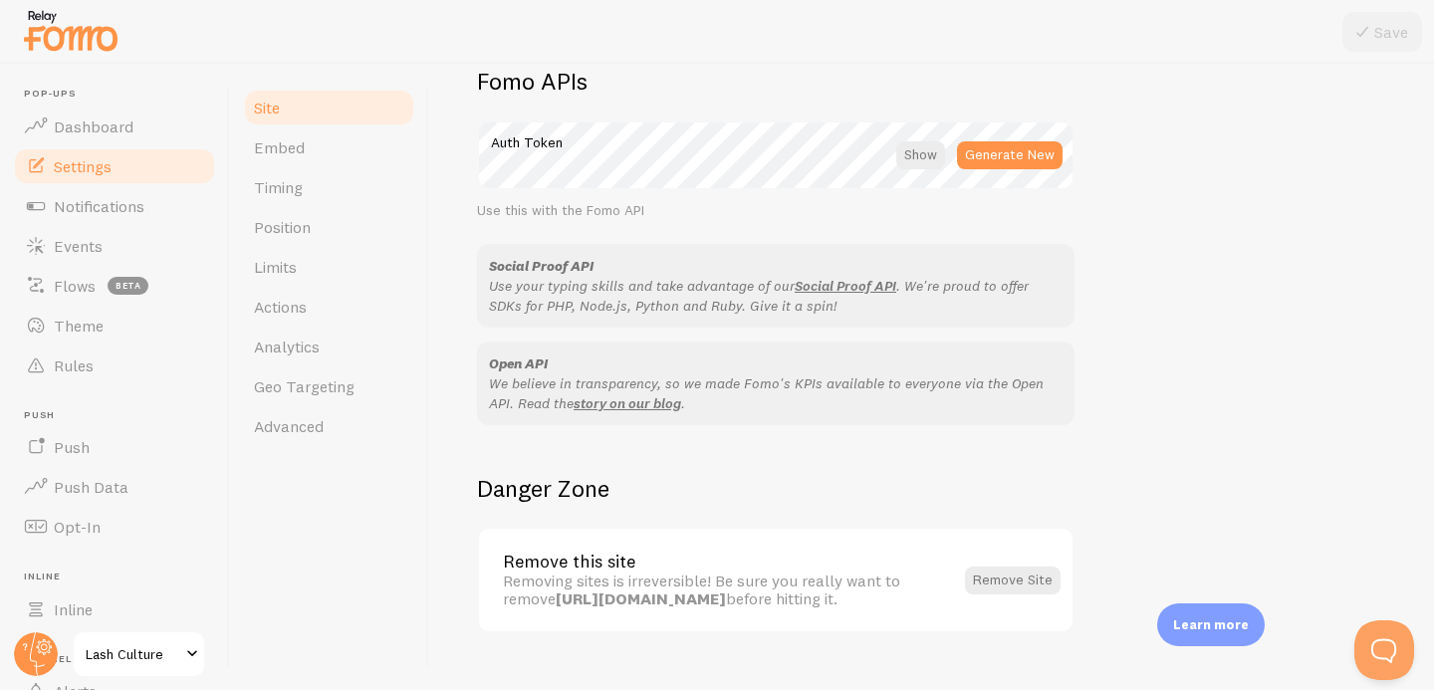
scroll to position [1190, 0]
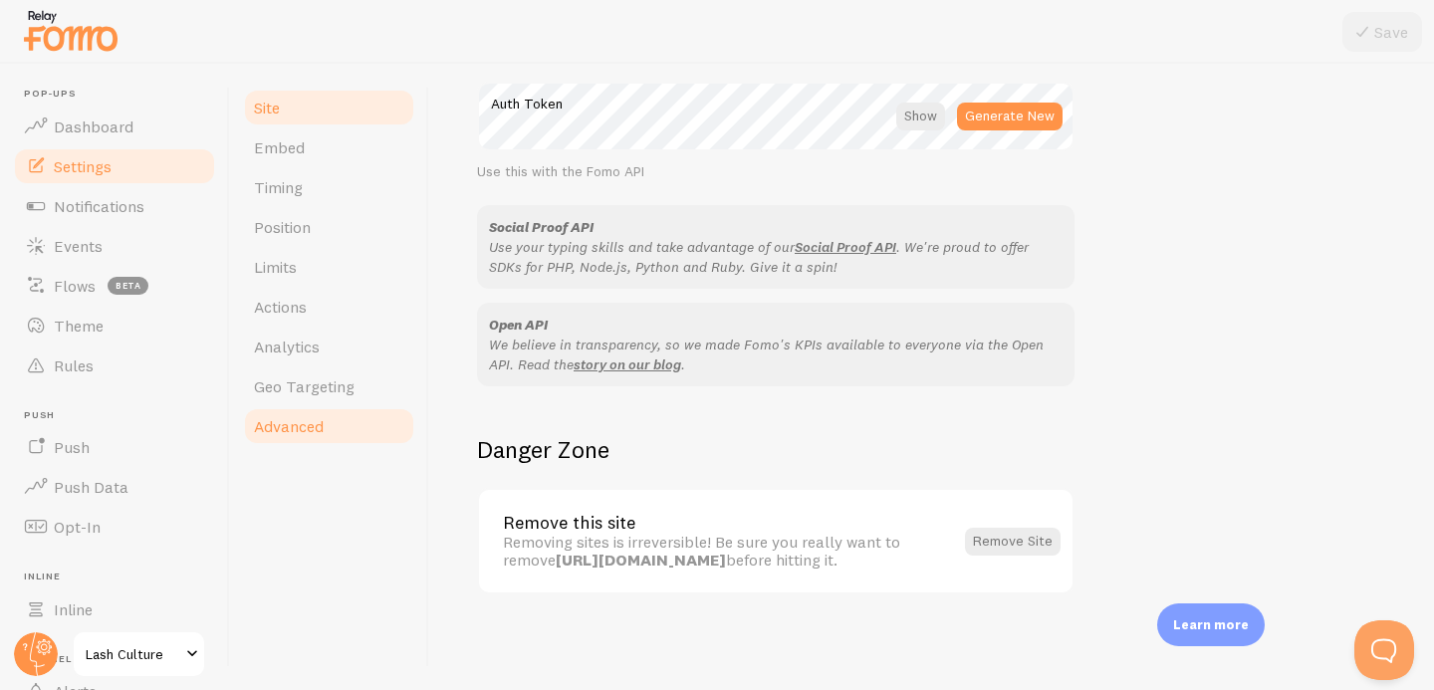
click at [348, 417] on link "Advanced" at bounding box center [329, 426] width 174 height 40
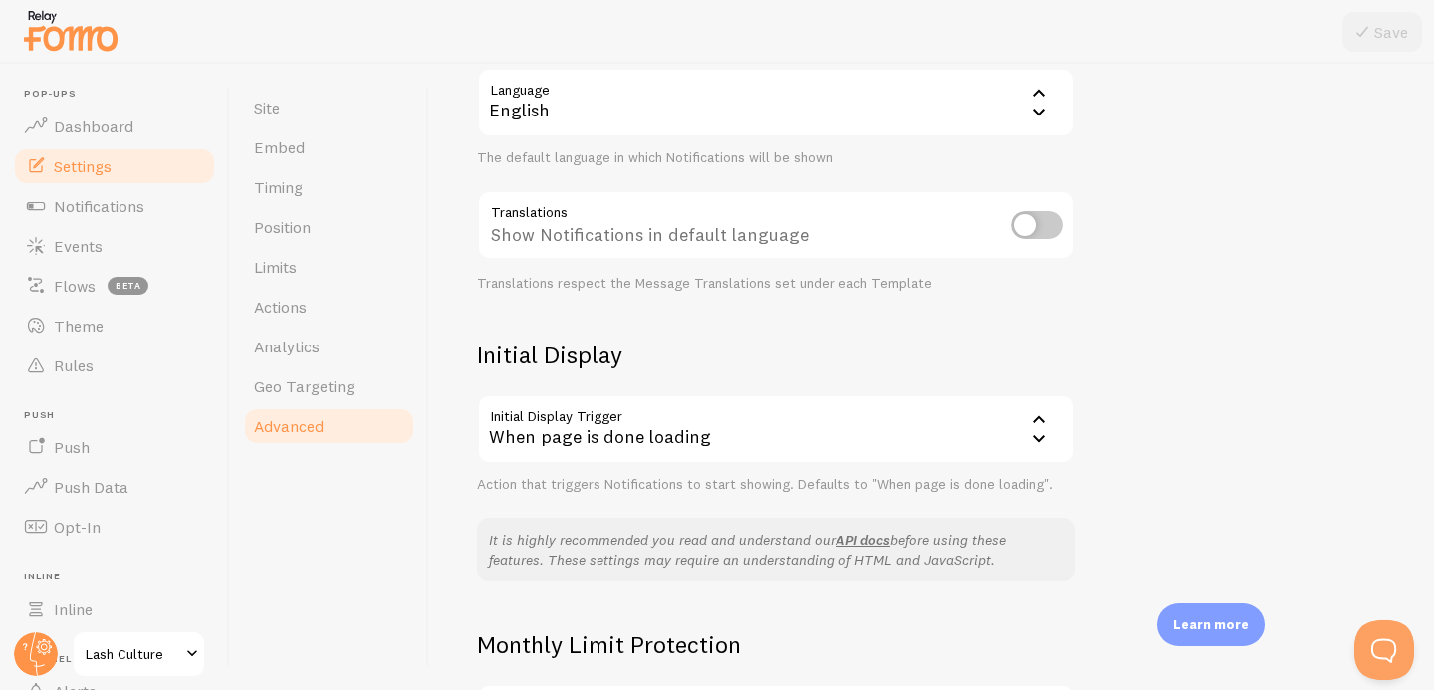
scroll to position [465, 0]
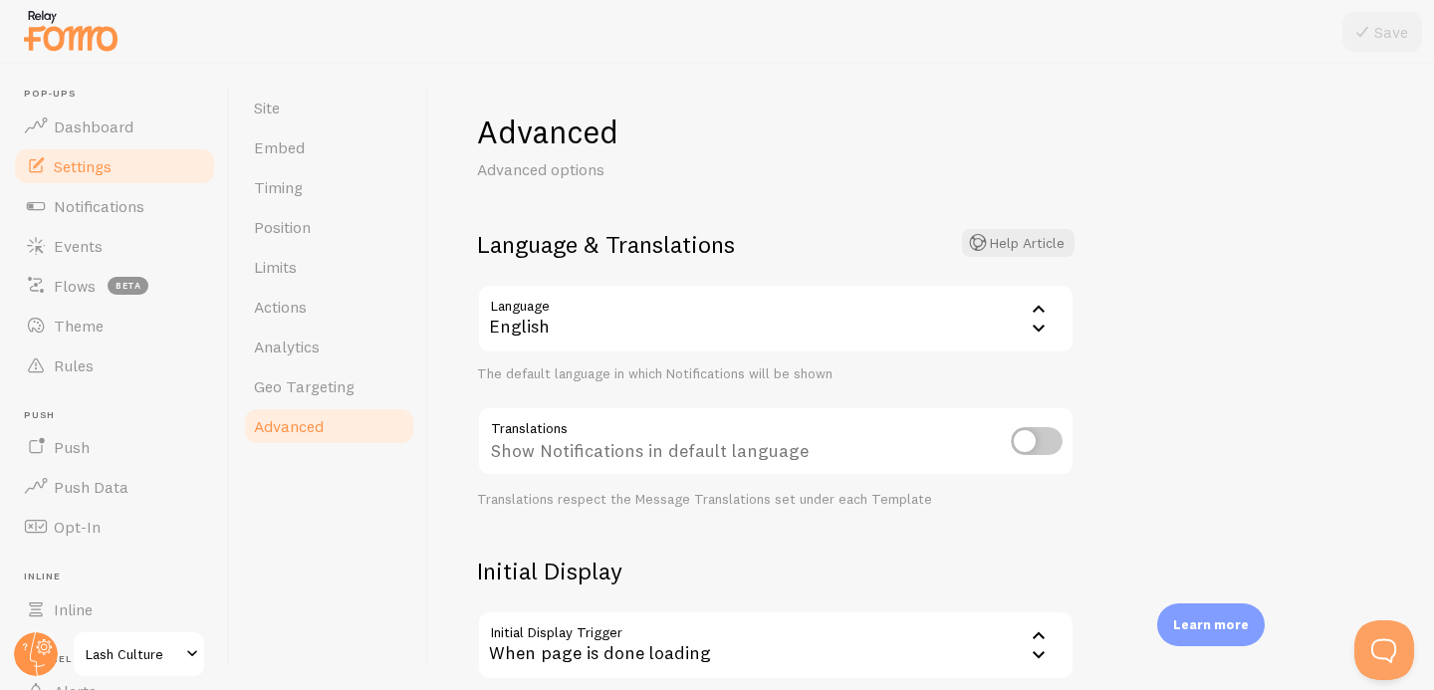
scroll to position [465, 0]
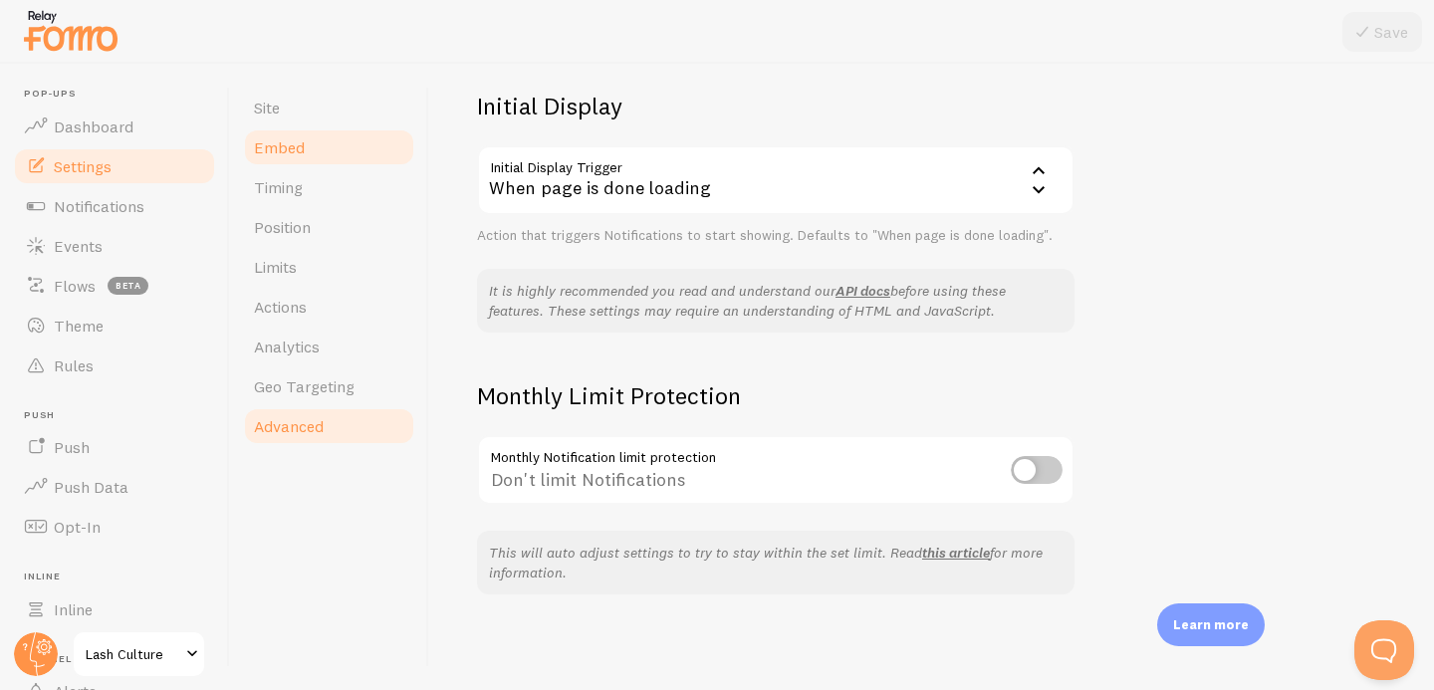
click at [304, 137] on link "Embed" at bounding box center [329, 148] width 174 height 40
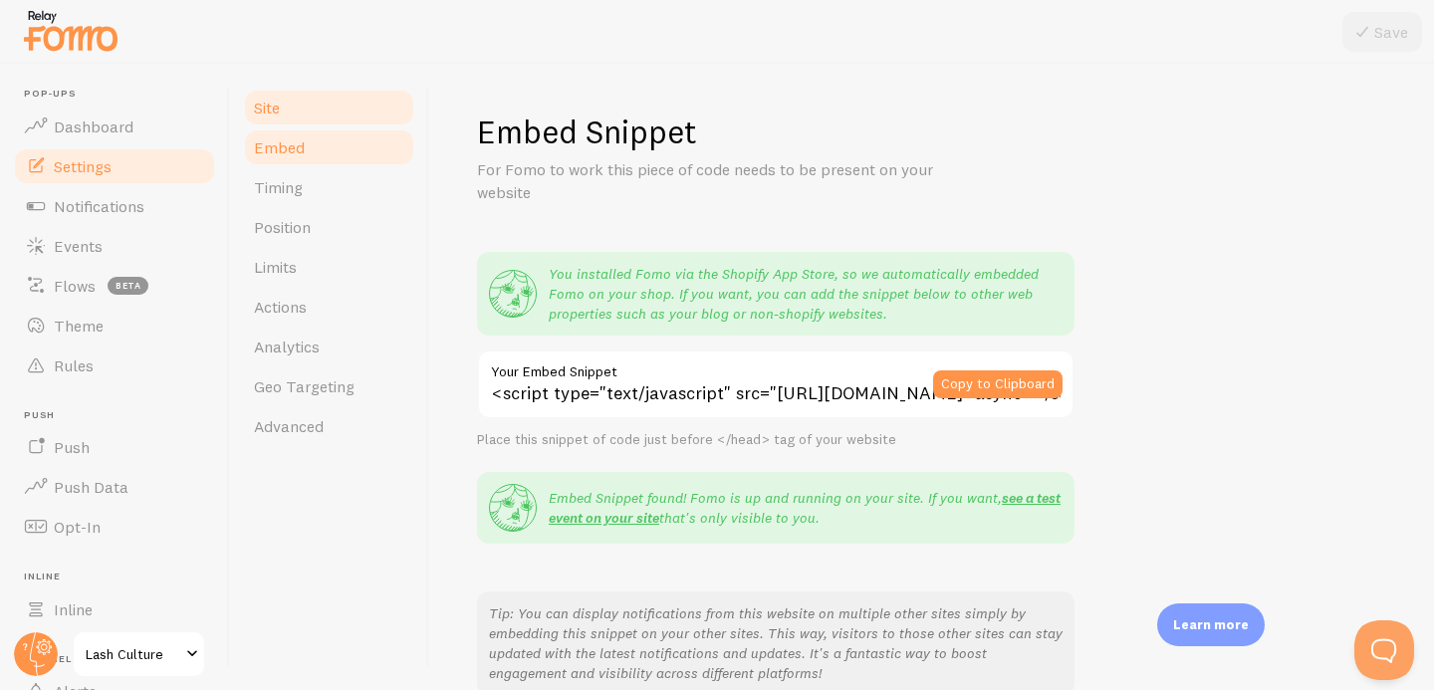
click at [285, 107] on link "Site" at bounding box center [329, 108] width 174 height 40
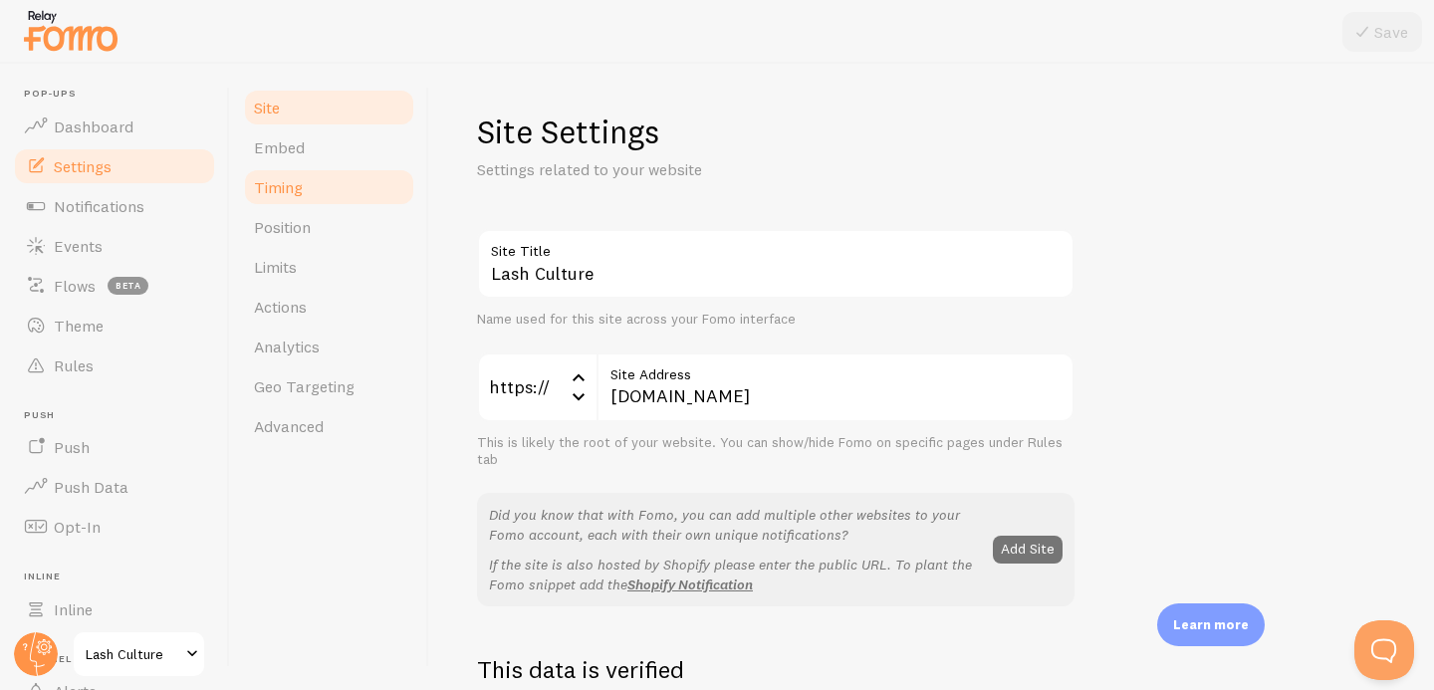
click at [301, 172] on link "Timing" at bounding box center [329, 187] width 174 height 40
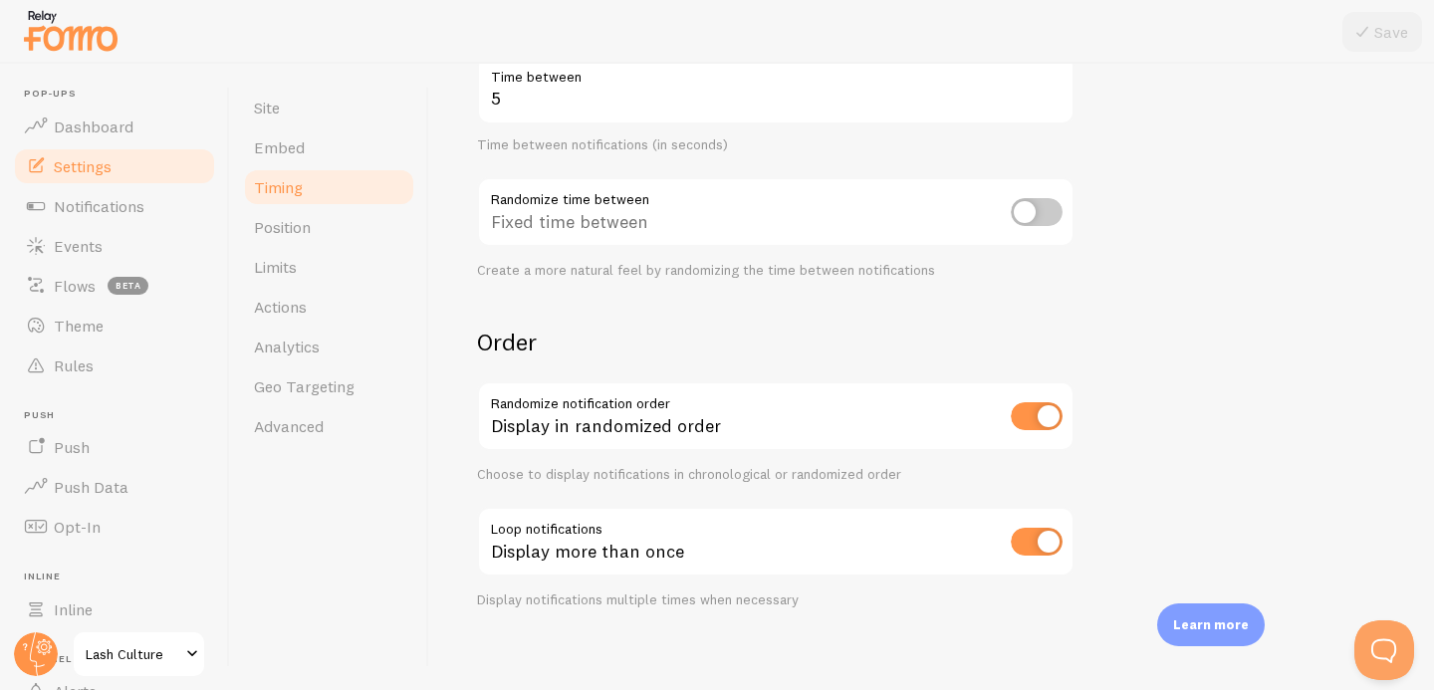
scroll to position [489, 0]
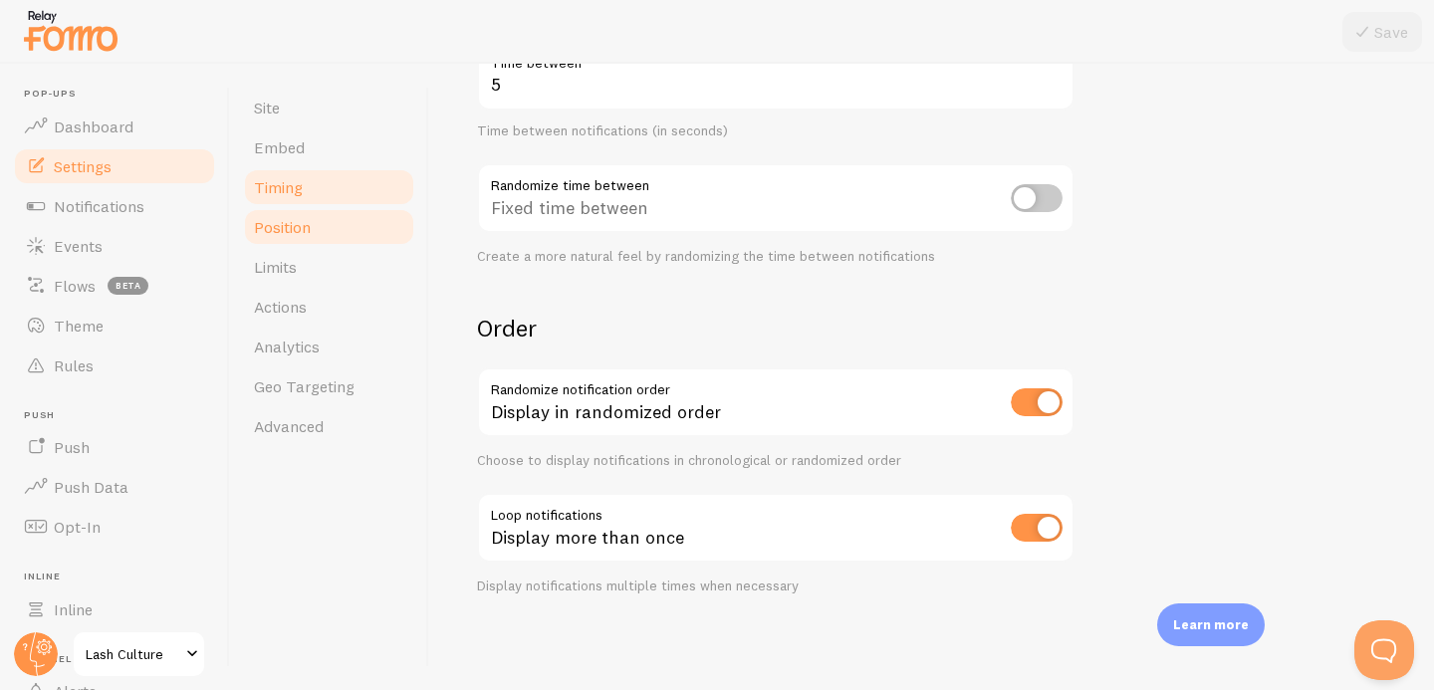
click at [323, 232] on link "Position" at bounding box center [329, 227] width 174 height 40
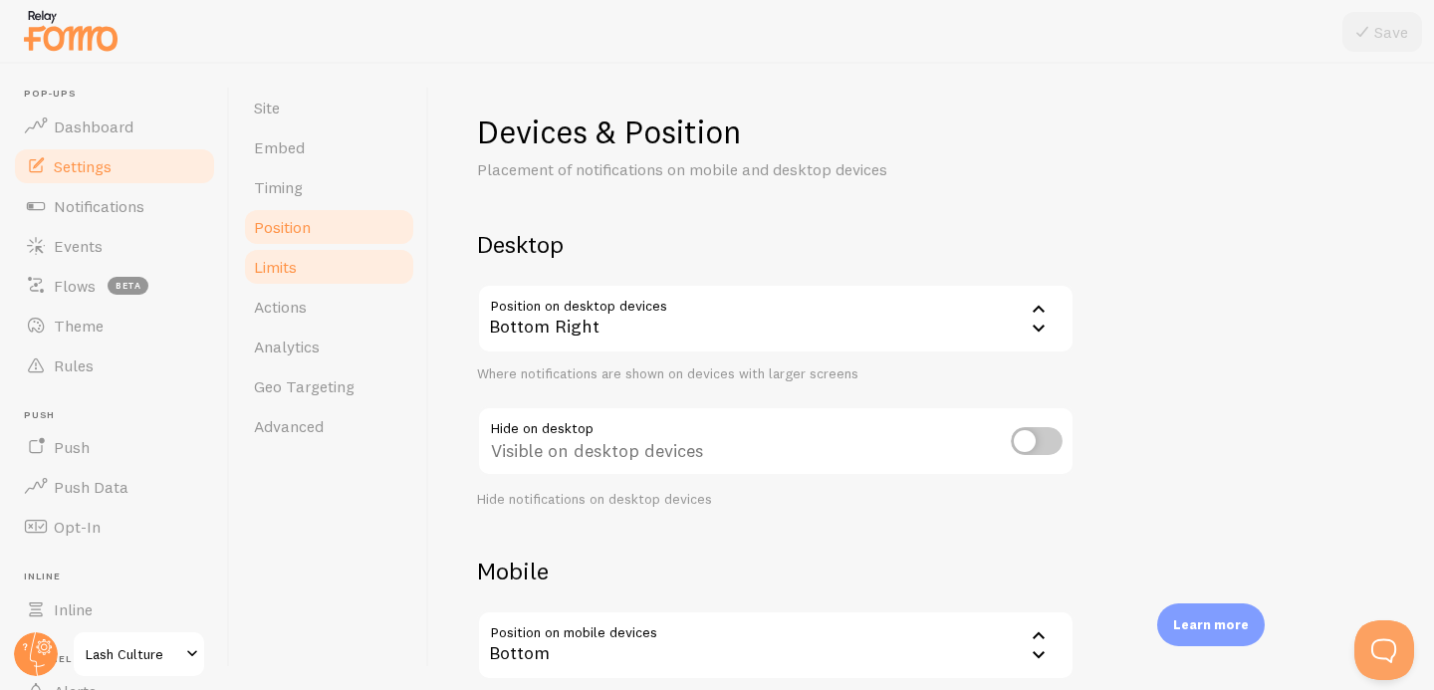
click at [292, 282] on link "Limits" at bounding box center [329, 267] width 174 height 40
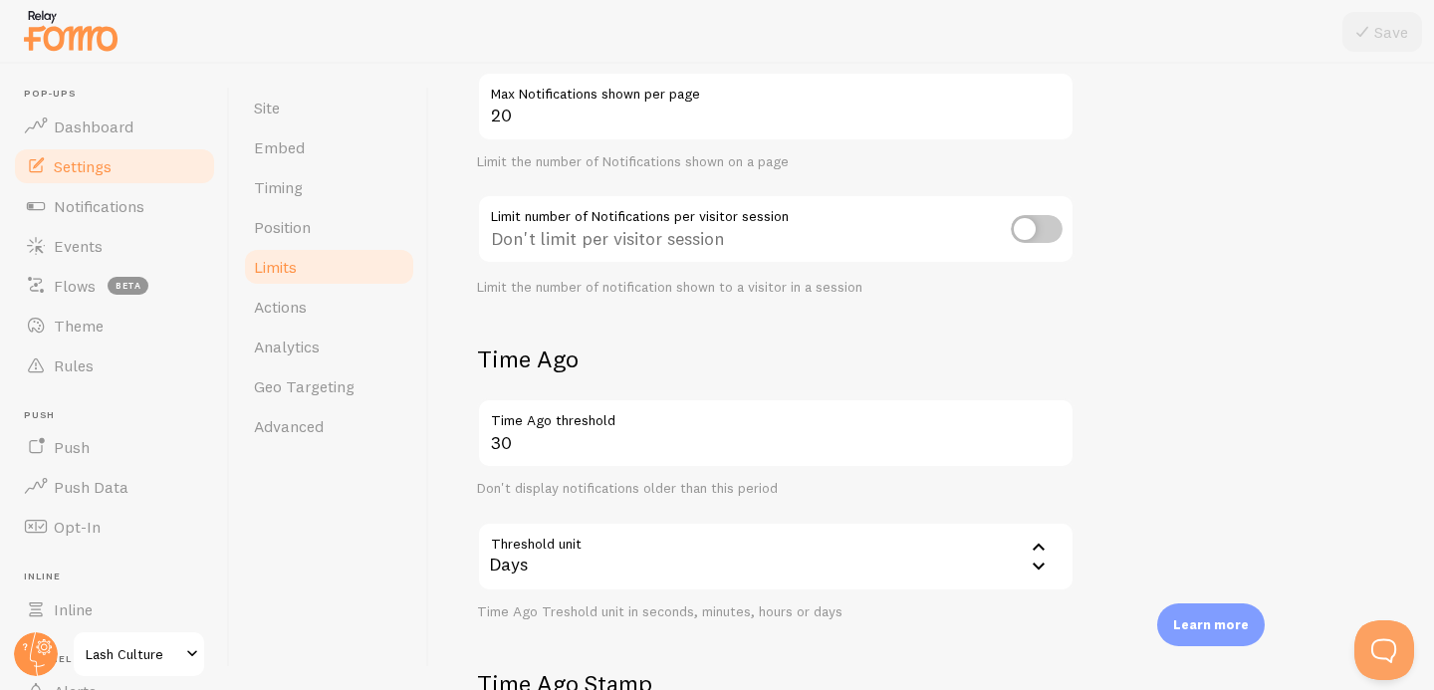
scroll to position [601, 0]
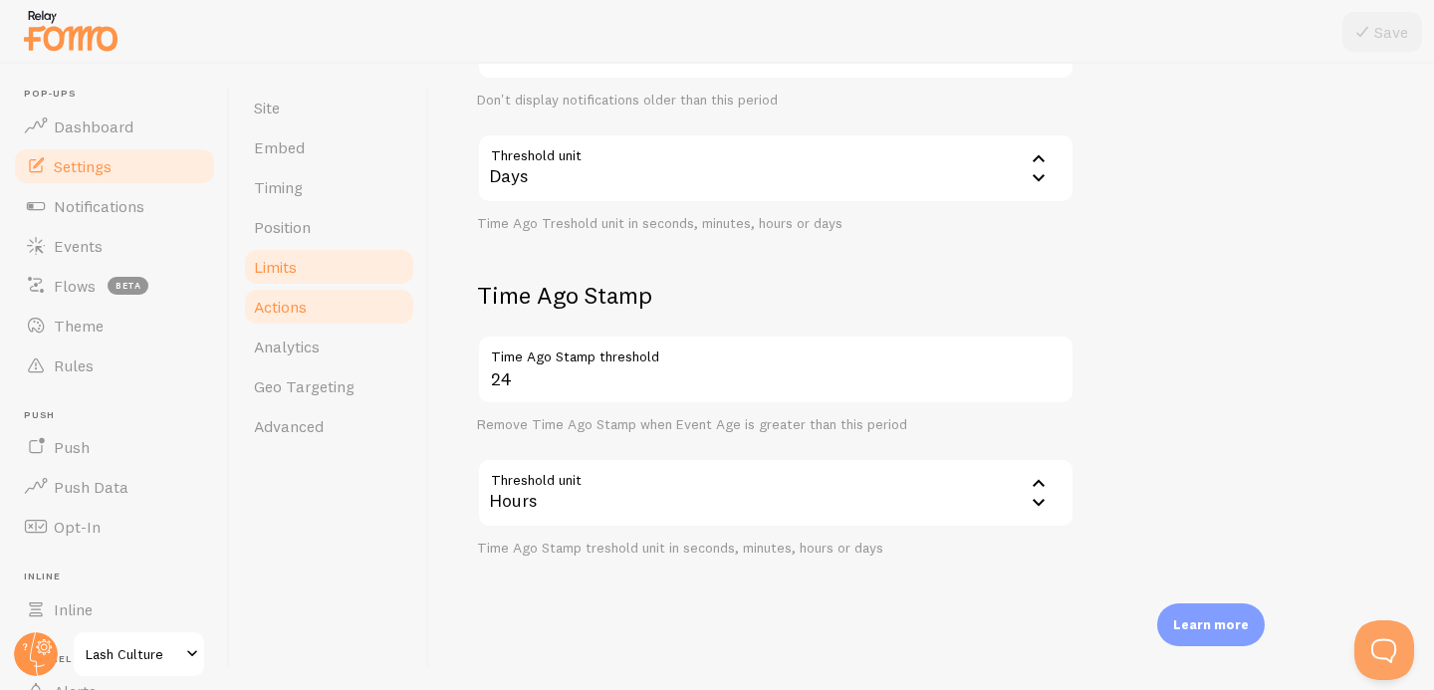
click at [301, 297] on span "Actions" at bounding box center [280, 307] width 53 height 20
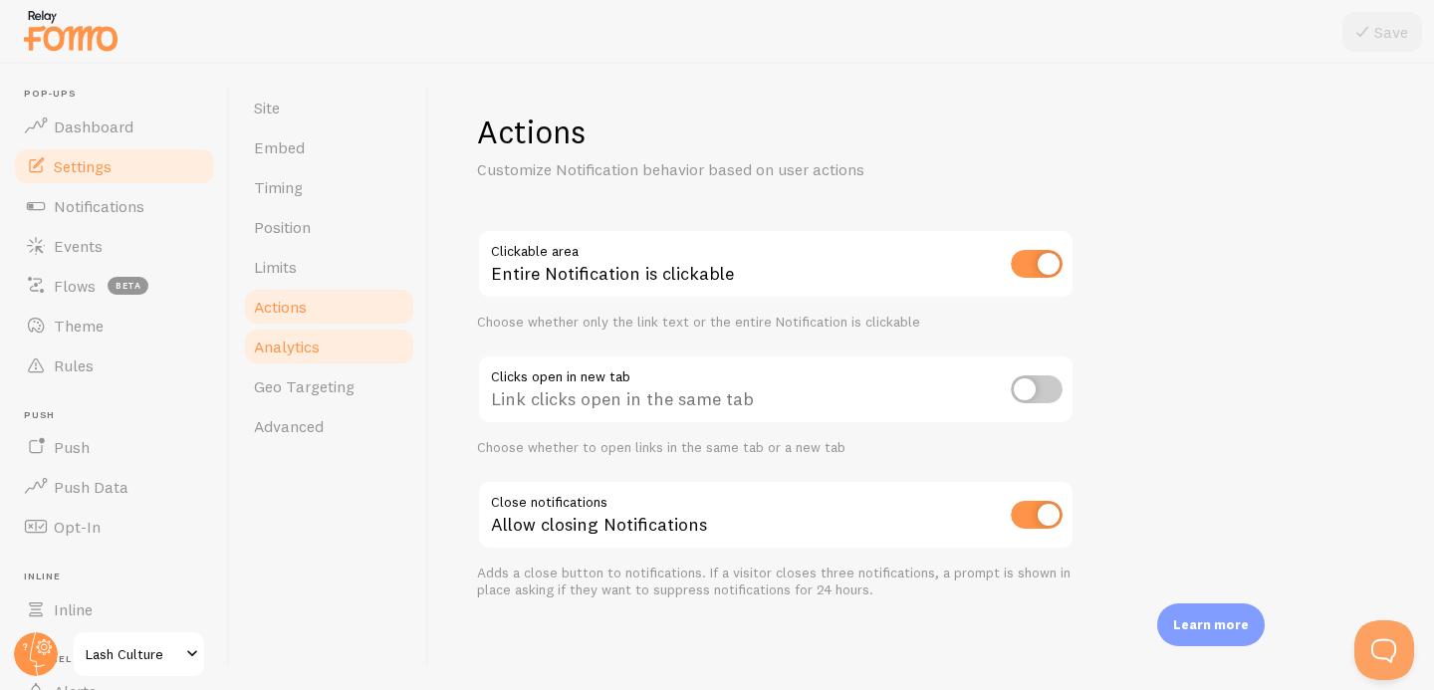
click at [306, 350] on span "Analytics" at bounding box center [287, 347] width 66 height 20
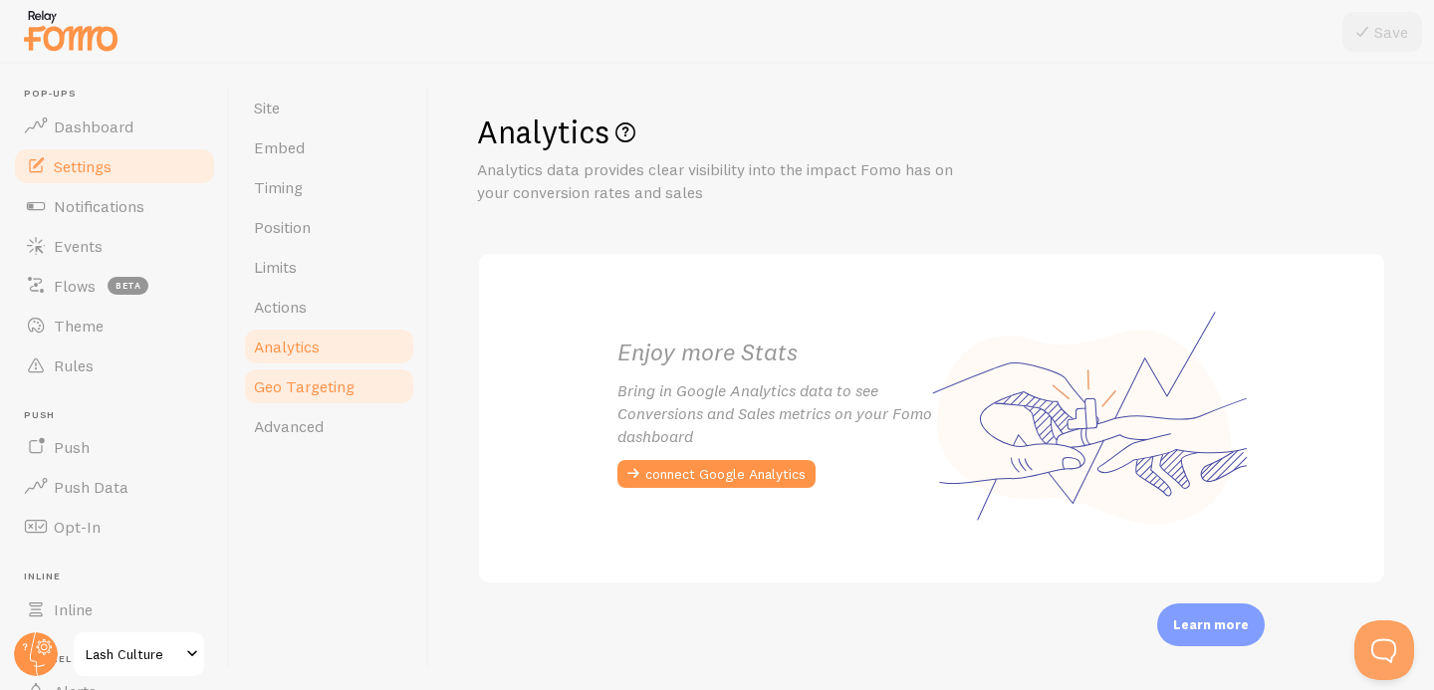
click at [318, 392] on span "Geo Targeting" at bounding box center [304, 387] width 101 height 20
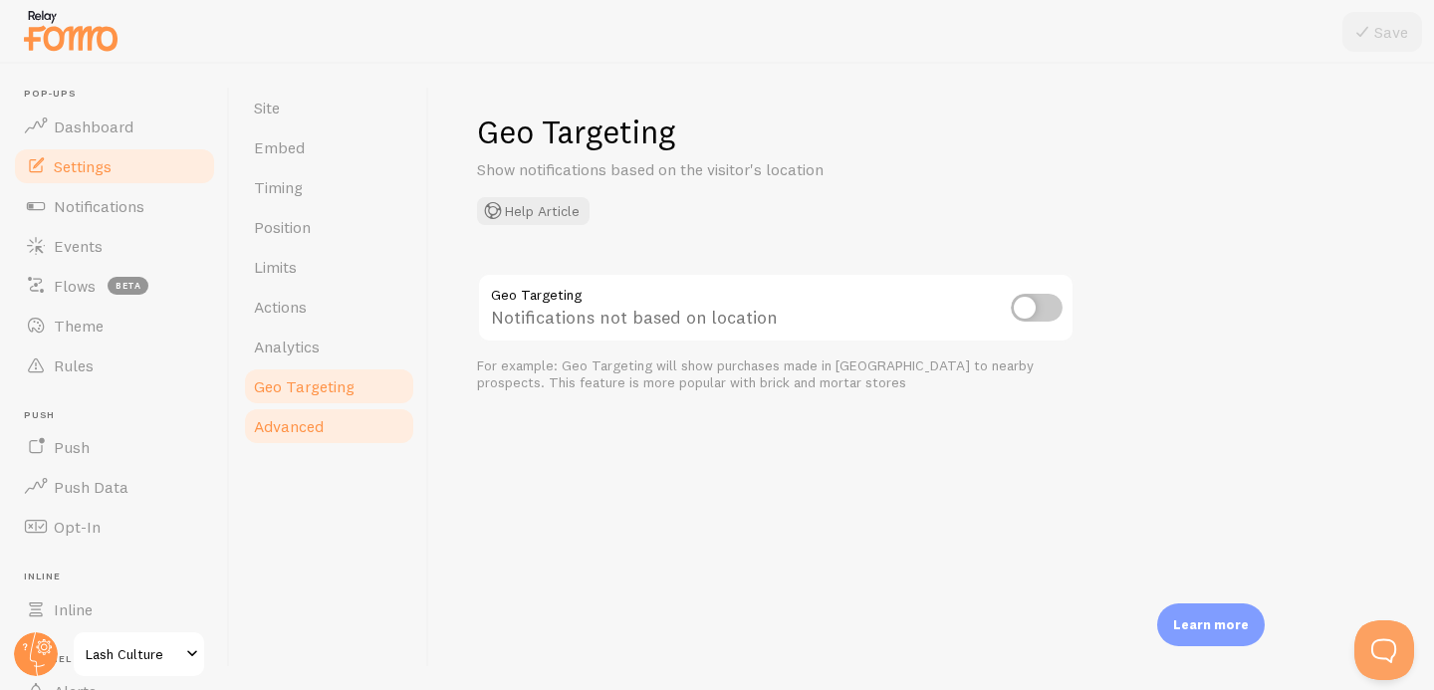
click at [318, 428] on span "Advanced" at bounding box center [289, 426] width 70 height 20
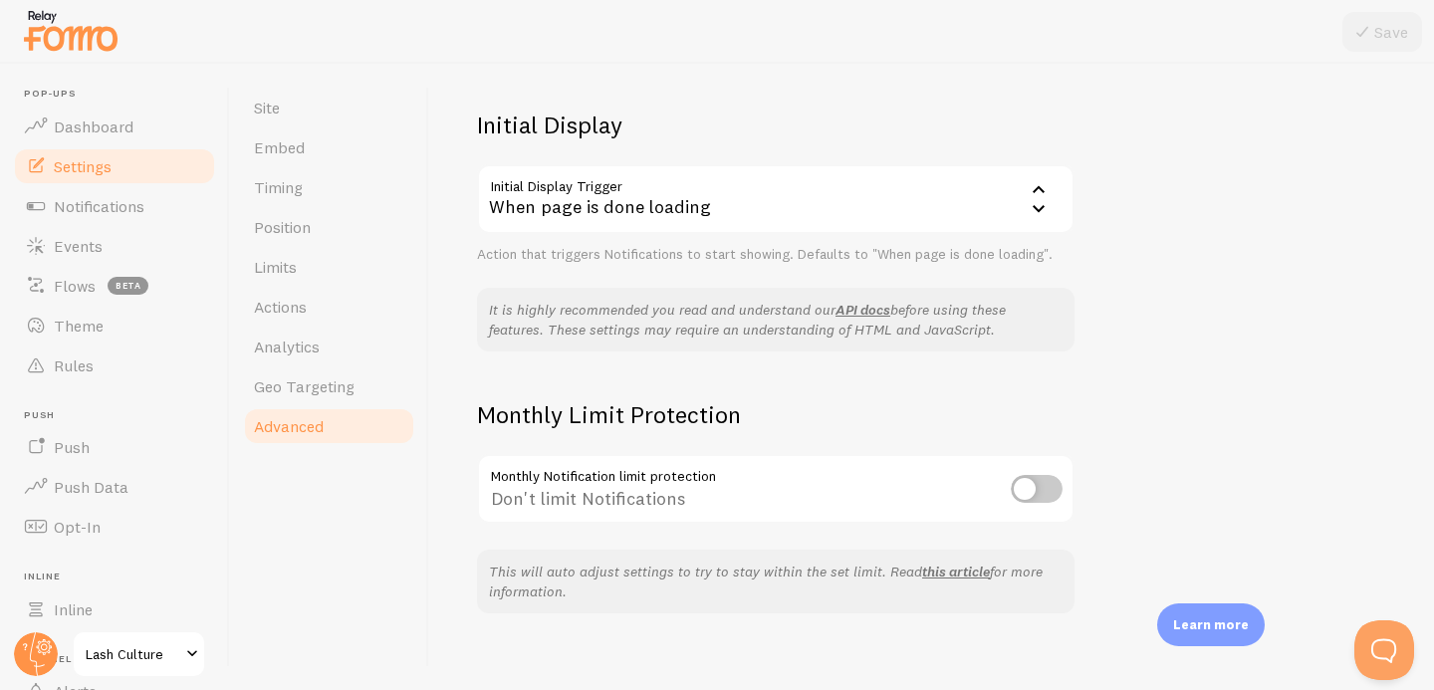
scroll to position [465, 0]
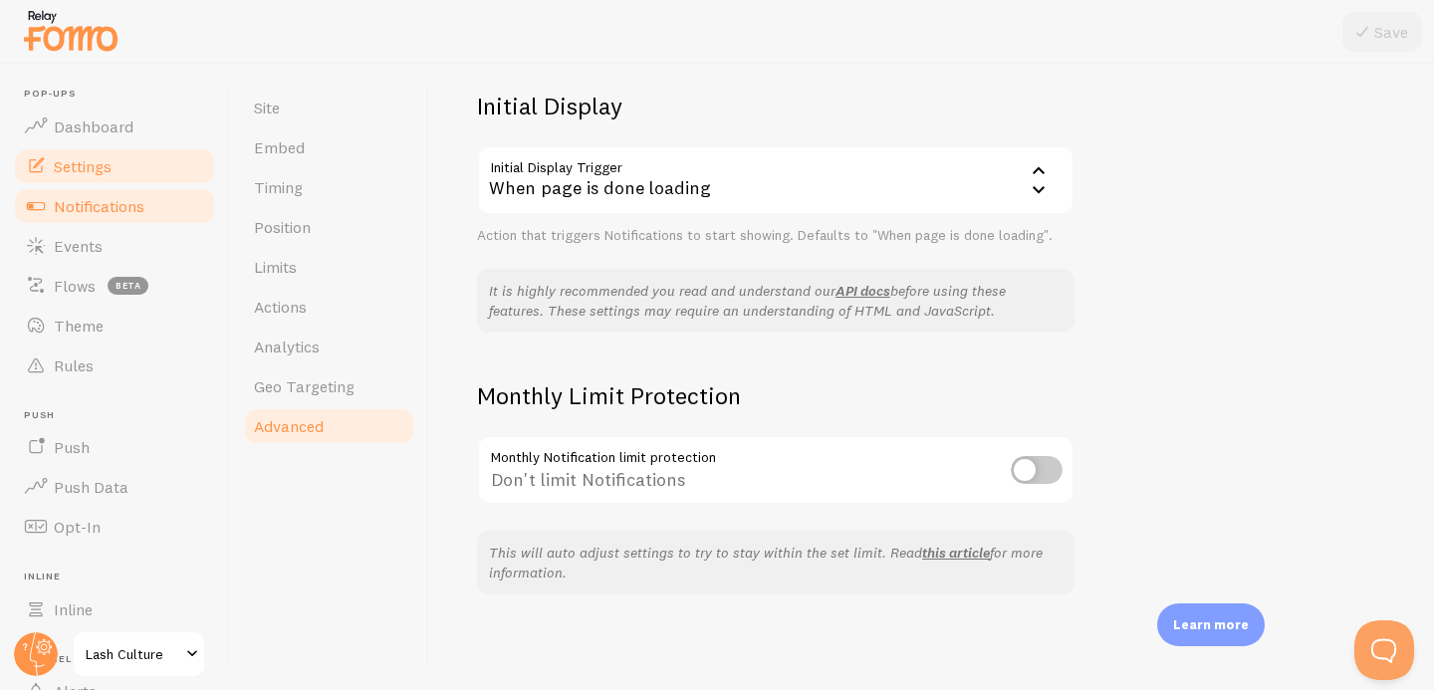
click at [133, 209] on span "Notifications" at bounding box center [99, 206] width 91 height 20
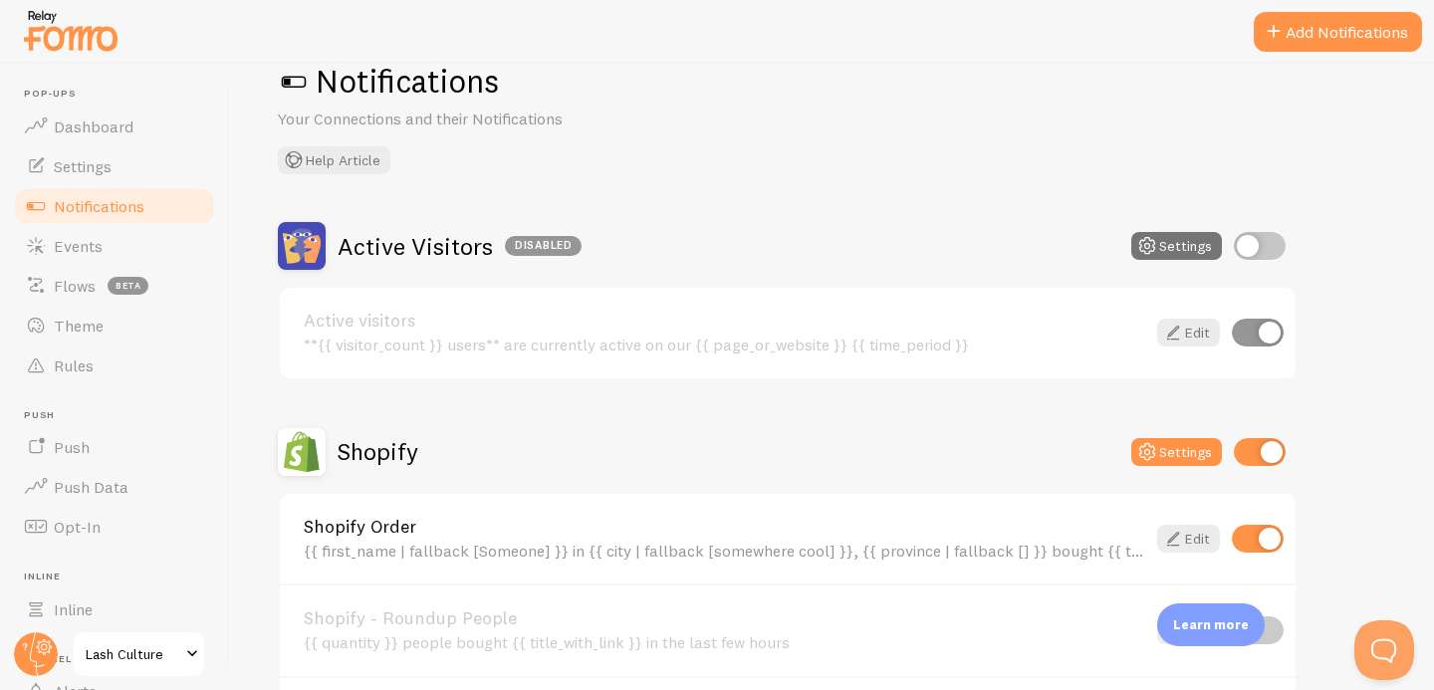
scroll to position [54, 0]
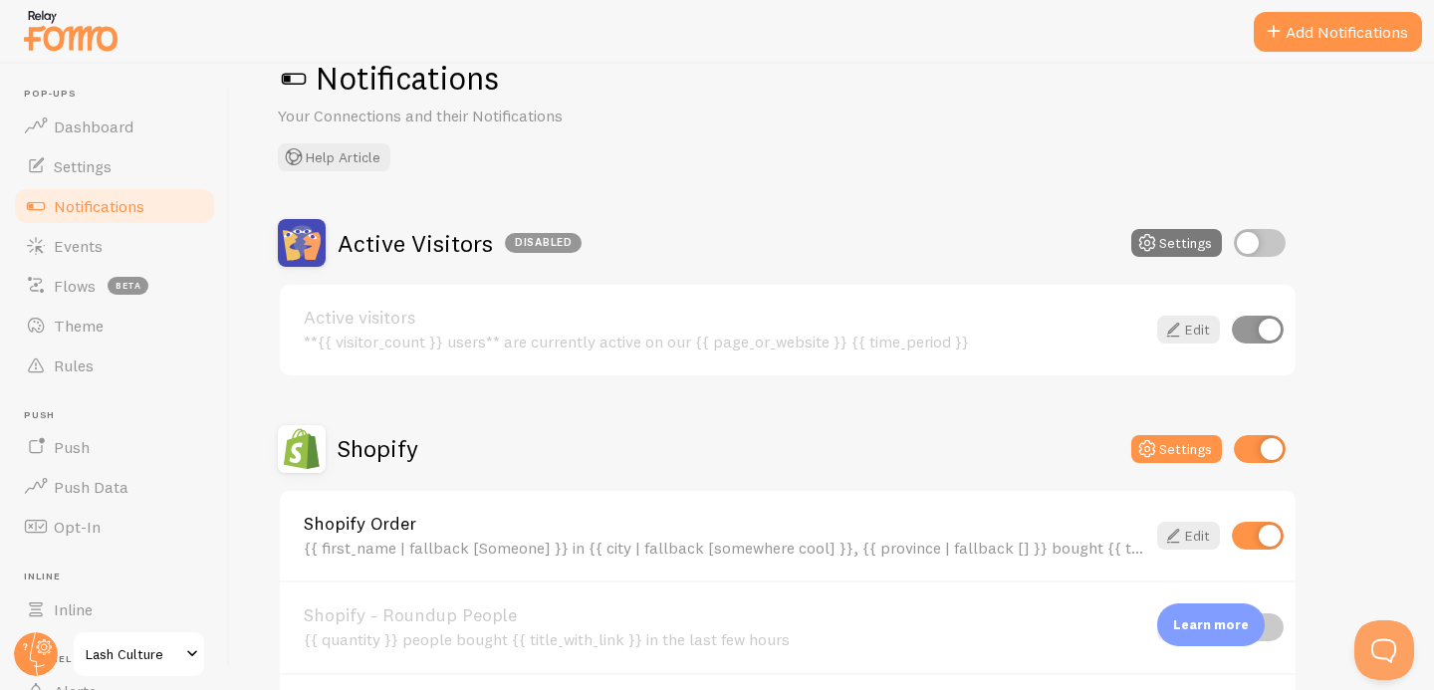
click at [1153, 240] on icon at bounding box center [1148, 243] width 24 height 24
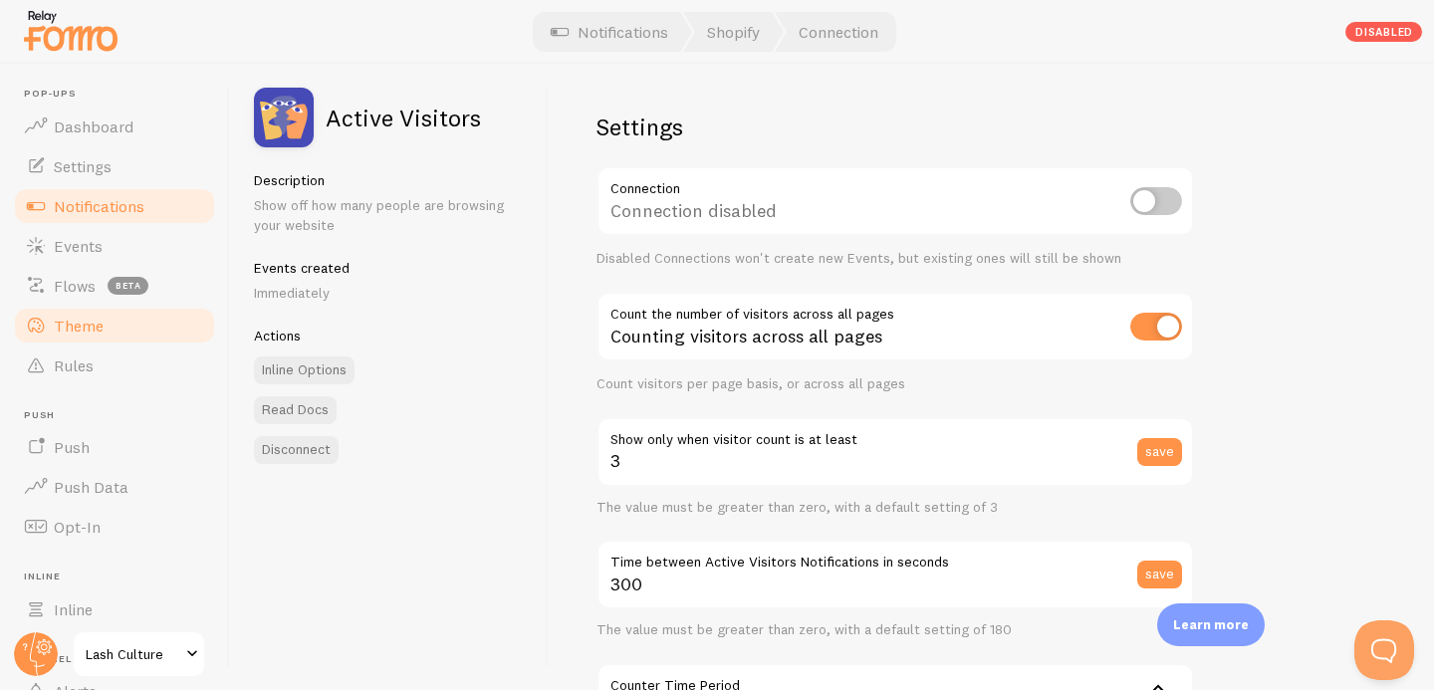
click at [96, 322] on span "Theme" at bounding box center [79, 326] width 50 height 20
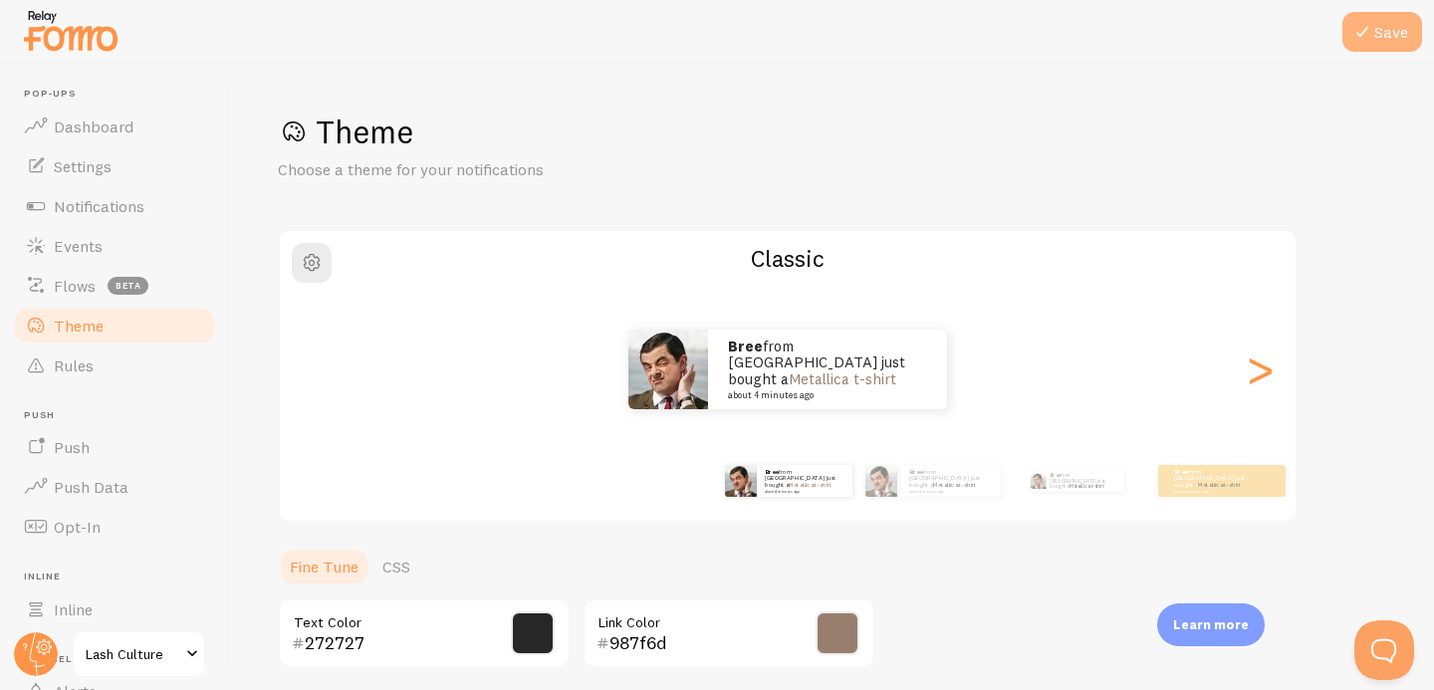
click at [1364, 32] on icon at bounding box center [1363, 32] width 24 height 24
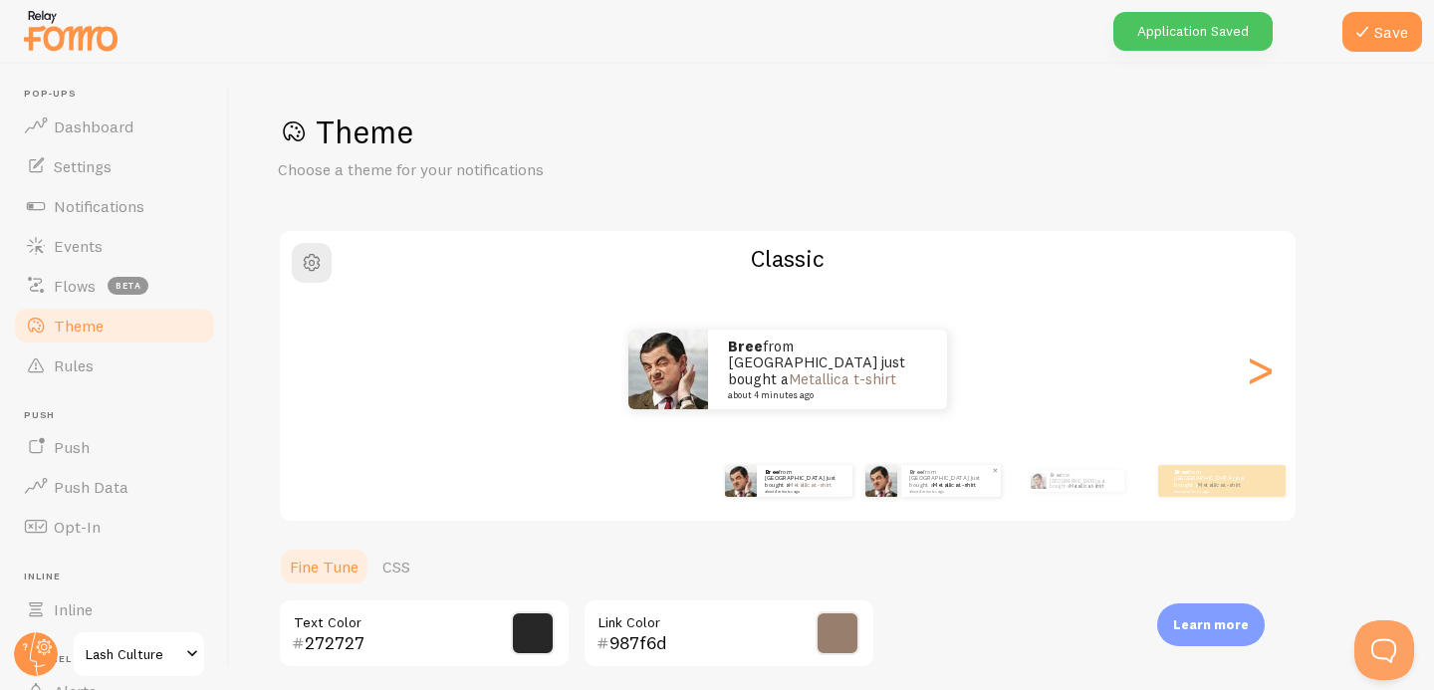
click at [950, 489] on small "about 4 minutes ago" at bounding box center [950, 491] width 82 height 4
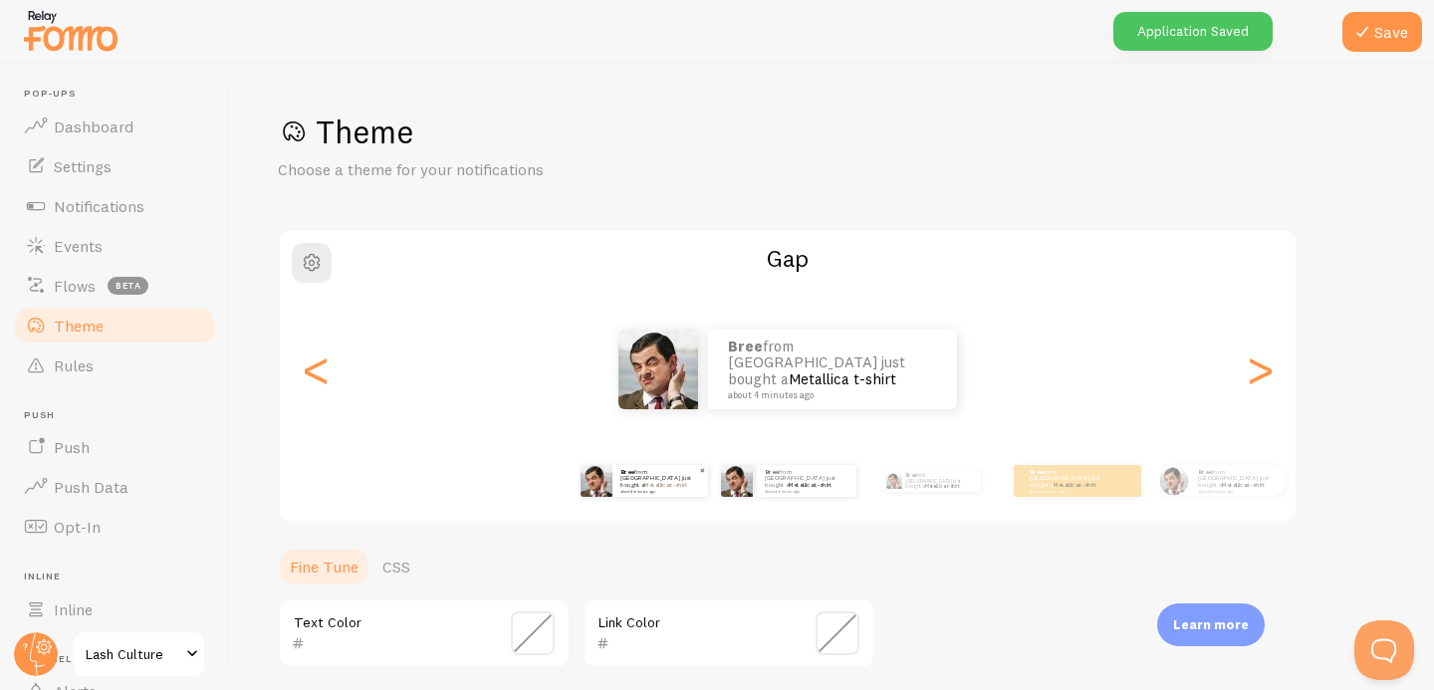
click at [639, 489] on small "about 4 minutes ago" at bounding box center [660, 491] width 78 height 4
click at [621, 496] on div "Bree from [GEOGRAPHIC_DATA] just bought a Metallica t-shirt about 4 minutes ago" at bounding box center [661, 481] width 96 height 32
click at [621, 495] on div "Bree from [GEOGRAPHIC_DATA] just bought a Metallica t-shirt about 4 minutes ago" at bounding box center [661, 481] width 96 height 32
type input "272727"
type input "987f6d"
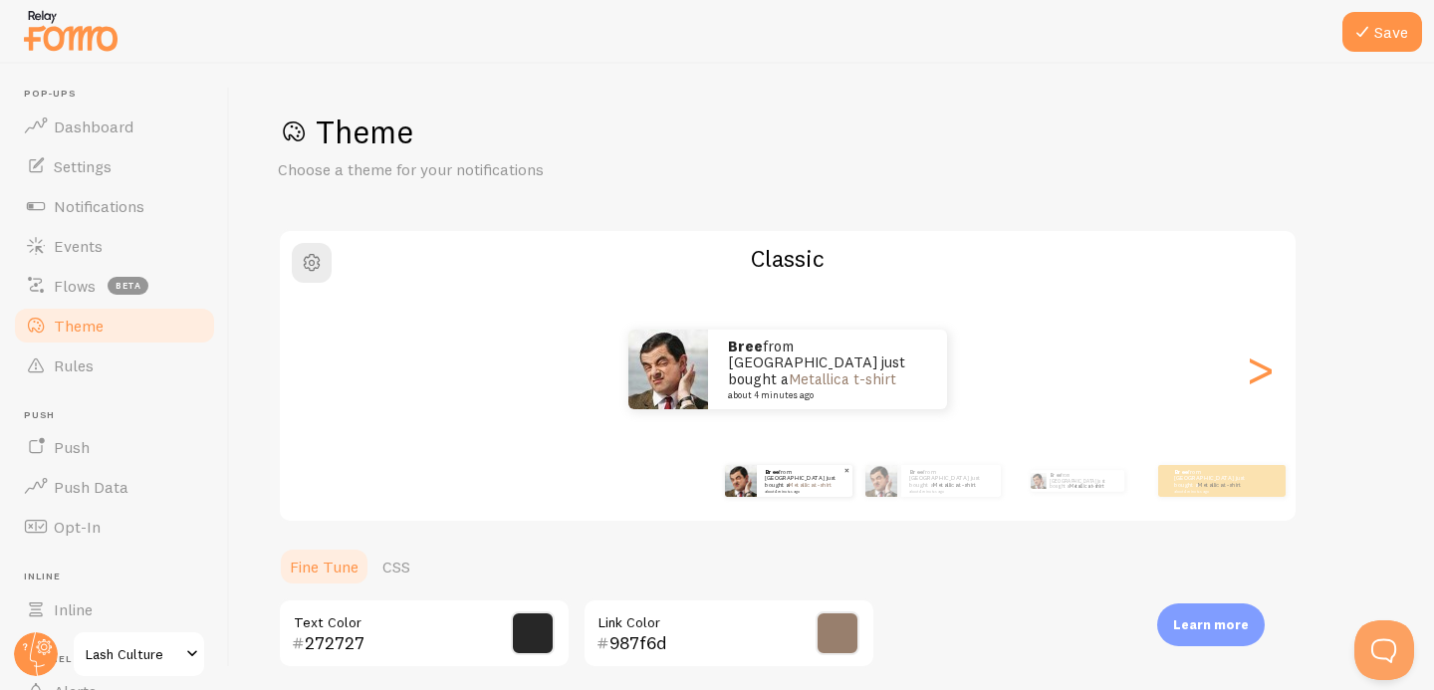
click at [725, 495] on div "Bree from [GEOGRAPHIC_DATA] just bought a Metallica t-shirt about 4 minutes ago" at bounding box center [789, 481] width 128 height 32
click at [1404, 21] on button "Save" at bounding box center [1383, 32] width 80 height 40
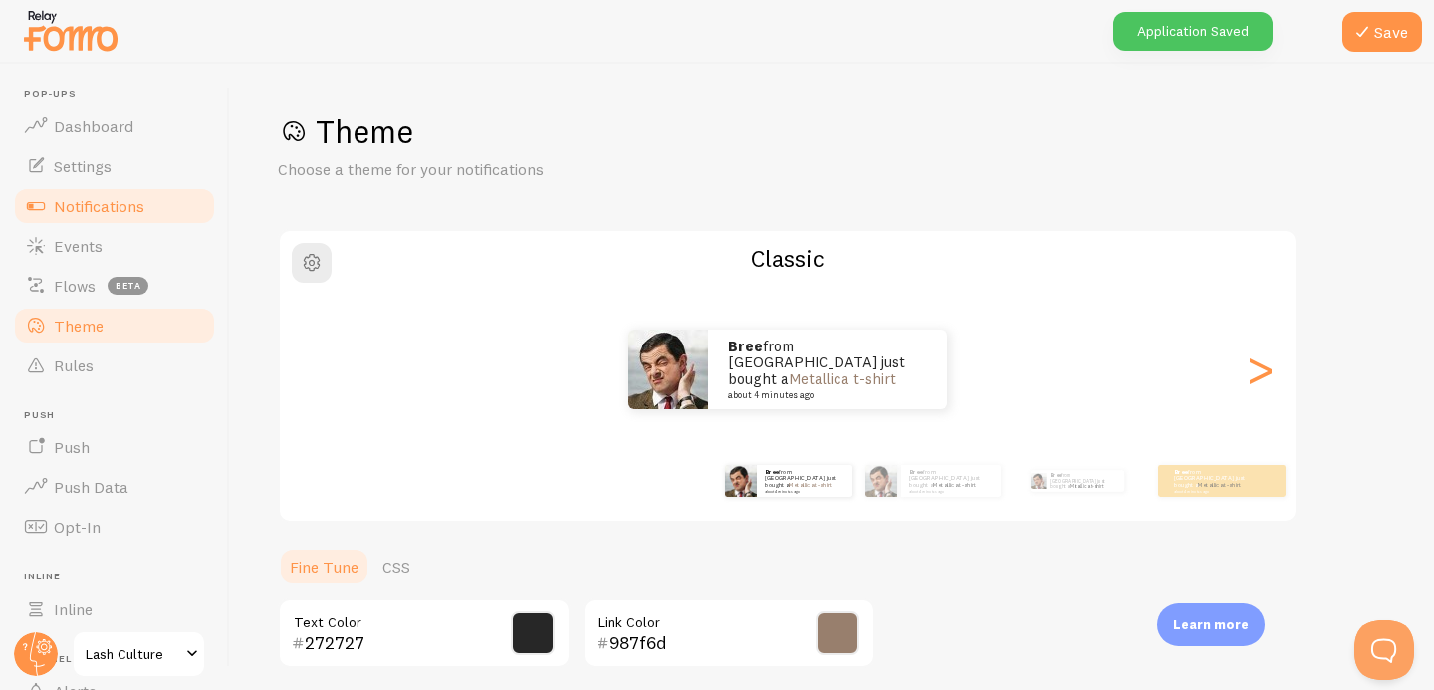
click at [88, 208] on span "Notifications" at bounding box center [99, 206] width 91 height 20
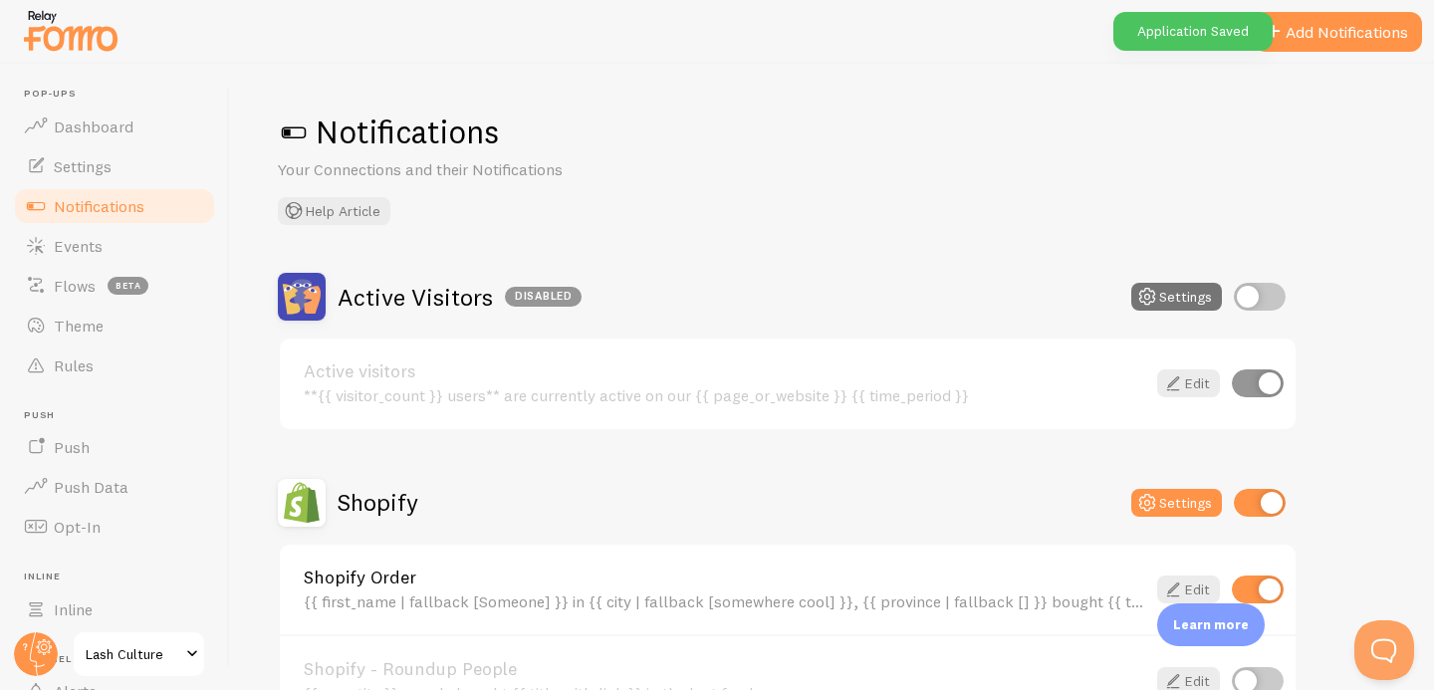
click at [1181, 420] on div "Active visitors **{{ visitor_count }} users** are currently active on our {{ pa…" at bounding box center [788, 384] width 1016 height 91
click at [1183, 578] on icon at bounding box center [1173, 590] width 24 height 24
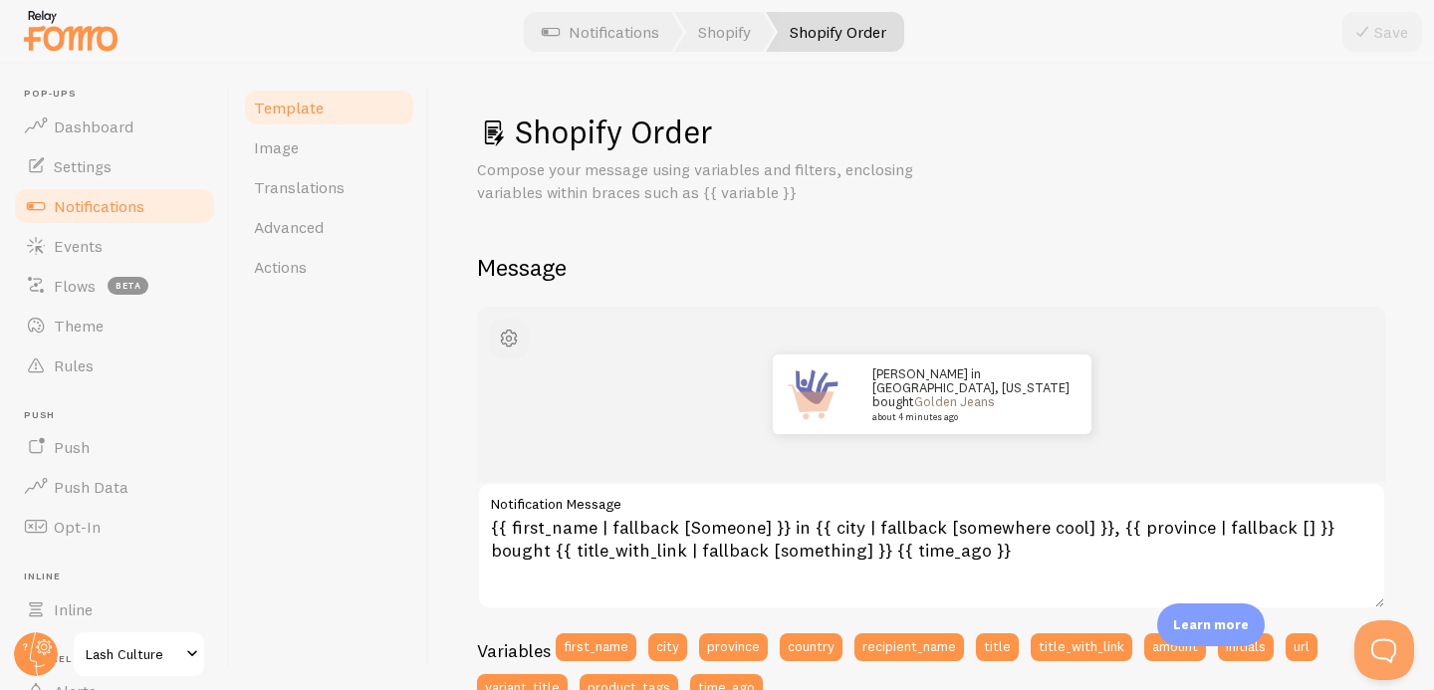
click at [507, 338] on span "button" at bounding box center [509, 339] width 24 height 24
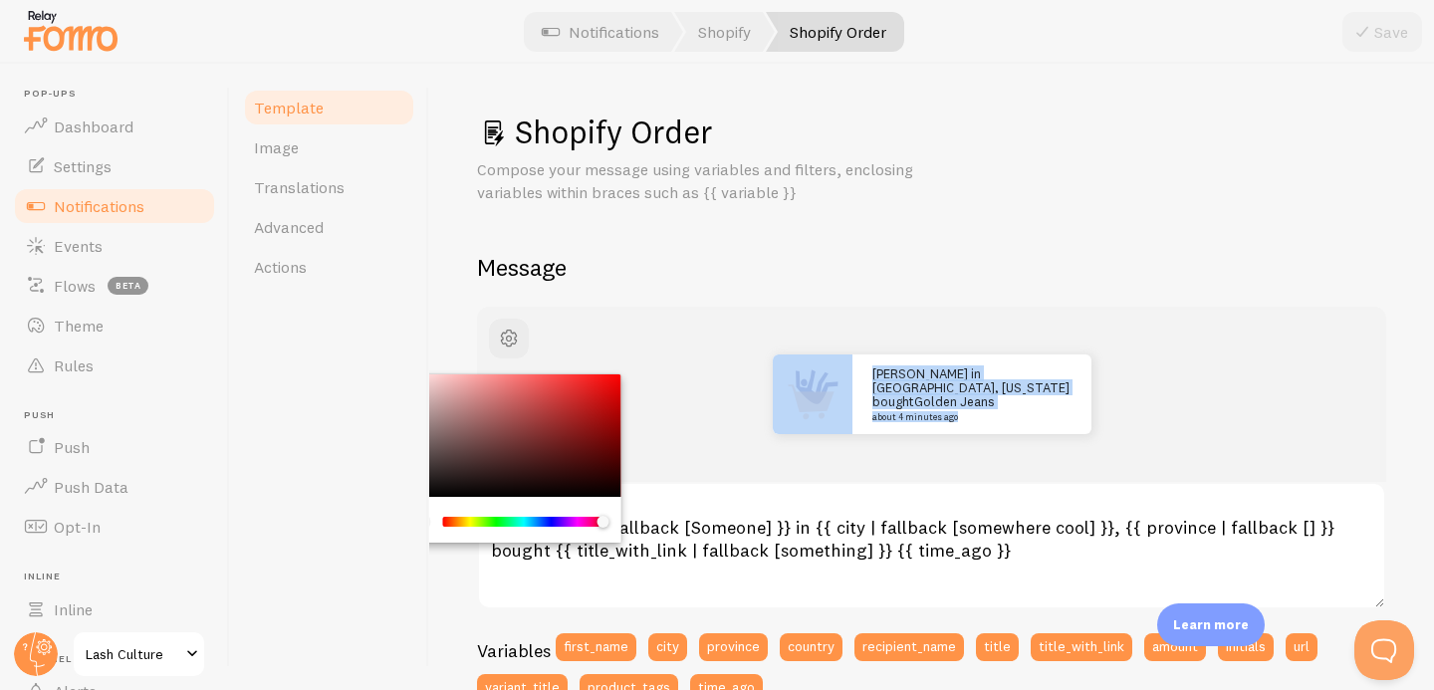
drag, startPoint x: 446, startPoint y: 527, endPoint x: 629, endPoint y: 511, distance: 183.0
click at [629, 521] on div "John in San Francisco, California bought Golden Jeans about 4 minutes ago {{ fi…" at bounding box center [931, 535] width 909 height 457
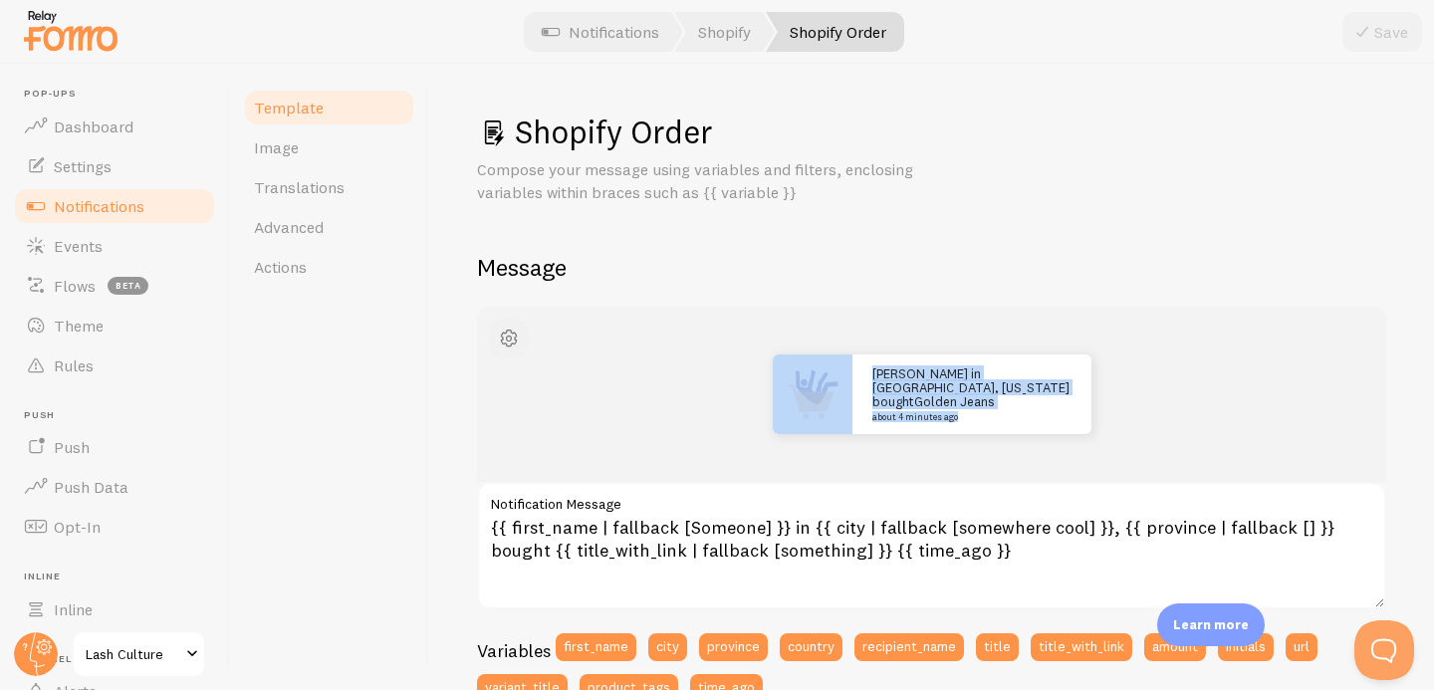
click at [497, 339] on span "button" at bounding box center [509, 339] width 24 height 24
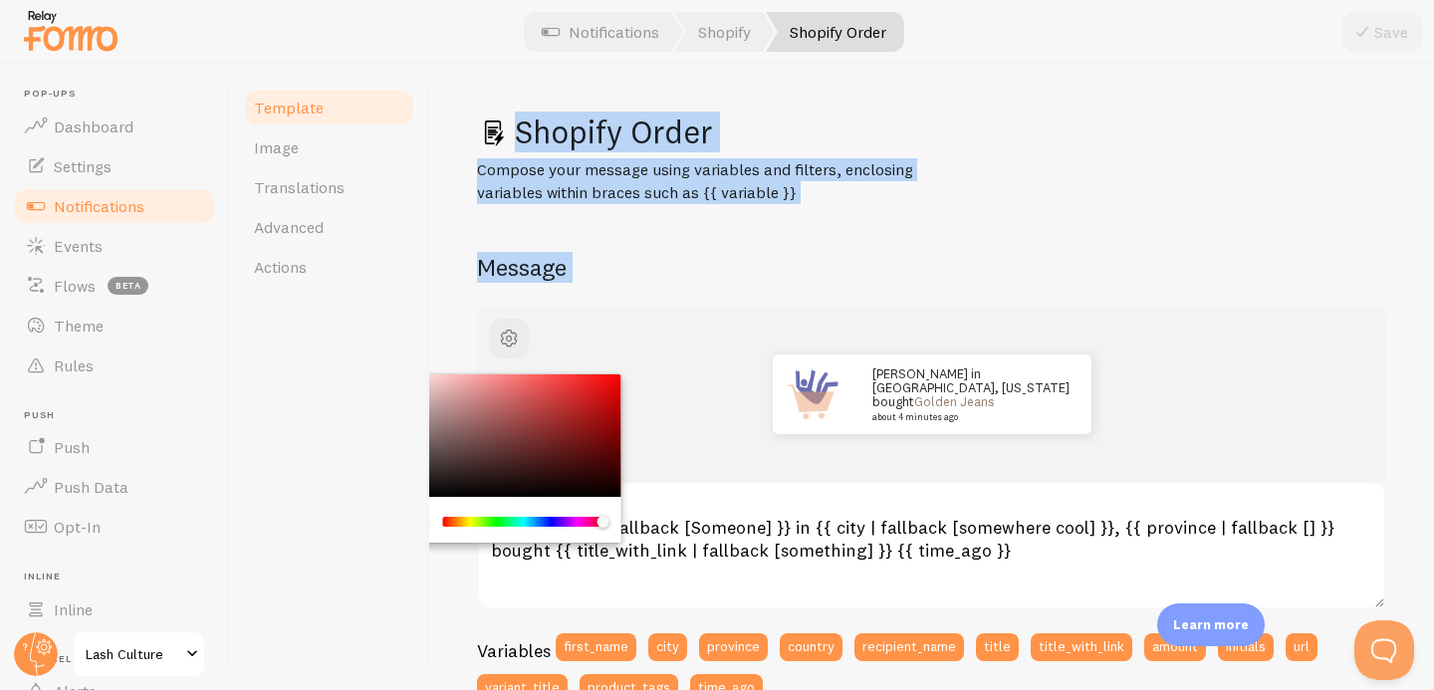
drag, startPoint x: 601, startPoint y: 515, endPoint x: 365, endPoint y: 516, distance: 236.1
click at [365, 517] on div "Template Image Translations Advanced Actions Shopify Order Compose your message…" at bounding box center [832, 377] width 1204 height 627
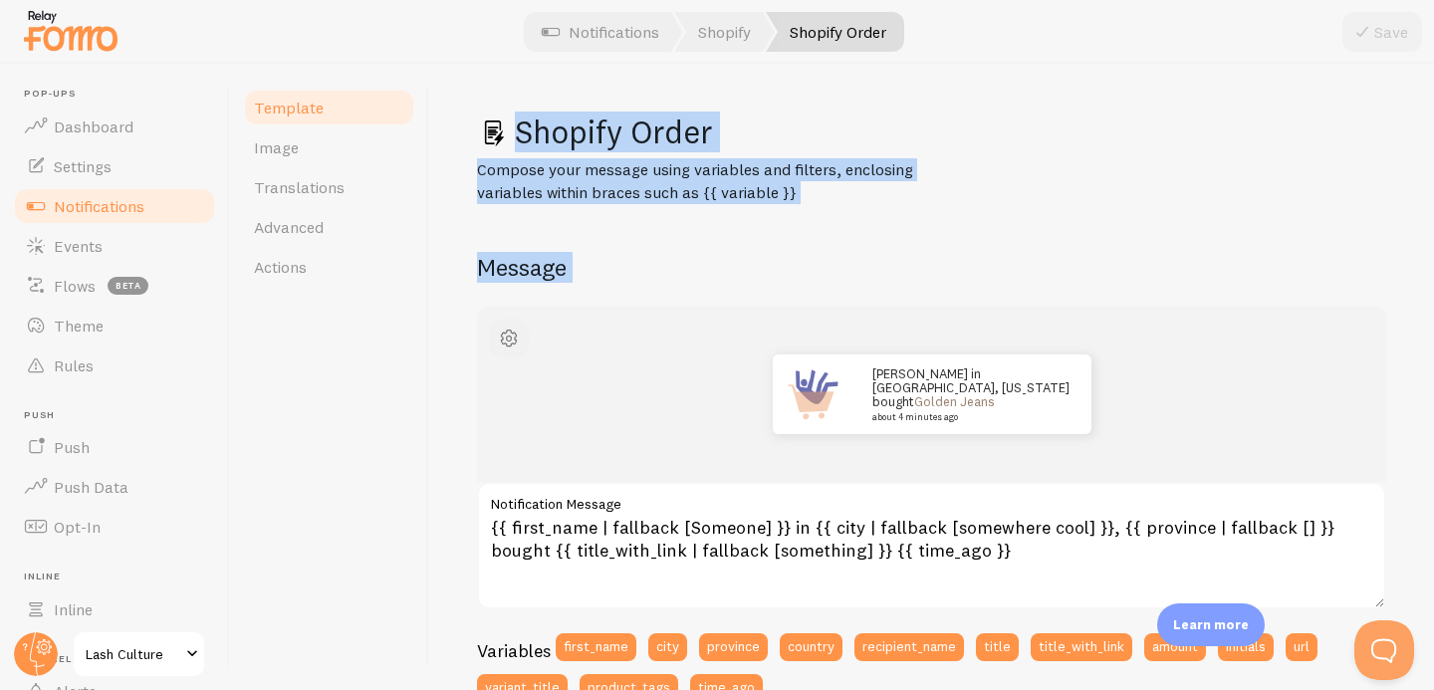
click at [507, 339] on span "button" at bounding box center [509, 339] width 24 height 24
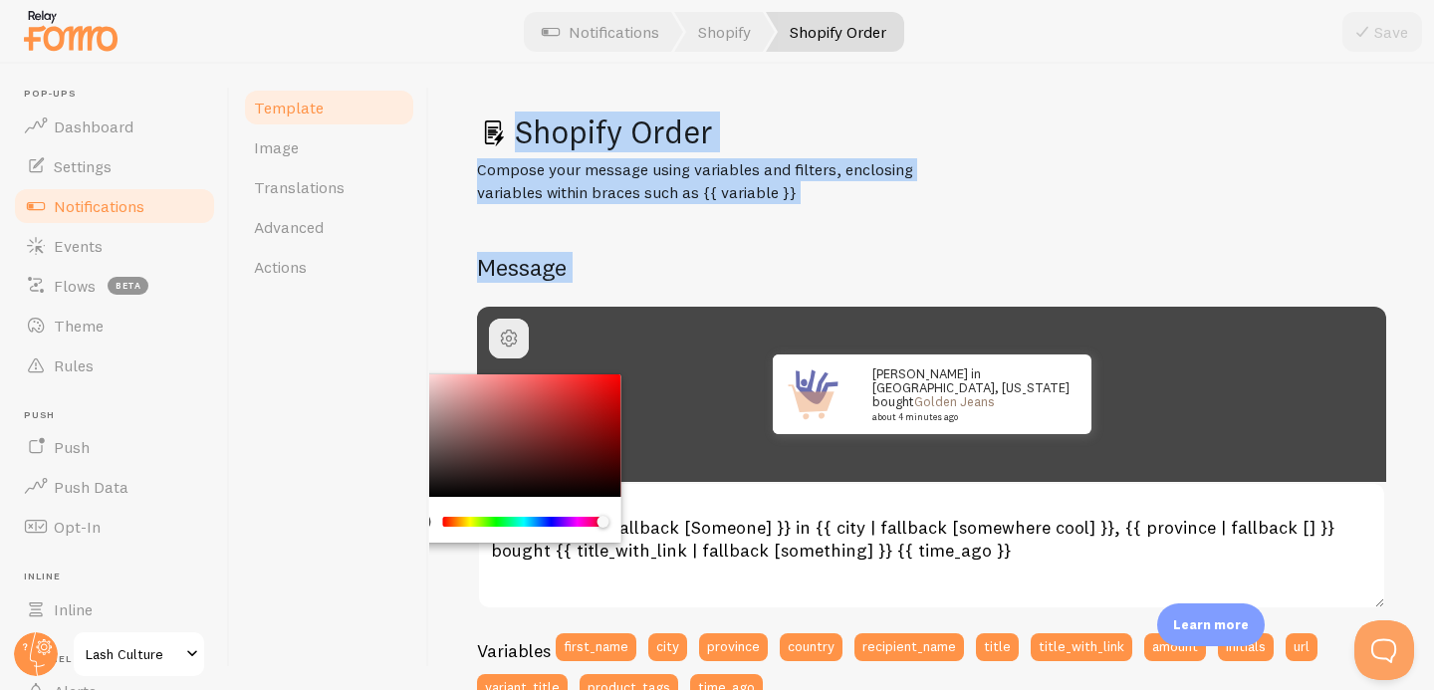
drag, startPoint x: 435, startPoint y: 392, endPoint x: 384, endPoint y: 458, distance: 83.1
click at [391, 463] on div "Template Image Translations Advanced Actions Shopify Order Compose your message…" at bounding box center [832, 377] width 1204 height 627
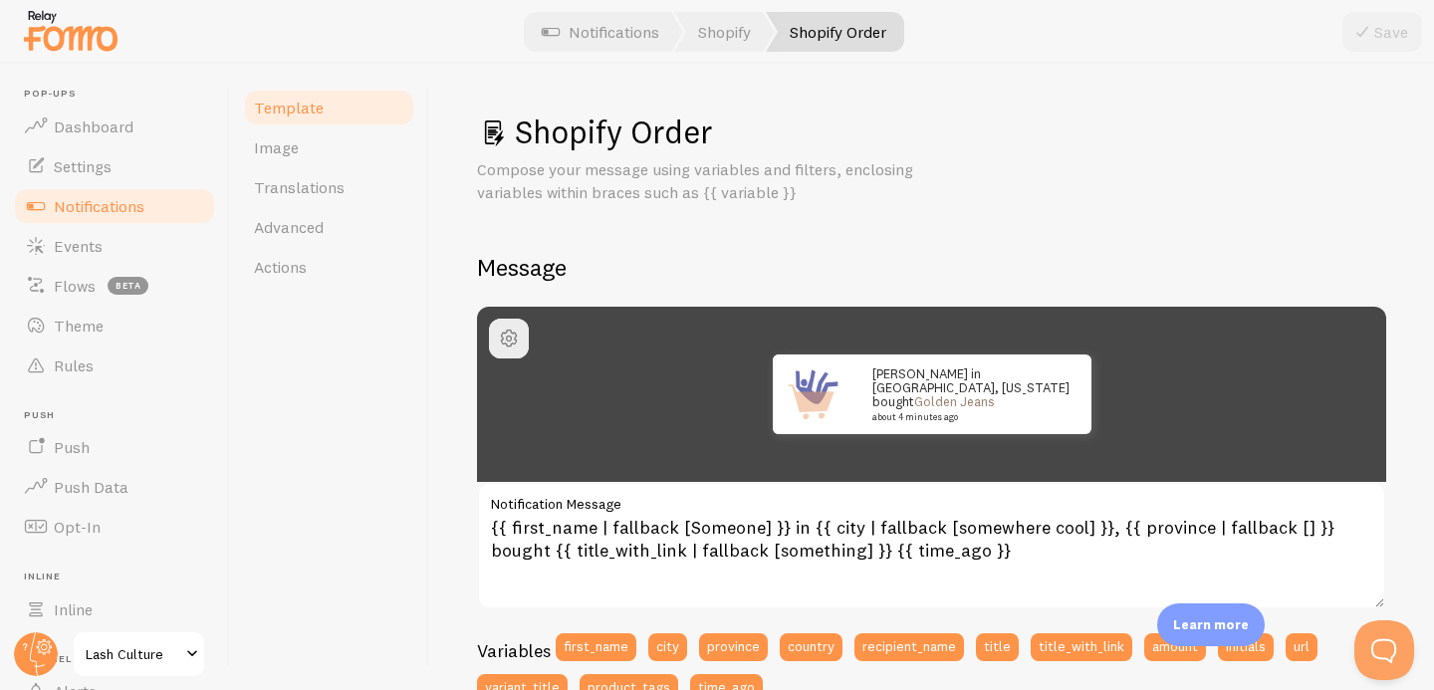
click at [374, 506] on div "Template Image Translations Advanced Actions" at bounding box center [329, 377] width 199 height 627
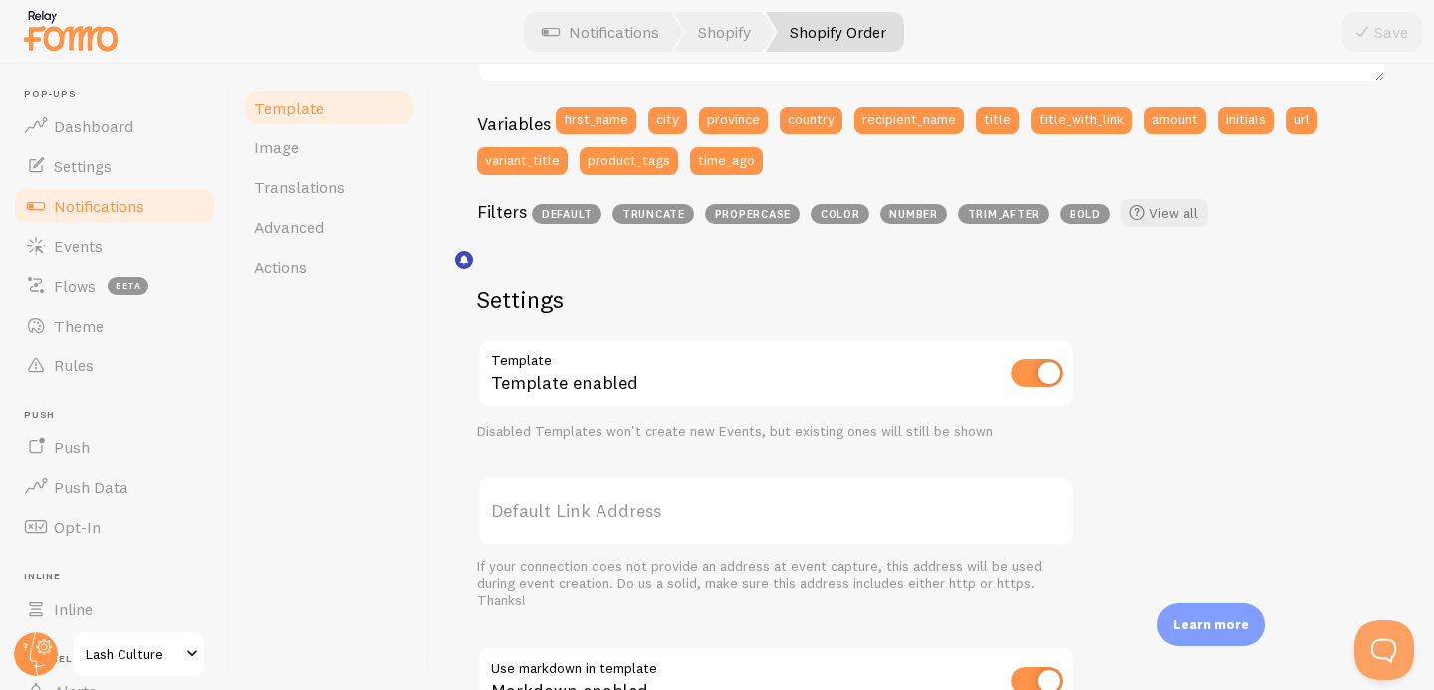
scroll to position [536, 0]
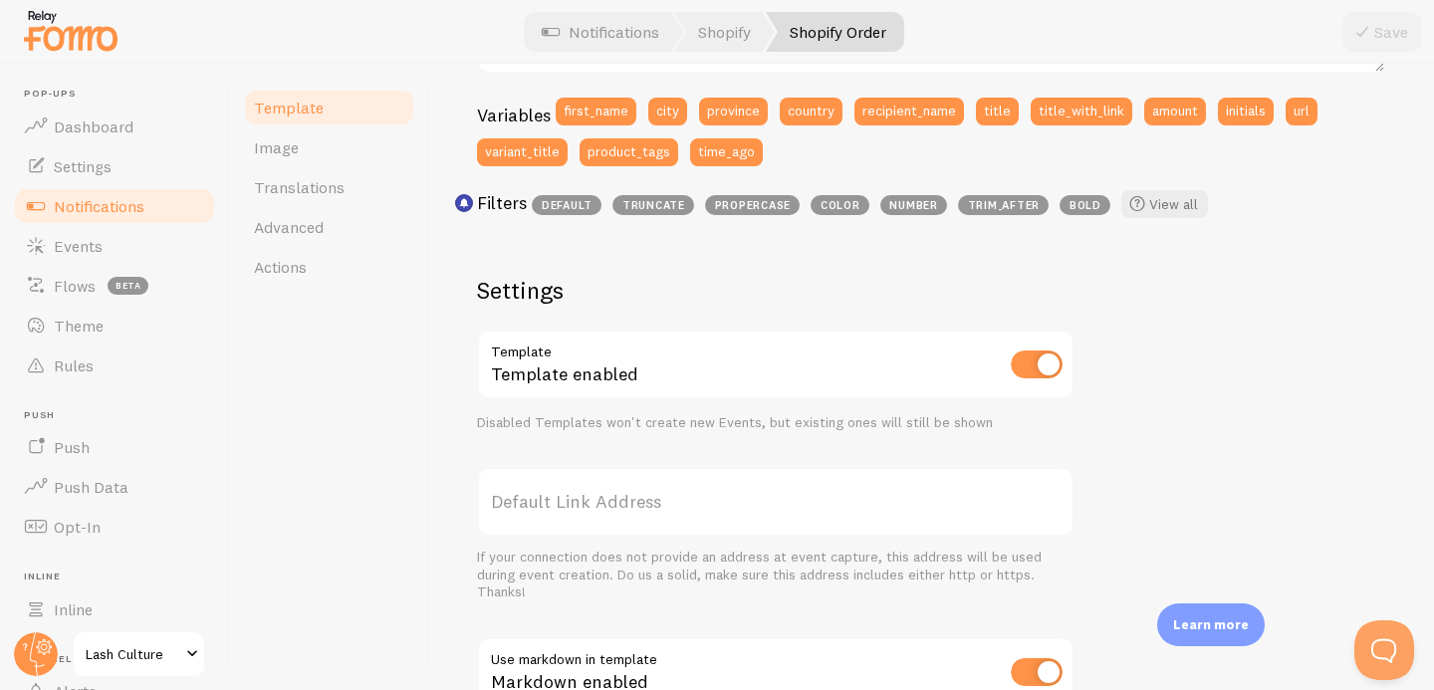
click at [1028, 372] on input "checkbox" at bounding box center [1037, 365] width 52 height 28
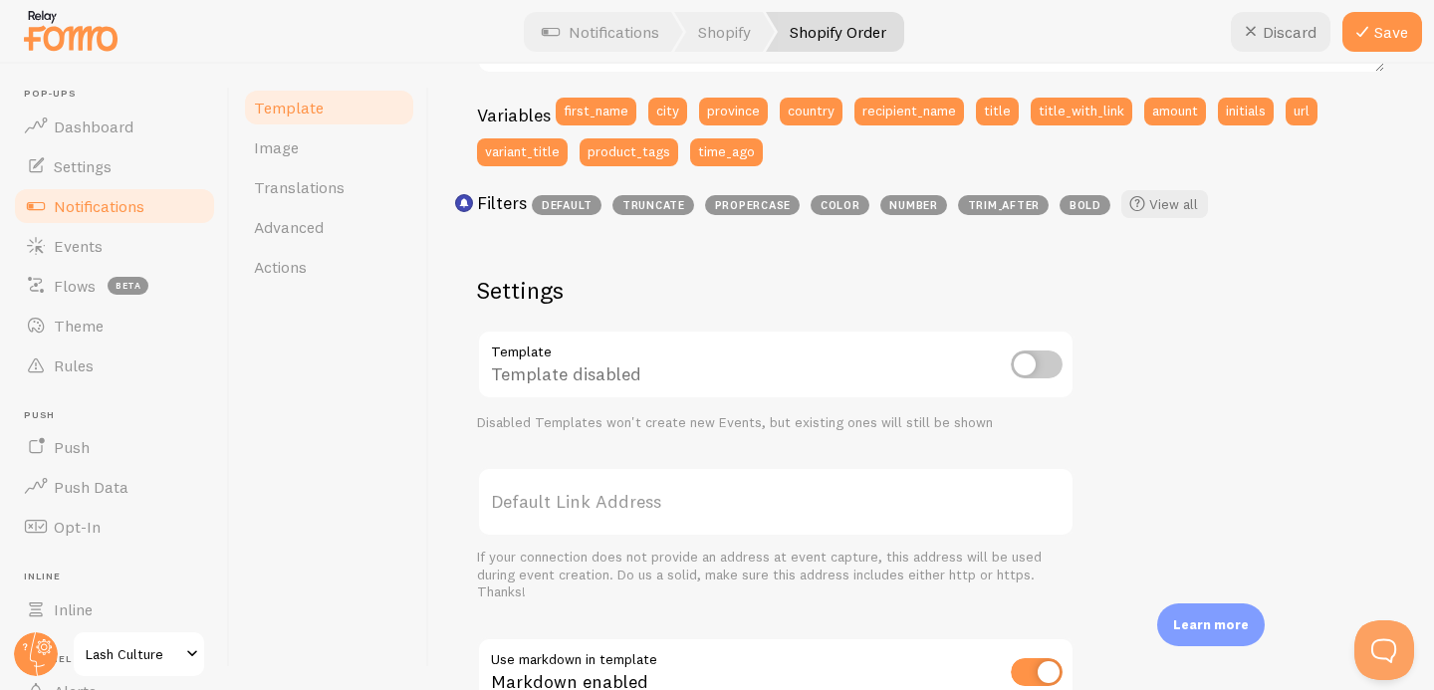
click at [1036, 360] on input "checkbox" at bounding box center [1037, 365] width 52 height 28
checkbox input "true"
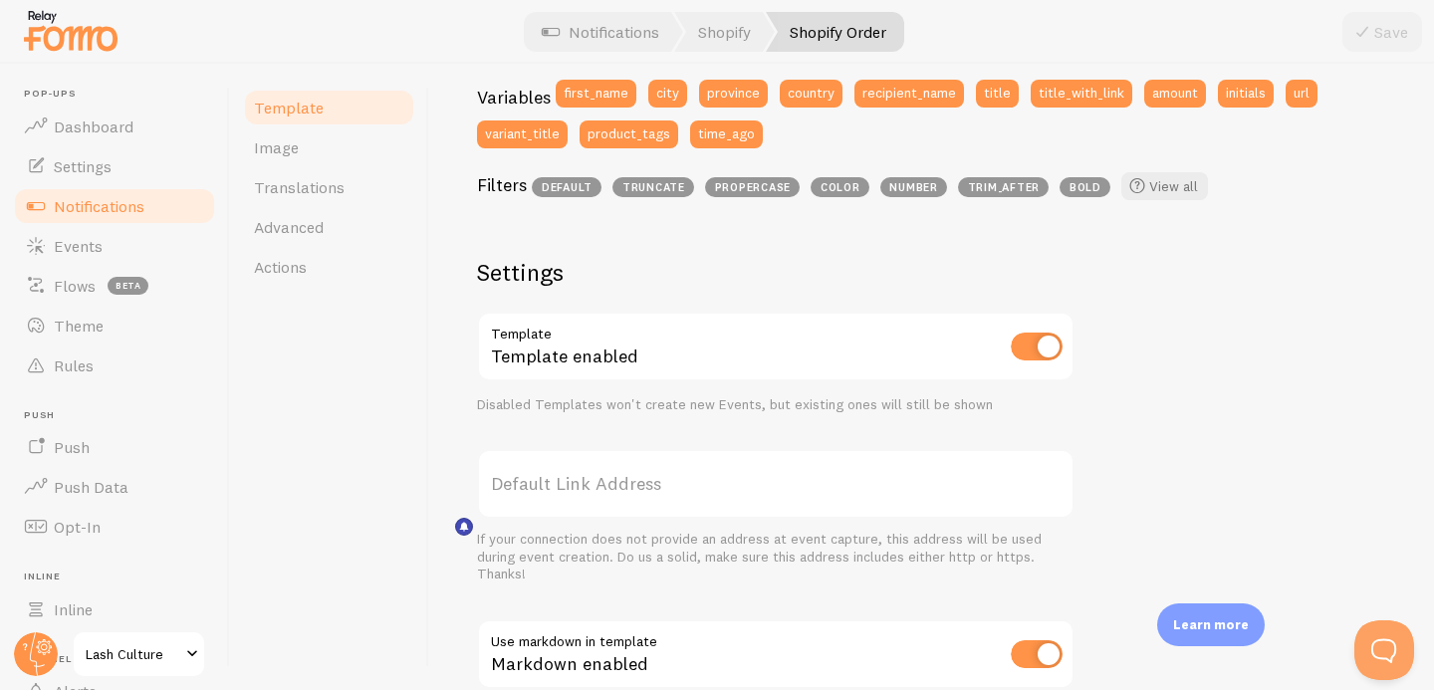
scroll to position [0, 0]
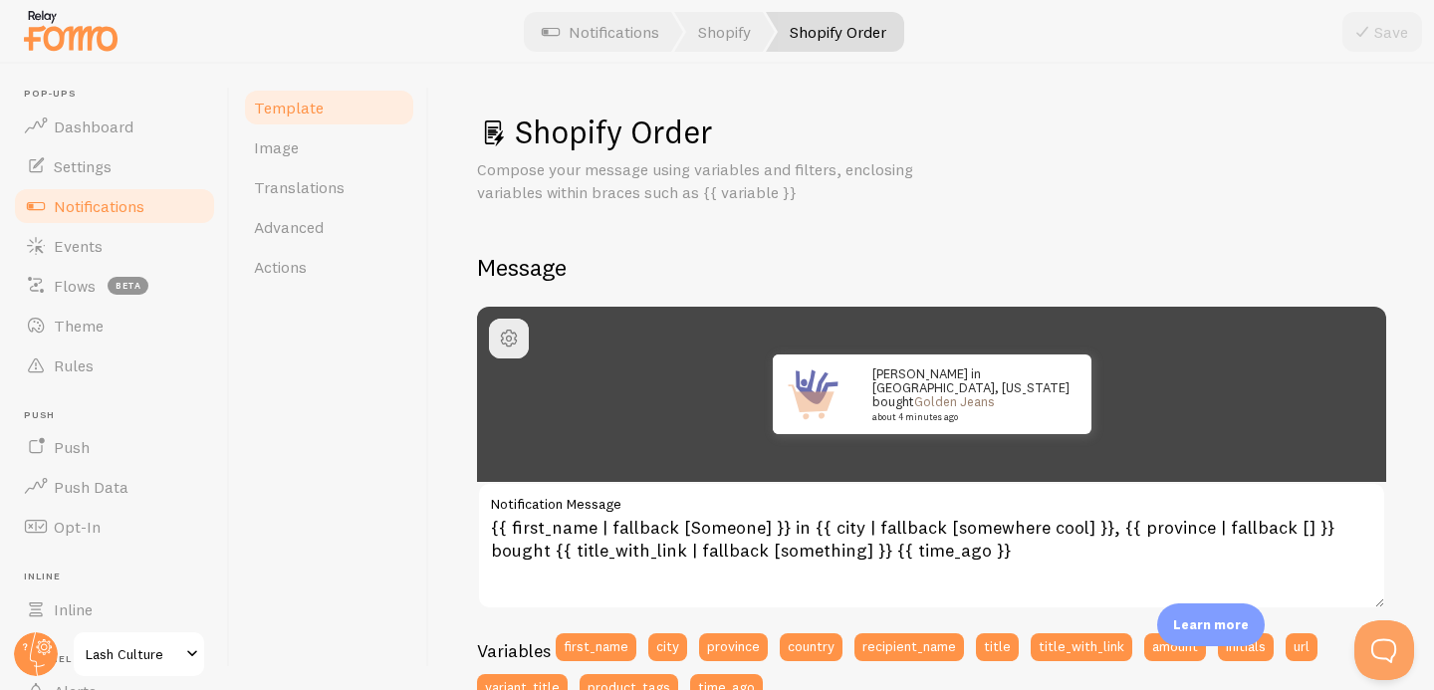
click at [1379, 37] on div "Save" at bounding box center [1383, 32] width 80 height 40
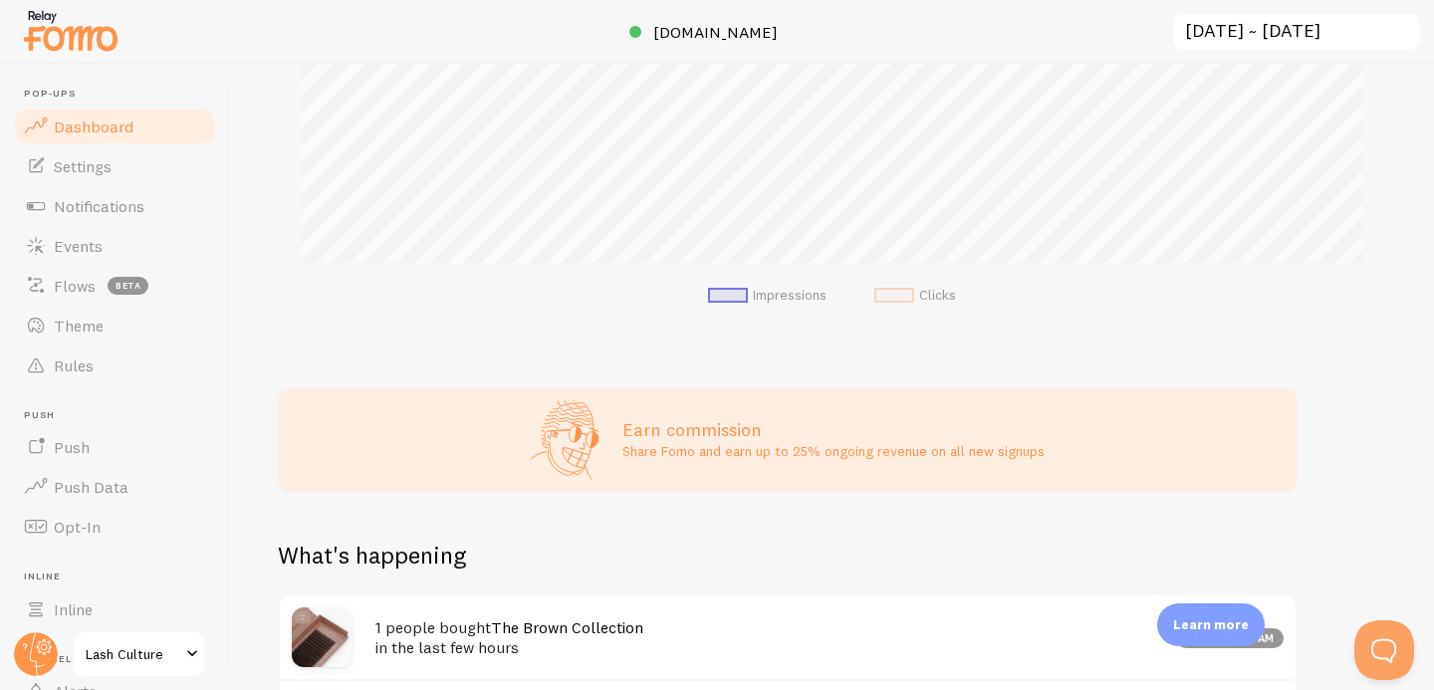
scroll to position [441, 0]
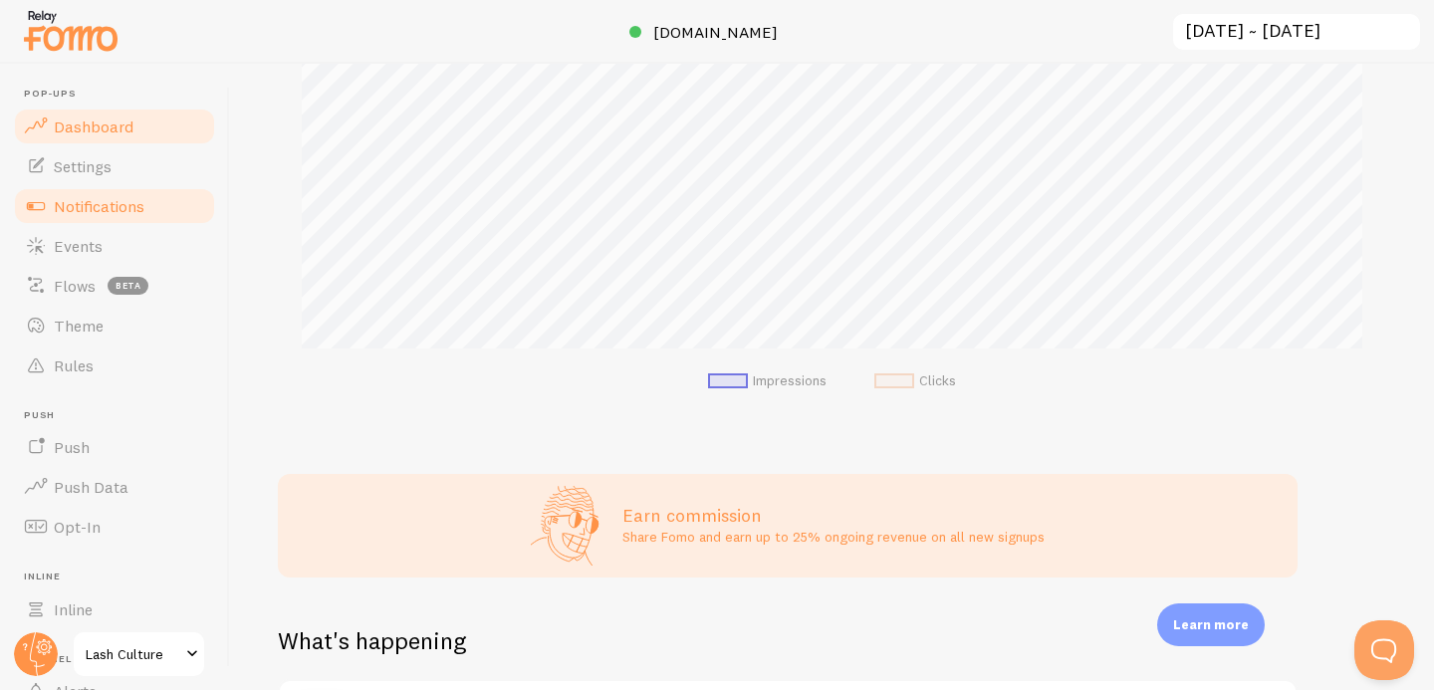
click at [128, 208] on span "Notifications" at bounding box center [99, 206] width 91 height 20
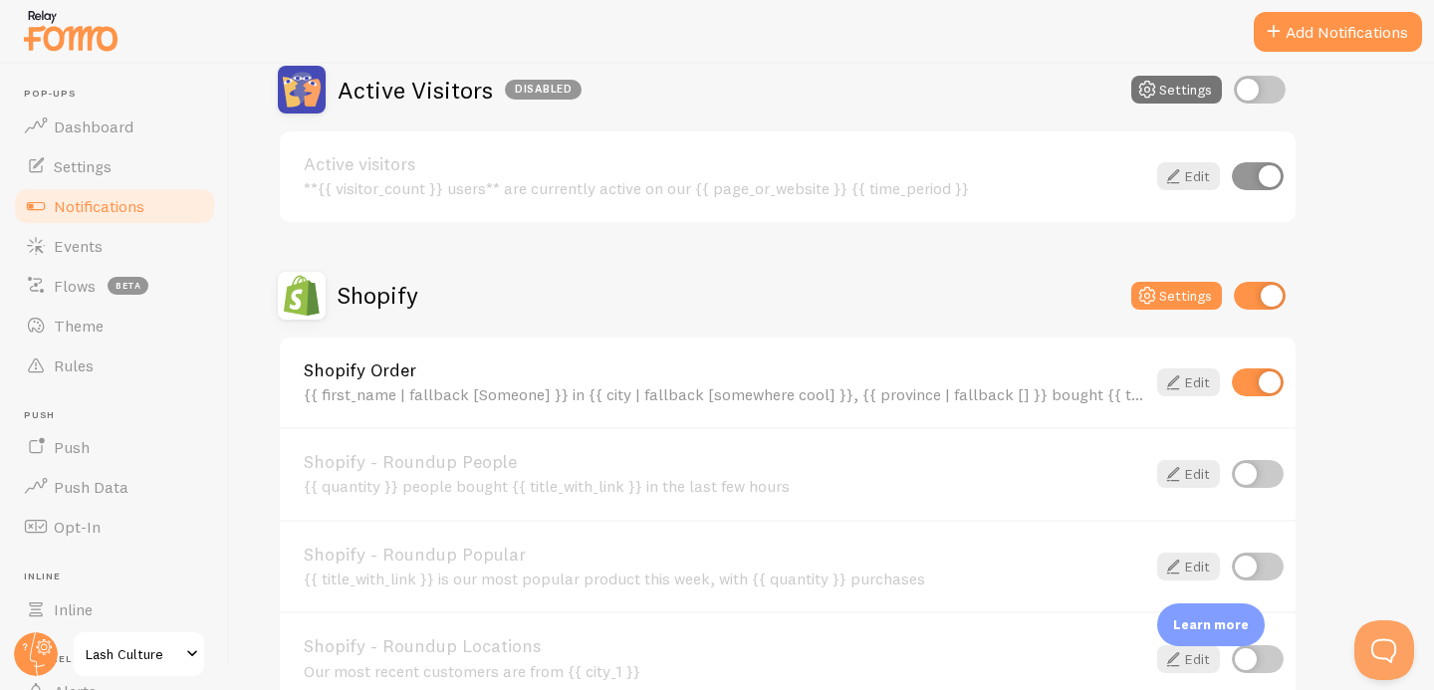
scroll to position [210, 0]
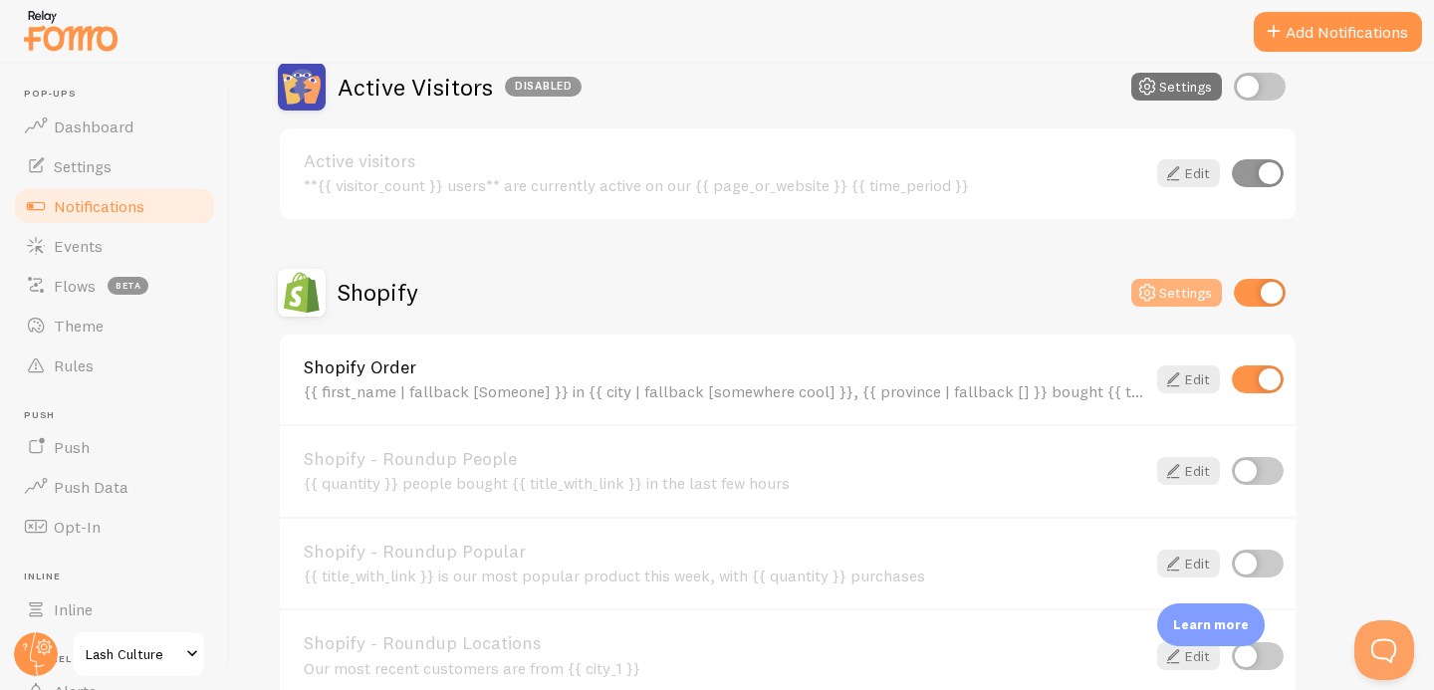
click at [1182, 294] on button "Settings" at bounding box center [1177, 293] width 91 height 28
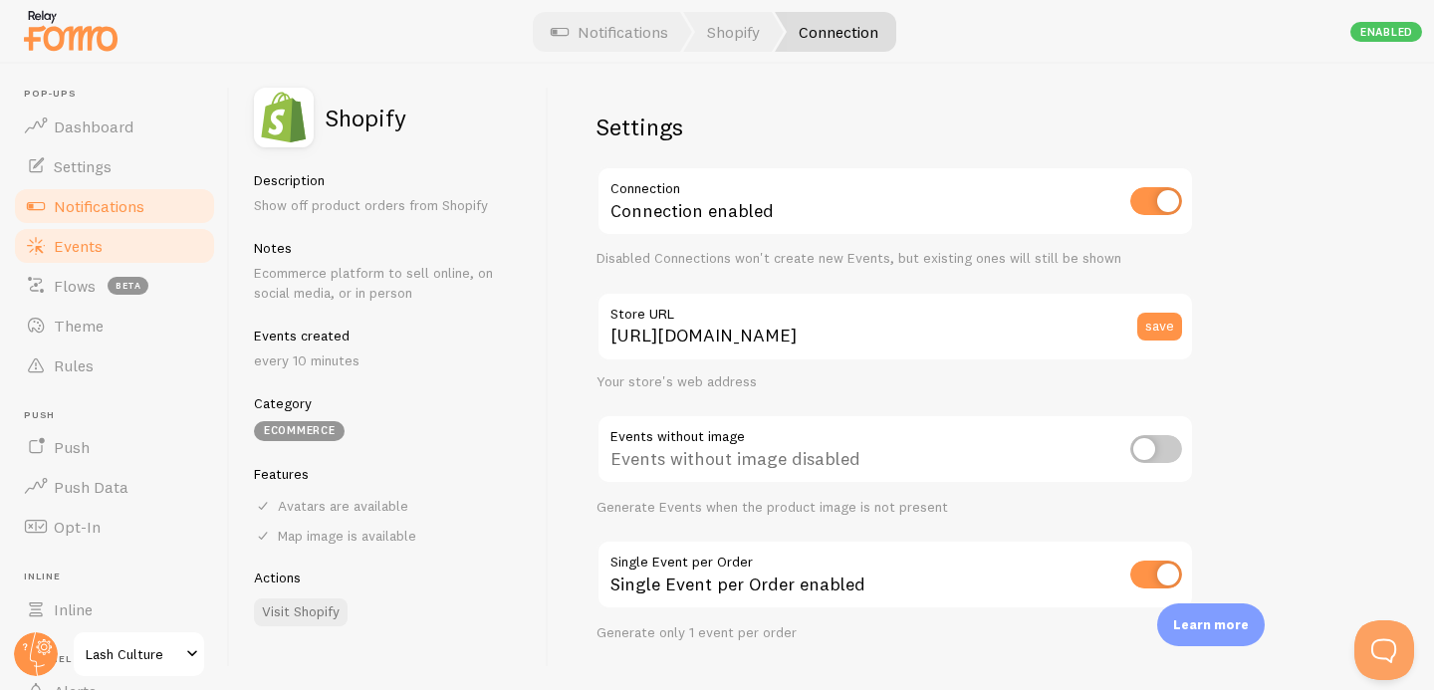
click at [115, 243] on link "Events" at bounding box center [114, 246] width 205 height 40
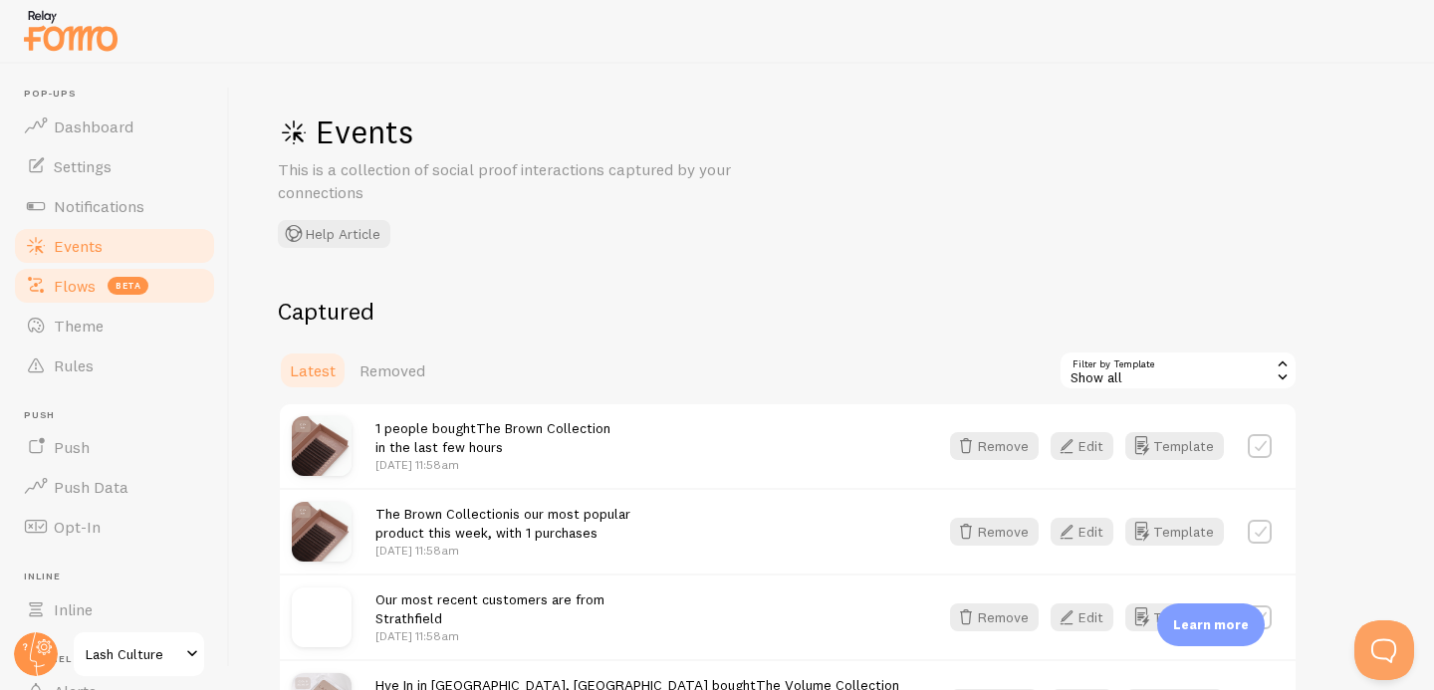
click at [82, 293] on span "Flows" at bounding box center [75, 286] width 42 height 20
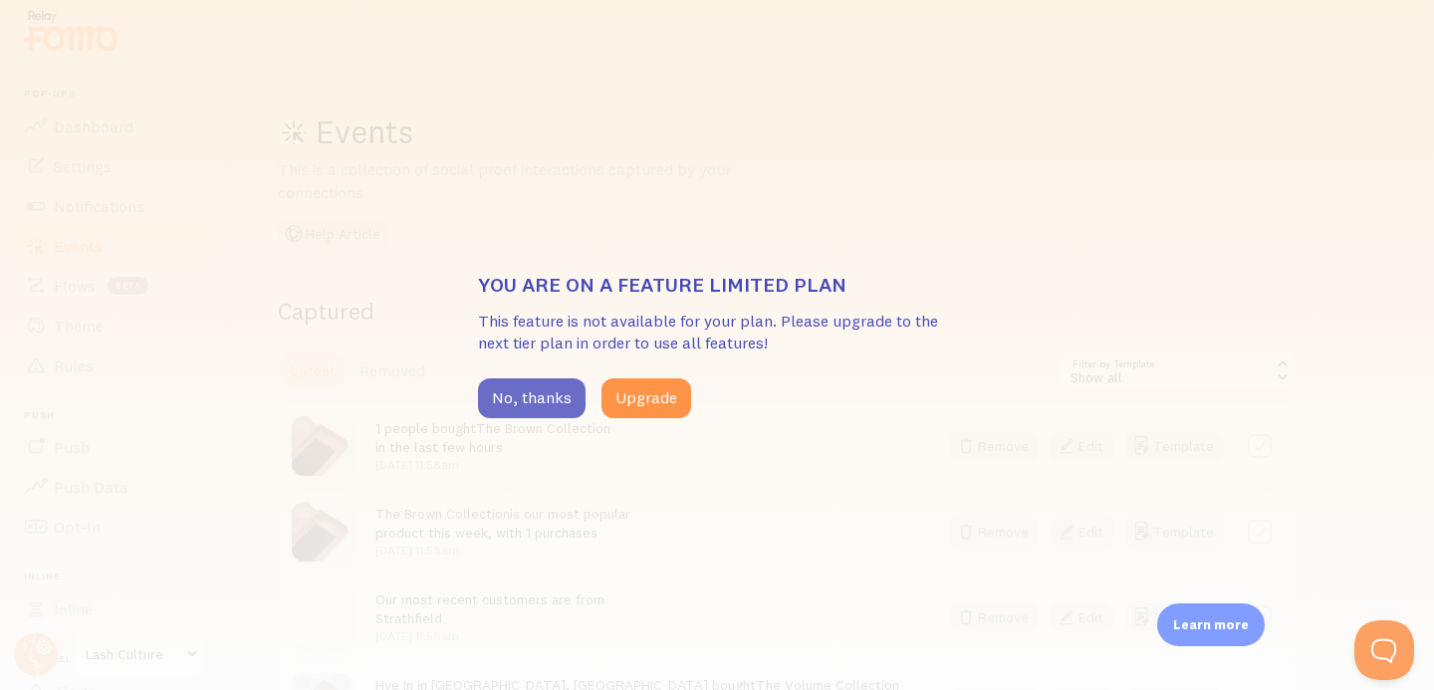
click at [541, 408] on button "No, thanks" at bounding box center [532, 399] width 108 height 40
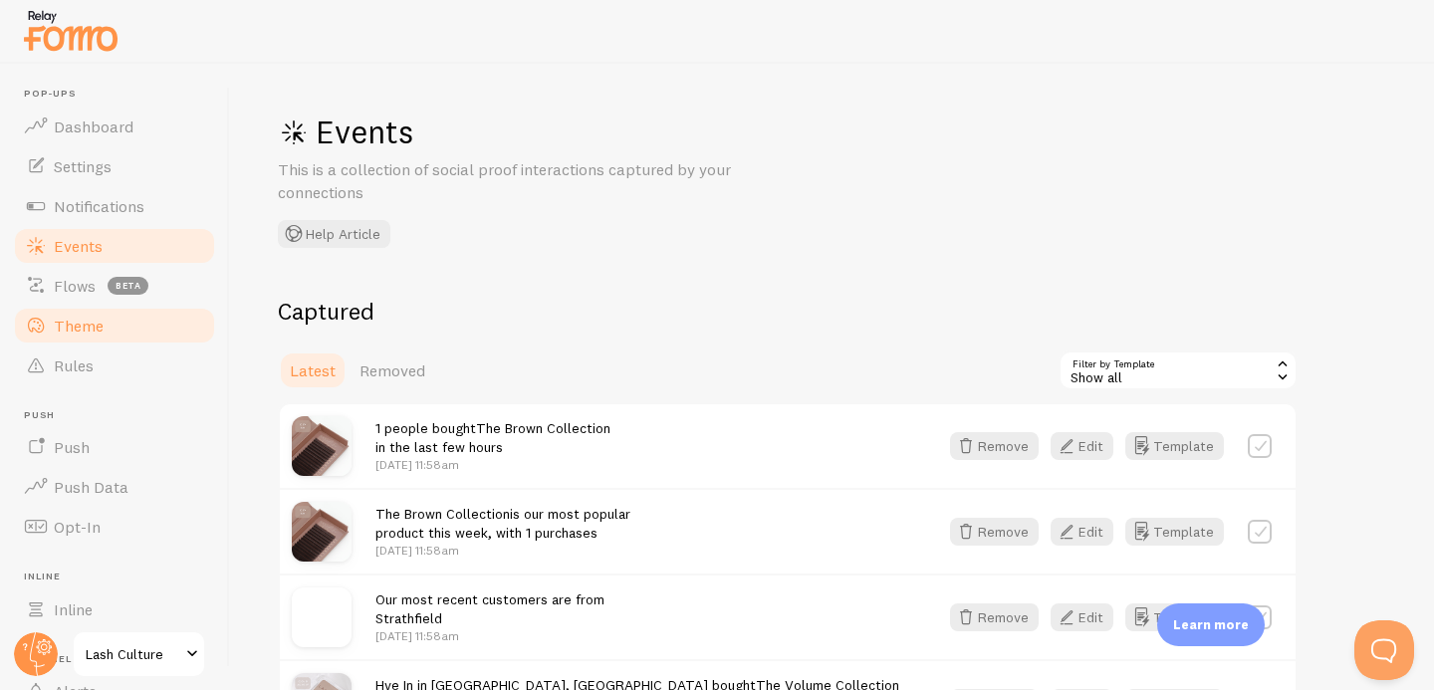
click at [120, 330] on link "Theme" at bounding box center [114, 326] width 205 height 40
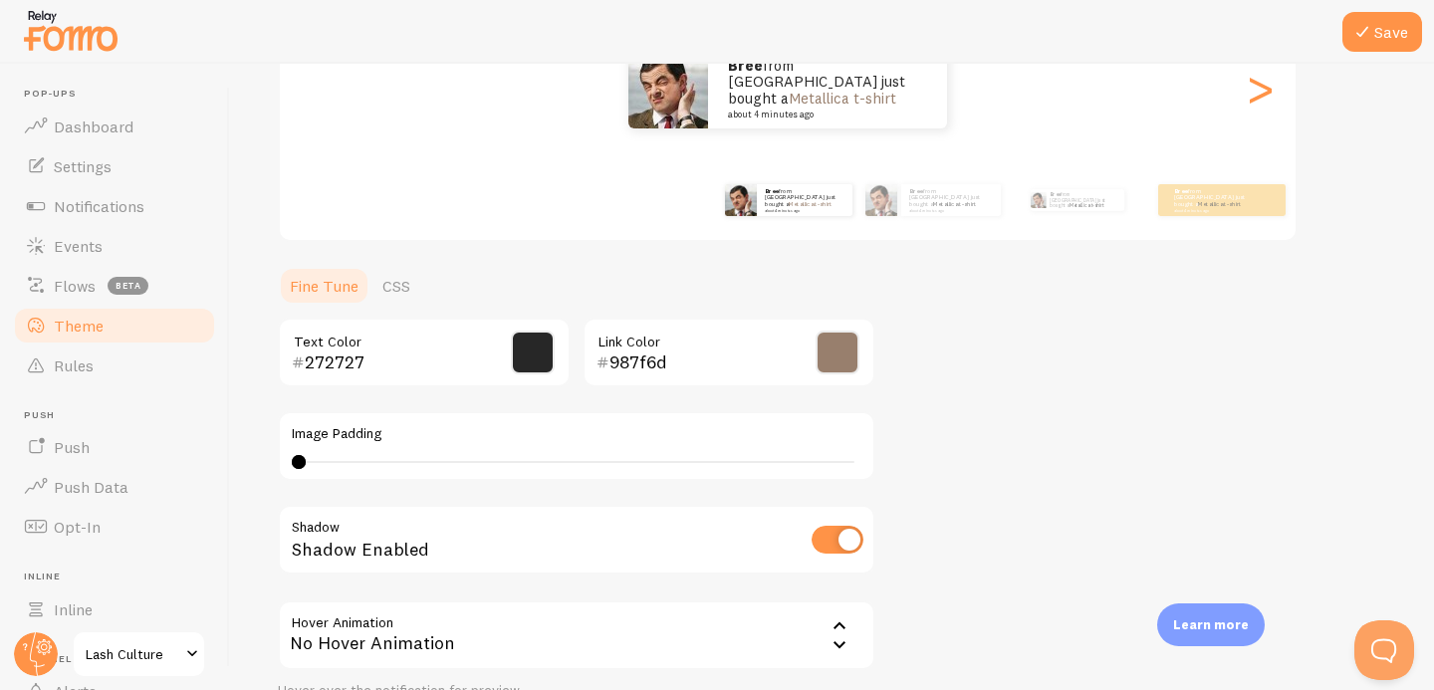
scroll to position [376, 0]
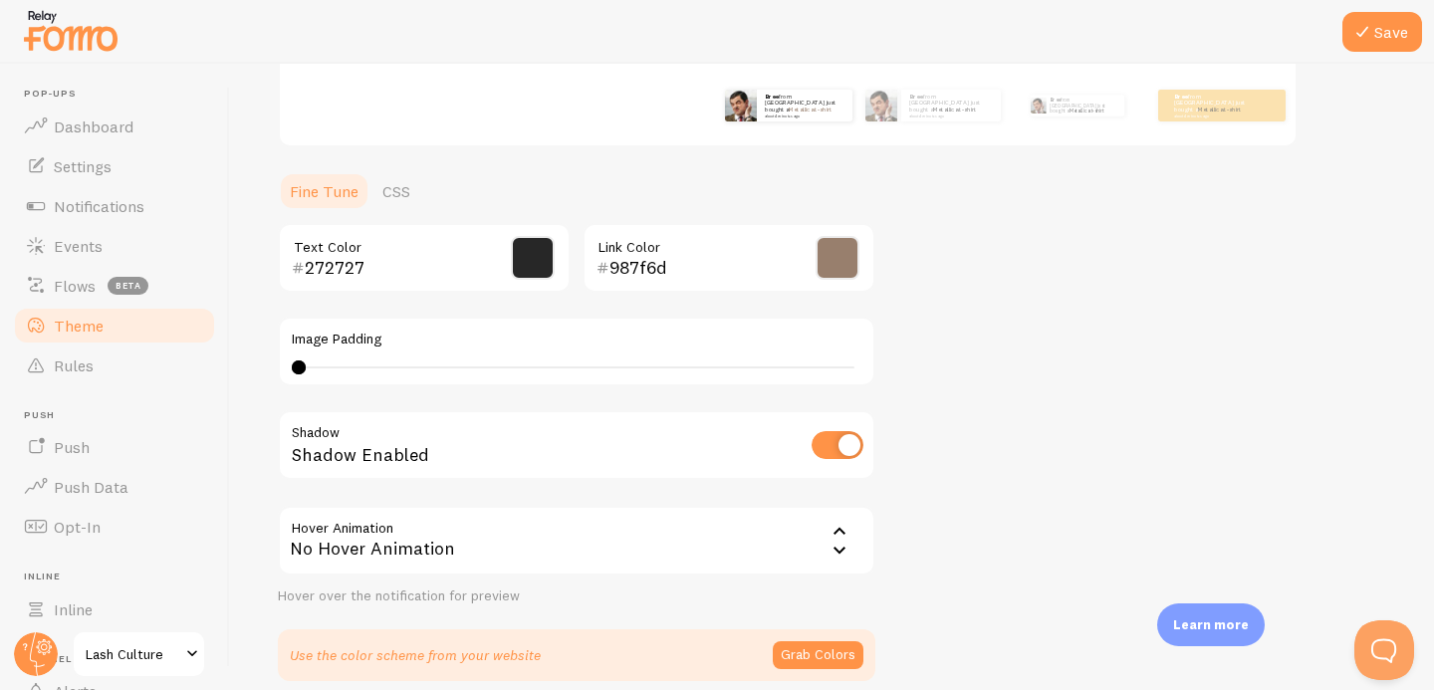
click at [827, 646] on button "Grab Colors" at bounding box center [818, 655] width 91 height 28
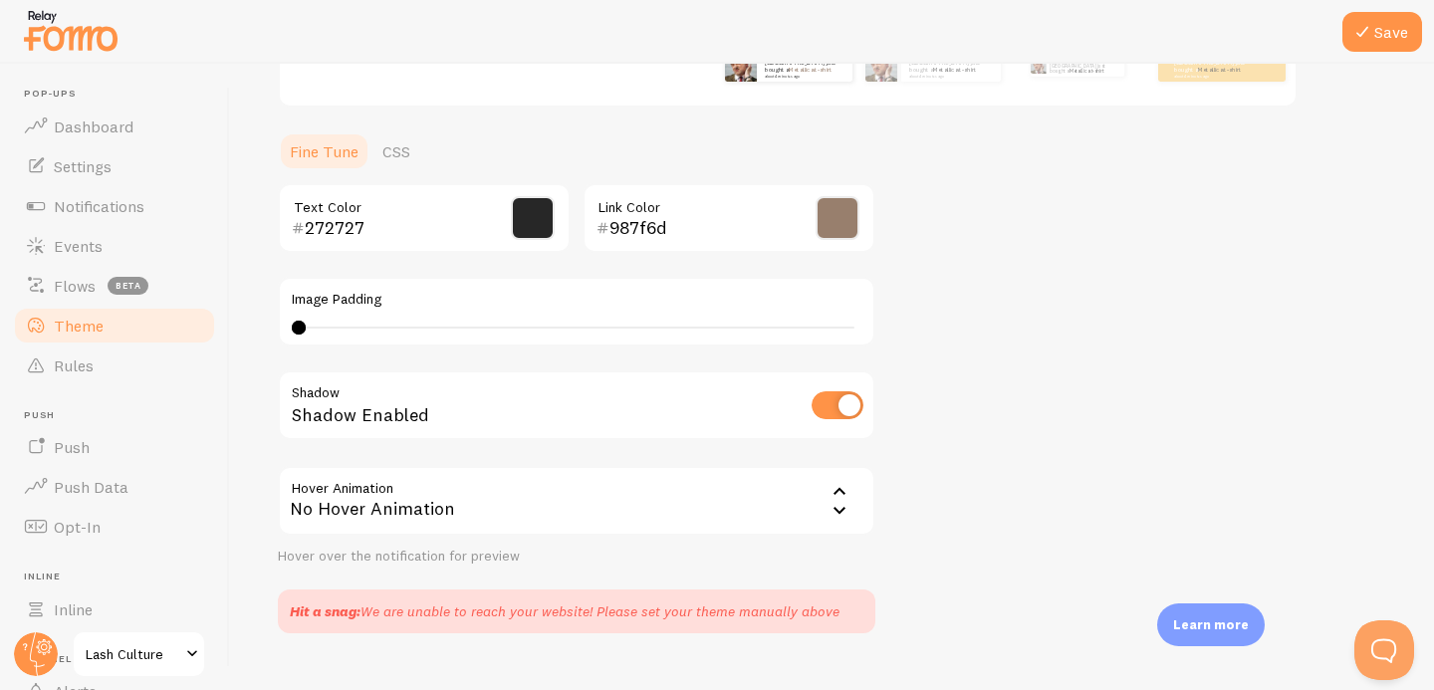
scroll to position [416, 0]
click at [696, 519] on div "No Hover Animation" at bounding box center [577, 500] width 598 height 70
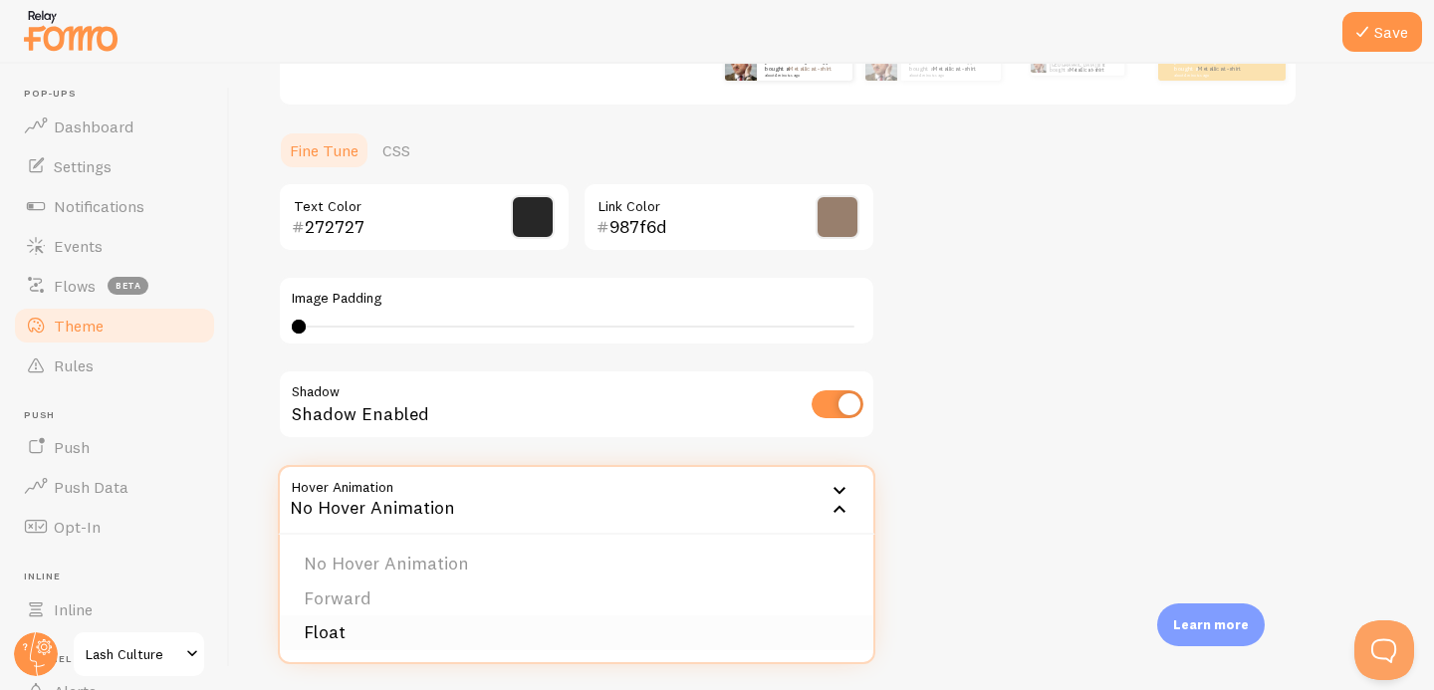
click at [539, 630] on li "Float" at bounding box center [577, 633] width 594 height 35
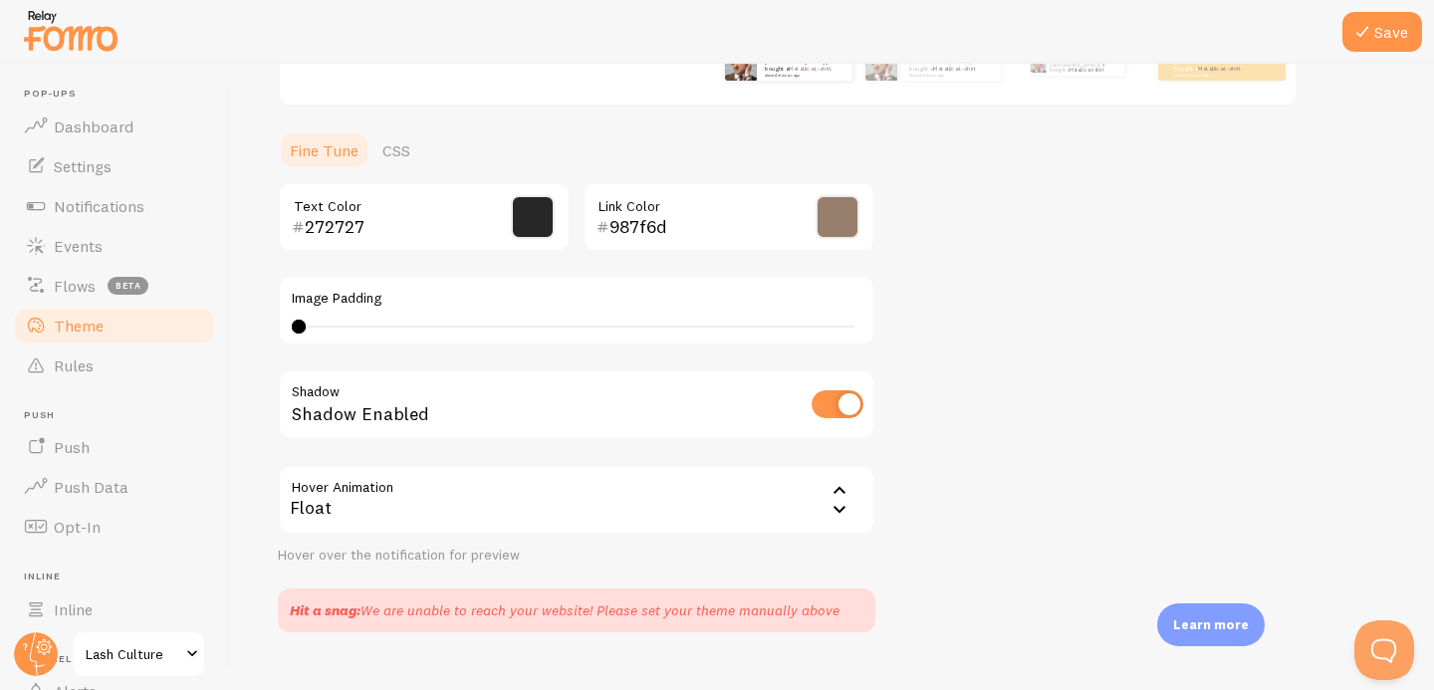
click at [570, 527] on div "Float" at bounding box center [577, 500] width 598 height 70
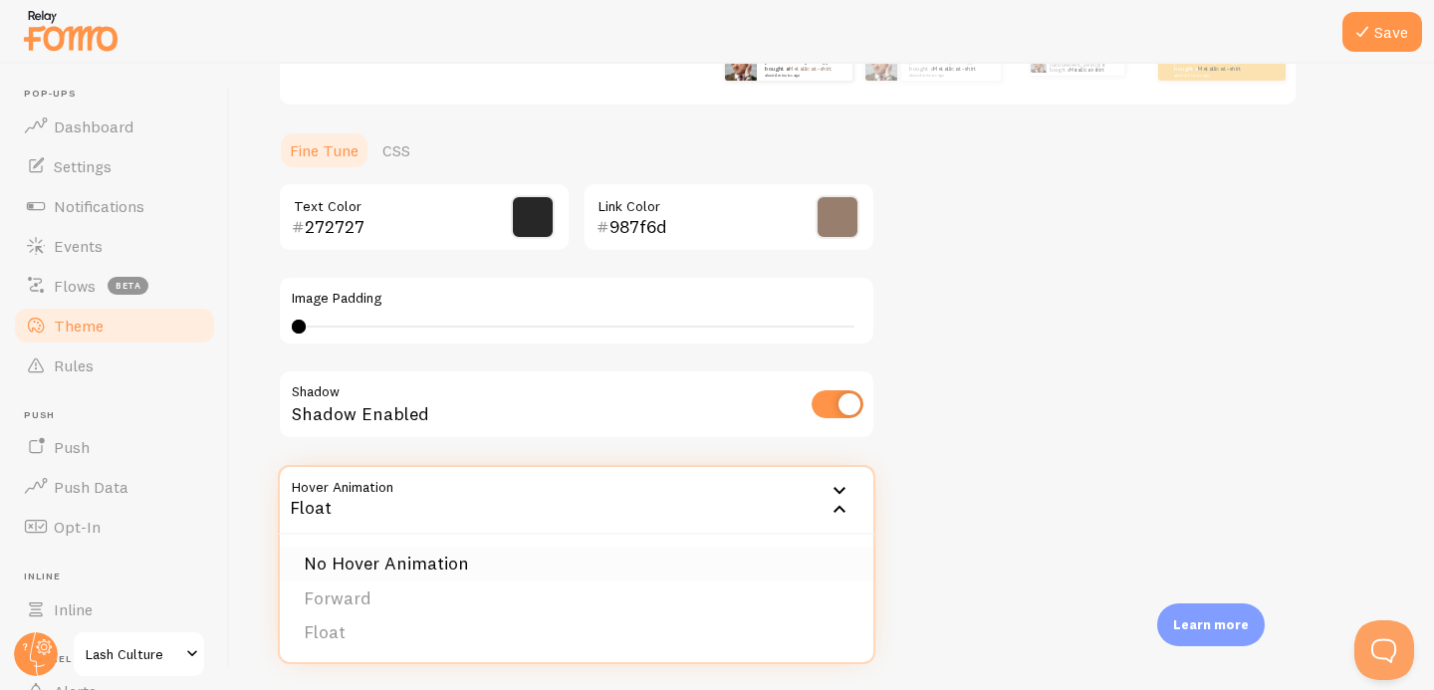
click at [539, 558] on li "No Hover Animation" at bounding box center [577, 564] width 594 height 35
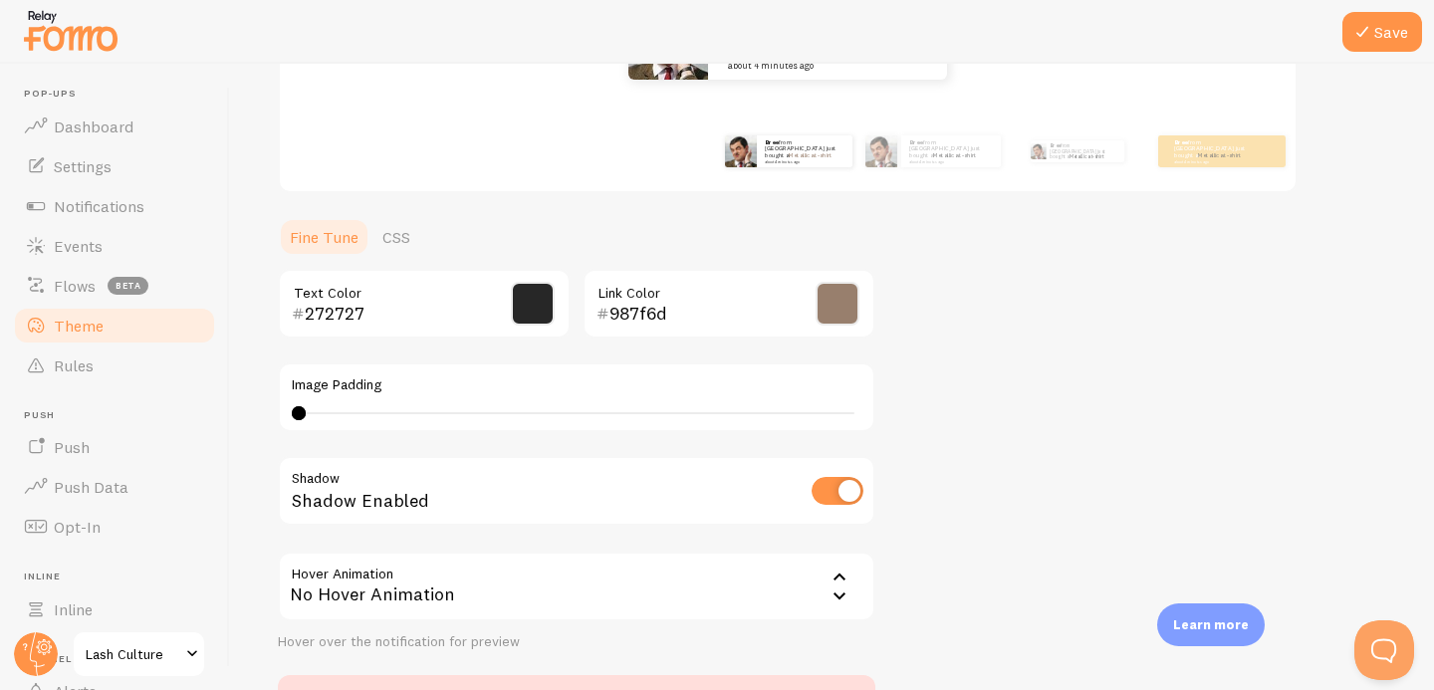
scroll to position [311, 0]
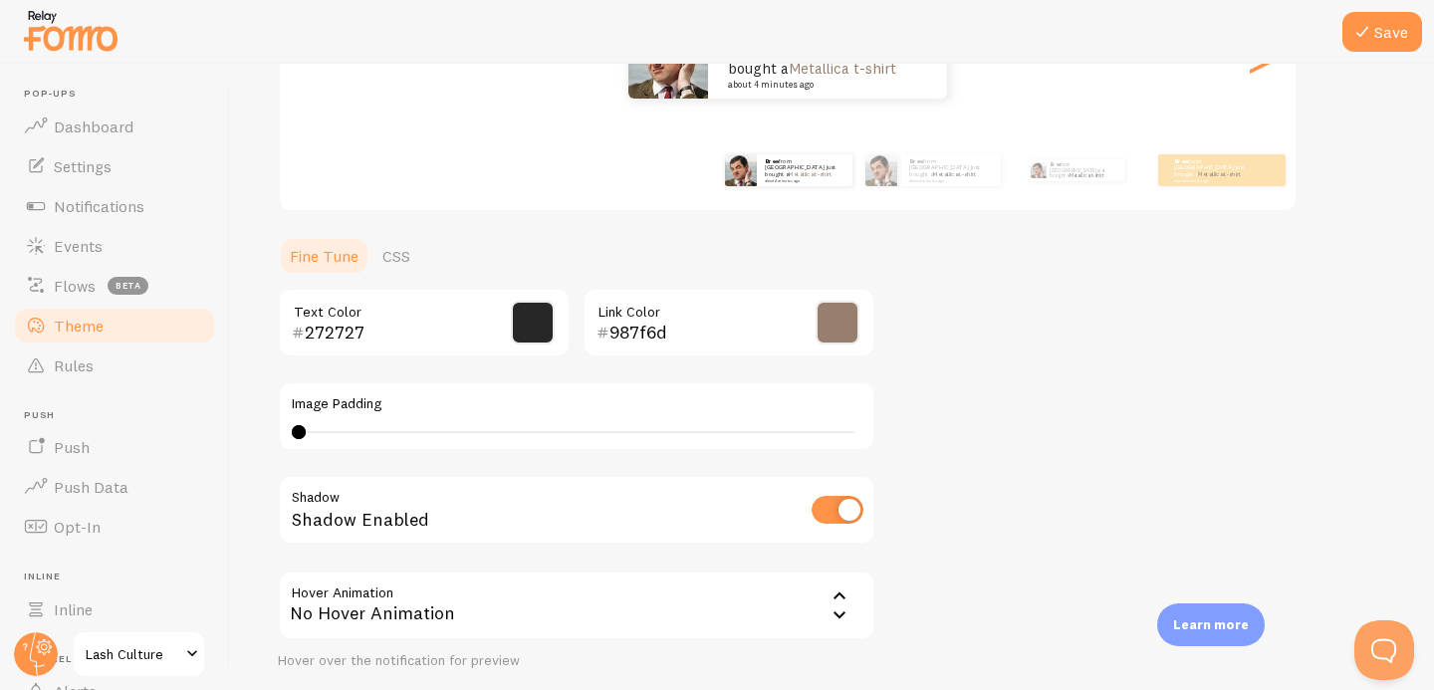
click at [528, 609] on div "No Hover Animation" at bounding box center [577, 606] width 598 height 70
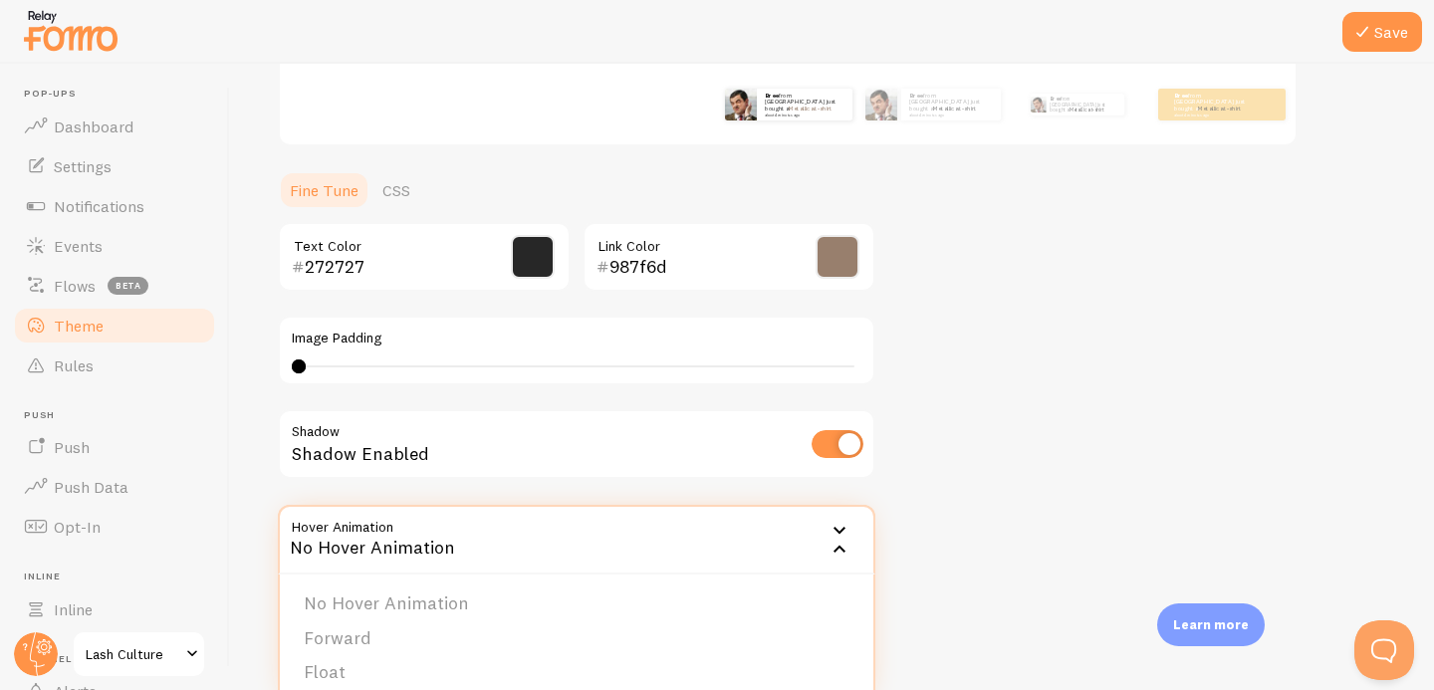
scroll to position [389, 0]
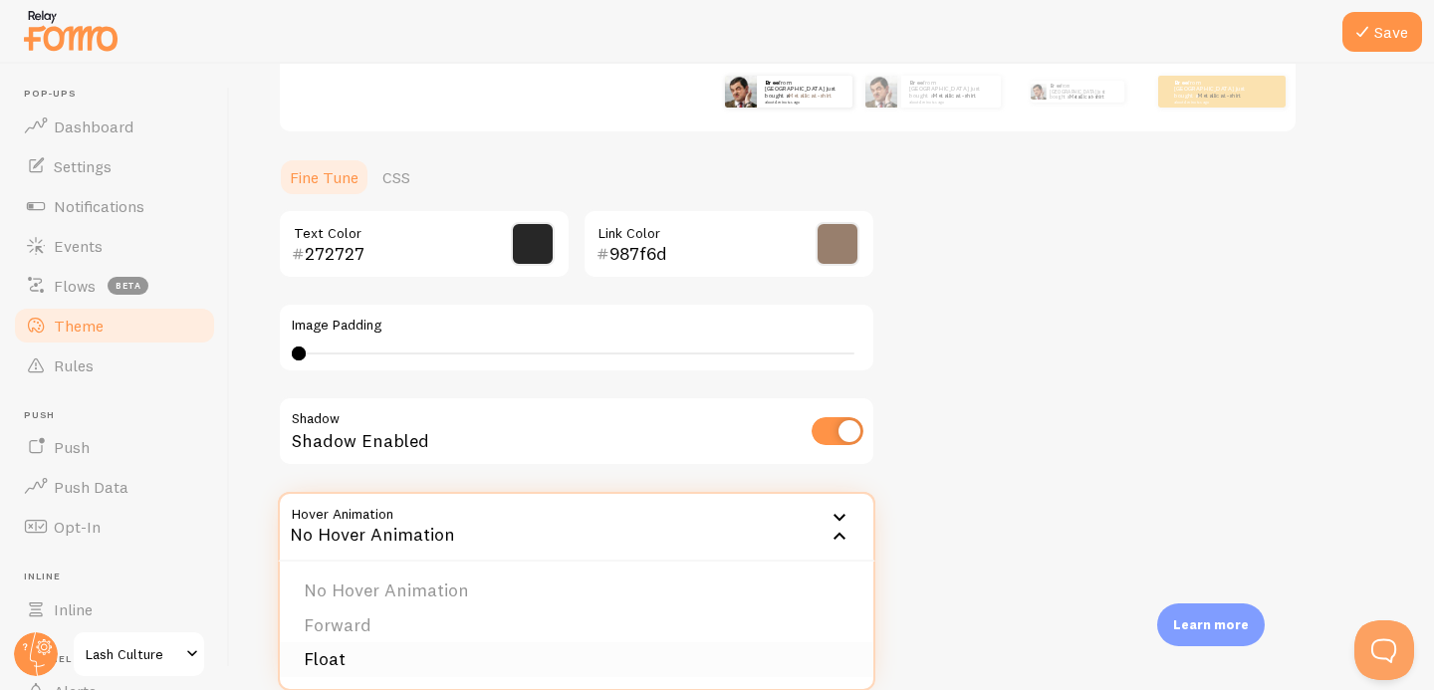
click at [455, 649] on li "Float" at bounding box center [577, 659] width 594 height 35
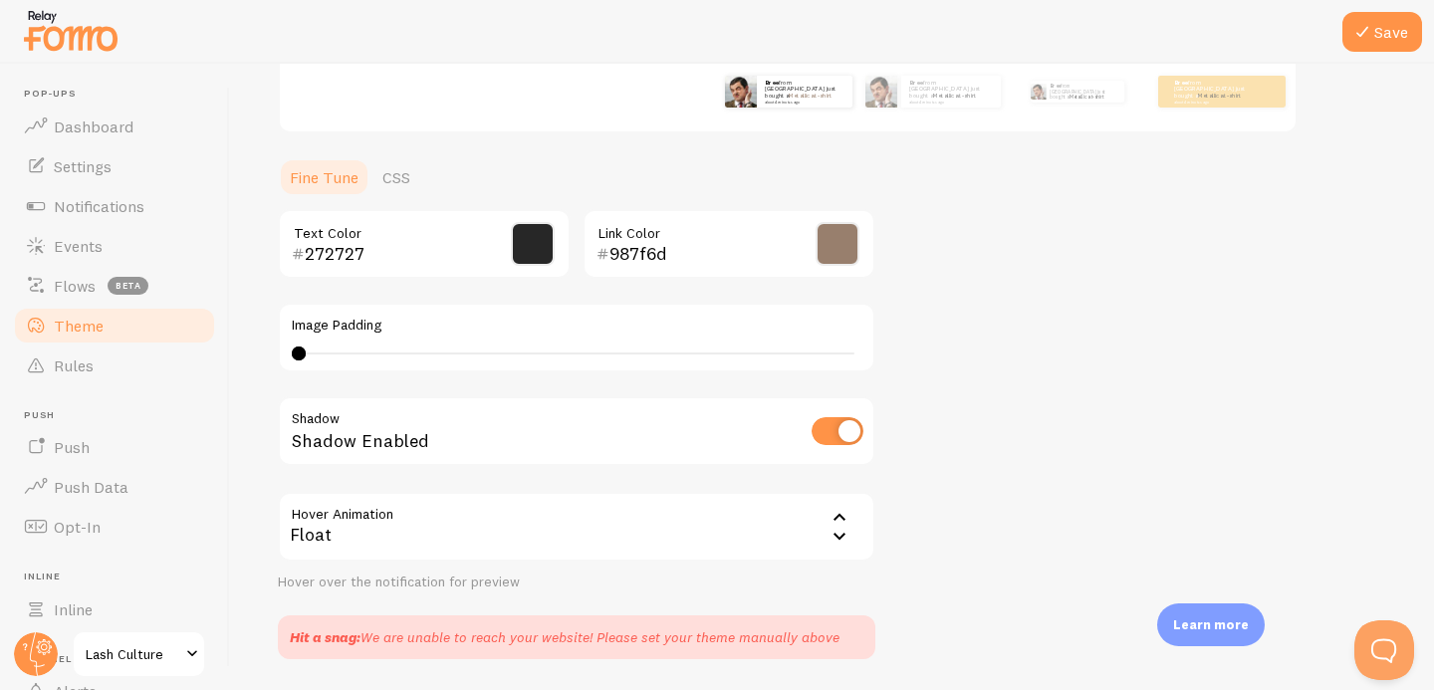
scroll to position [0, 0]
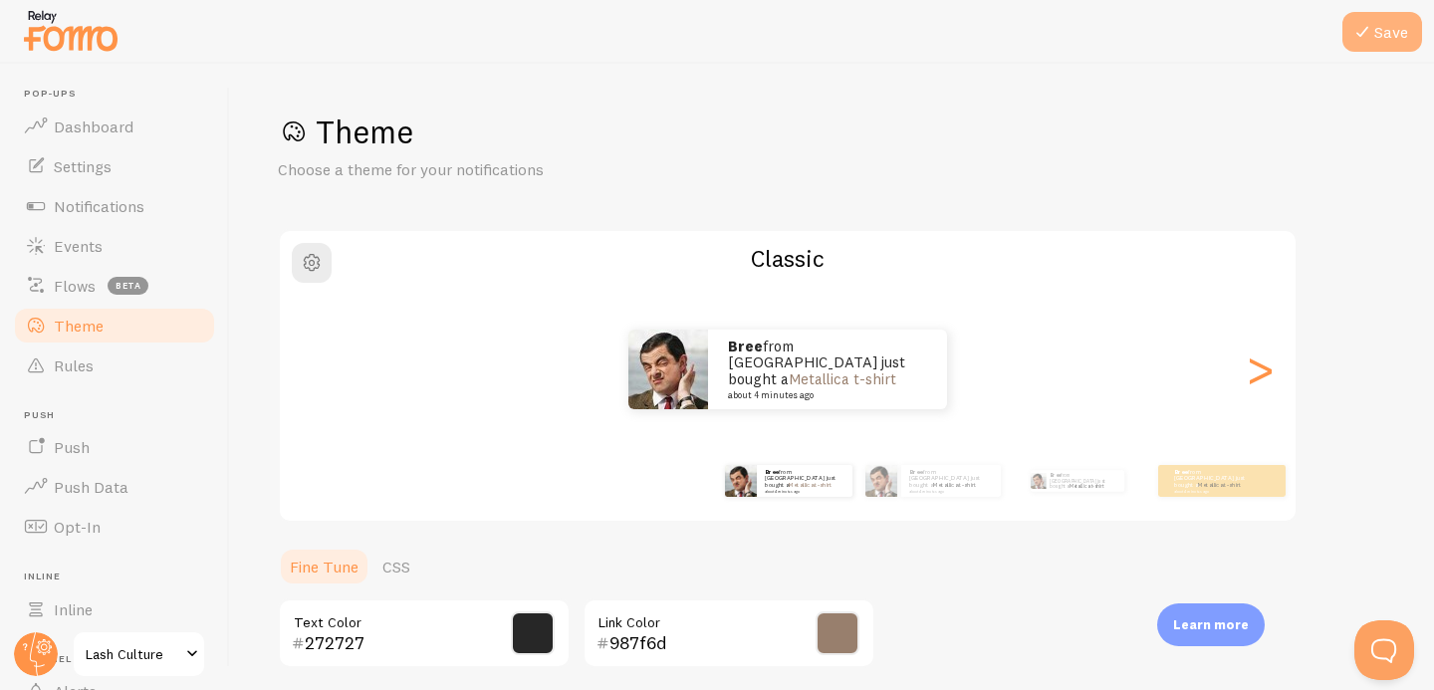
click at [1356, 27] on icon at bounding box center [1363, 32] width 24 height 24
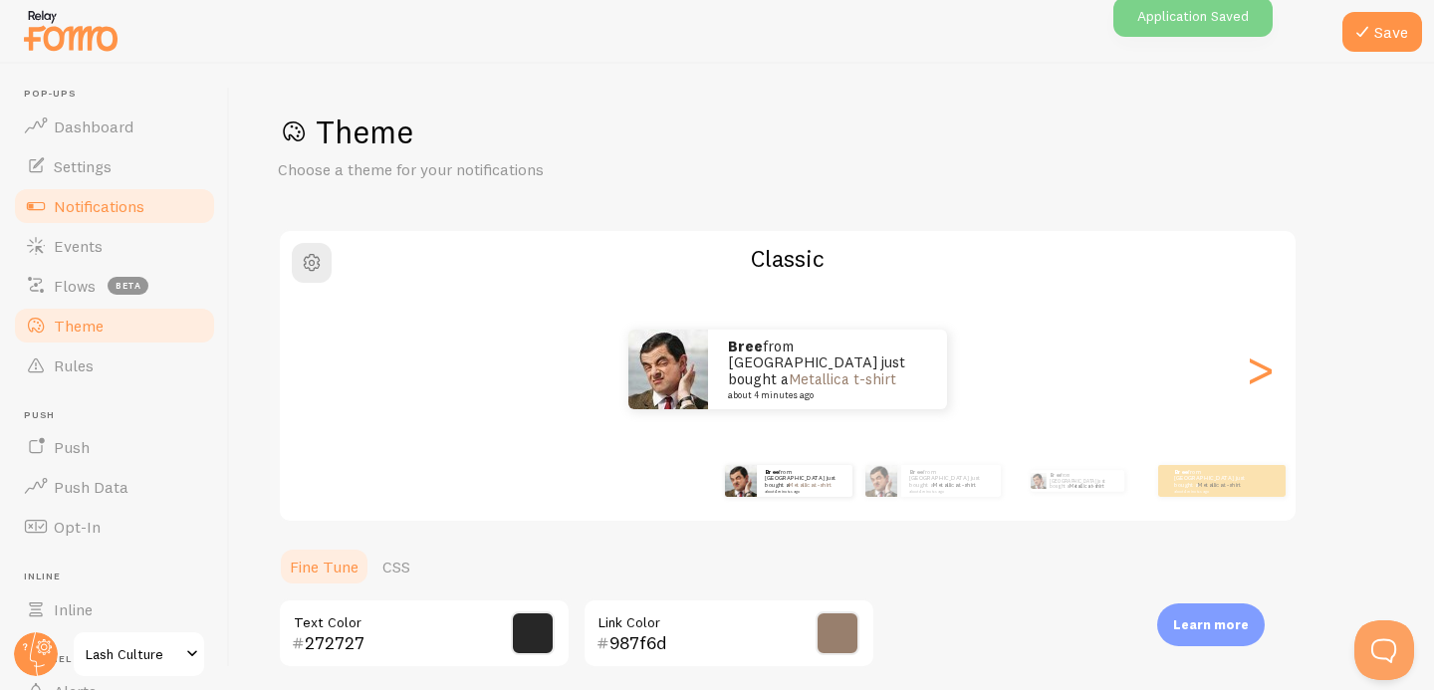
click at [79, 208] on span "Notifications" at bounding box center [99, 206] width 91 height 20
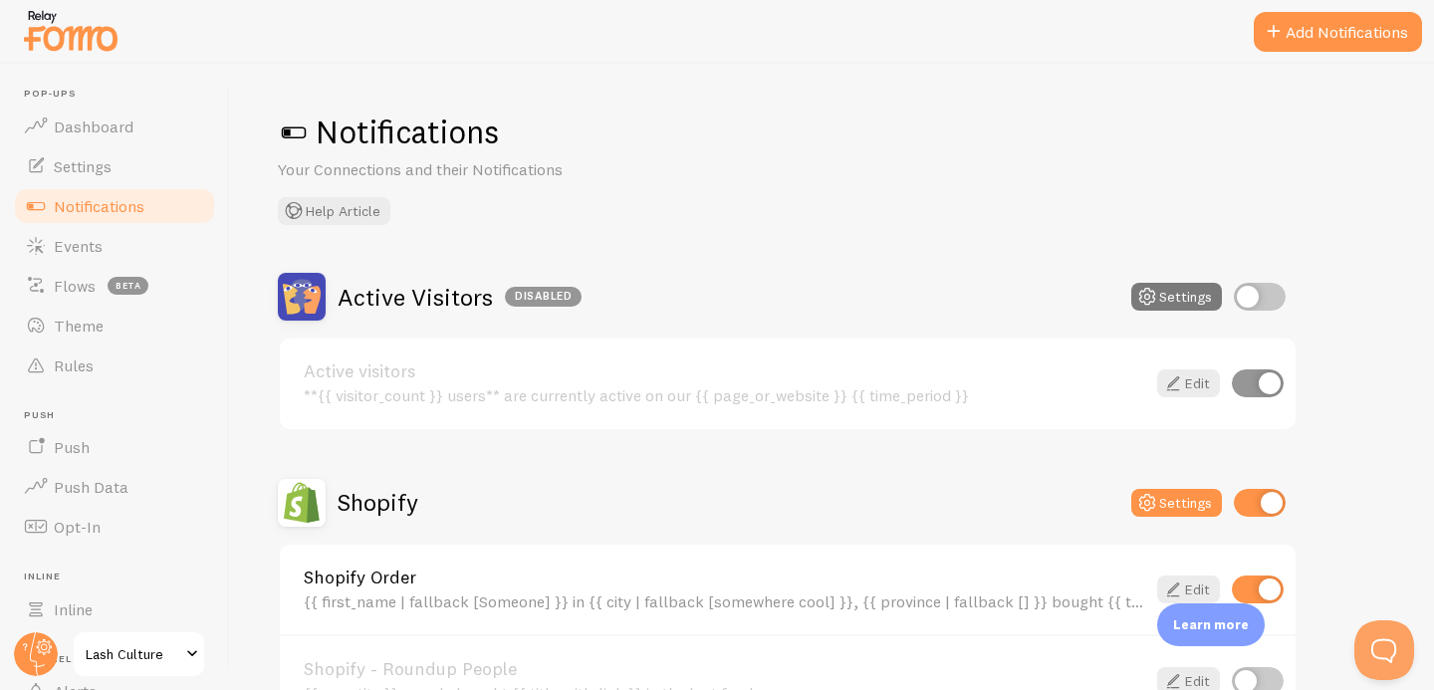
click at [1155, 301] on icon at bounding box center [1148, 297] width 24 height 24
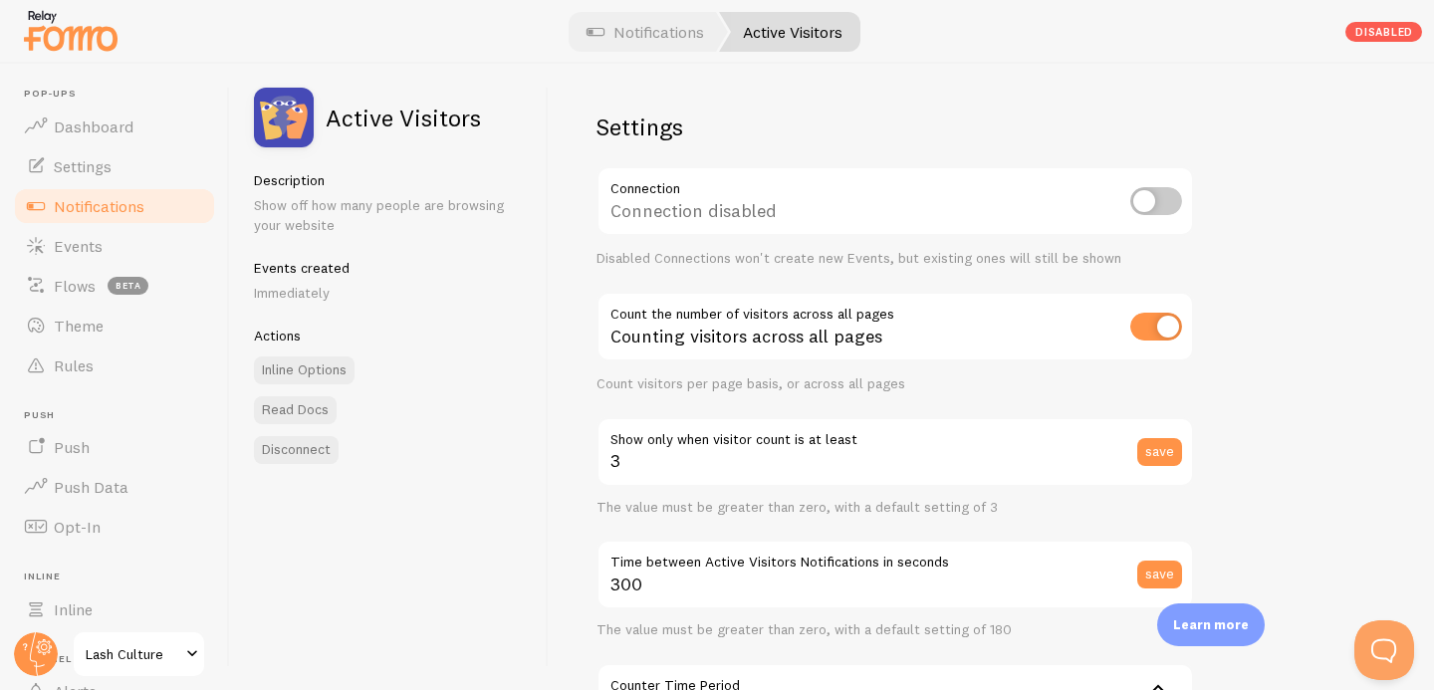
click at [118, 198] on span "Notifications" at bounding box center [99, 206] width 91 height 20
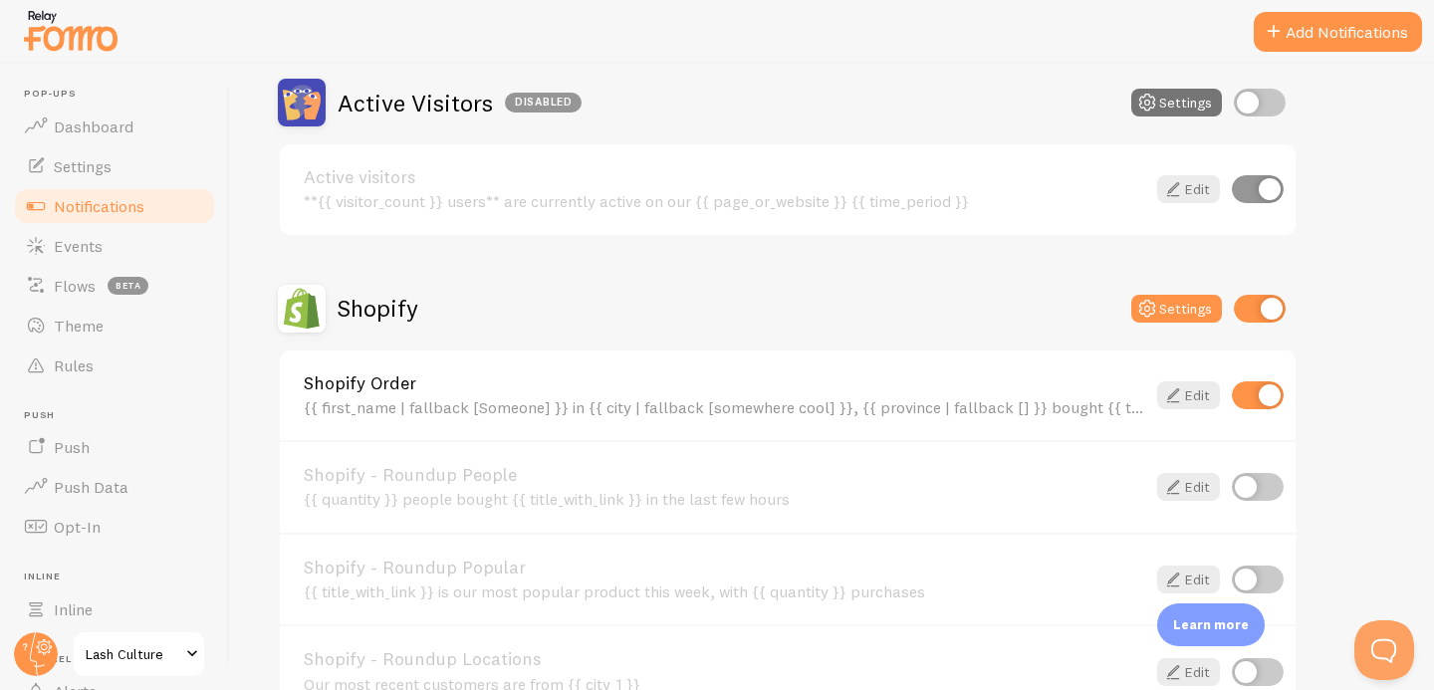
scroll to position [201, 0]
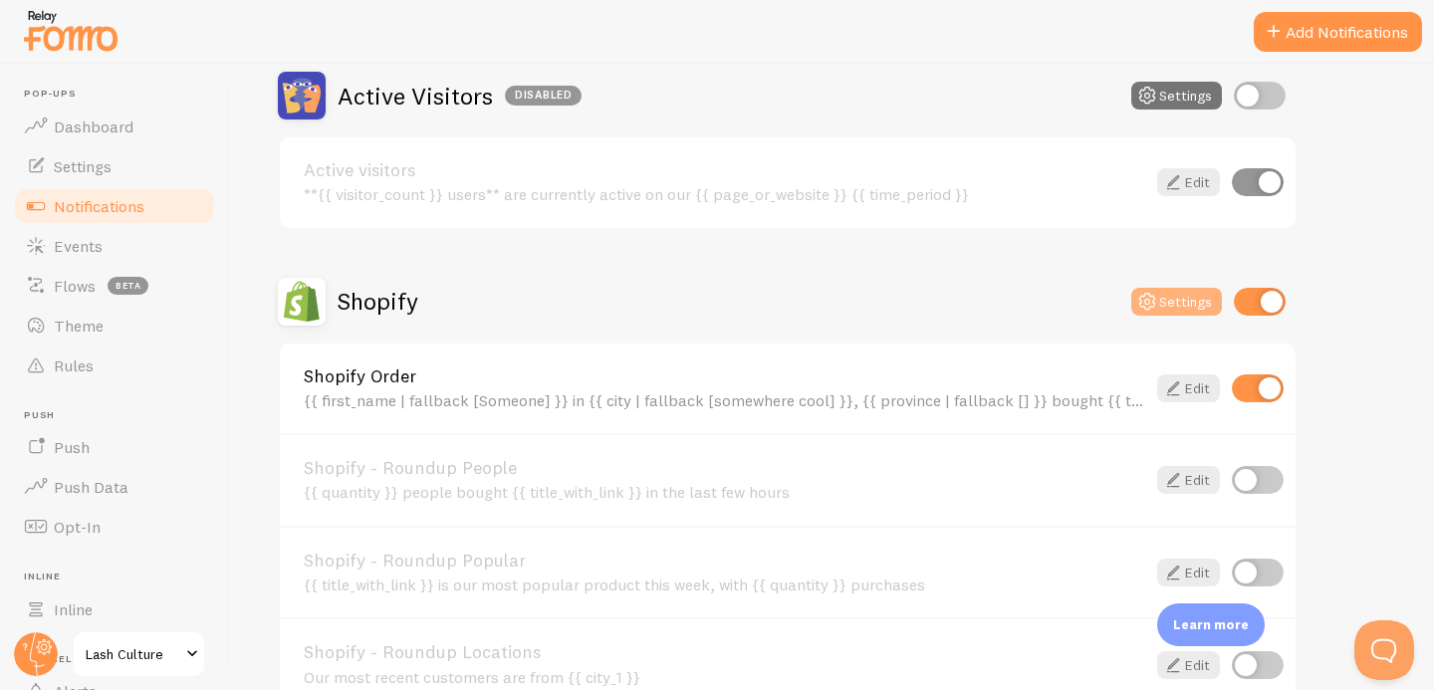
click at [1170, 298] on button "Settings" at bounding box center [1177, 302] width 91 height 28
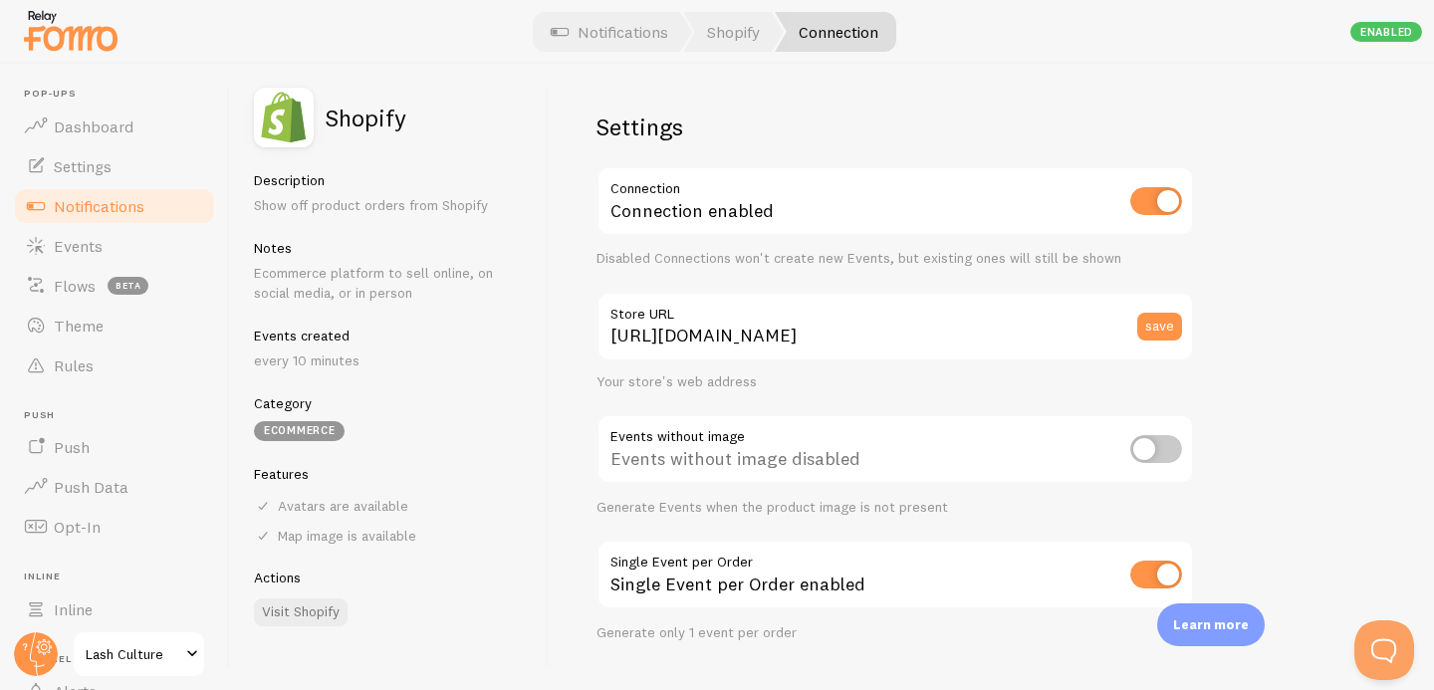
click at [148, 209] on link "Notifications" at bounding box center [114, 206] width 205 height 40
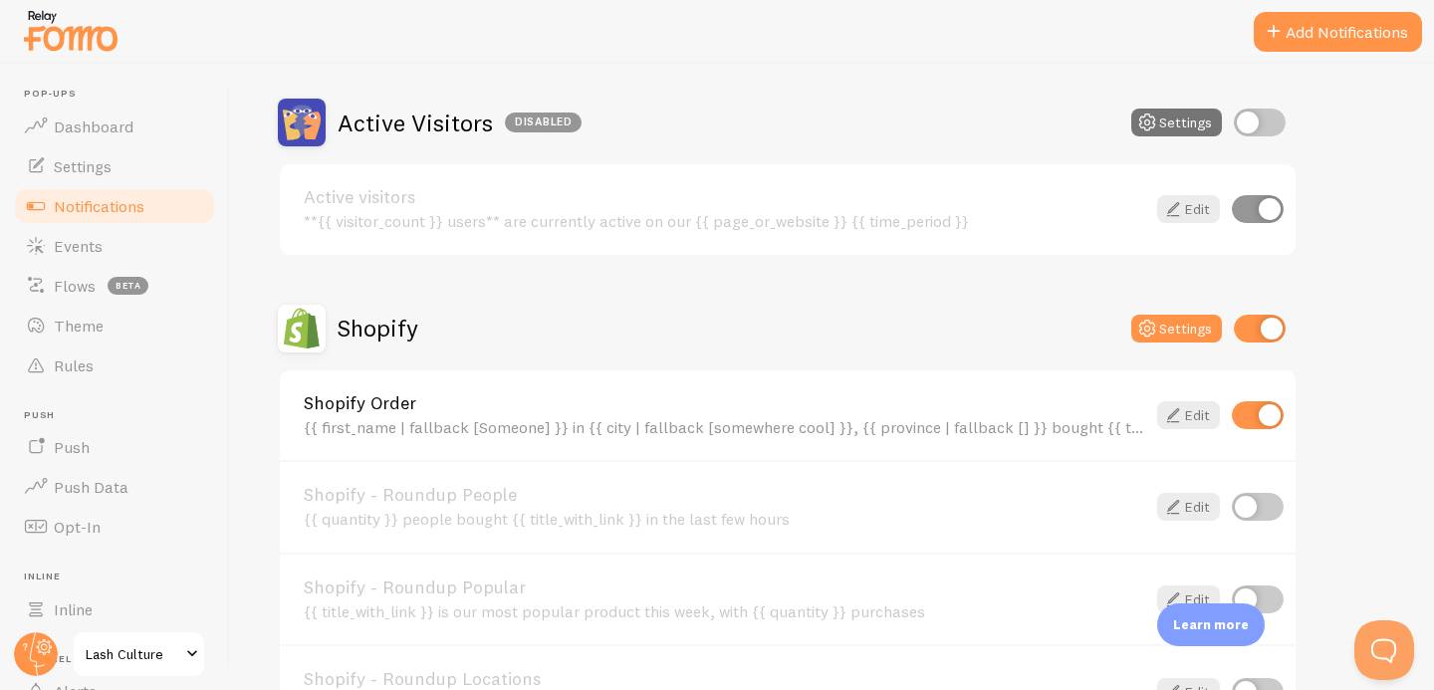
scroll to position [178, 0]
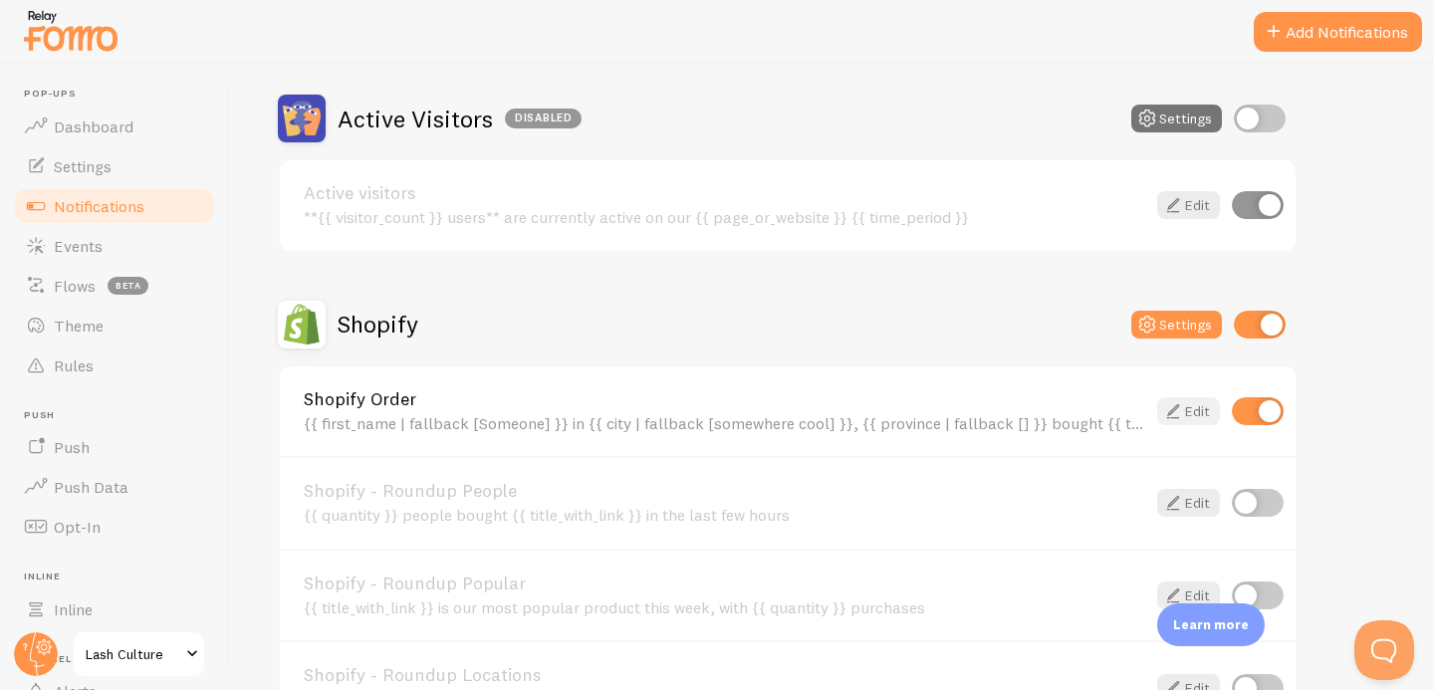
click at [1193, 406] on link "Edit" at bounding box center [1188, 411] width 63 height 28
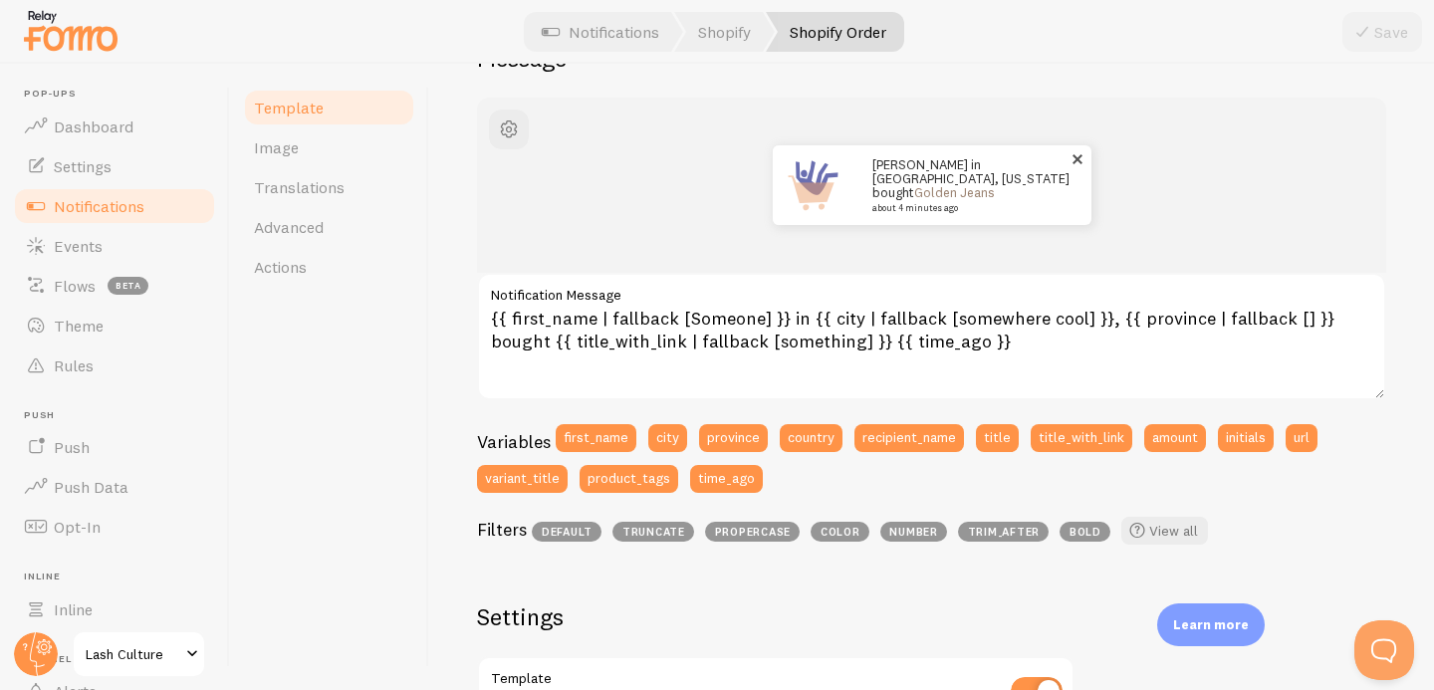
scroll to position [211, 0]
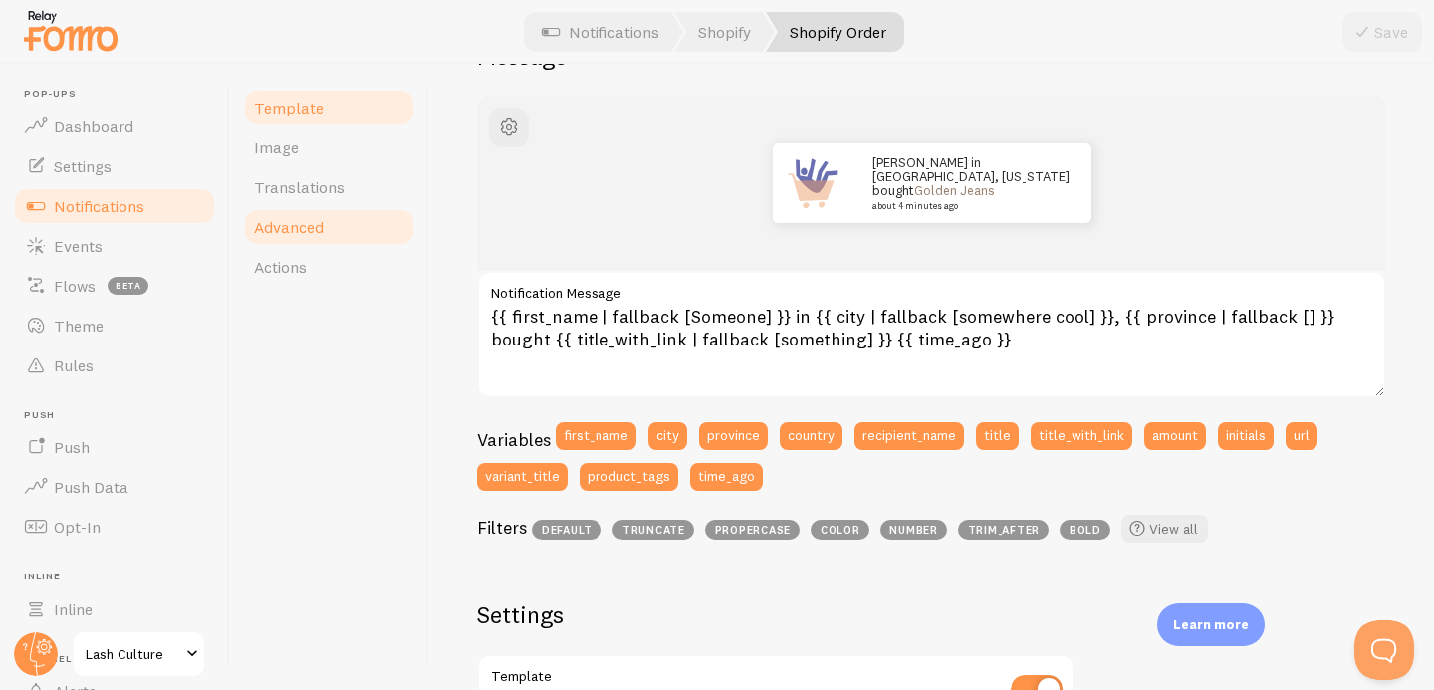
click at [290, 232] on span "Advanced" at bounding box center [289, 227] width 70 height 20
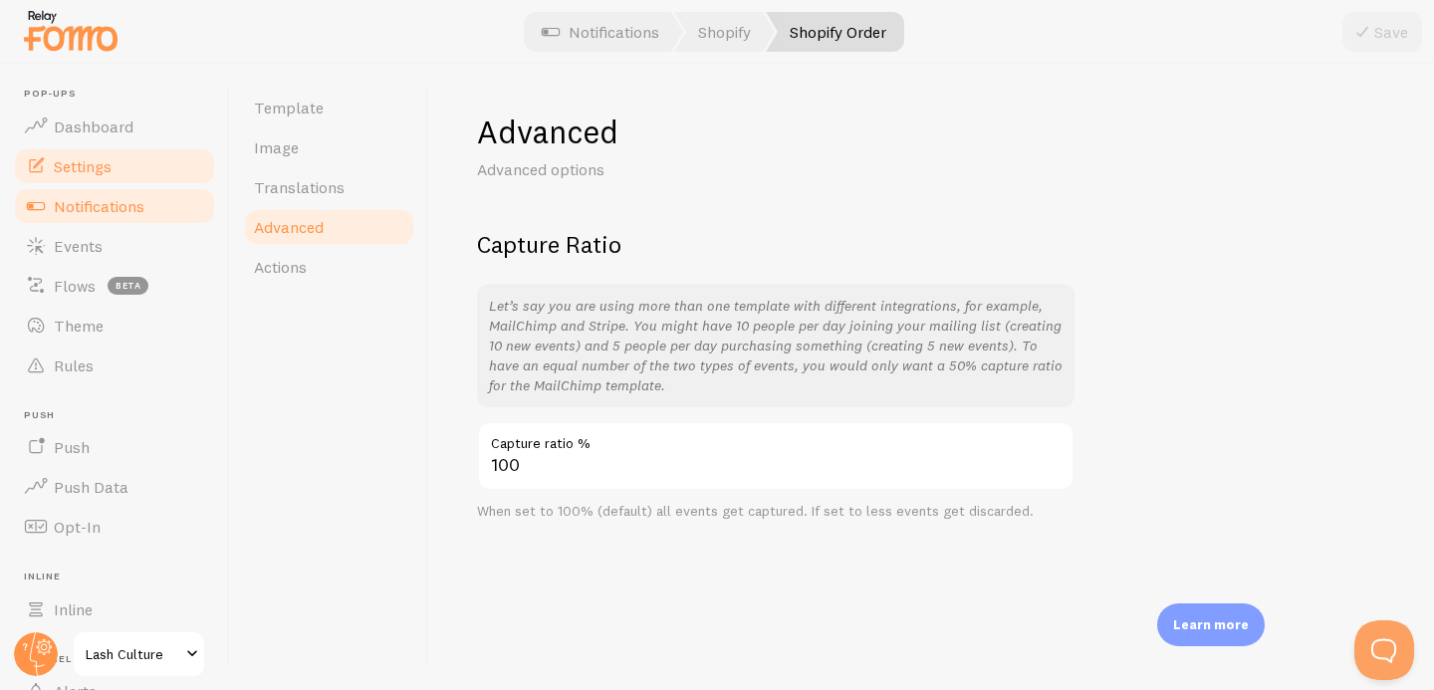
click at [73, 147] on link "Settings" at bounding box center [114, 166] width 205 height 40
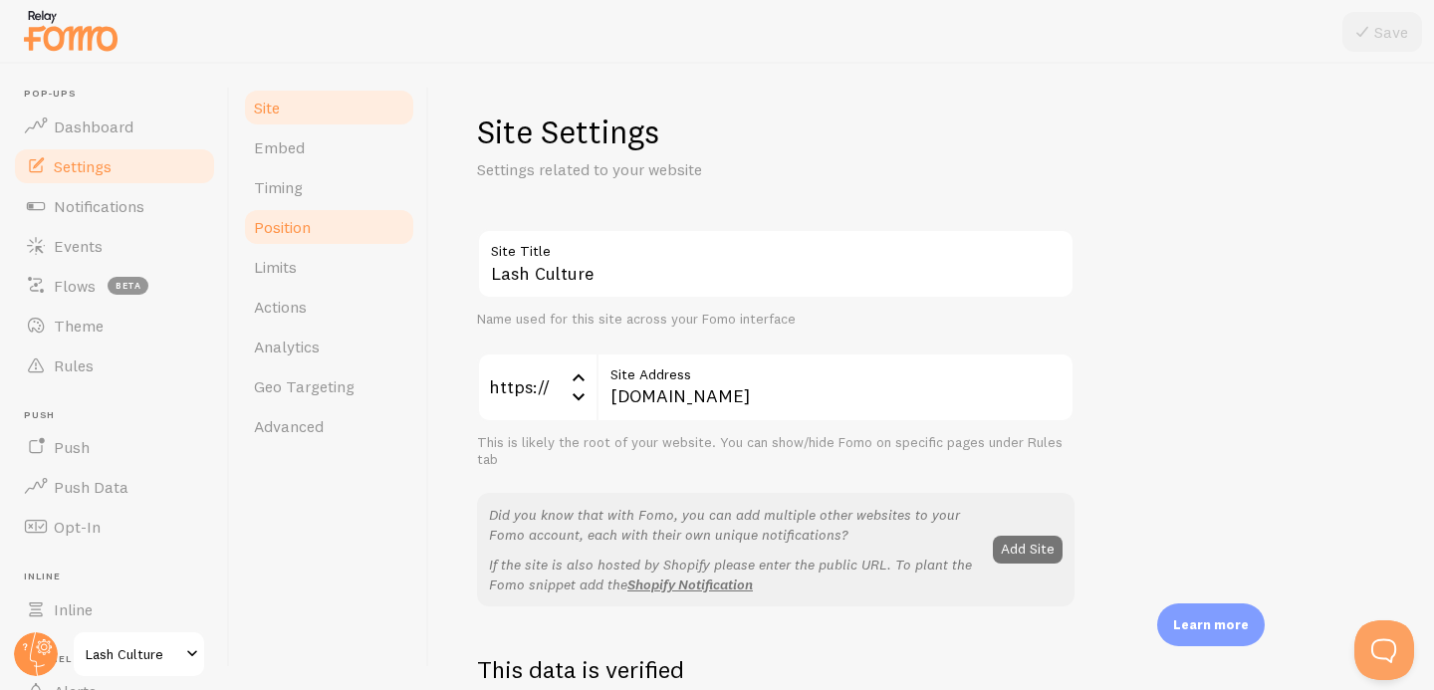
click at [292, 220] on span "Position" at bounding box center [282, 227] width 57 height 20
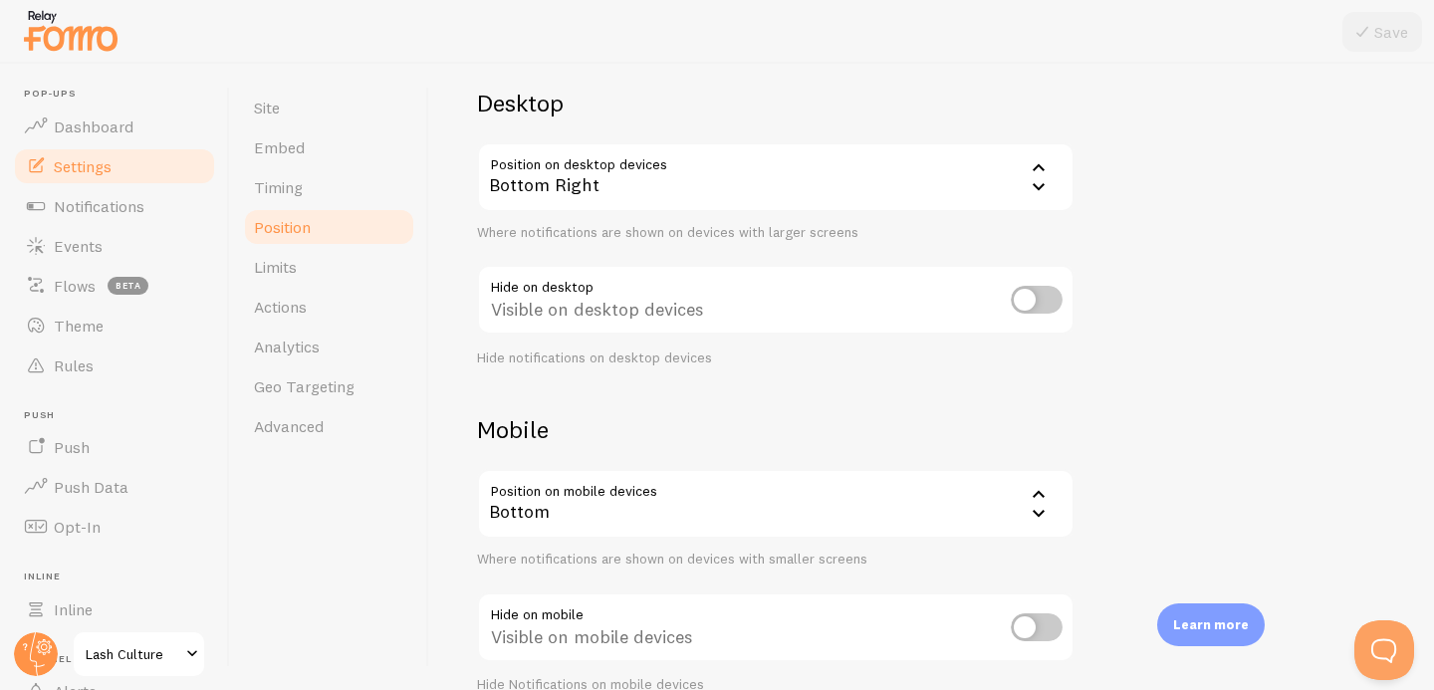
scroll to position [158, 0]
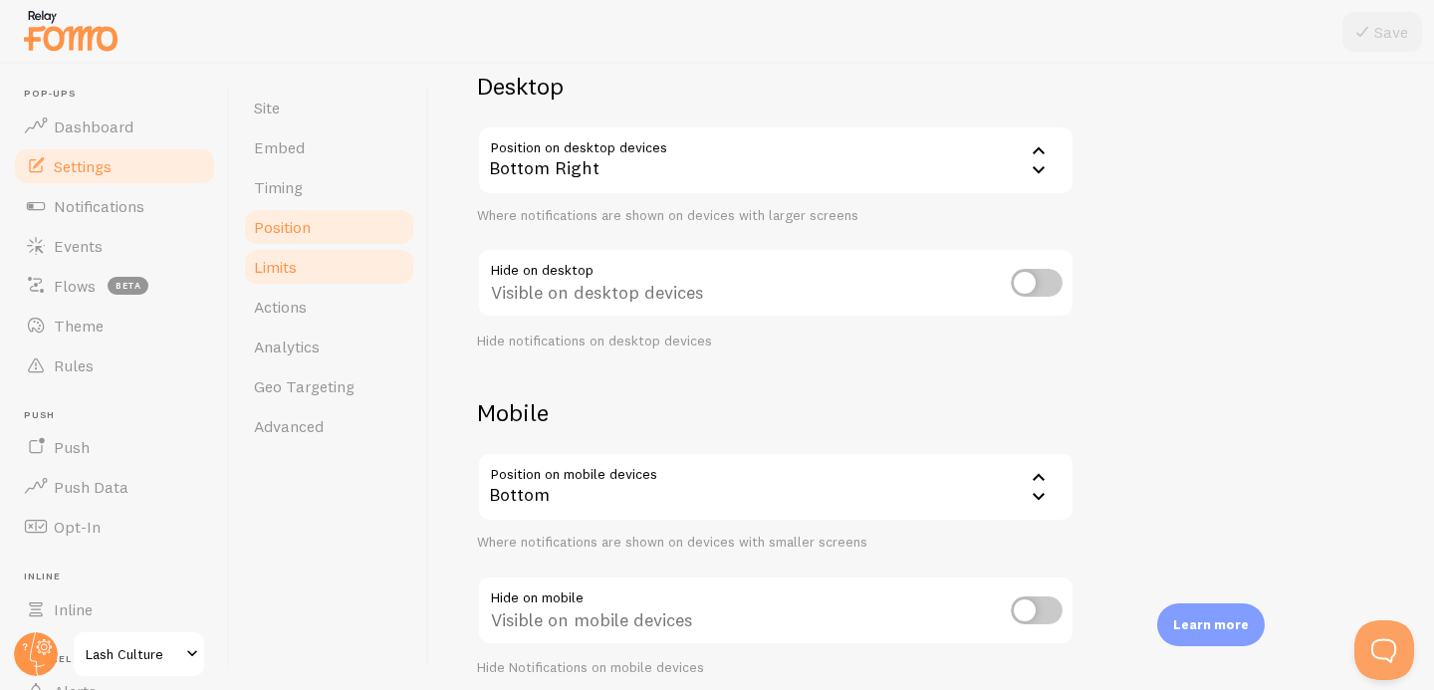
click at [286, 276] on span "Limits" at bounding box center [275, 267] width 43 height 20
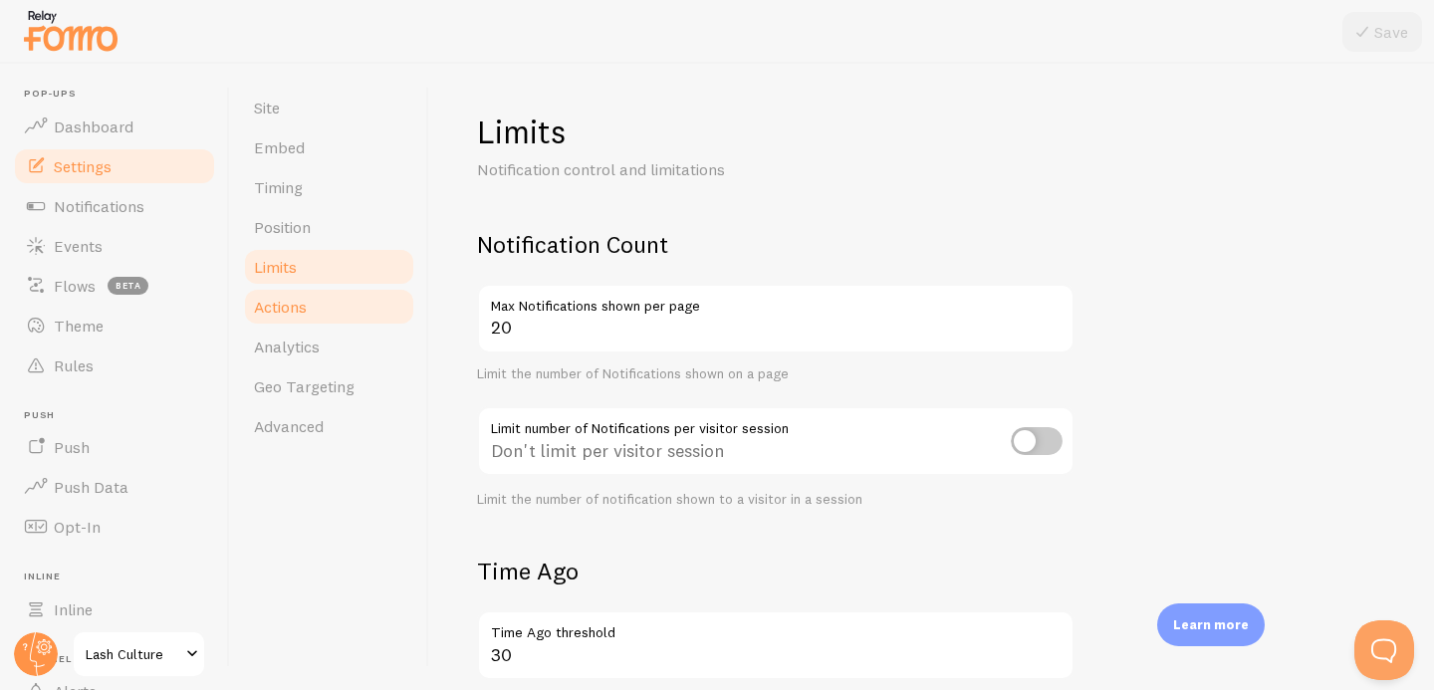
click at [291, 321] on link "Actions" at bounding box center [329, 307] width 174 height 40
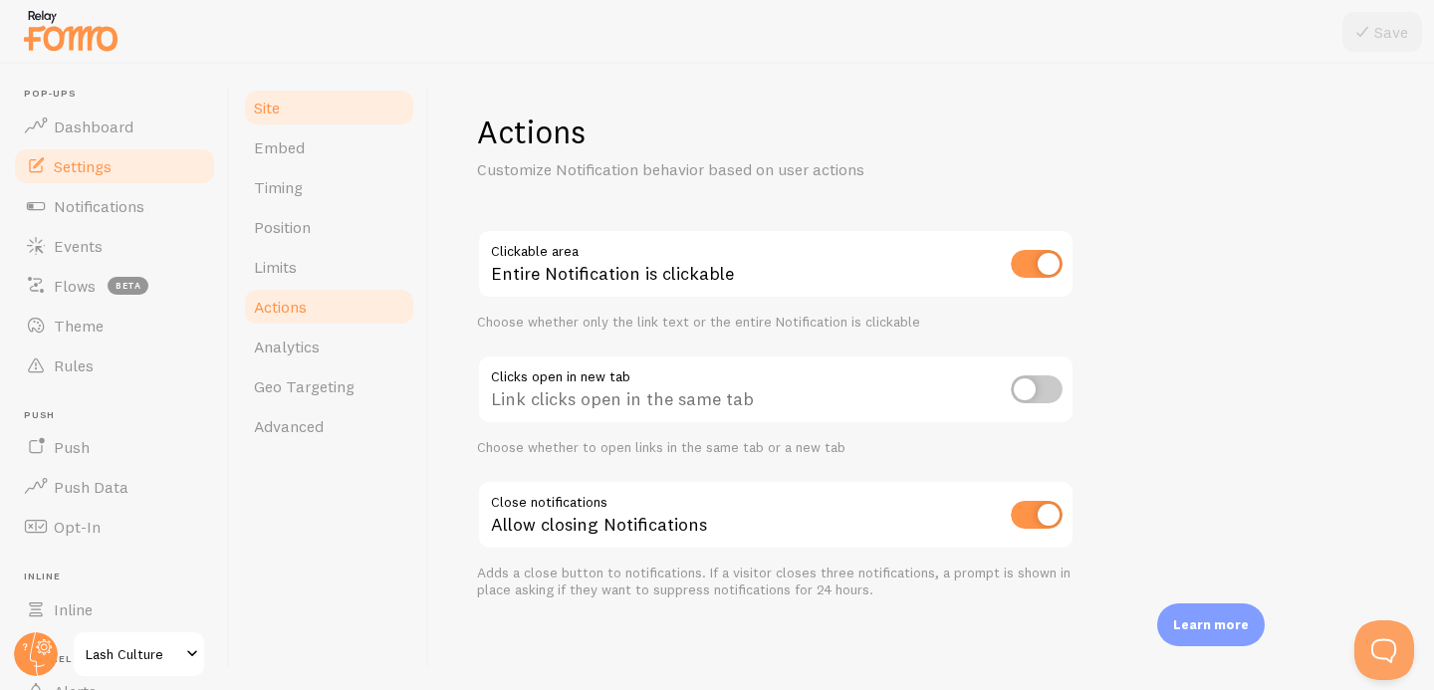
click at [287, 115] on link "Site" at bounding box center [329, 108] width 174 height 40
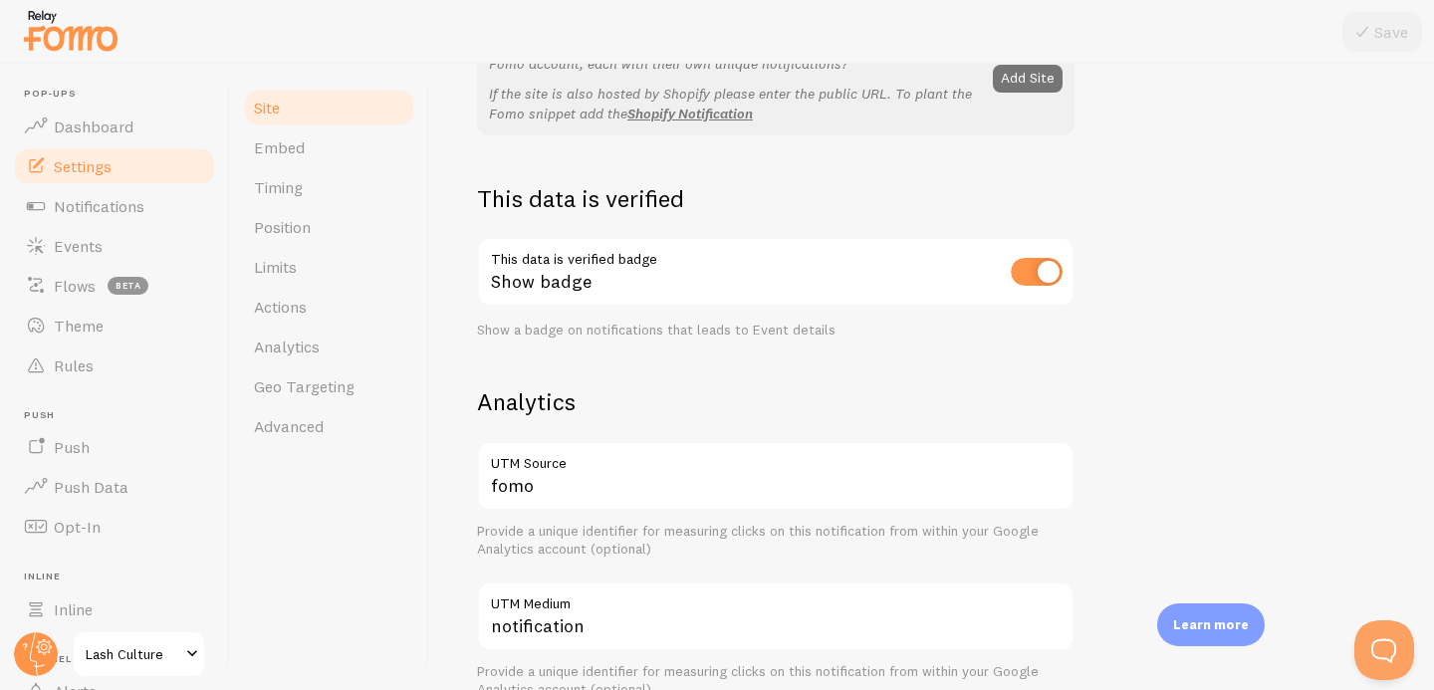
scroll to position [475, 0]
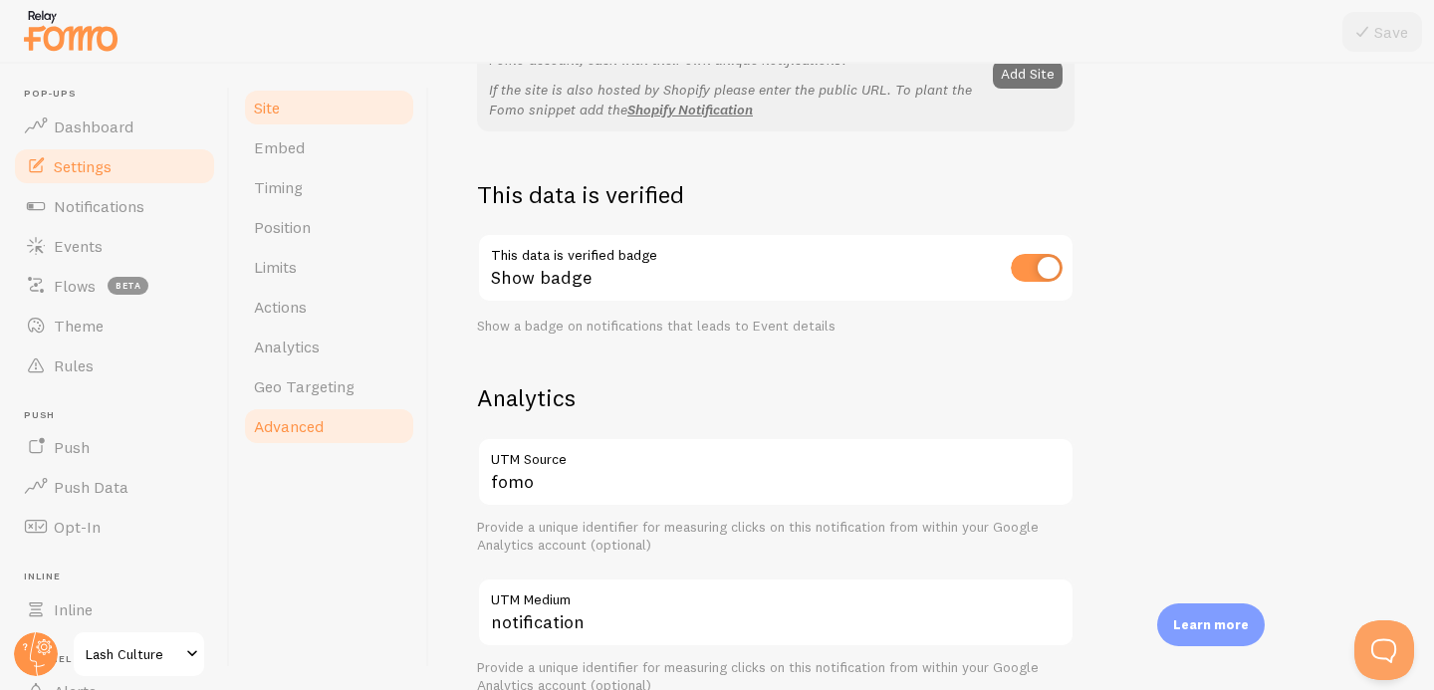
click at [280, 424] on span "Advanced" at bounding box center [289, 426] width 70 height 20
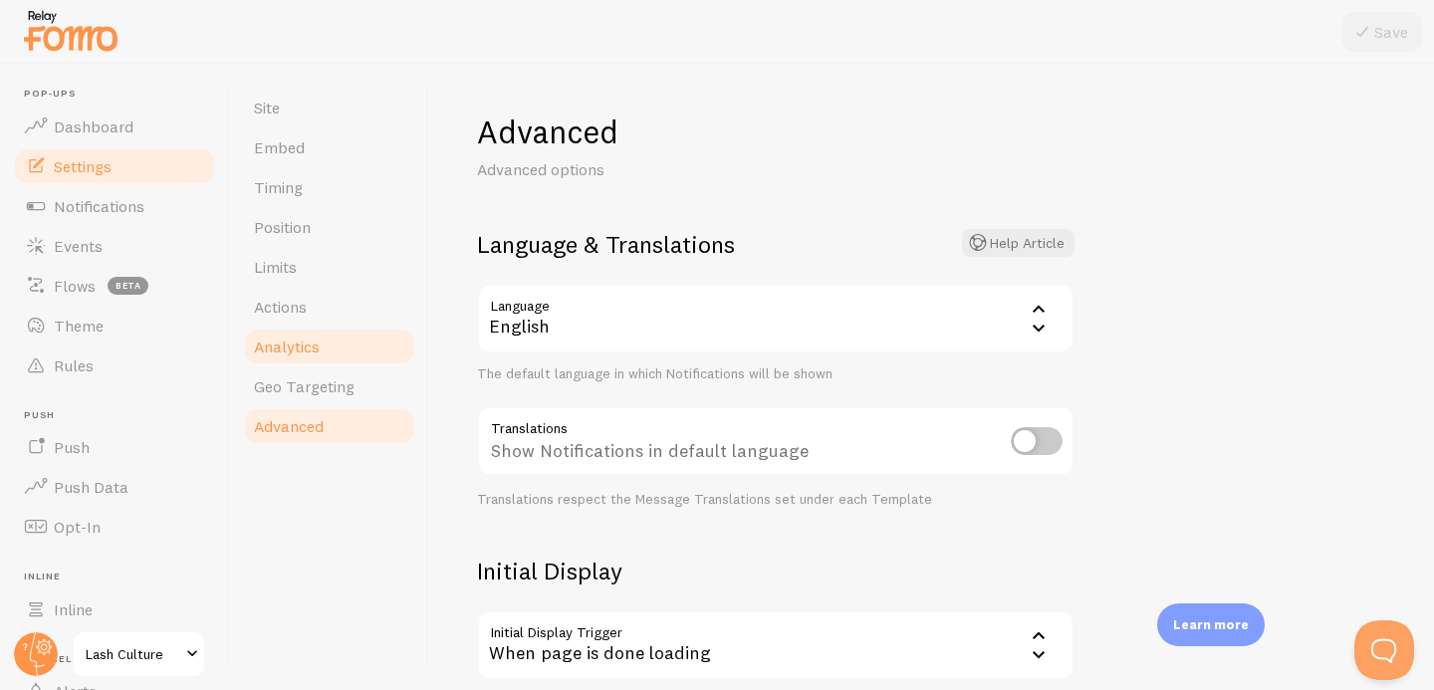
click at [290, 337] on span "Analytics" at bounding box center [287, 347] width 66 height 20
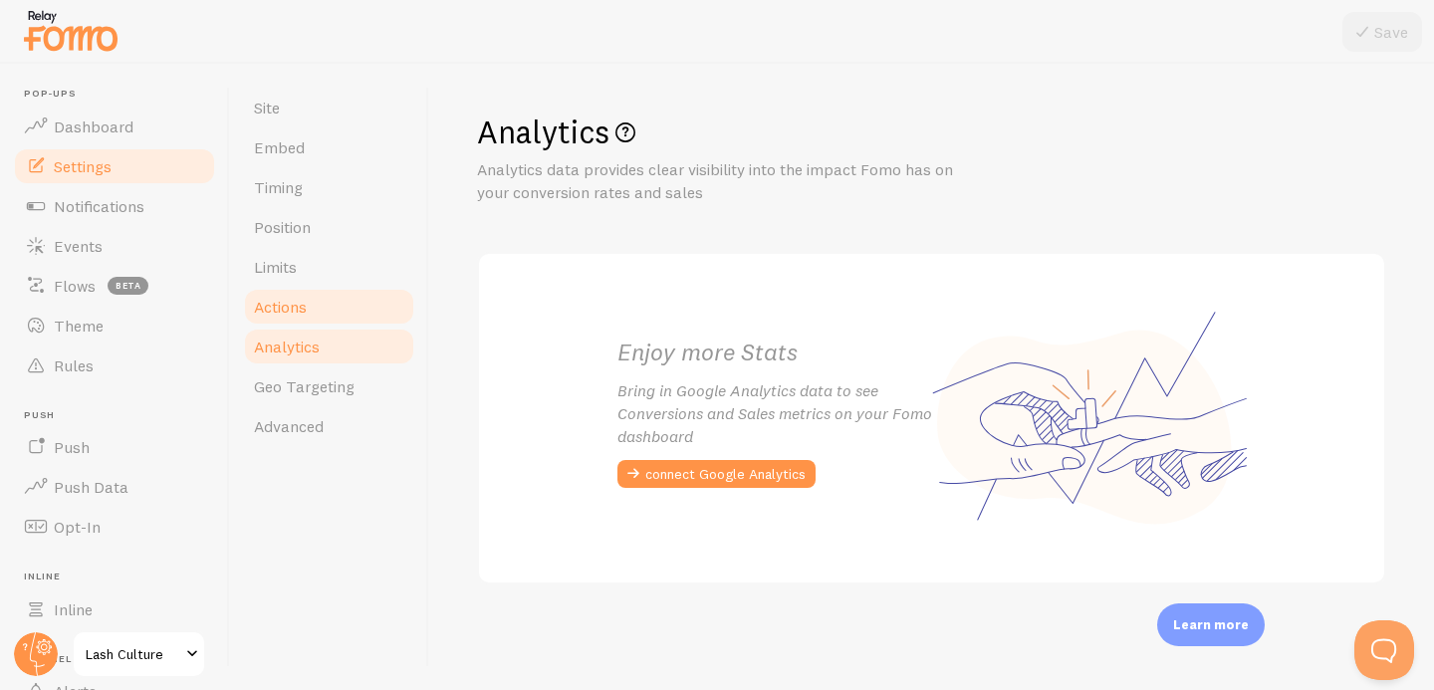
click at [289, 296] on link "Actions" at bounding box center [329, 307] width 174 height 40
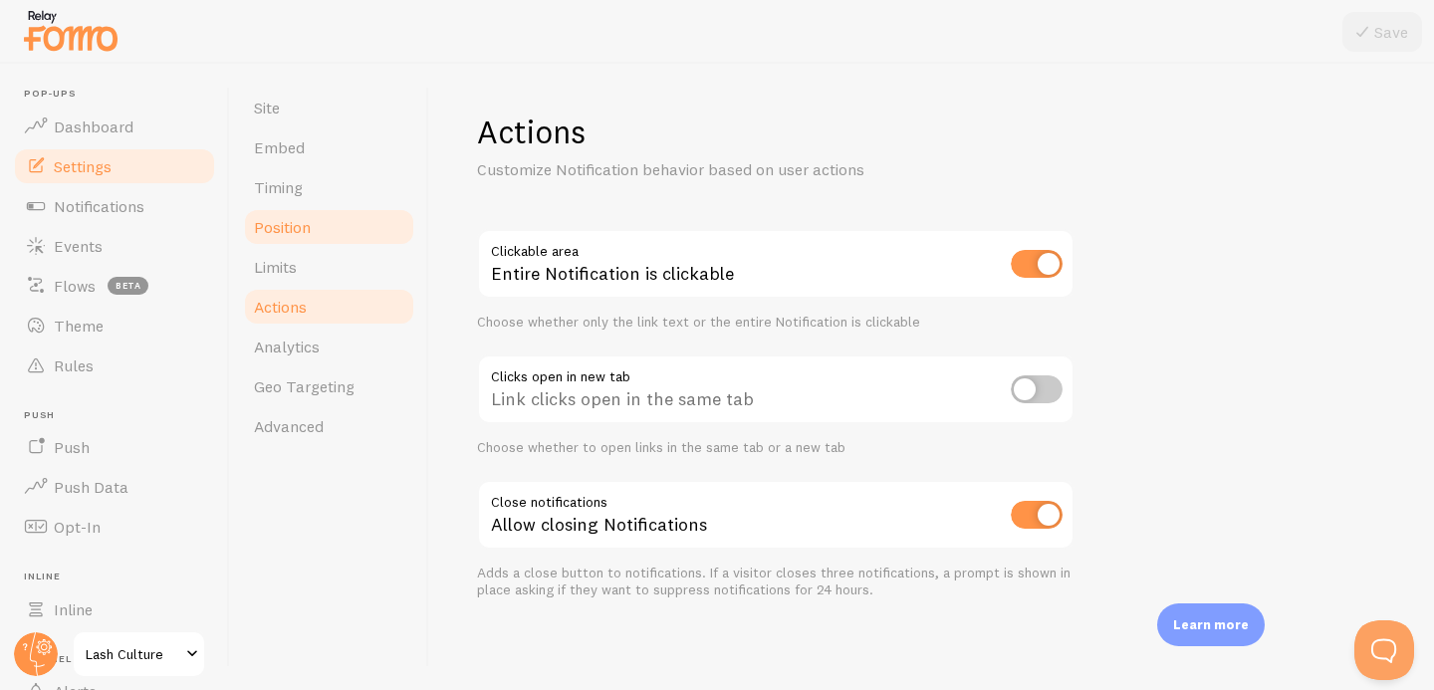
click at [279, 234] on span "Position" at bounding box center [282, 227] width 57 height 20
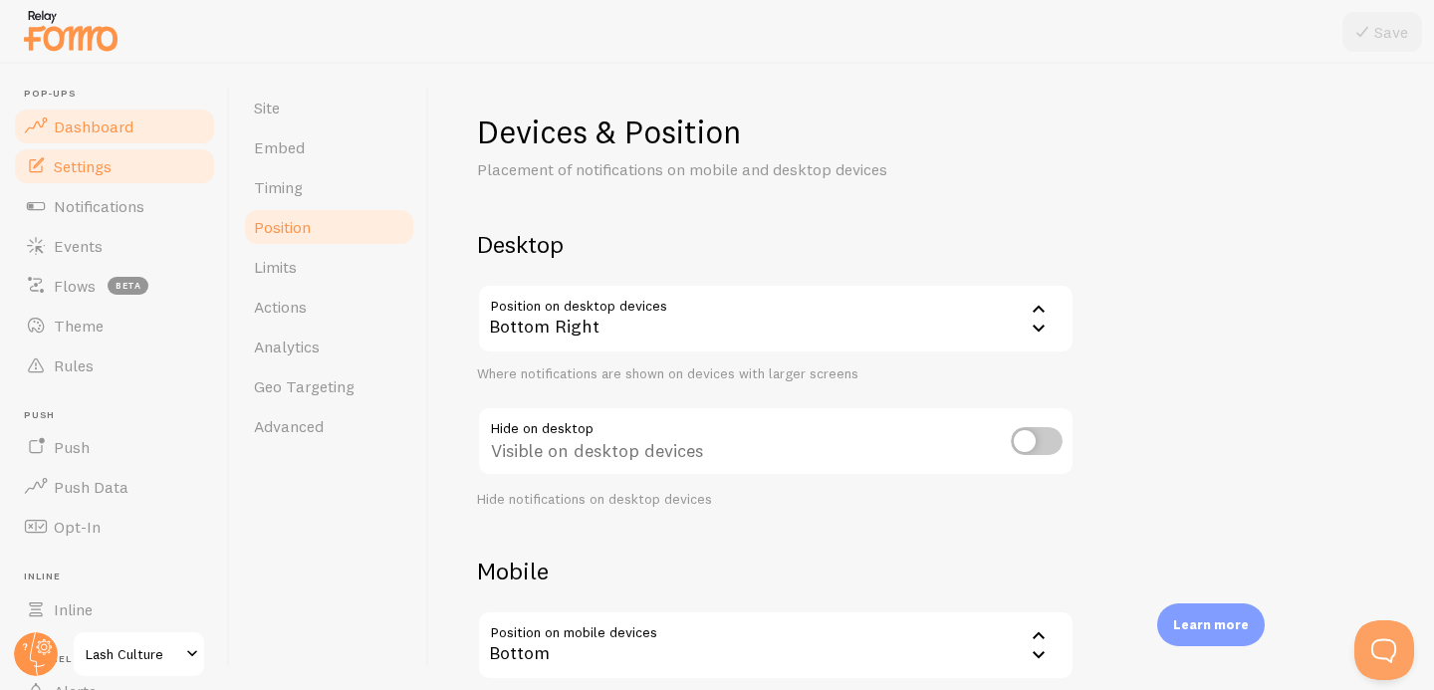
click at [123, 125] on span "Dashboard" at bounding box center [94, 127] width 80 height 20
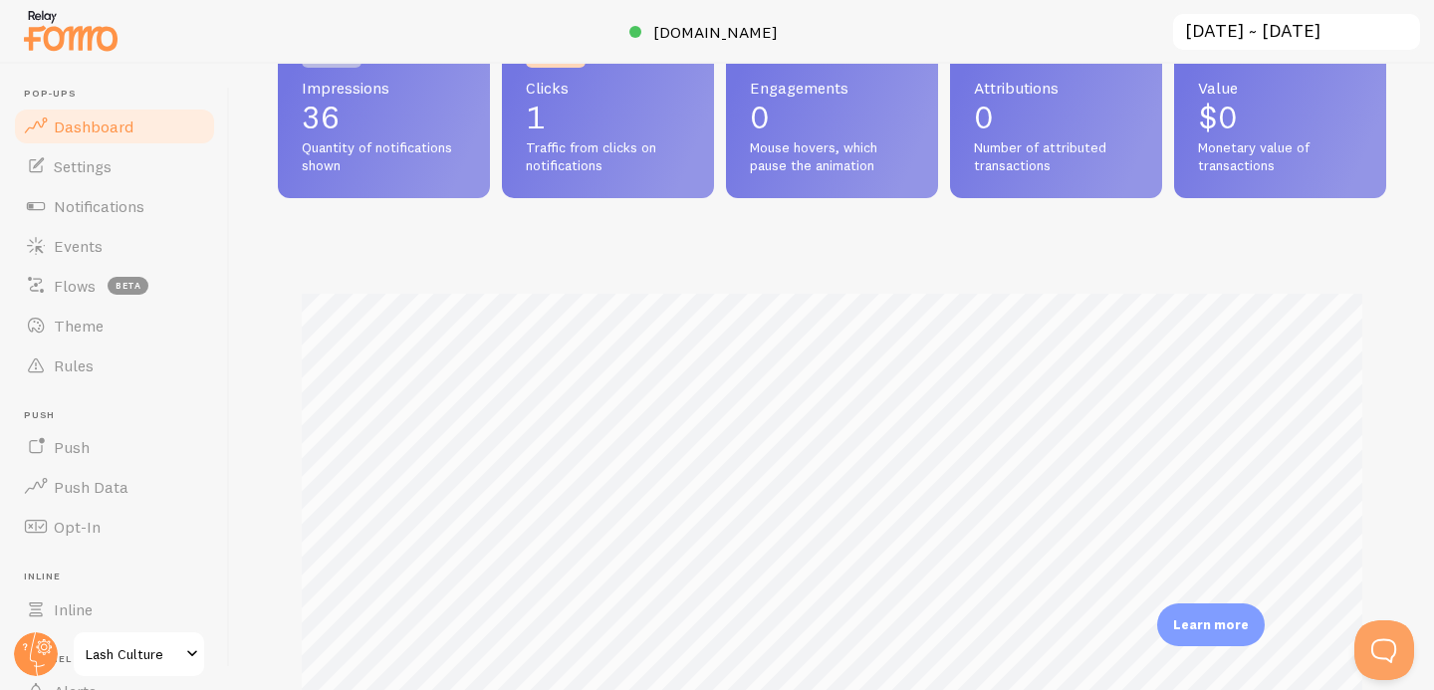
scroll to position [151, 0]
